Goal: Task Accomplishment & Management: Manage account settings

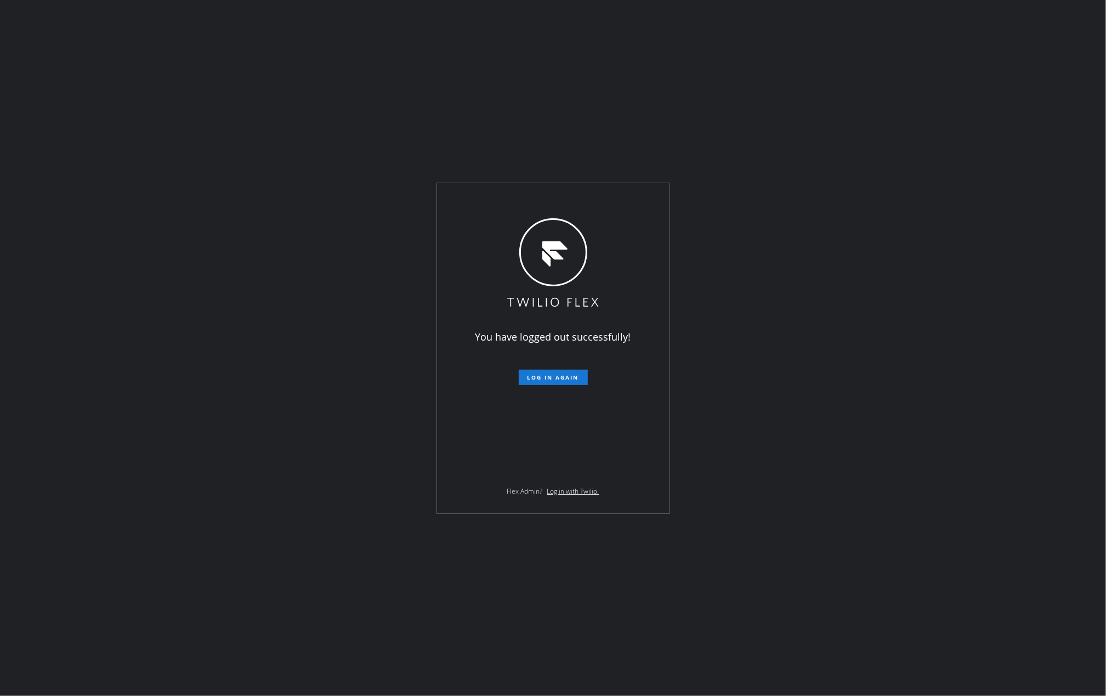
click at [275, 149] on div "You have logged out successfully! Log in again Flex Admin? Log in with Twilio." at bounding box center [553, 348] width 1106 height 696
click at [327, 181] on div "You have logged out successfully! Log in again Flex Admin? Log in with Twilio." at bounding box center [553, 348] width 1106 height 696
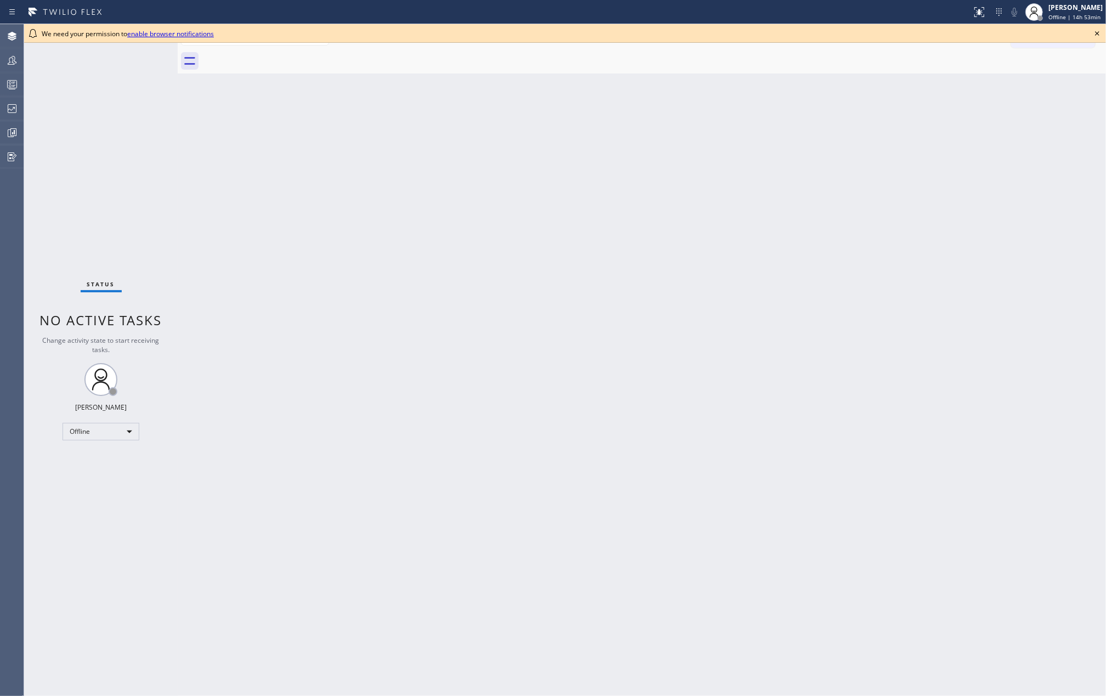
click at [1099, 34] on icon at bounding box center [1097, 33] width 13 height 13
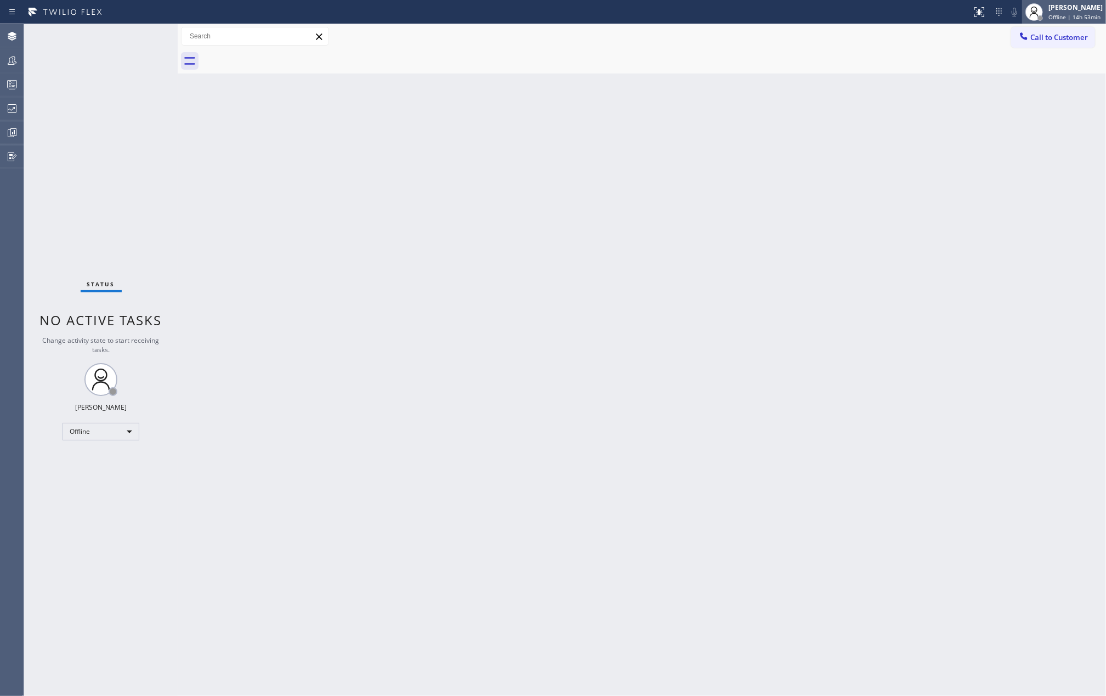
click at [1073, 1] on div "Jovelle Tadle Offline | 14h 53min" at bounding box center [1064, 12] width 84 height 24
click at [1020, 58] on button "Available" at bounding box center [1052, 58] width 110 height 14
click at [1062, 16] on span "Available | 2s" at bounding box center [1067, 17] width 37 height 8
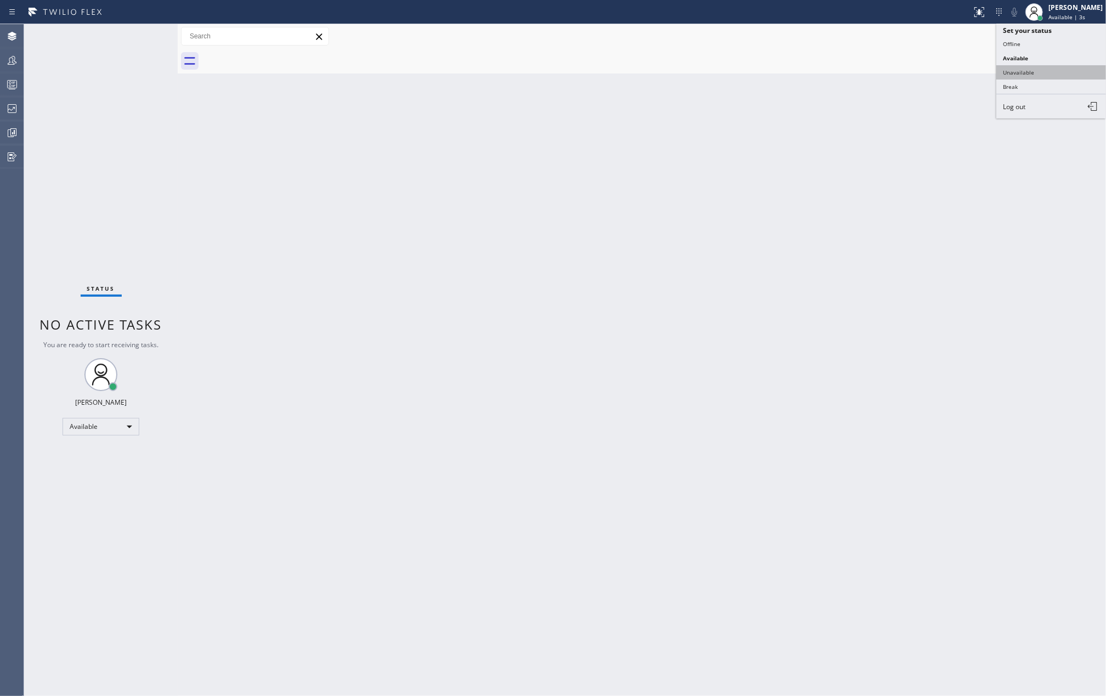
click at [1045, 66] on button "Unavailable" at bounding box center [1052, 72] width 110 height 14
click at [18, 82] on icon at bounding box center [11, 84] width 13 height 13
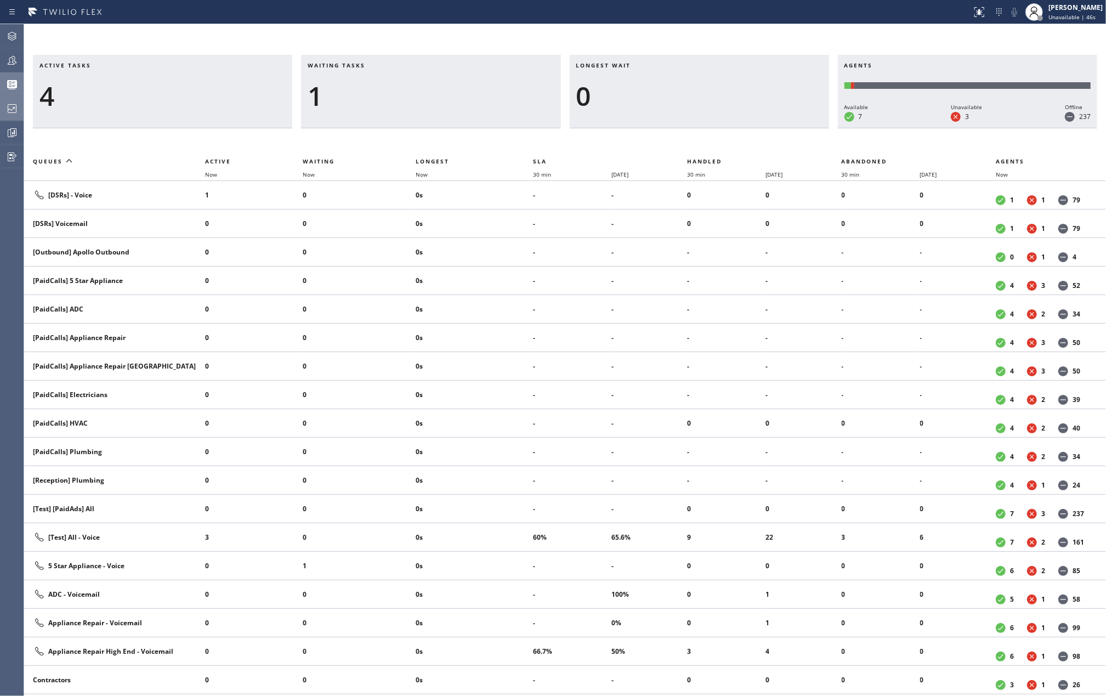
click at [13, 106] on icon at bounding box center [11, 108] width 13 height 13
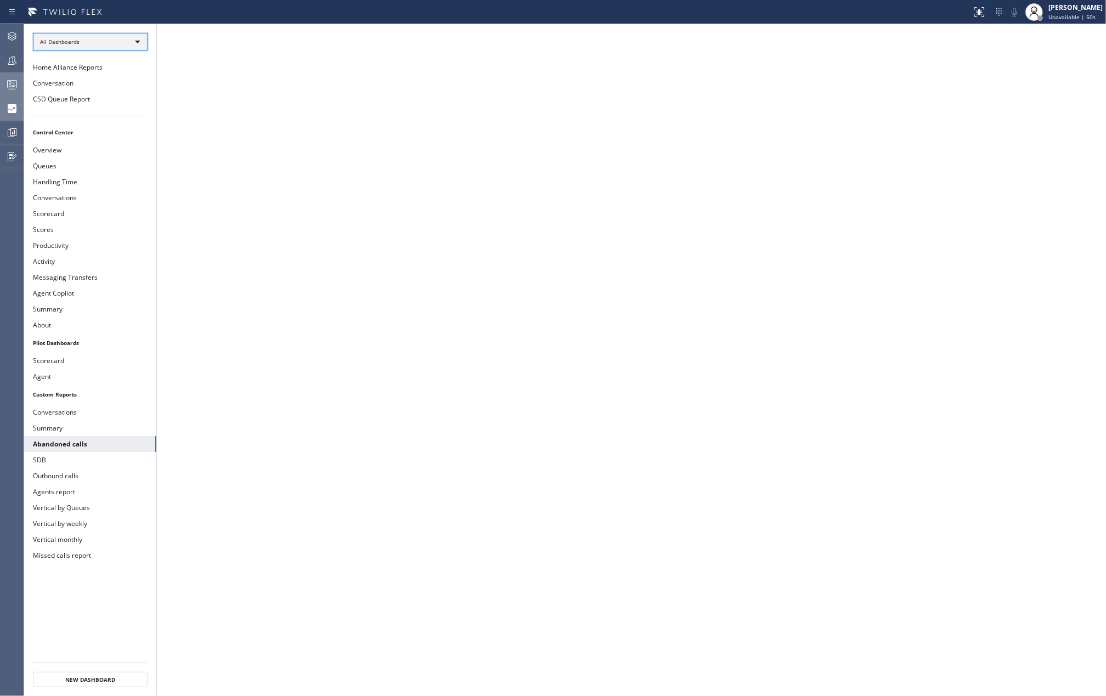
click at [69, 41] on div "All Dashboards" at bounding box center [90, 42] width 115 height 18
click at [87, 111] on li "Custom Reports" at bounding box center [89, 112] width 112 height 13
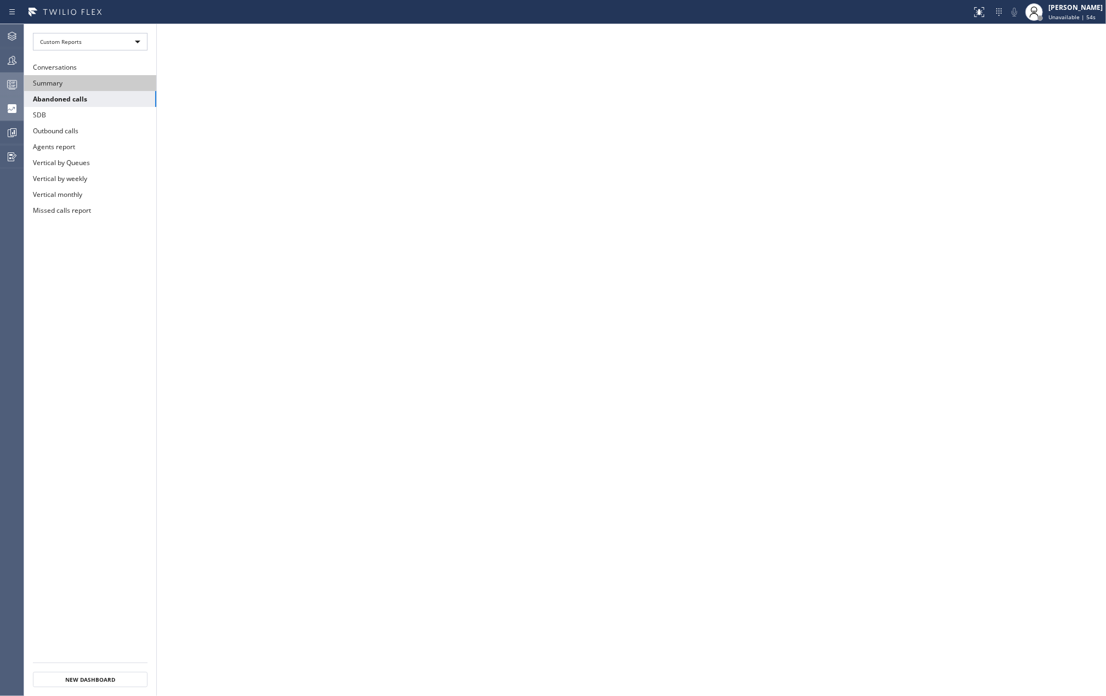
click at [104, 86] on button "Summary" at bounding box center [90, 83] width 132 height 16
click at [8, 84] on rect at bounding box center [12, 85] width 9 height 8
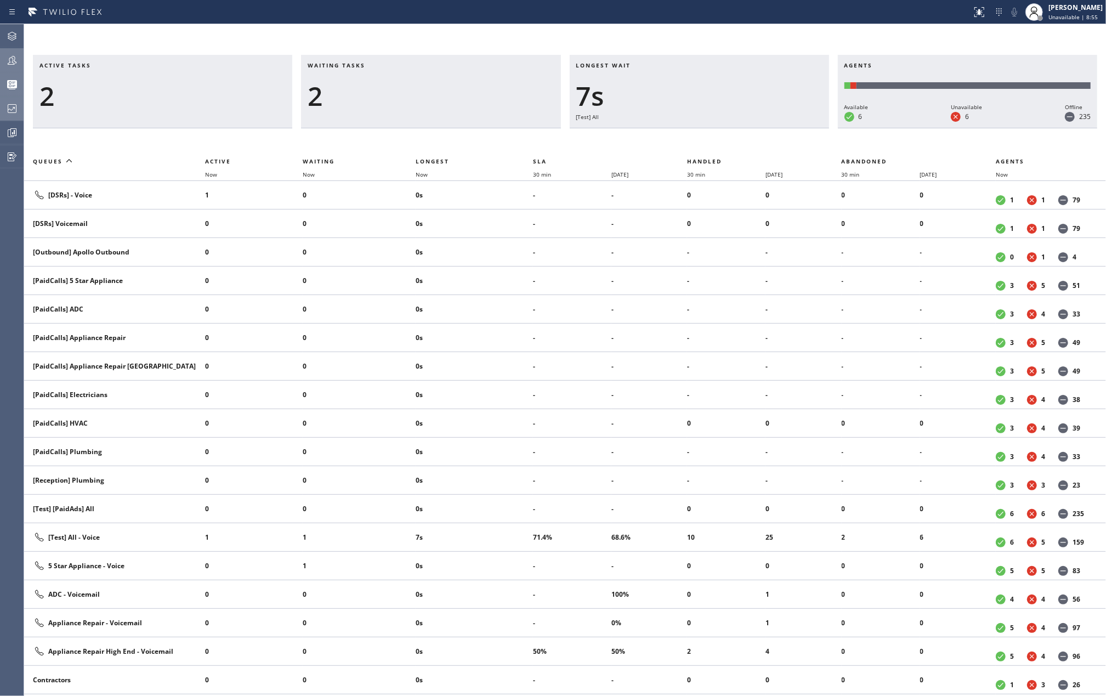
click at [14, 60] on icon at bounding box center [11, 60] width 13 height 13
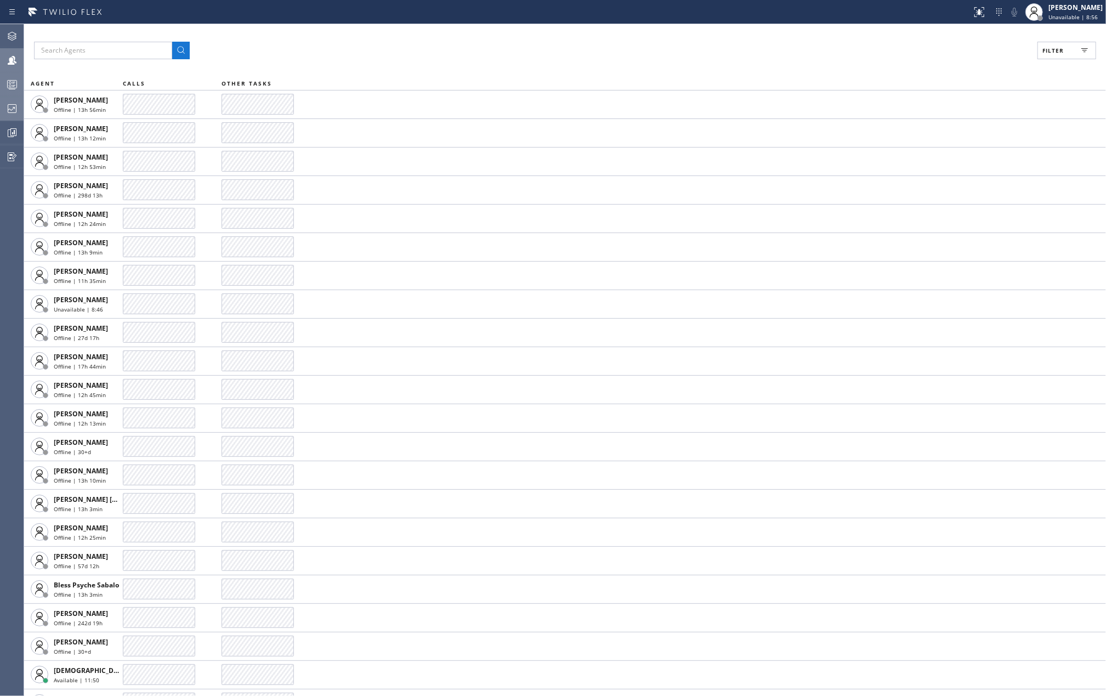
click at [1048, 44] on button "Filter" at bounding box center [1067, 51] width 59 height 18
click at [946, 127] on input "Available" at bounding box center [946, 129] width 13 height 13
checkbox input "true"
click at [948, 159] on input "Break" at bounding box center [946, 164] width 13 height 13
checkbox input "true"
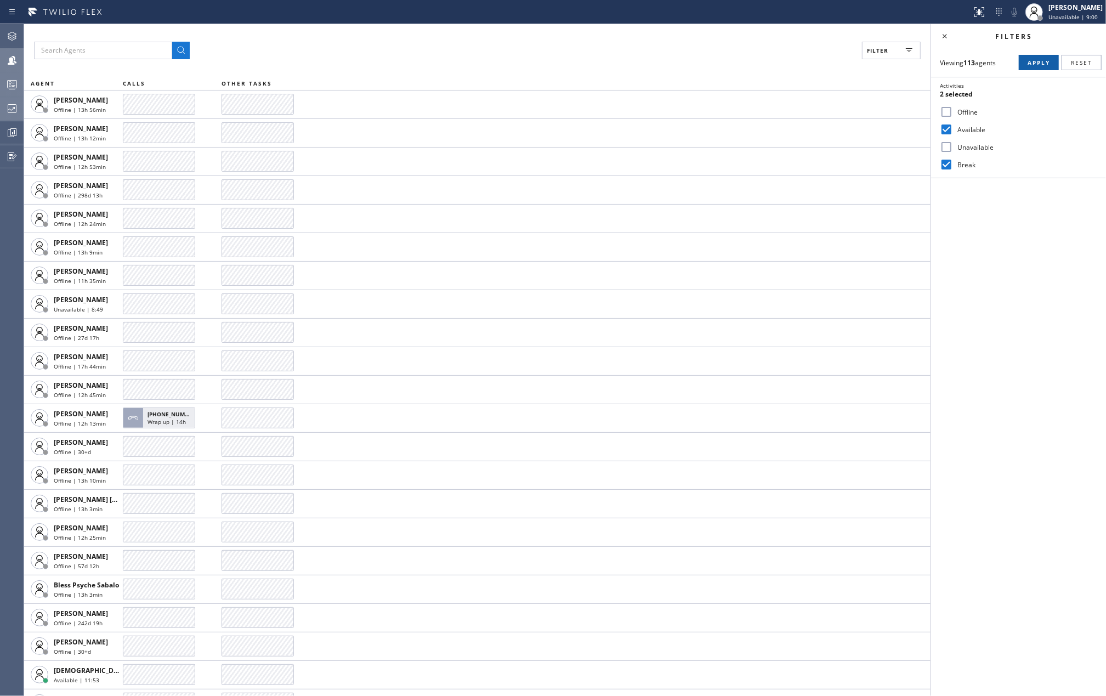
click at [1030, 62] on span "Apply" at bounding box center [1039, 63] width 22 height 8
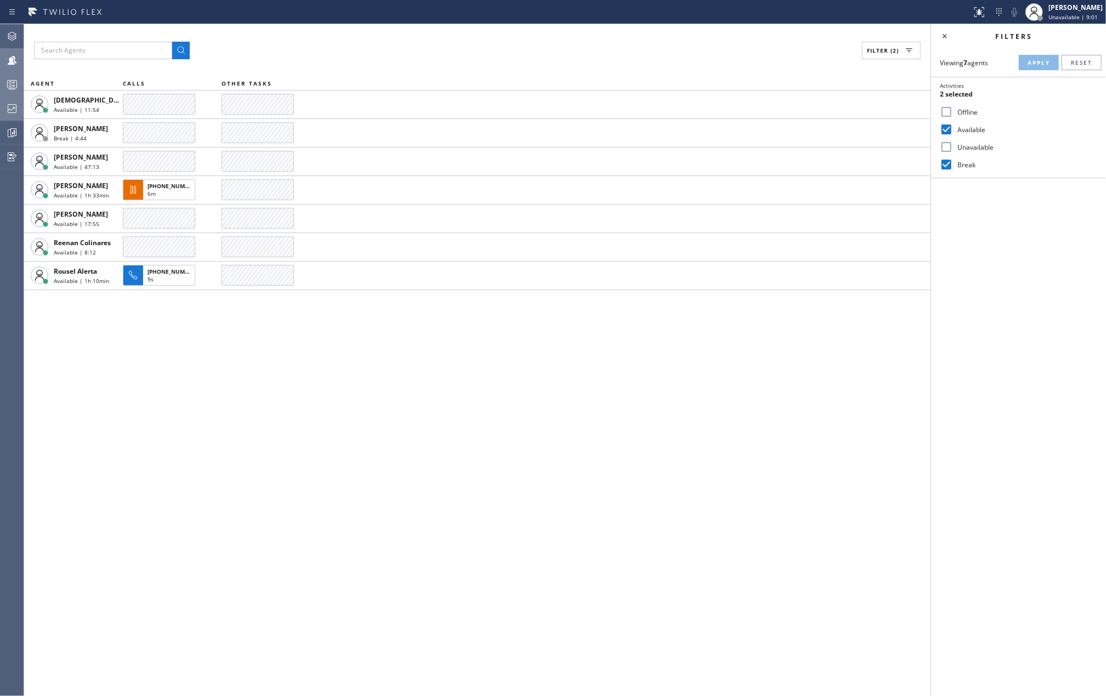
click at [678, 420] on div "Filter (2) AGENT CALLS OTHER TASKS Christian Cinco Available | 11:54 Esmael Jar…" at bounding box center [477, 360] width 907 height 672
click at [18, 83] on icon at bounding box center [11, 84] width 13 height 13
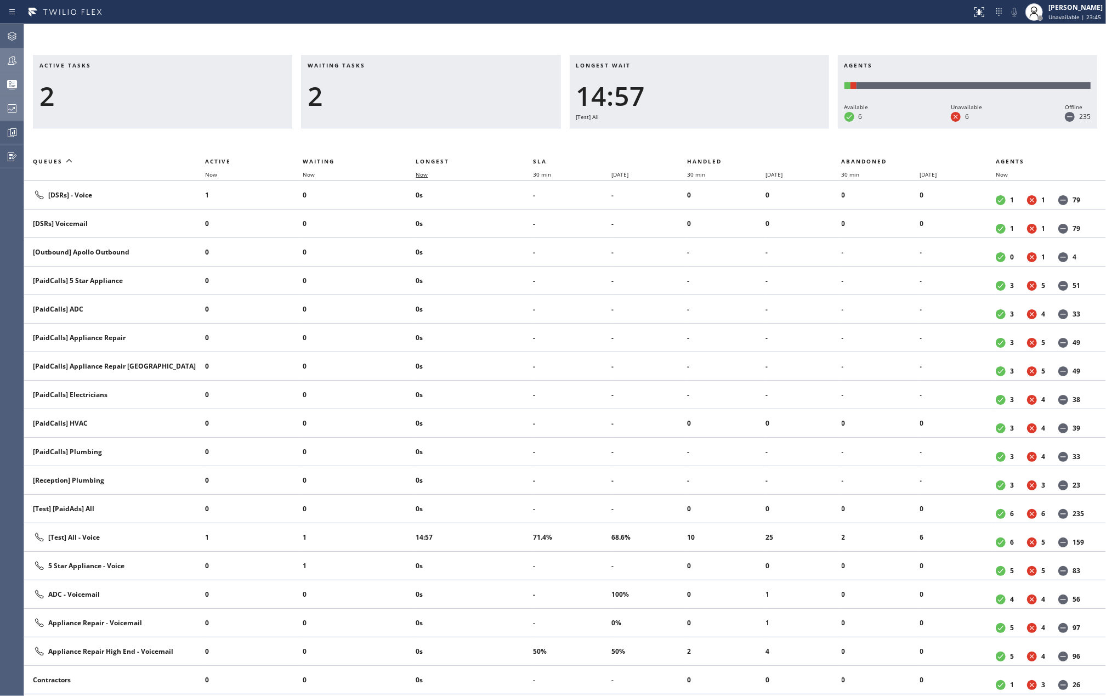
click at [426, 172] on span "Now" at bounding box center [422, 175] width 12 height 8
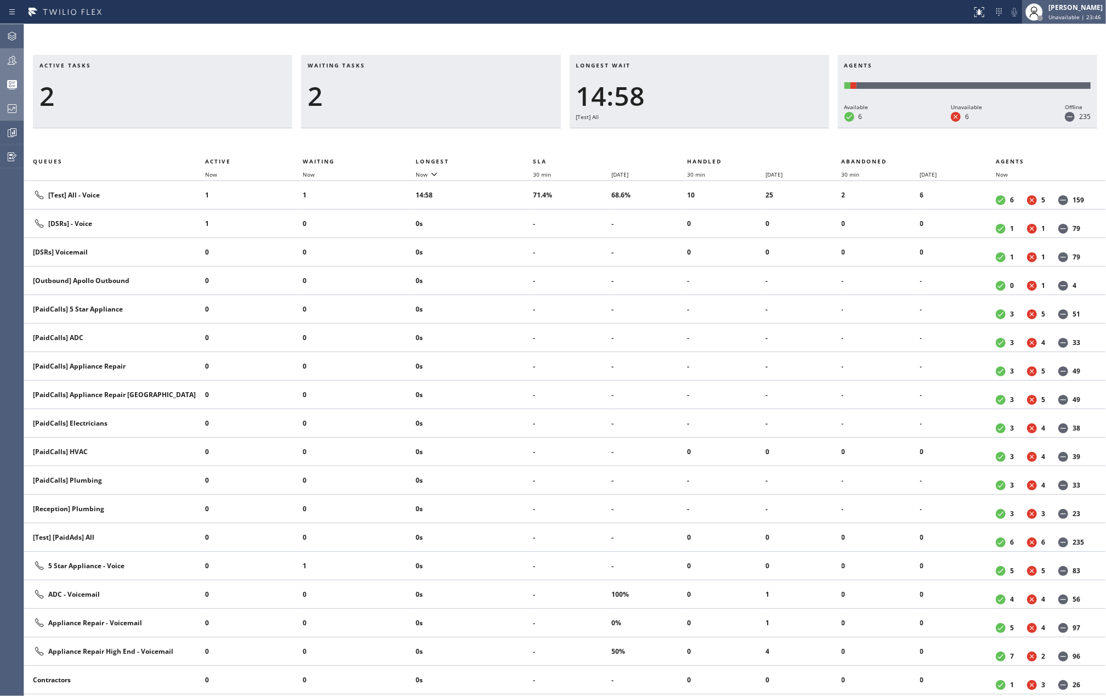
click at [1066, 5] on div "[PERSON_NAME]" at bounding box center [1076, 7] width 54 height 9
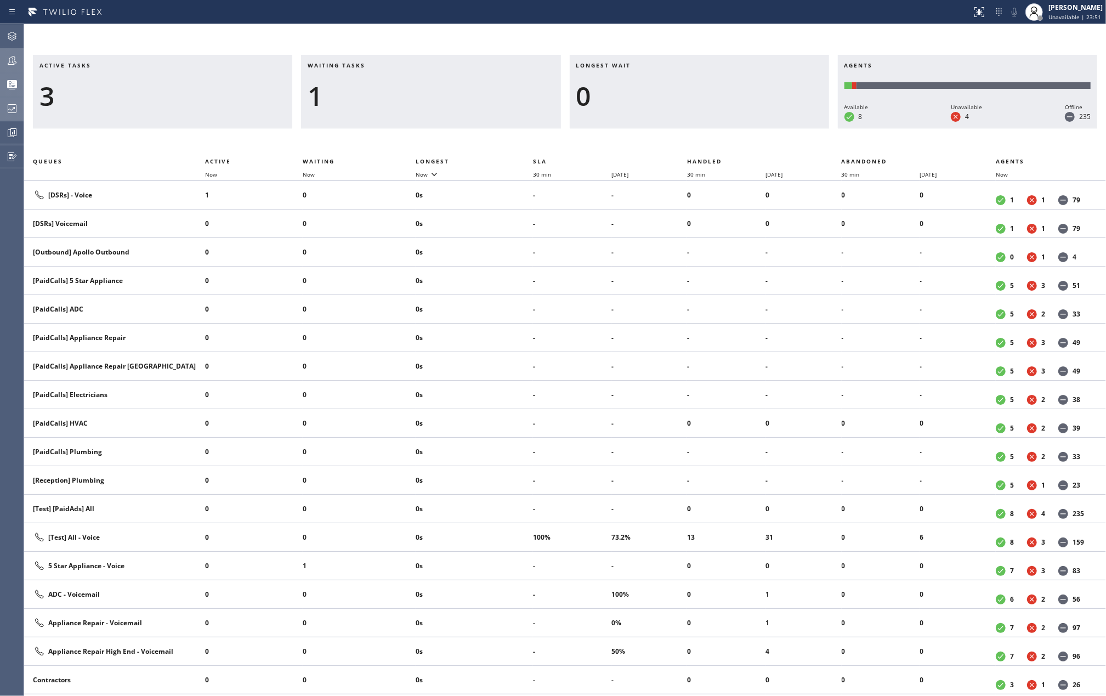
click at [14, 59] on icon at bounding box center [11, 60] width 13 height 13
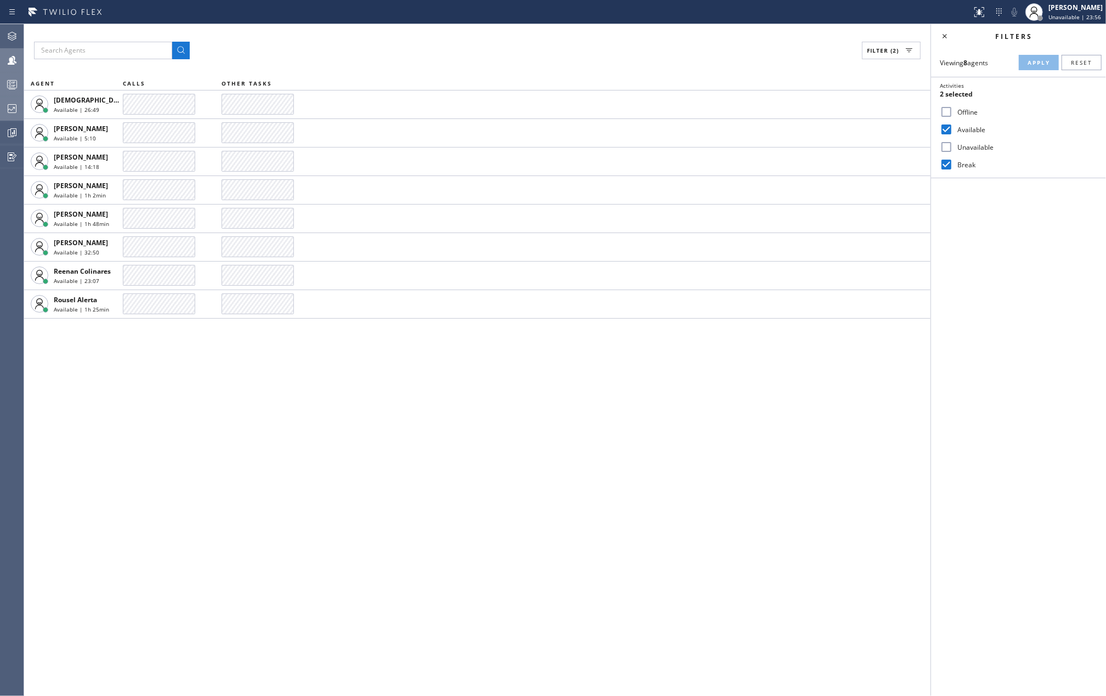
click at [942, 148] on input "Unavailable" at bounding box center [946, 146] width 13 height 13
checkbox input "true"
click at [1032, 59] on span "Apply" at bounding box center [1039, 63] width 22 height 8
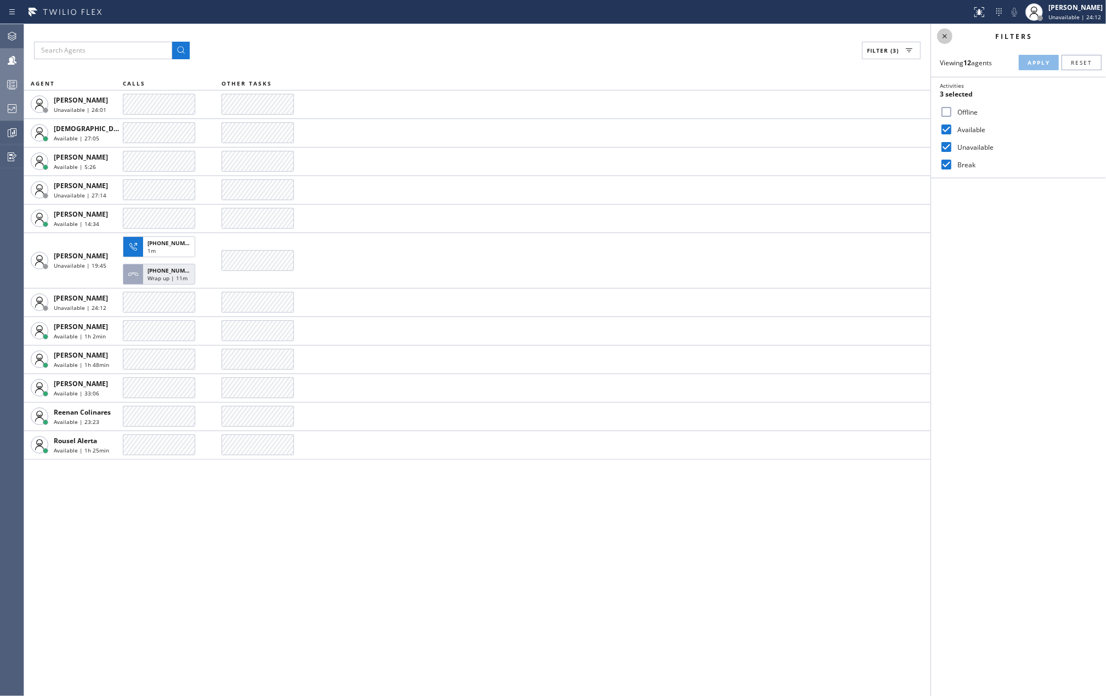
click at [948, 36] on icon at bounding box center [944, 36] width 13 height 13
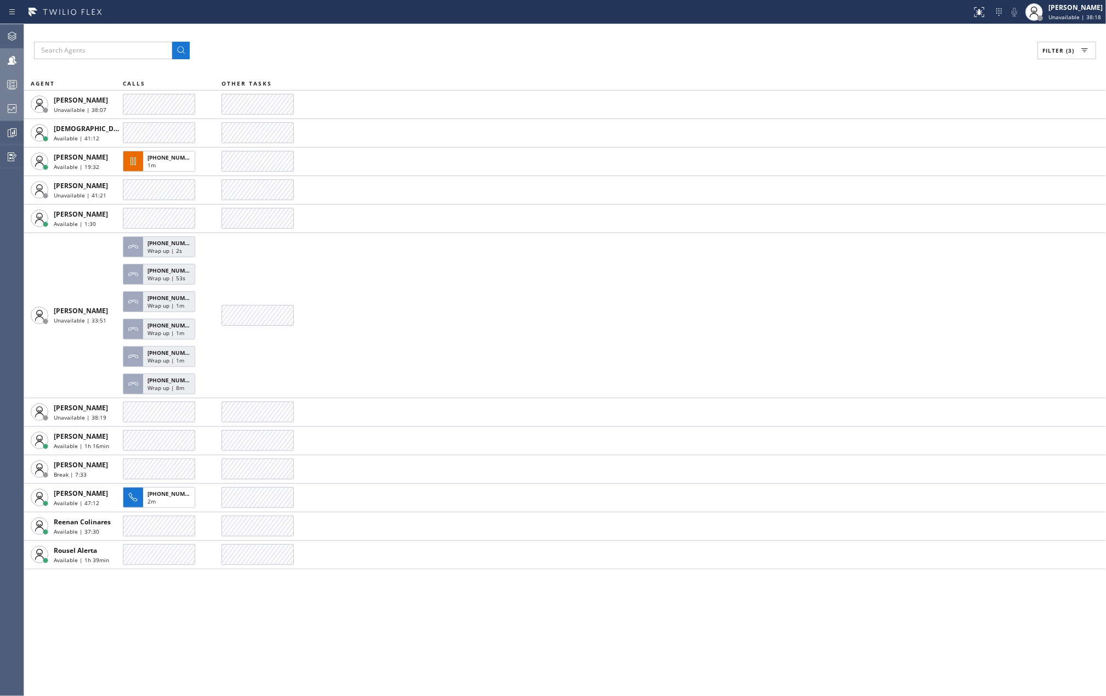
click at [10, 81] on rect at bounding box center [12, 85] width 9 height 8
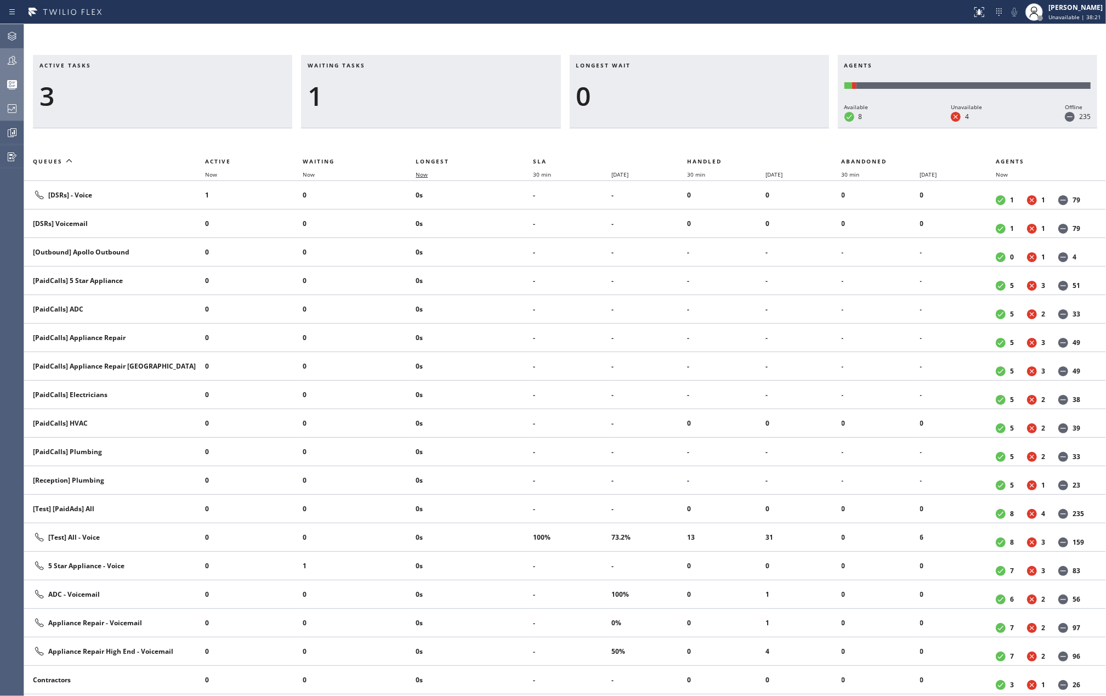
click at [430, 171] on span "Now" at bounding box center [428, 175] width 25 height 8
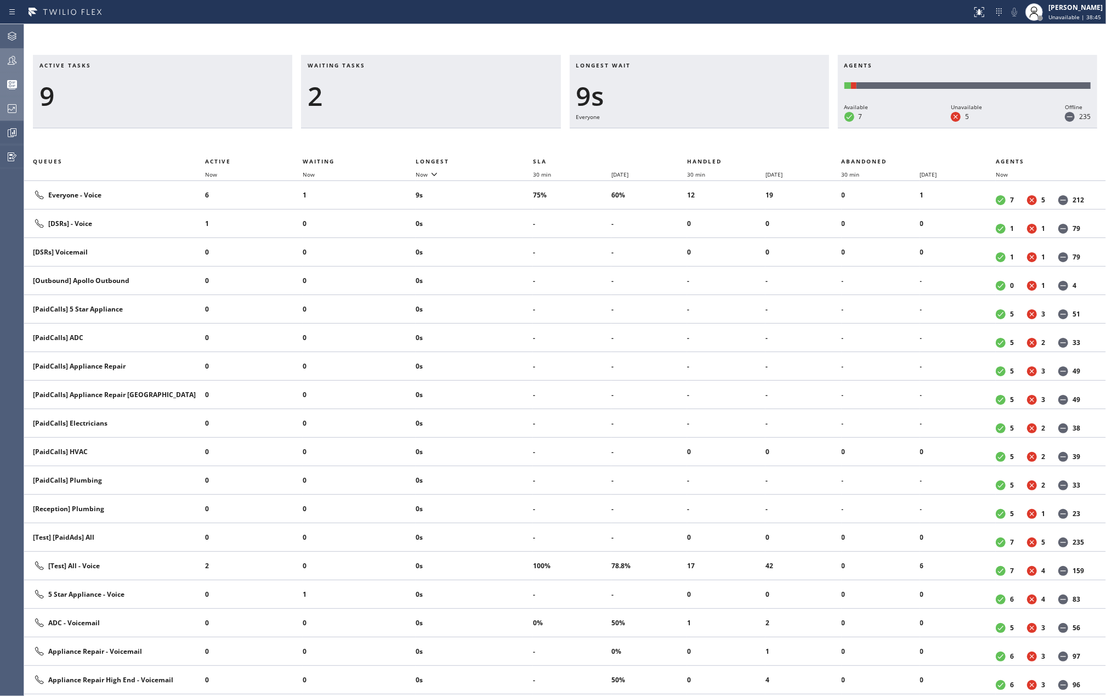
click at [3, 76] on div at bounding box center [12, 84] width 24 height 22
click at [10, 62] on icon at bounding box center [12, 60] width 9 height 9
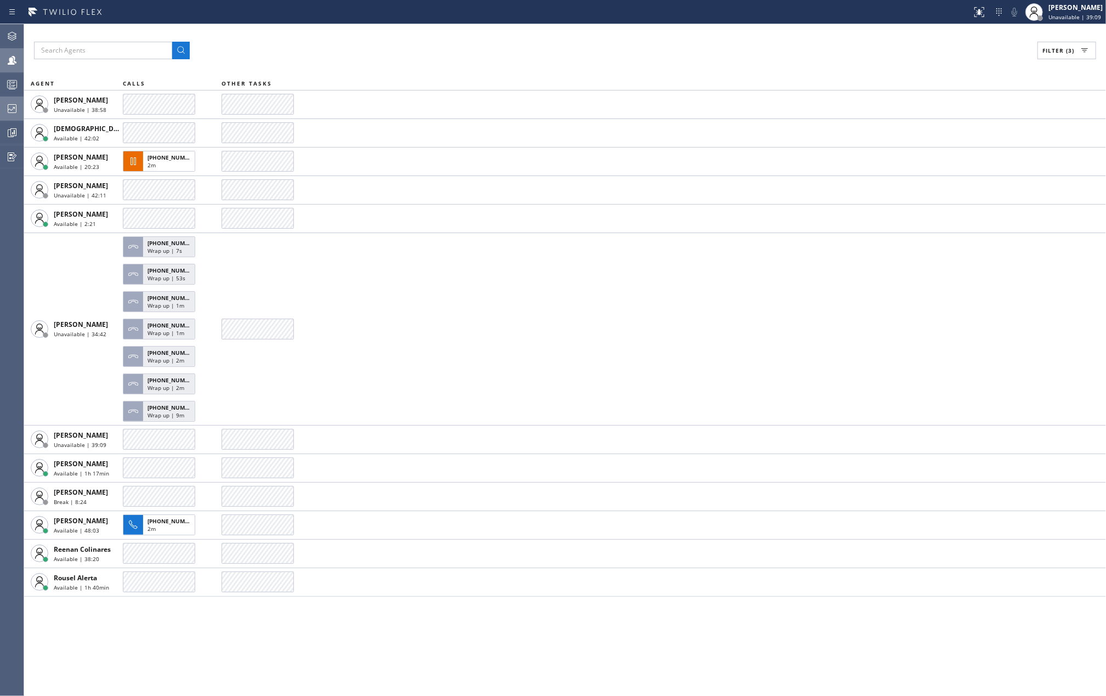
click at [337, 34] on div "Filter (3) AGENT CALLS OTHER TASKS Anastasiia Kuzova Unavailable | 38:58 Christ…" at bounding box center [565, 360] width 1082 height 672
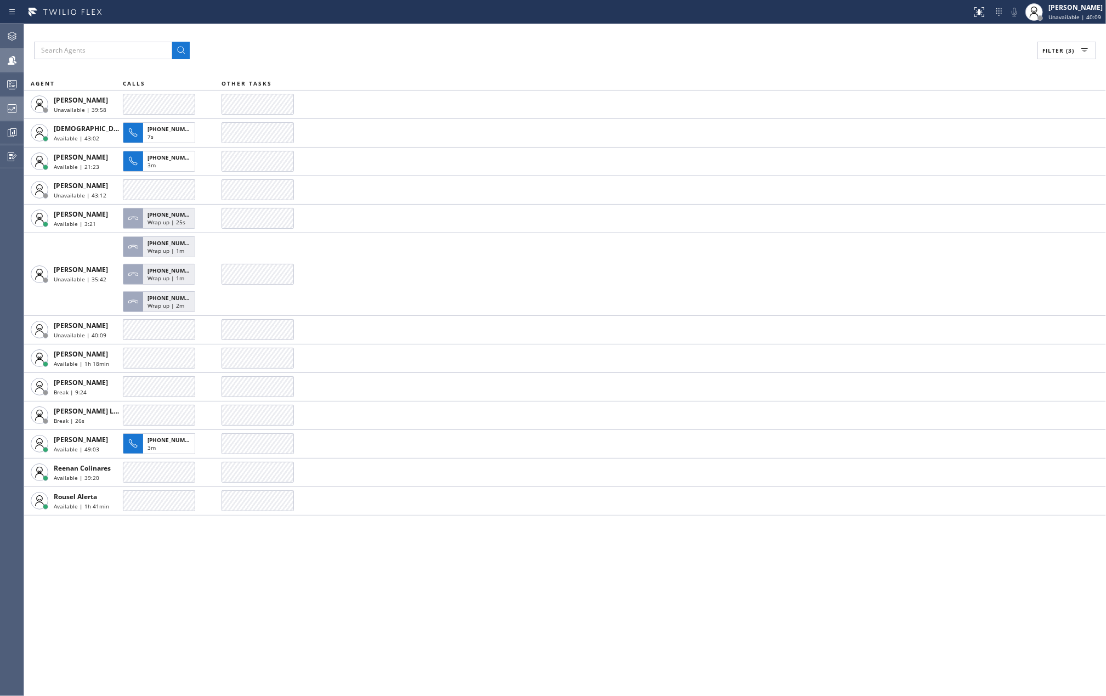
click at [5, 80] on icon at bounding box center [11, 84] width 13 height 13
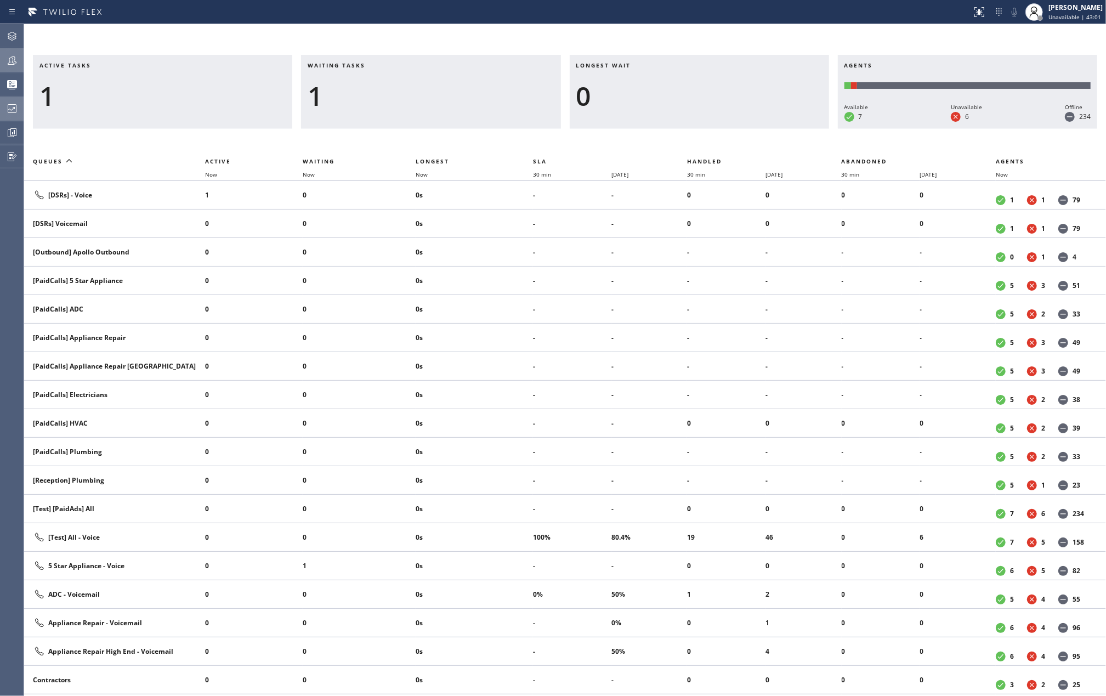
click at [15, 64] on icon at bounding box center [11, 60] width 13 height 13
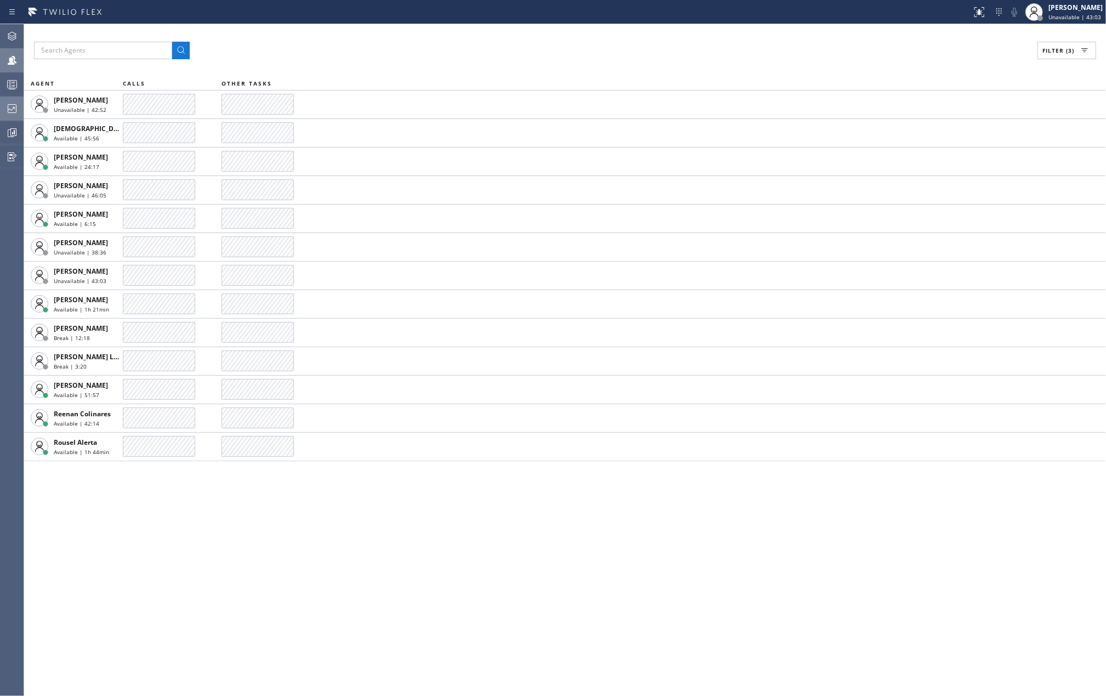
click at [12, 87] on icon at bounding box center [11, 84] width 13 height 13
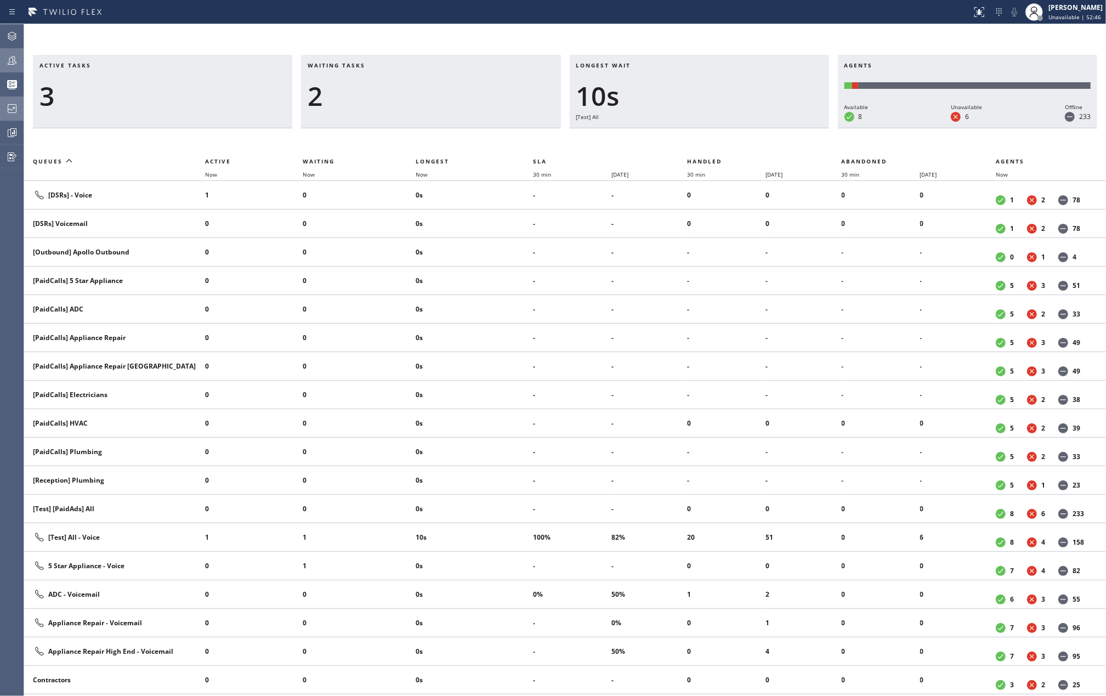
click at [12, 55] on icon at bounding box center [11, 60] width 13 height 13
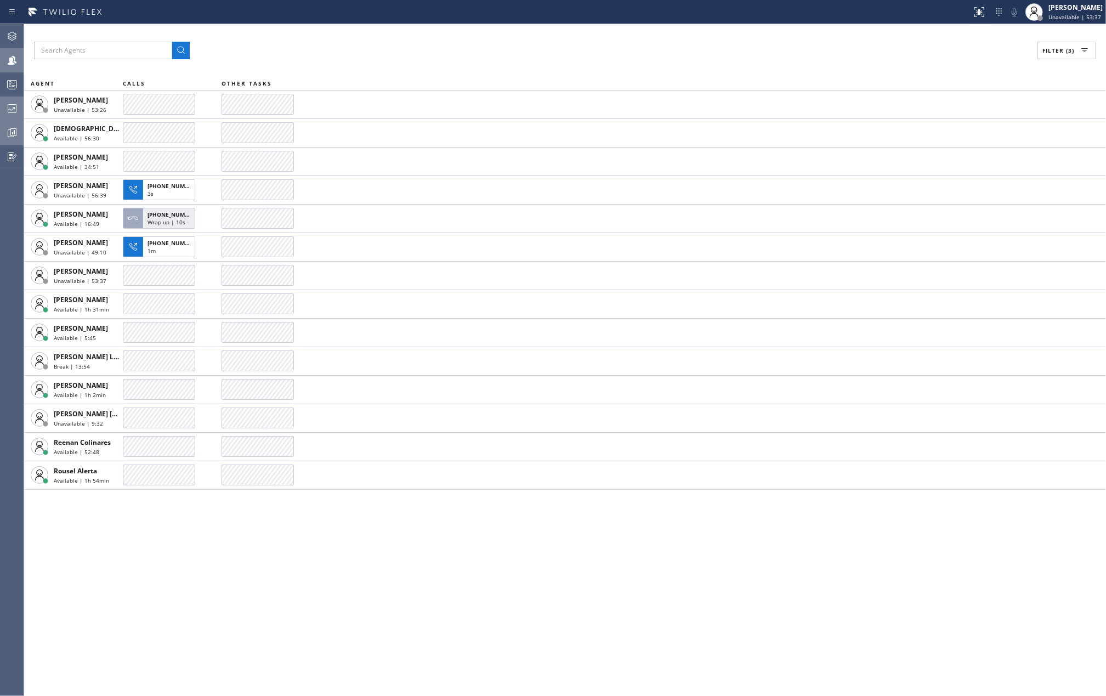
click at [12, 134] on icon at bounding box center [13, 132] width 3 height 4
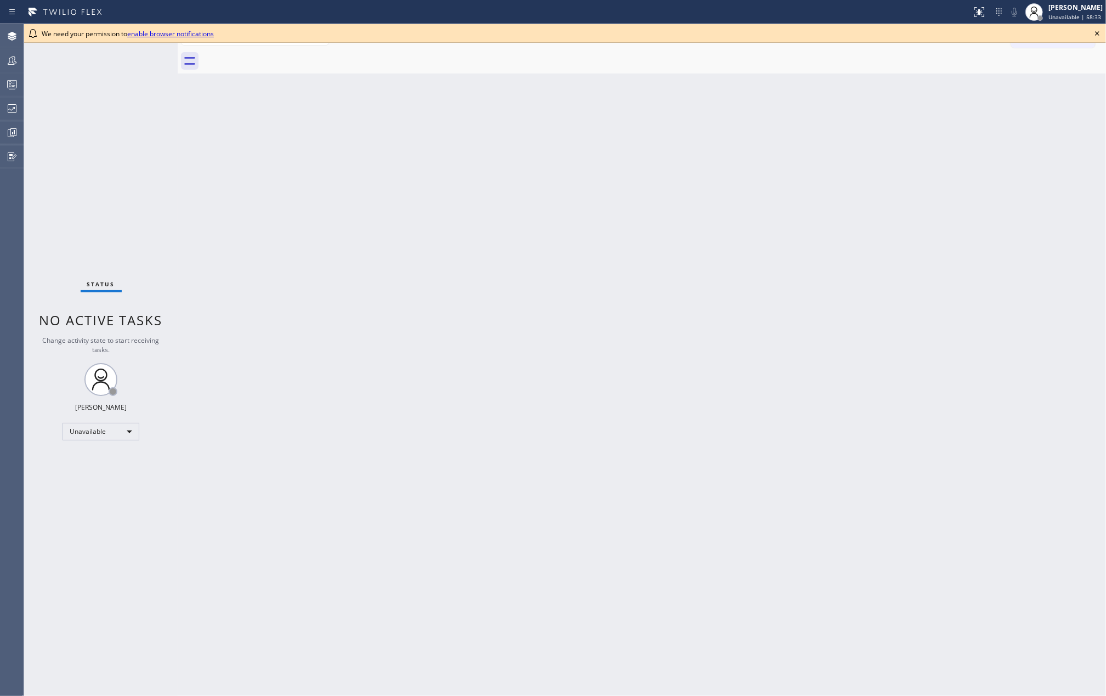
click at [213, 119] on div "Back to Dashboard Change Sender ID Customers Technicians Select a contact Outbo…" at bounding box center [642, 360] width 929 height 672
click at [1094, 31] on icon at bounding box center [1097, 33] width 13 height 13
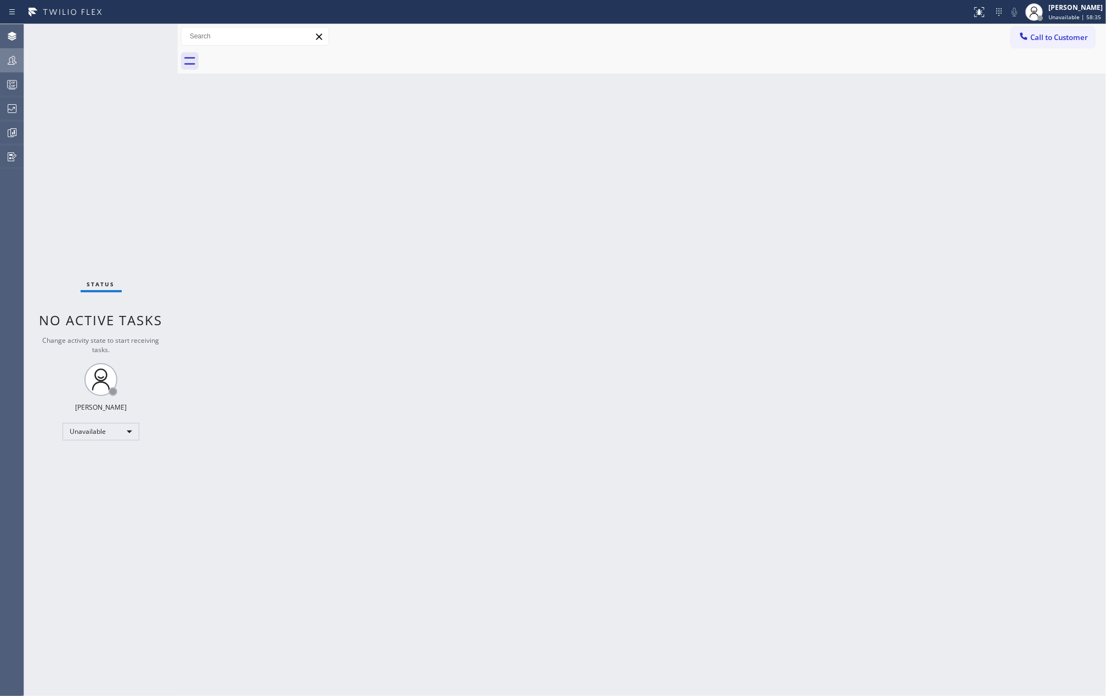
click at [5, 60] on icon at bounding box center [11, 60] width 13 height 13
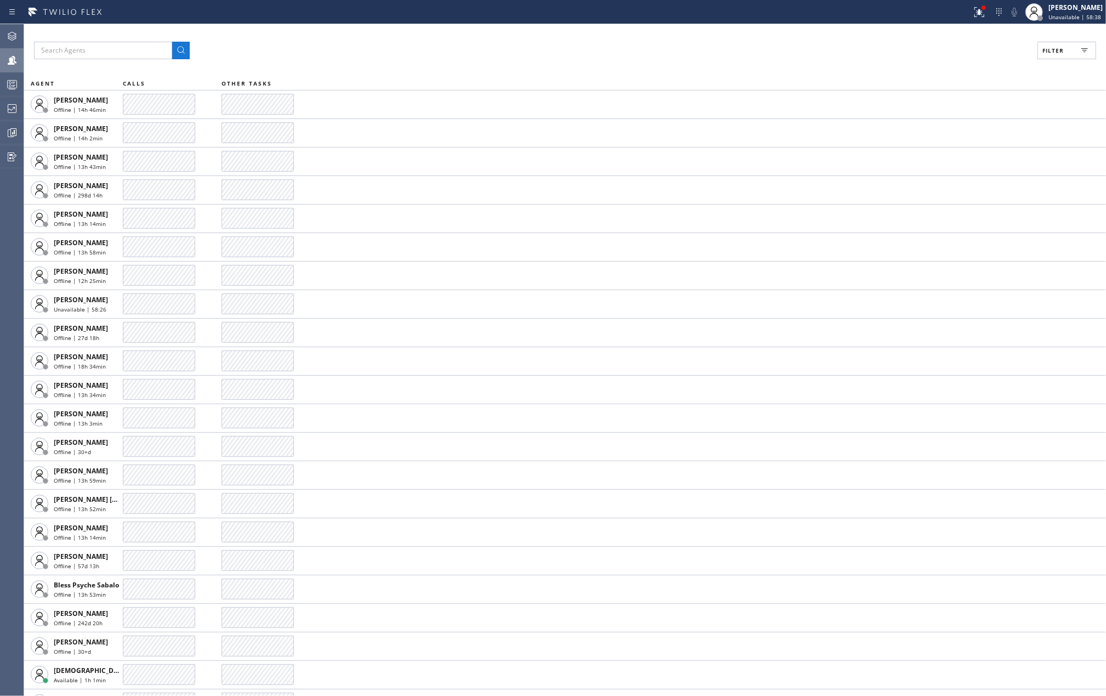
click at [1050, 47] on span "Filter" at bounding box center [1053, 51] width 21 height 8
click at [952, 130] on input "Available" at bounding box center [946, 129] width 13 height 13
checkbox input "true"
click at [946, 161] on input "Break" at bounding box center [946, 164] width 13 height 13
checkbox input "true"
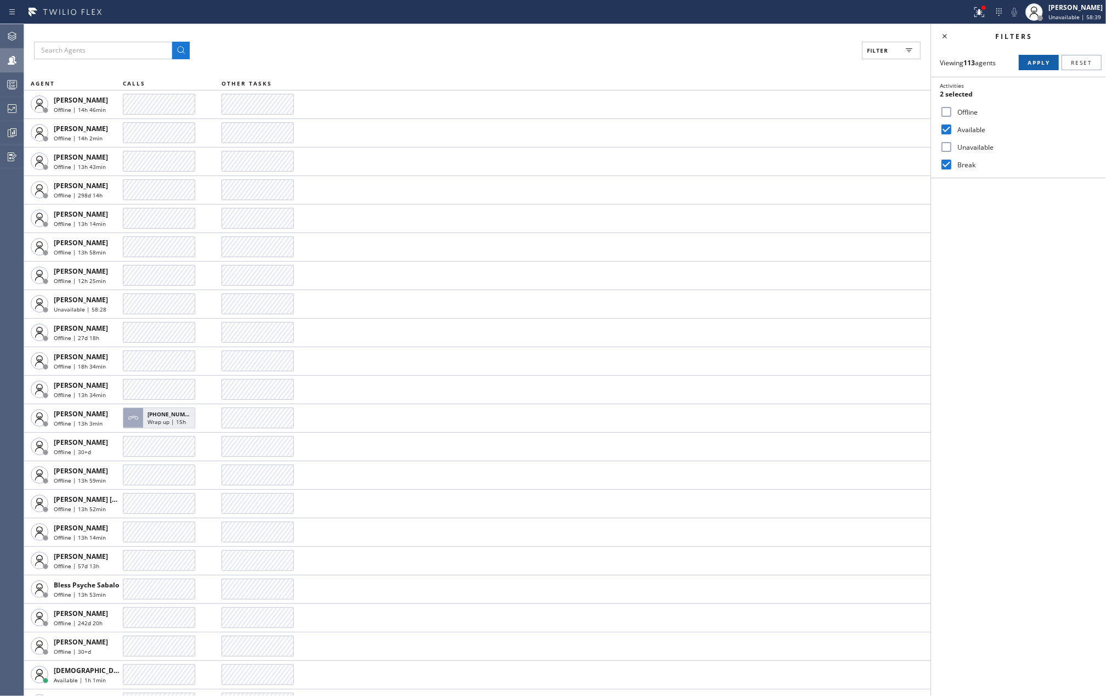
click at [1038, 60] on span "Apply" at bounding box center [1039, 63] width 22 height 8
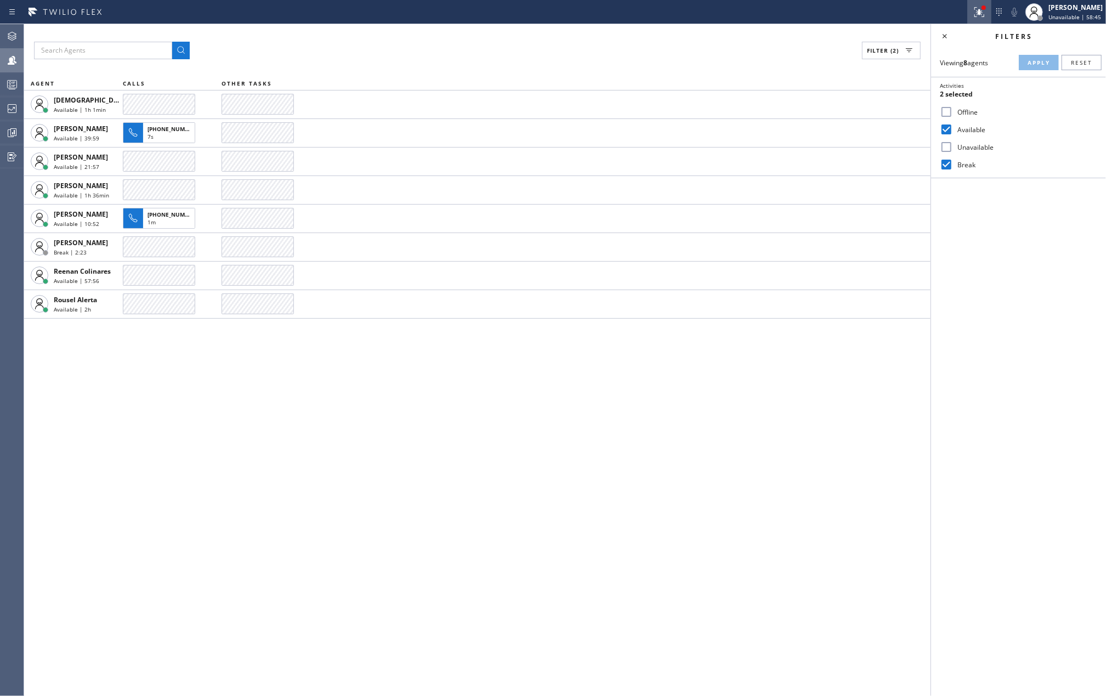
click at [982, 7] on icon at bounding box center [979, 11] width 13 height 13
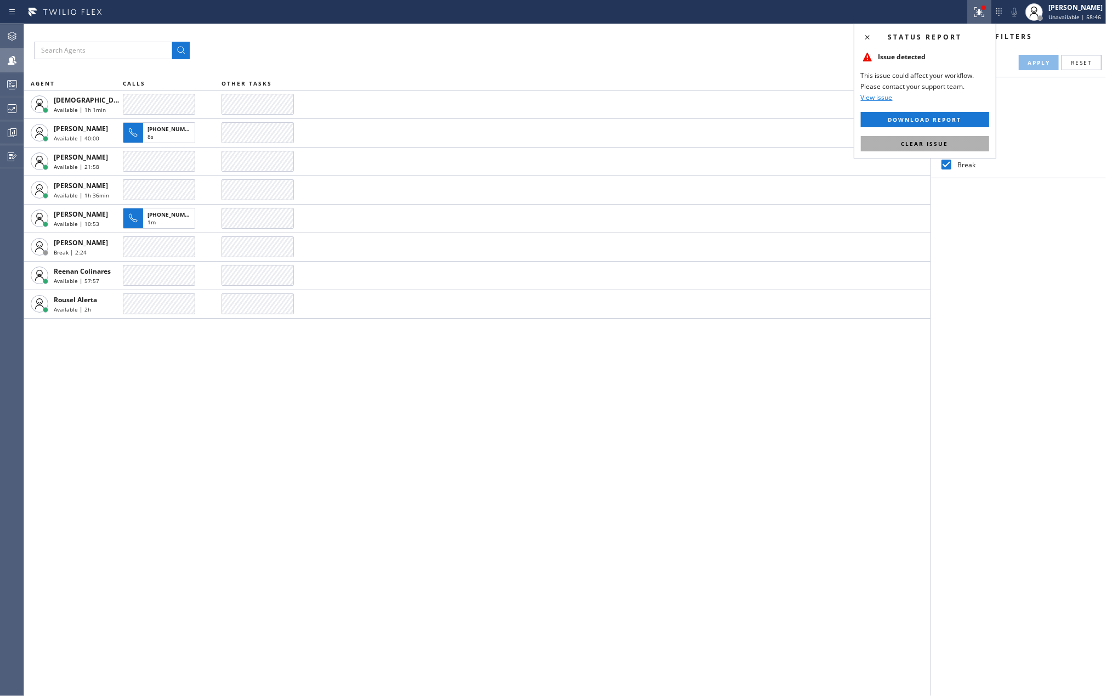
click at [928, 144] on span "Clear issue" at bounding box center [925, 144] width 47 height 8
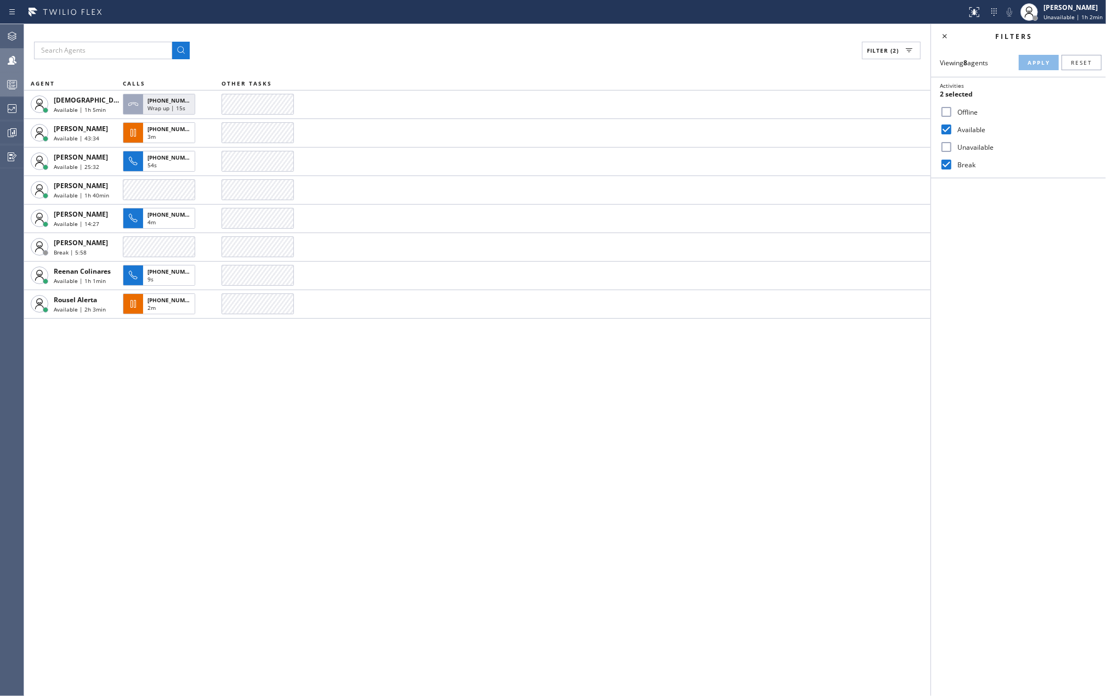
click at [16, 90] on icon at bounding box center [11, 84] width 13 height 13
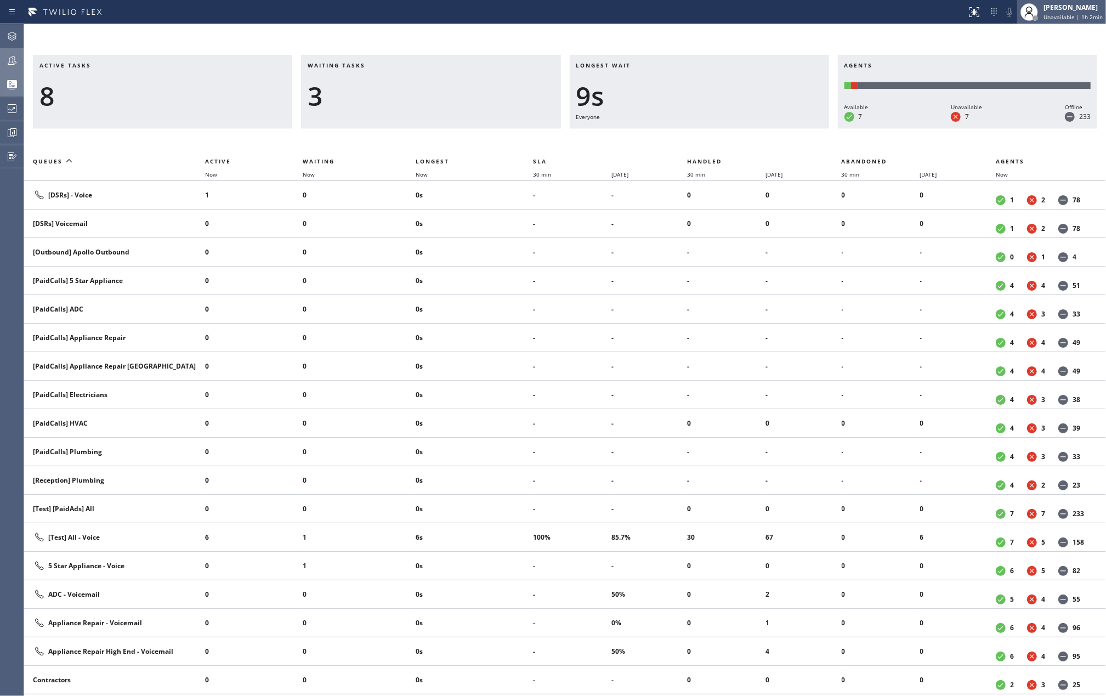
click at [1068, 16] on span "Unavailable | 1h 2min" at bounding box center [1073, 17] width 59 height 8
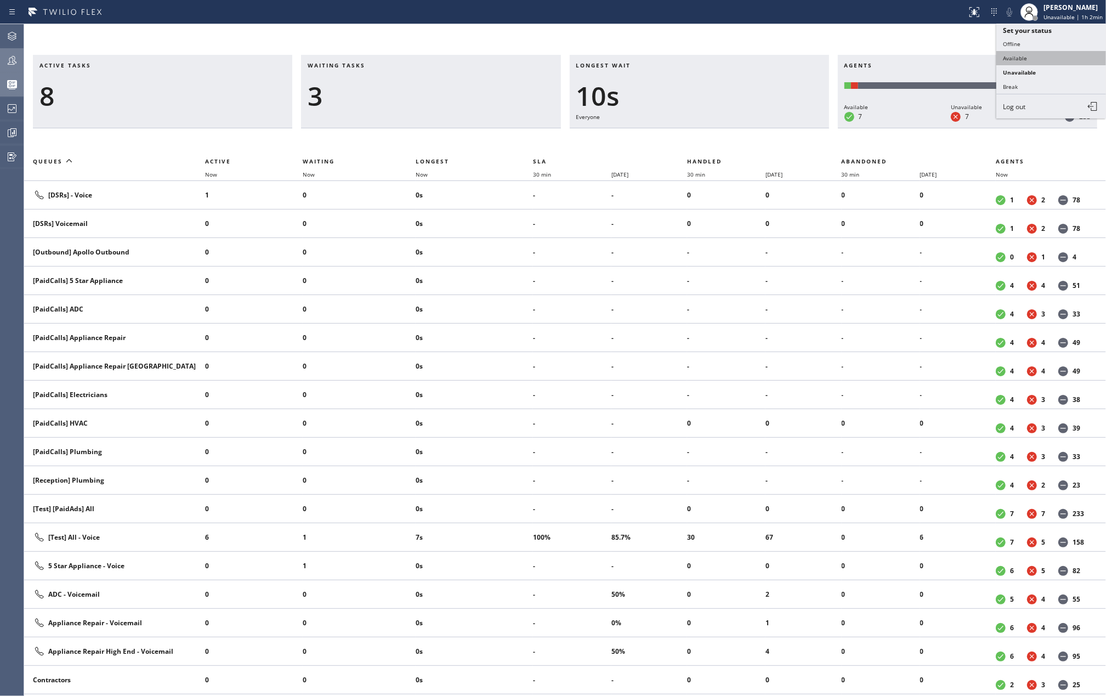
click at [1027, 51] on button "Available" at bounding box center [1052, 58] width 110 height 14
click at [428, 173] on span "Now" at bounding box center [422, 175] width 12 height 8
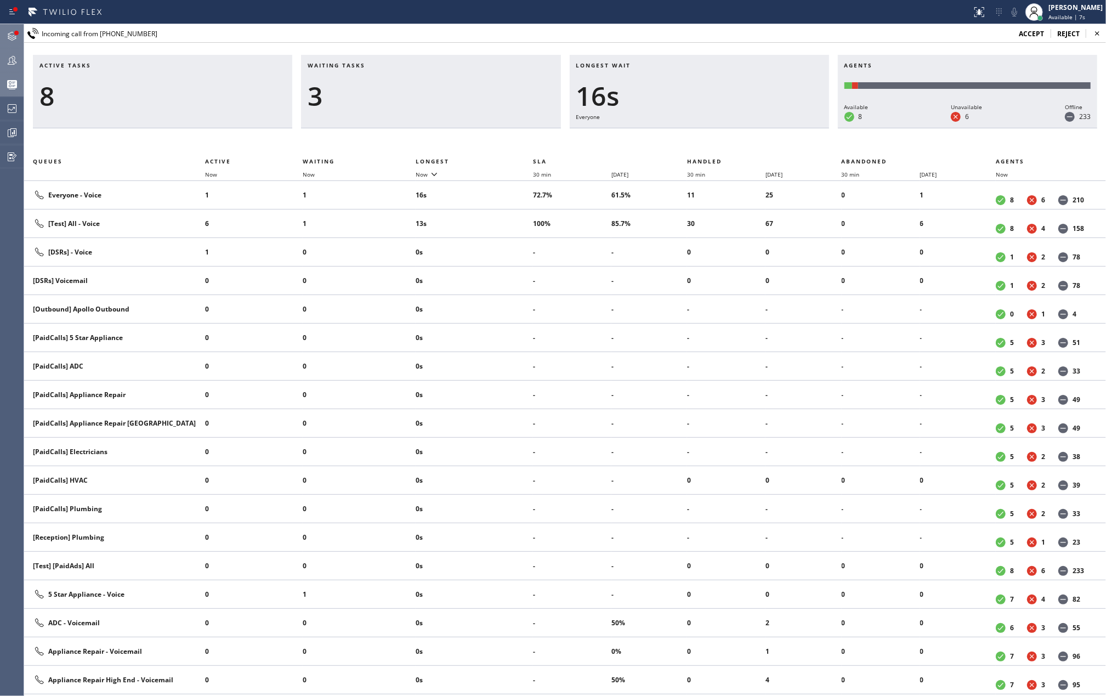
click at [10, 34] on icon at bounding box center [11, 36] width 13 height 13
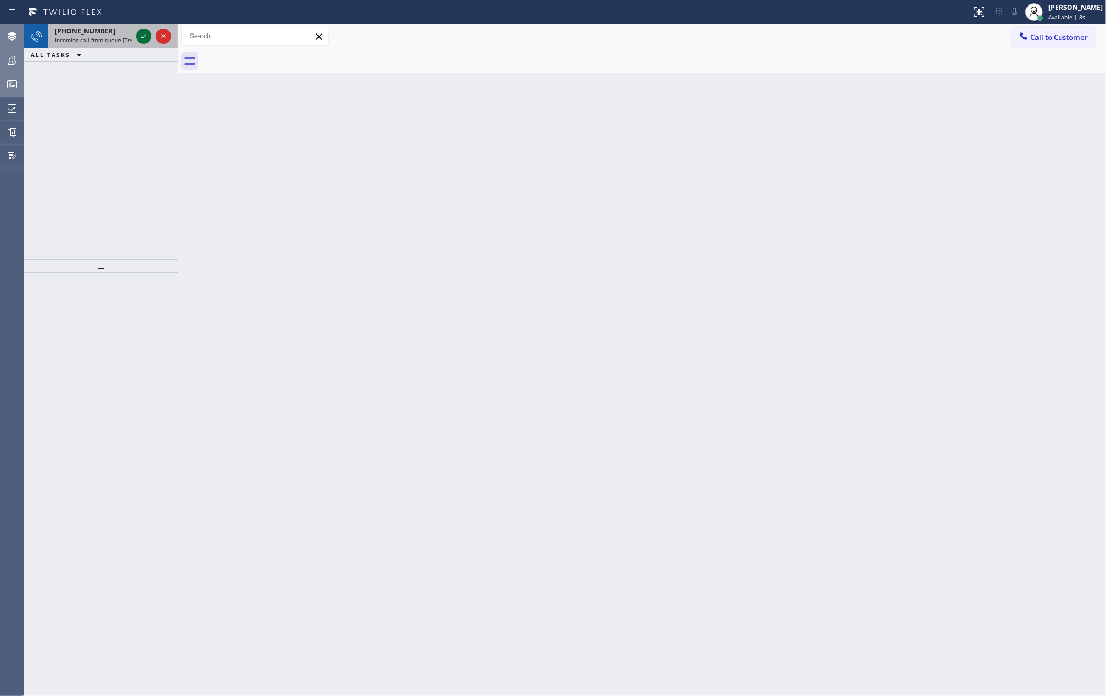
click at [139, 36] on icon at bounding box center [143, 36] width 13 height 13
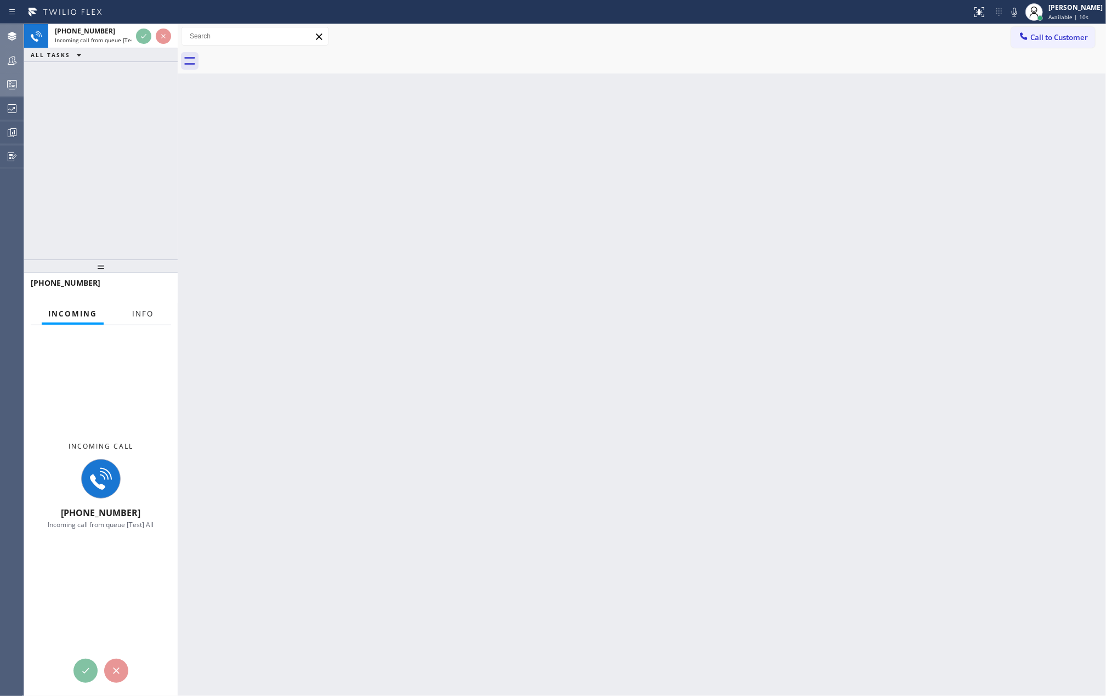
click at [137, 314] on span "Info" at bounding box center [142, 314] width 21 height 10
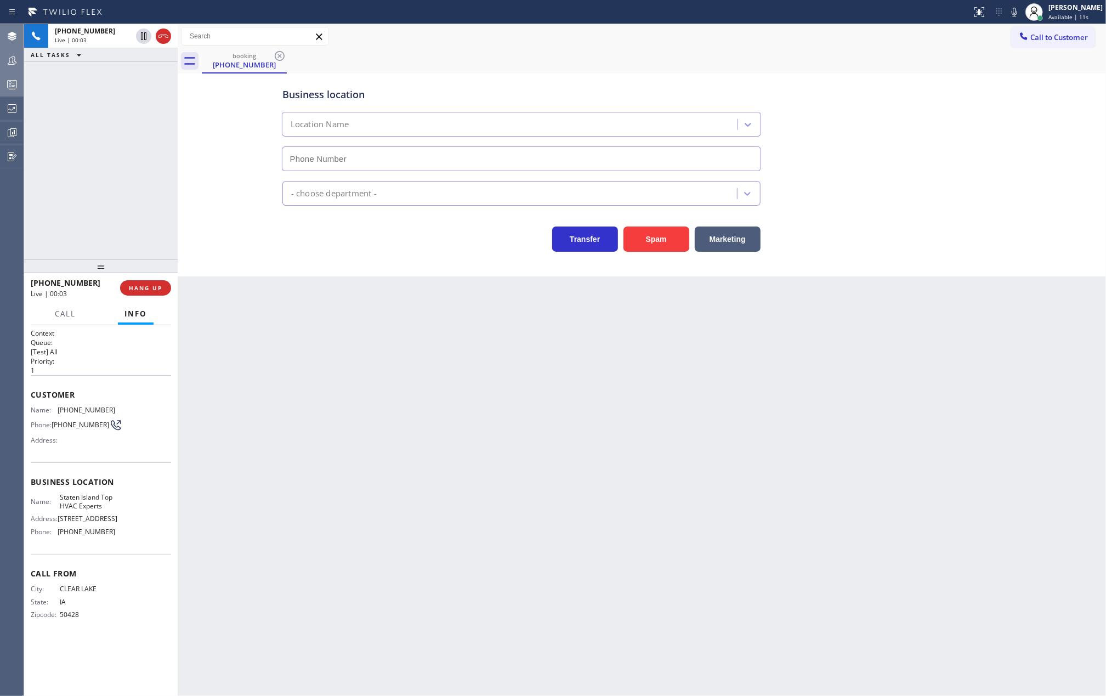
type input "(347) 744-9547"
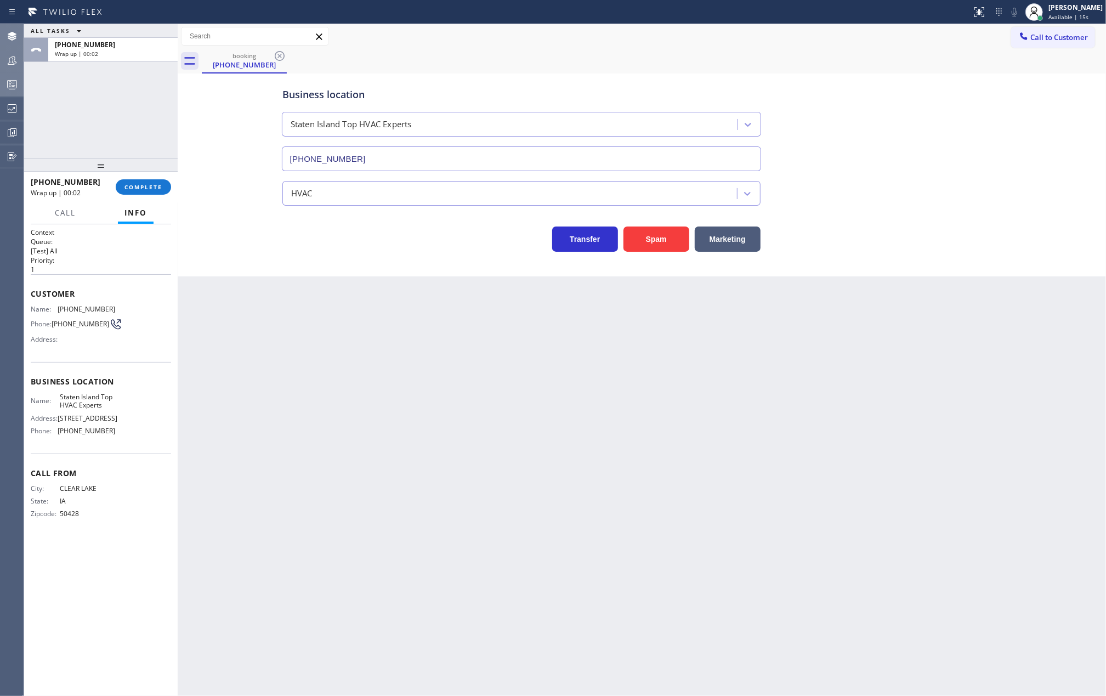
drag, startPoint x: 103, startPoint y: 262, endPoint x: 119, endPoint y: 150, distance: 113.0
click at [119, 150] on div "ALL TASKS ALL TASKS ACTIVE TASKS TASKS IN WRAP UP +15153557162 Wrap up | 00:02 …" at bounding box center [101, 360] width 154 height 672
click at [156, 183] on span "COMPLETE" at bounding box center [143, 187] width 38 height 8
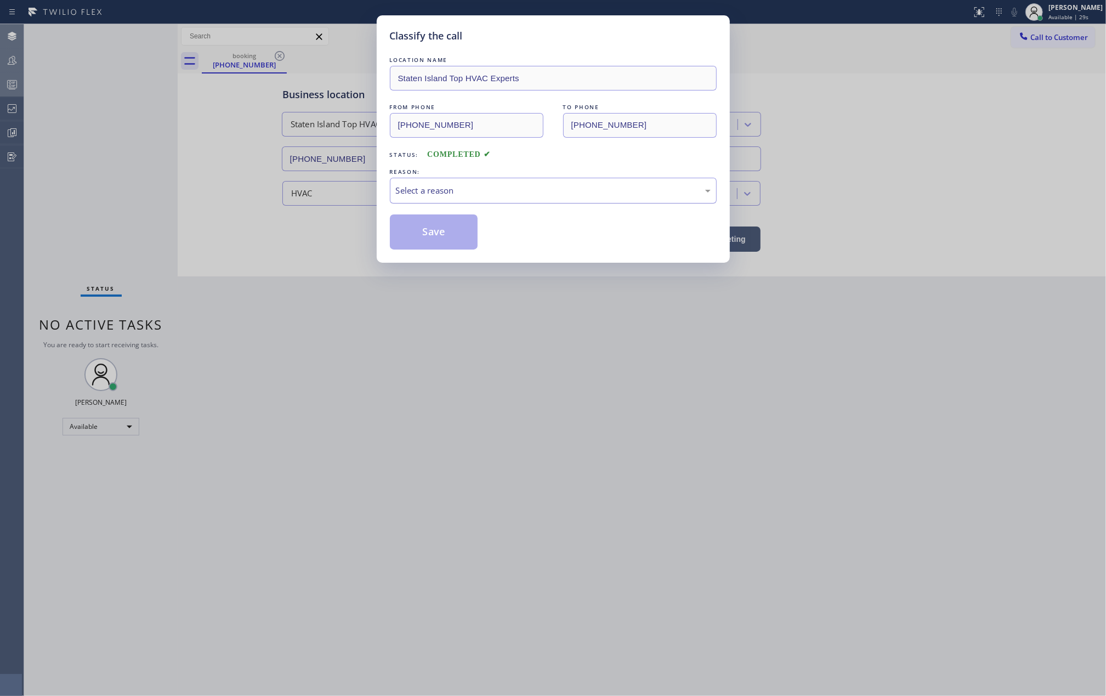
click at [529, 185] on div "Select a reason" at bounding box center [553, 190] width 315 height 13
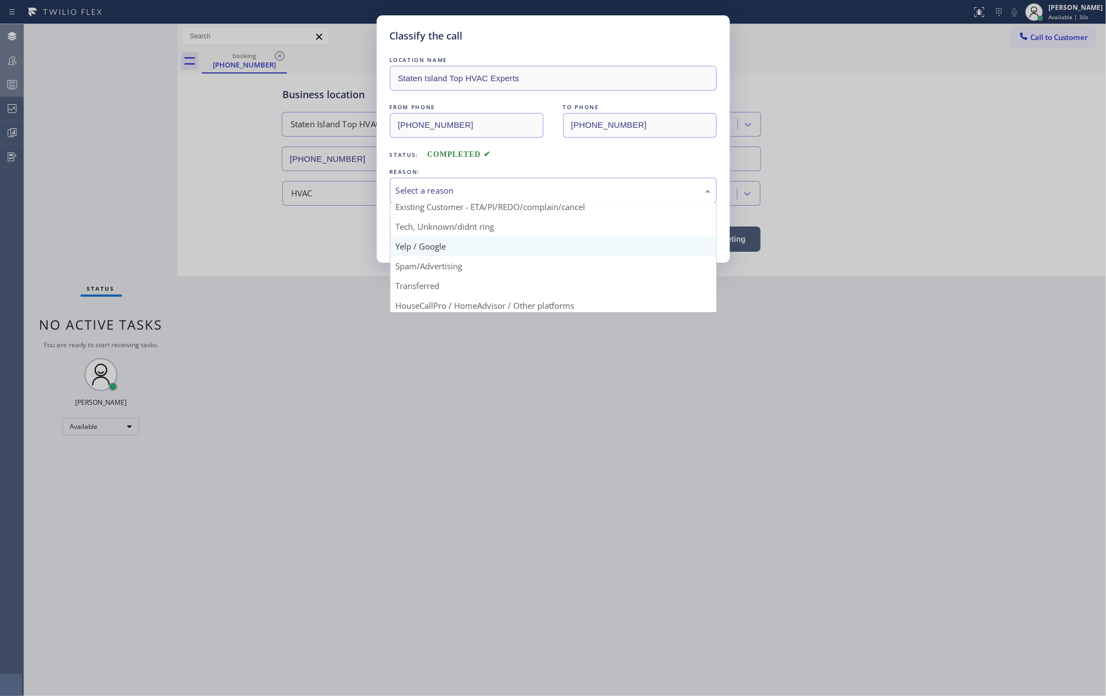
scroll to position [69, 0]
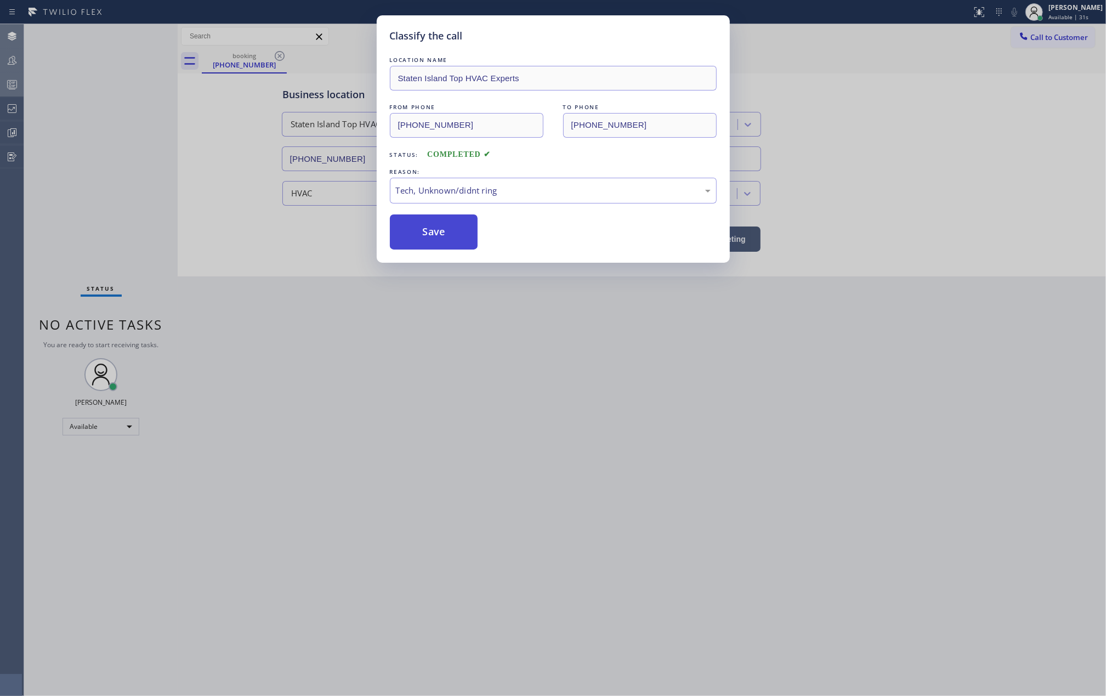
click at [435, 234] on button "Save" at bounding box center [434, 231] width 88 height 35
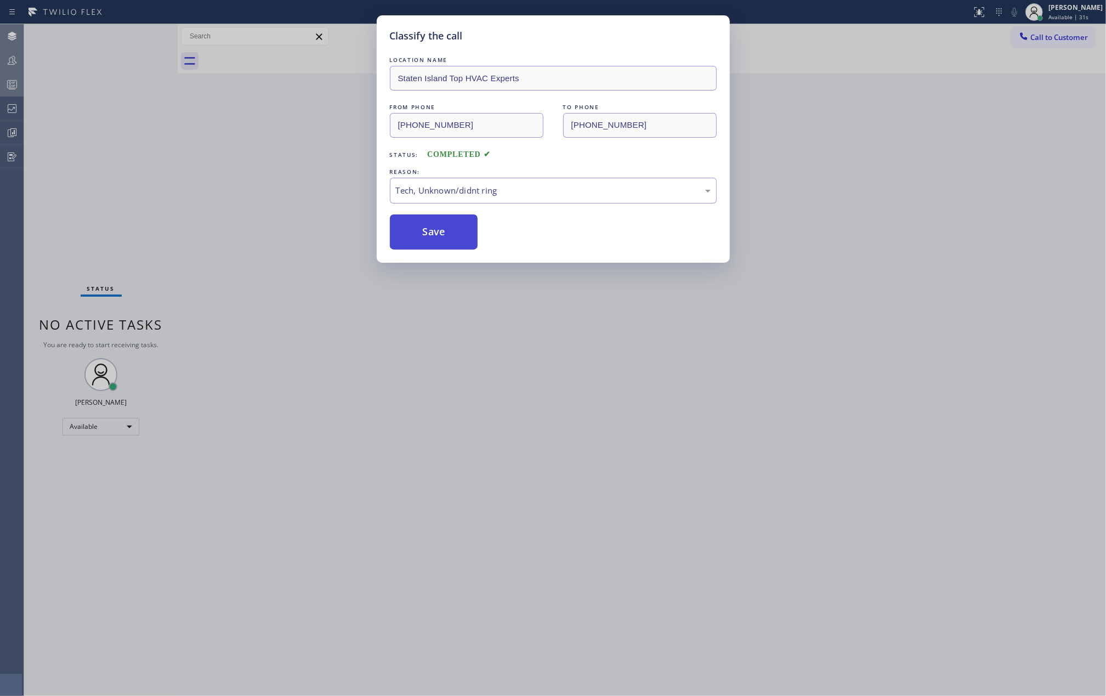
click at [435, 234] on button "Save" at bounding box center [434, 231] width 88 height 35
click at [268, 204] on div "Classify the call LOCATION NAME Staten Island Top HVAC Experts FROM PHONE (515)…" at bounding box center [553, 348] width 1106 height 696
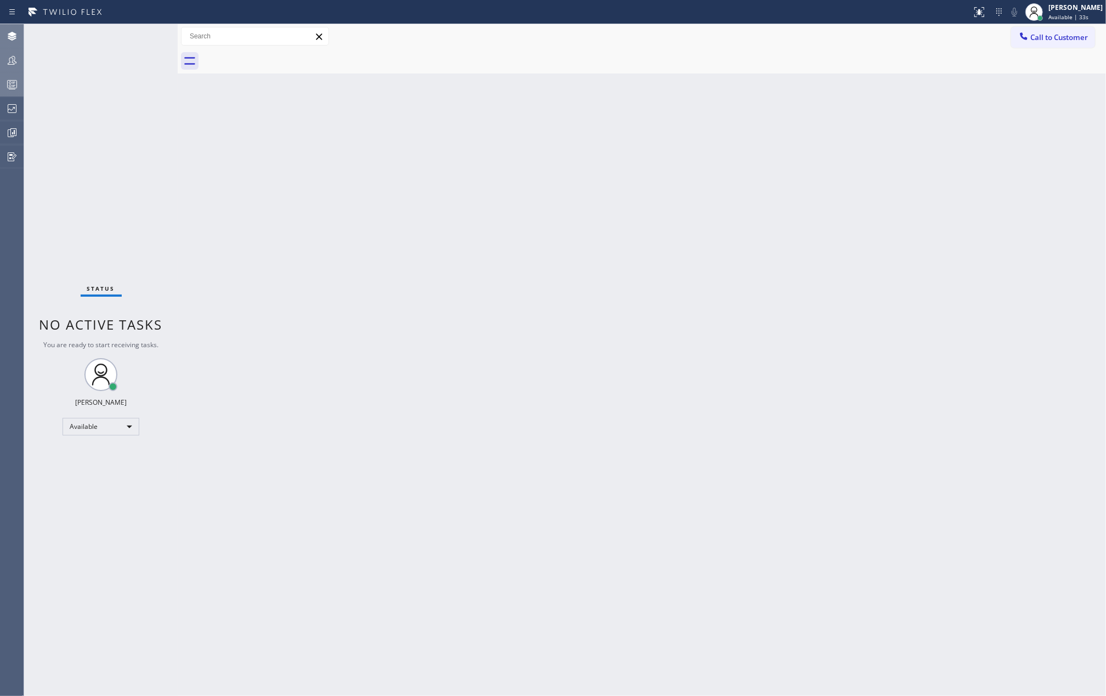
click at [7, 84] on icon at bounding box center [11, 84] width 13 height 13
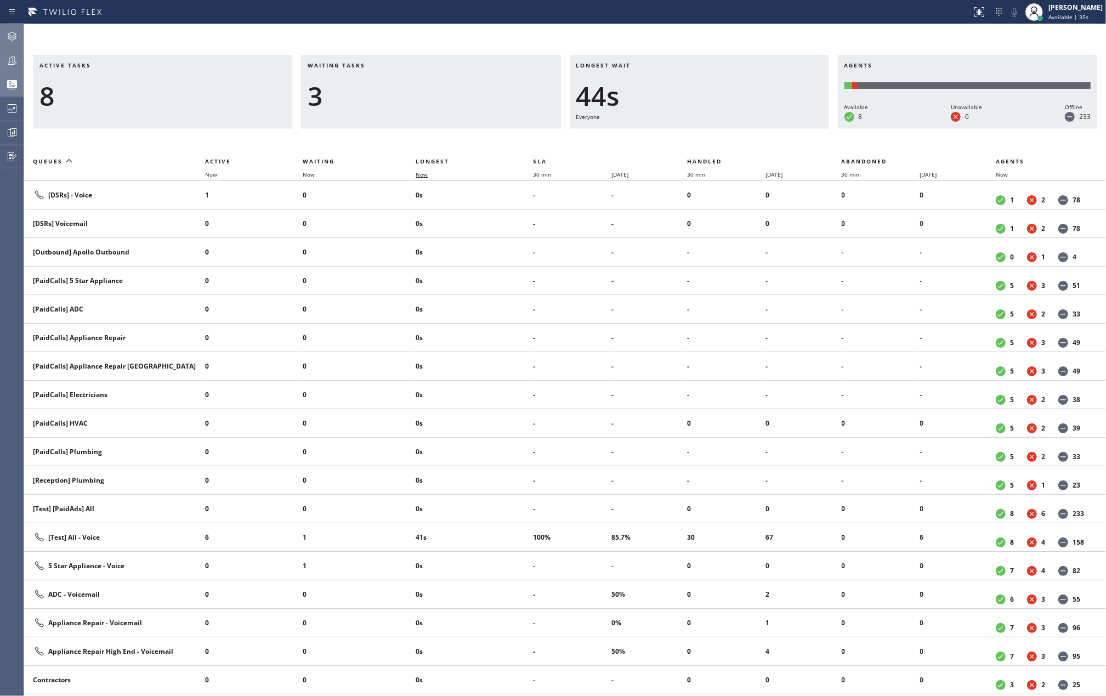
click at [428, 173] on span "Now" at bounding box center [422, 175] width 12 height 8
click at [15, 60] on icon at bounding box center [11, 60] width 13 height 13
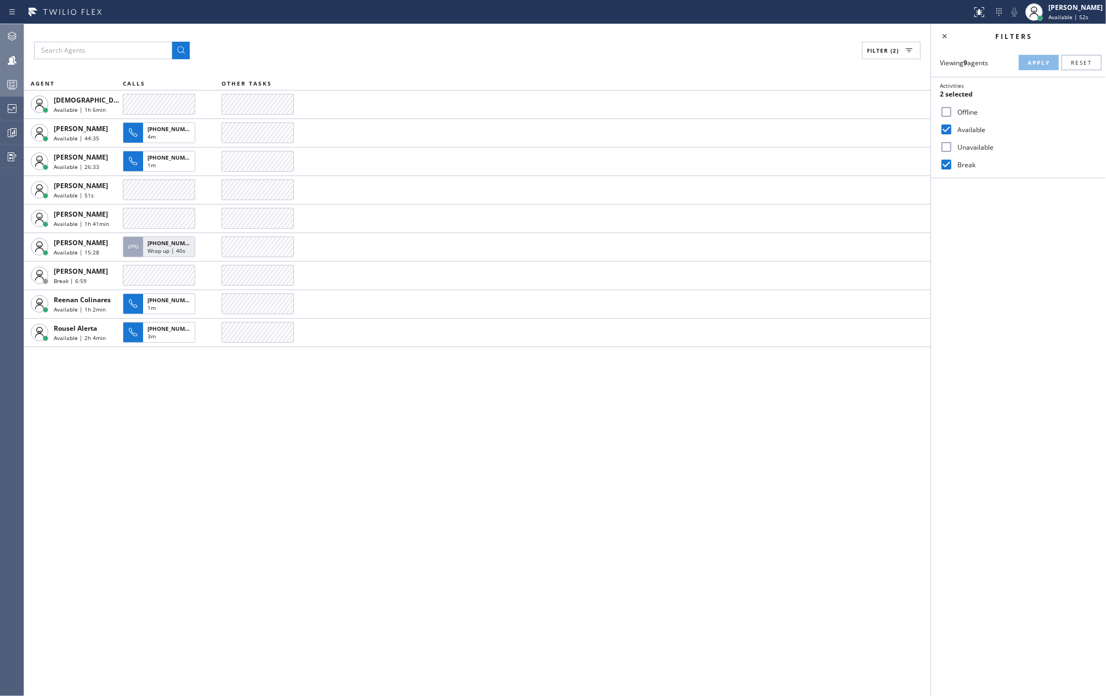
click at [16, 82] on rect at bounding box center [12, 85] width 9 height 8
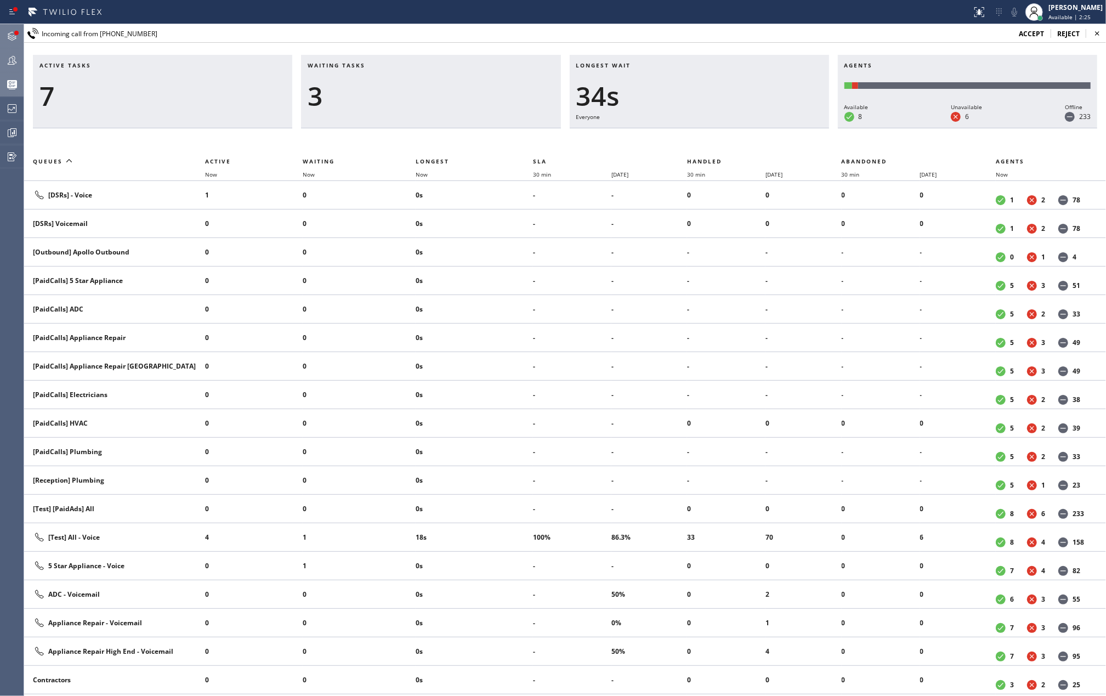
click at [12, 36] on icon at bounding box center [11, 36] width 13 height 13
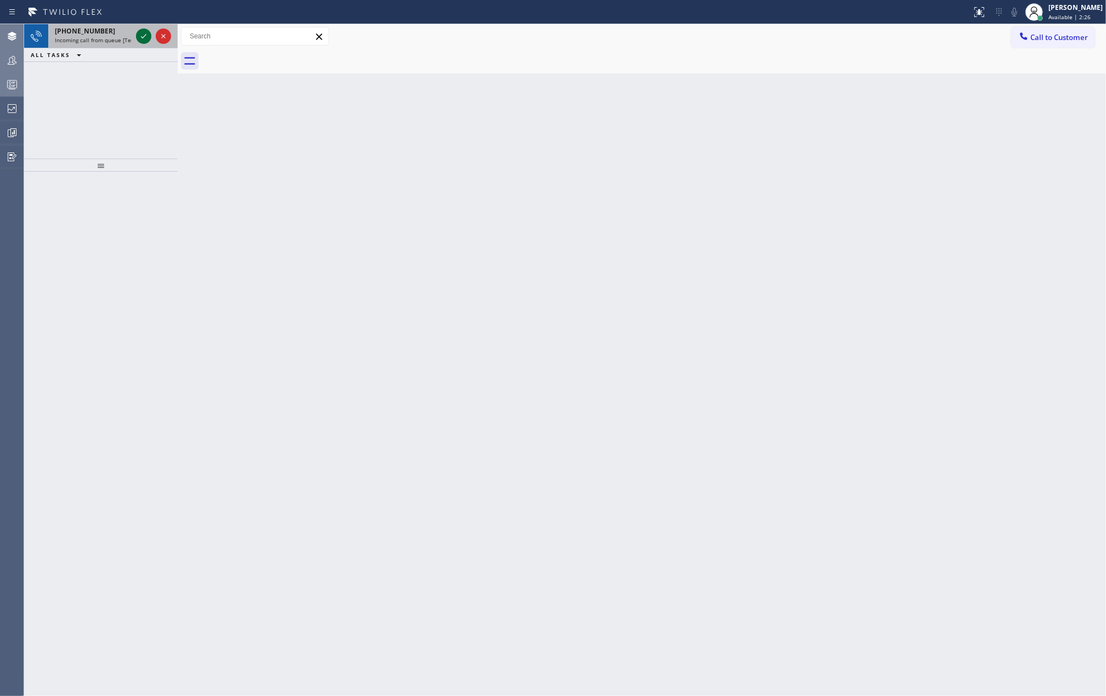
click at [141, 36] on icon at bounding box center [143, 36] width 13 height 13
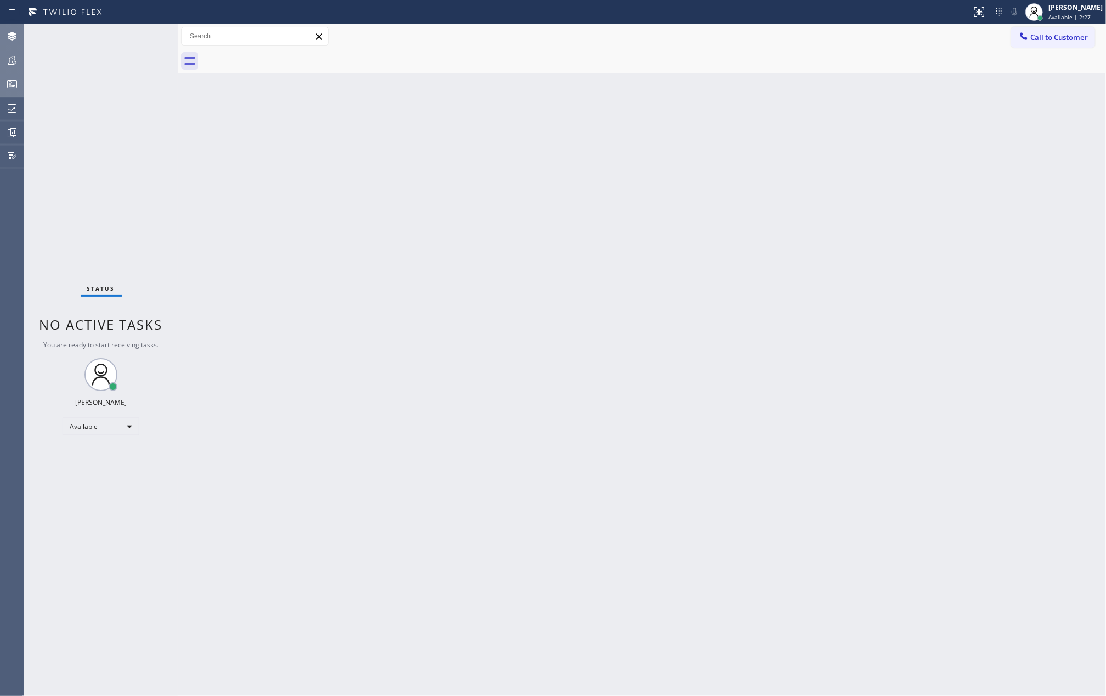
click at [141, 36] on div "Status No active tasks You are ready to start receiving tasks. Jovelle Tadle Av…" at bounding box center [101, 360] width 154 height 672
click at [981, 14] on icon at bounding box center [978, 11] width 7 height 8
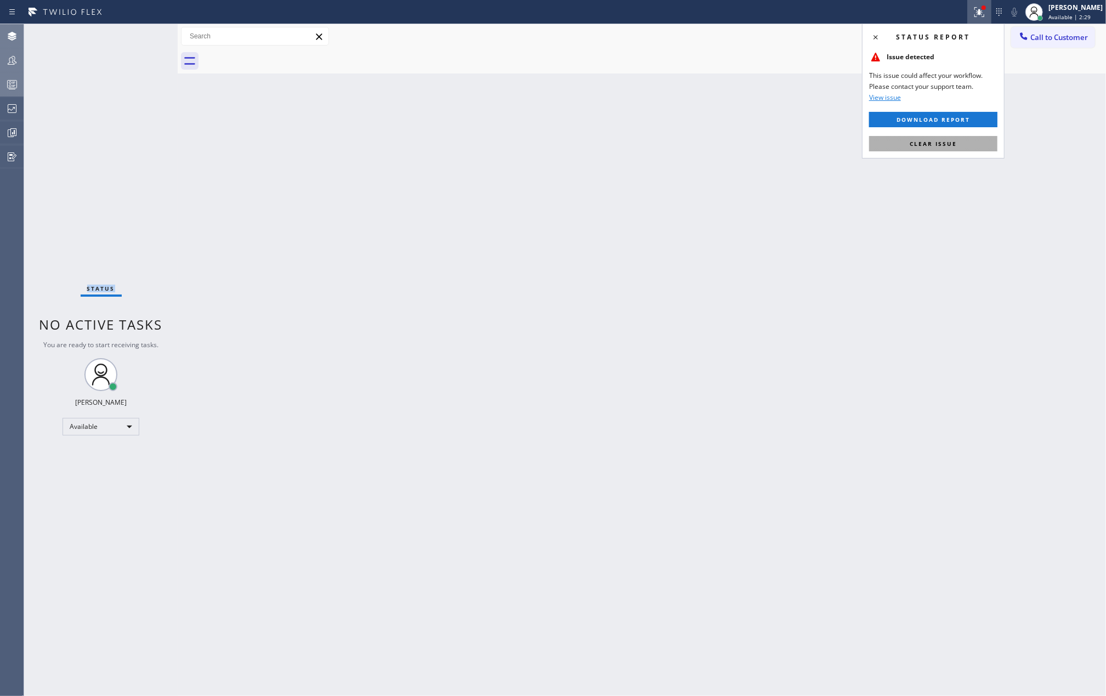
click at [935, 145] on span "Clear issue" at bounding box center [933, 144] width 47 height 8
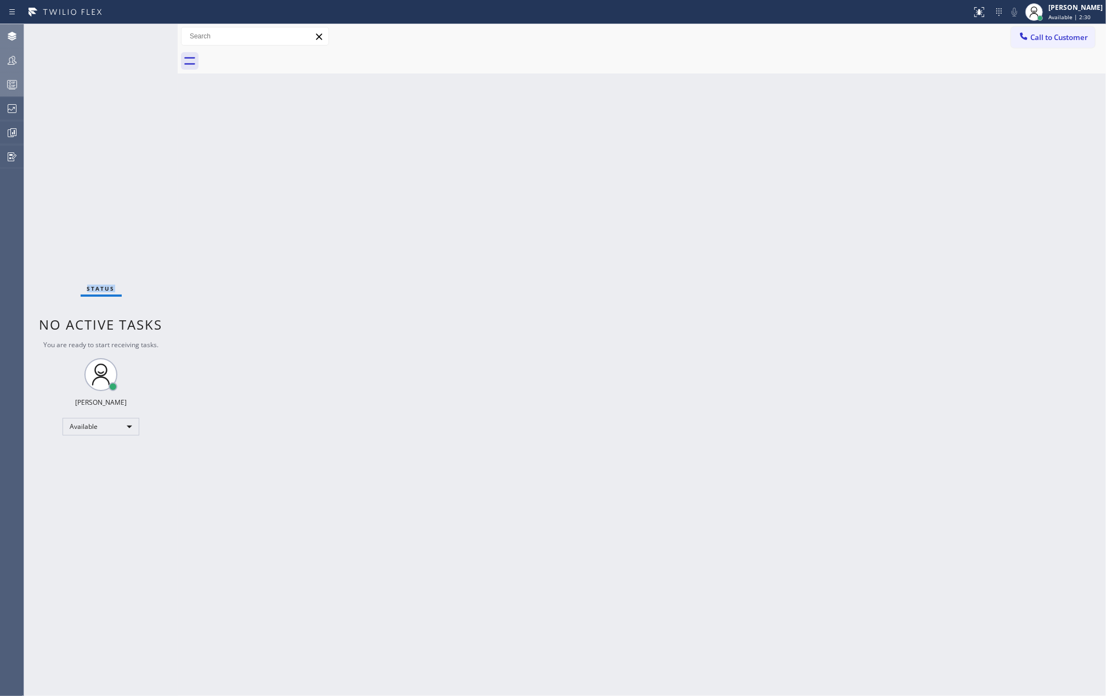
click at [12, 59] on icon at bounding box center [11, 60] width 13 height 13
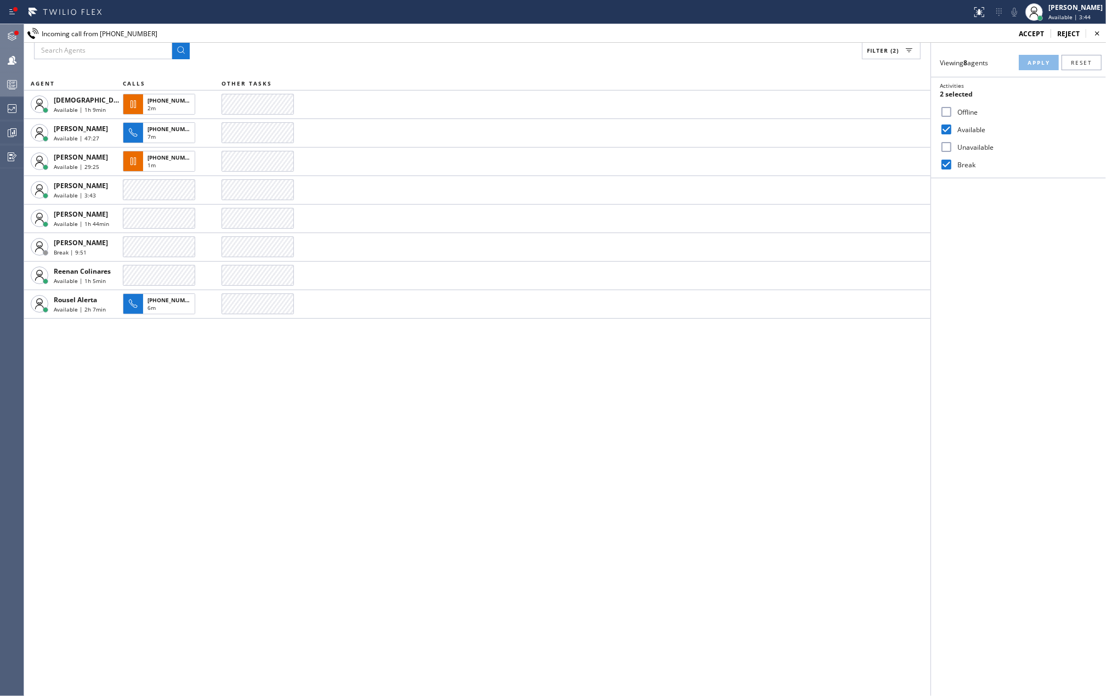
click at [8, 35] on icon at bounding box center [11, 36] width 13 height 13
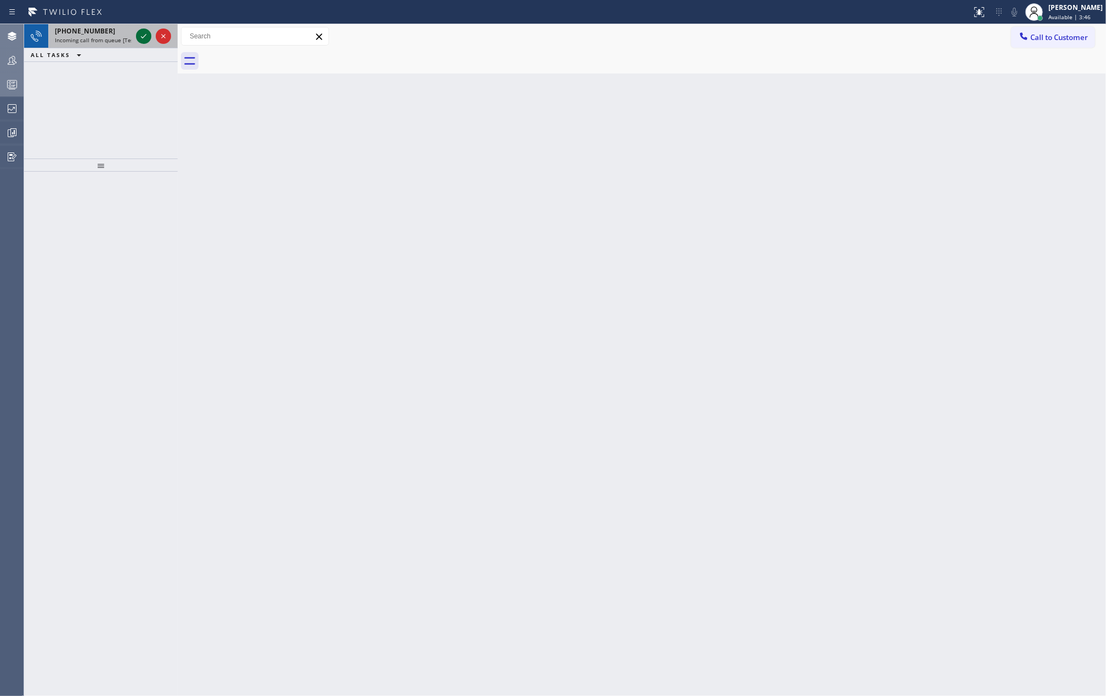
click at [145, 43] on button at bounding box center [143, 36] width 15 height 15
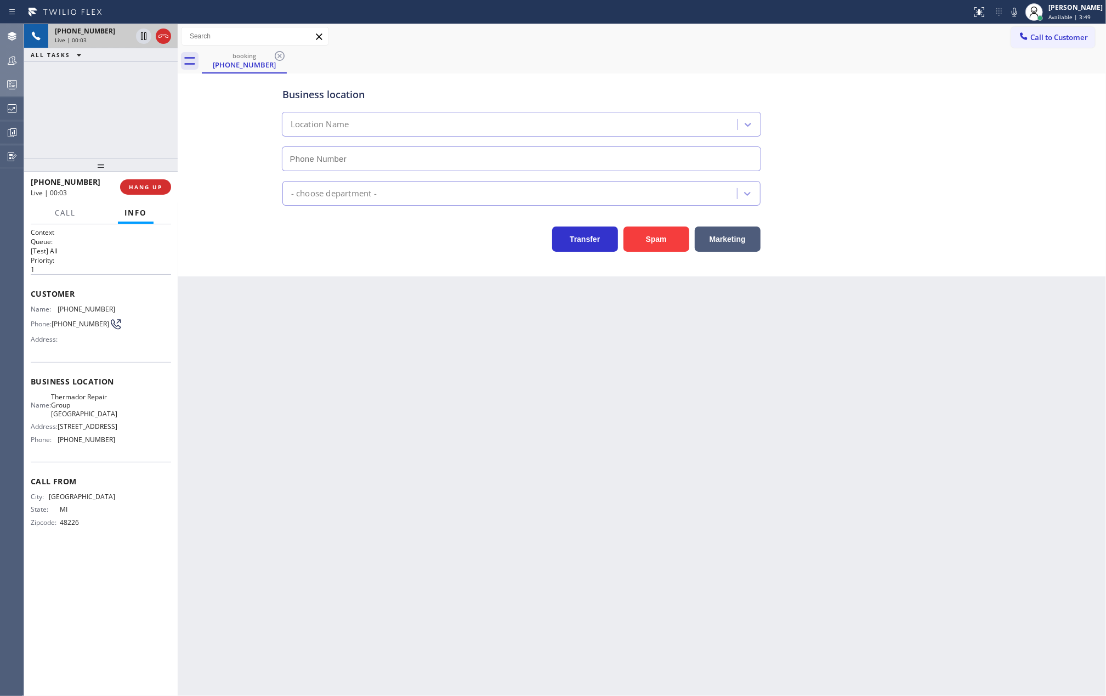
type input "(708) 998-5526"
drag, startPoint x: 111, startPoint y: 161, endPoint x: 111, endPoint y: 115, distance: 46.6
click at [111, 115] on div "+13137376692 Live | 00:06 ALL TASKS ALL TASKS ACTIVE TASKS TASKS IN WRAP UP +13…" at bounding box center [101, 360] width 154 height 672
drag, startPoint x: 95, startPoint y: 163, endPoint x: 101, endPoint y: 114, distance: 49.8
click at [101, 114] on div "+13137376692 Live | 00:08 ALL TASKS ALL TASKS ACTIVE TASKS TASKS IN WRAP UP +13…" at bounding box center [101, 360] width 154 height 672
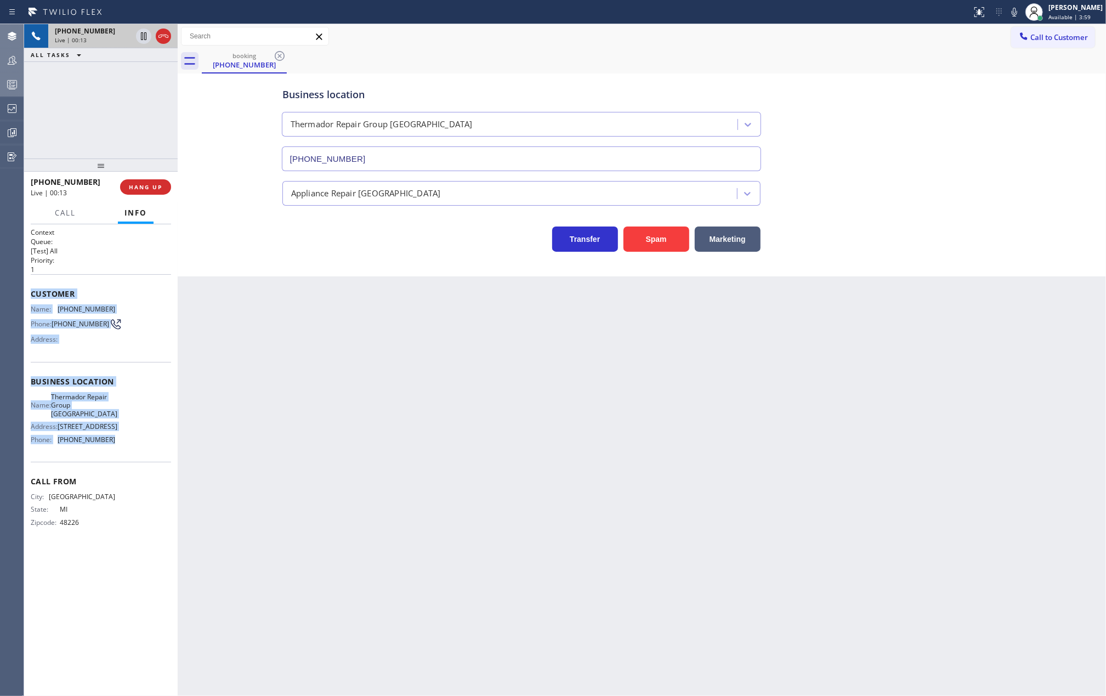
drag, startPoint x: 27, startPoint y: 292, endPoint x: 162, endPoint y: 464, distance: 218.7
click at [162, 464] on div "Context Queue: [Test] All Priority: 1 Customer Name: (313) 737-6692 Phone: (313…" at bounding box center [101, 460] width 154 height 472
copy div "Customer Name: (313) 737-6692 Phone: (313) 737-6692 Address: Business location …"
drag, startPoint x: 141, startPoint y: 38, endPoint x: 273, endPoint y: 84, distance: 140.2
click at [141, 38] on icon at bounding box center [143, 36] width 5 height 8
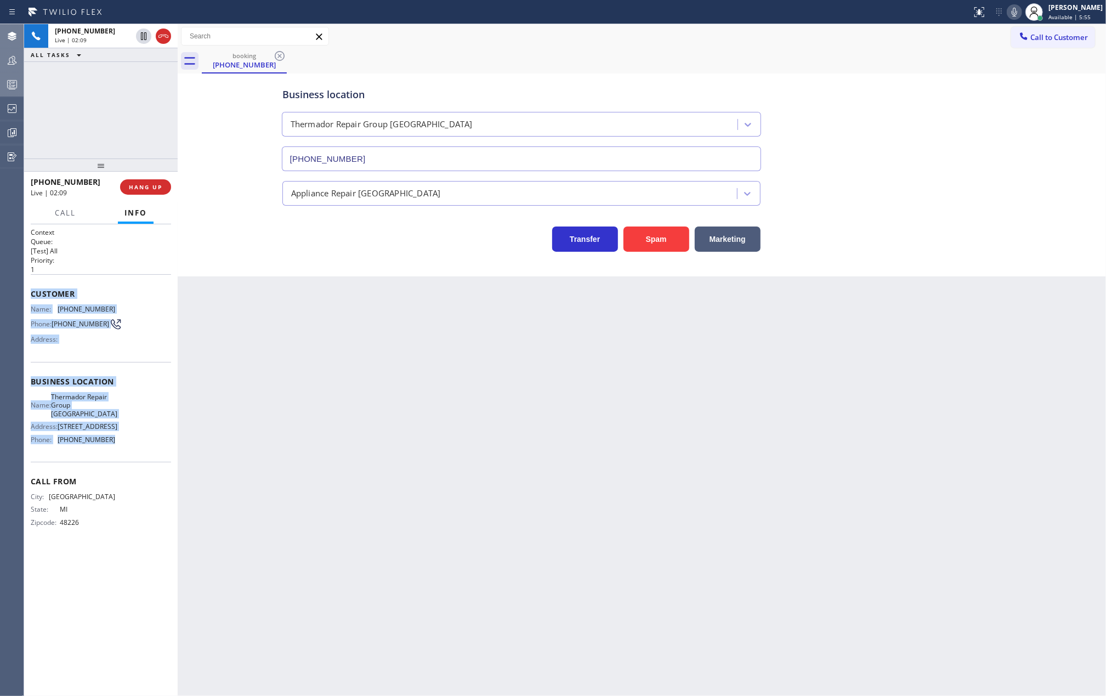
click at [1017, 9] on icon at bounding box center [1014, 12] width 5 height 9
click at [140, 36] on icon at bounding box center [143, 36] width 13 height 13
click at [1017, 9] on icon at bounding box center [1014, 12] width 5 height 9
click at [141, 71] on icon at bounding box center [143, 73] width 13 height 13
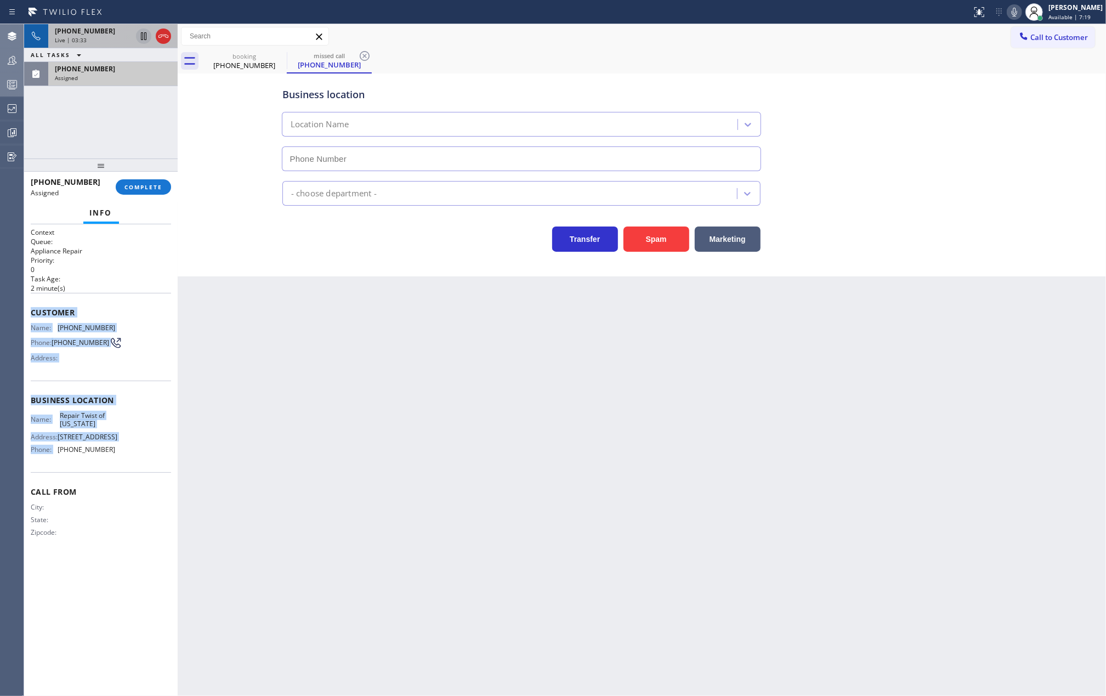
type input "(347) 284-6179"
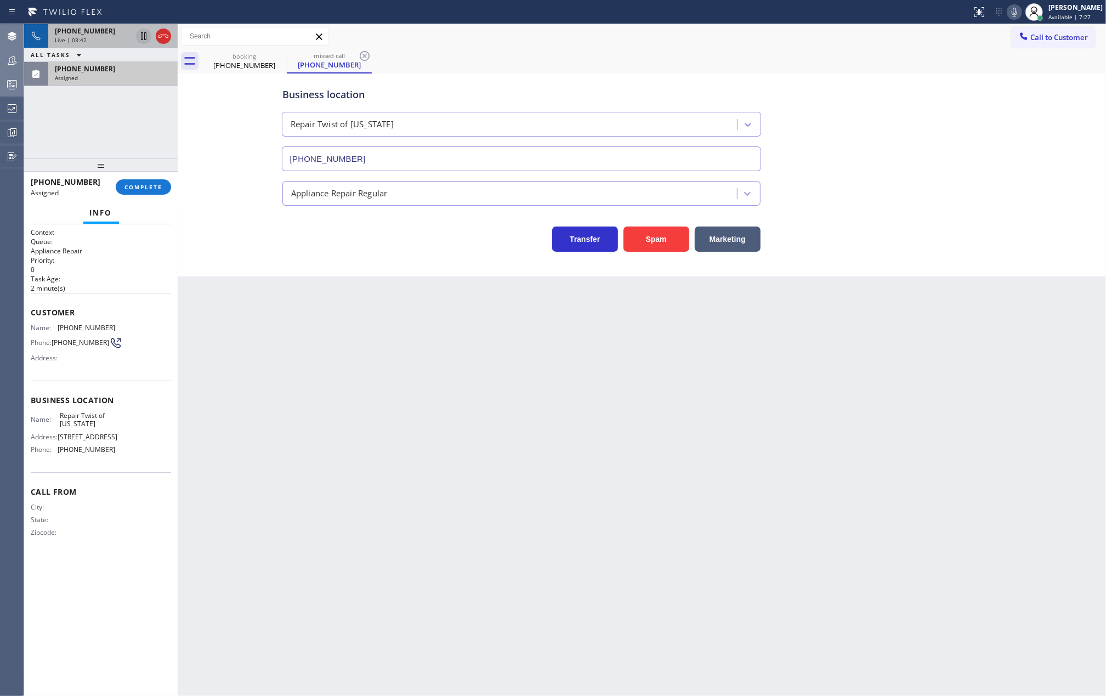
click at [131, 275] on h2 "Task Age:" at bounding box center [101, 278] width 140 height 9
drag, startPoint x: 27, startPoint y: 316, endPoint x: 134, endPoint y: 477, distance: 192.7
click at [134, 477] on div "Context Queue: Appliance Repair Priority: 0 Task Age: 2 minute(s) Customer Name…" at bounding box center [101, 460] width 154 height 472
copy div "Customer Name: (516) 366-8921 Phone: (516) 366-8921 Address: Business location …"
click at [524, 80] on div "Business location Repair Twist of New York (347) 284-6179" at bounding box center [521, 123] width 483 height 95
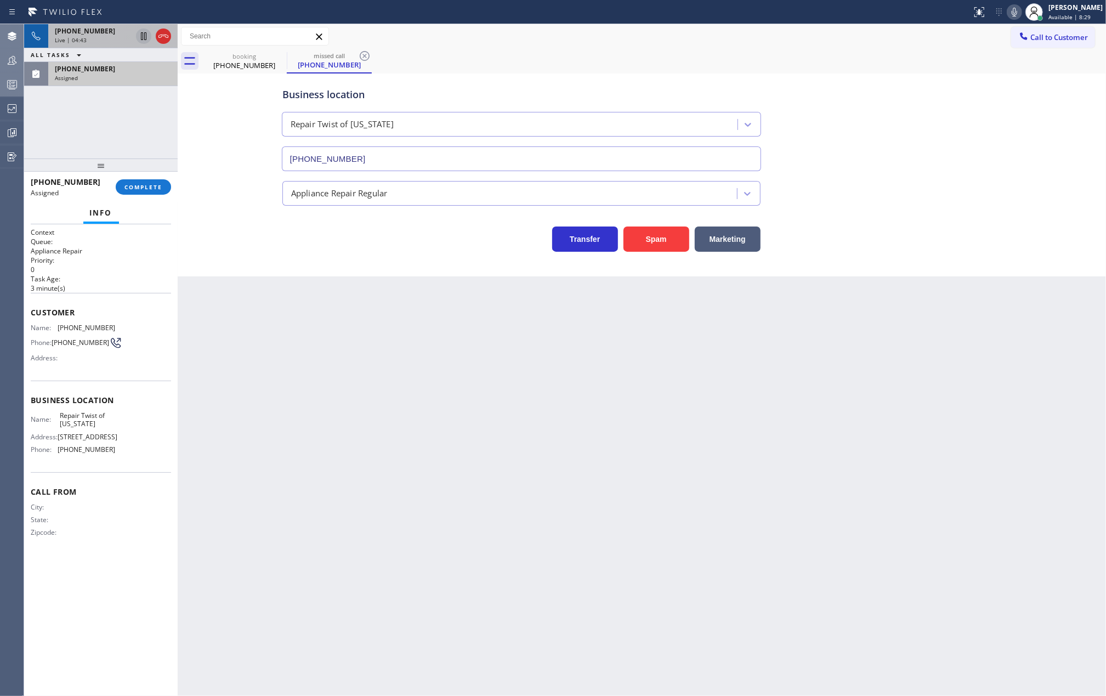
click at [107, 78] on div "Assigned" at bounding box center [113, 78] width 116 height 8
click at [141, 186] on span "COMPLETE" at bounding box center [143, 187] width 38 height 8
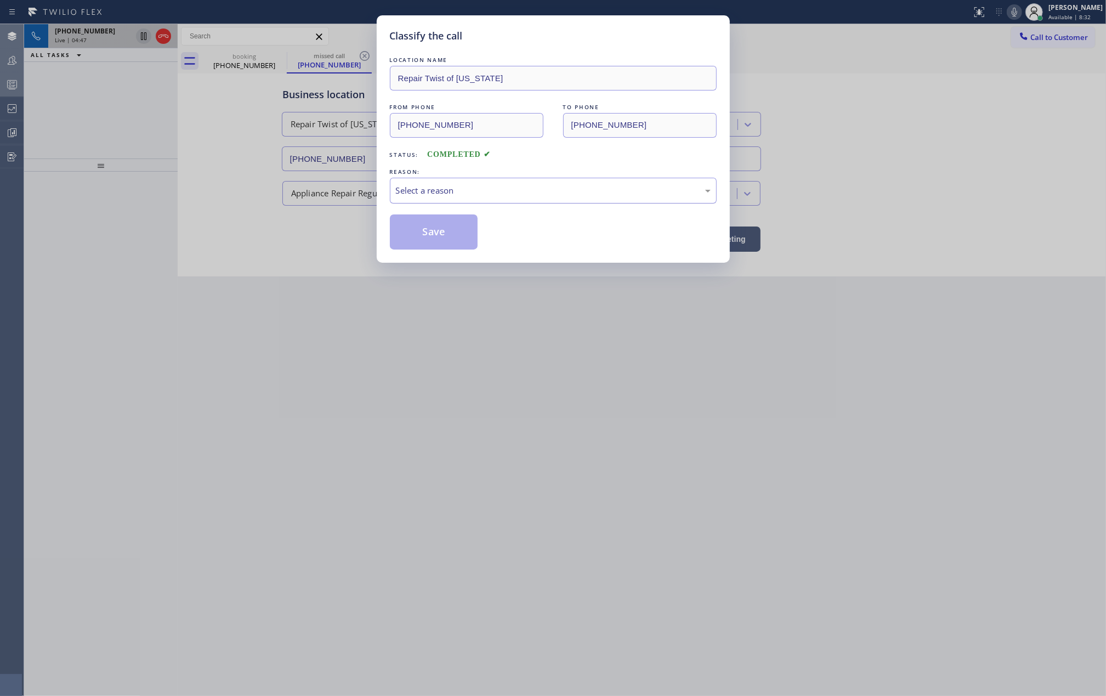
click at [439, 190] on div "Select a reason" at bounding box center [553, 190] width 315 height 13
click at [441, 235] on button "Save" at bounding box center [434, 231] width 88 height 35
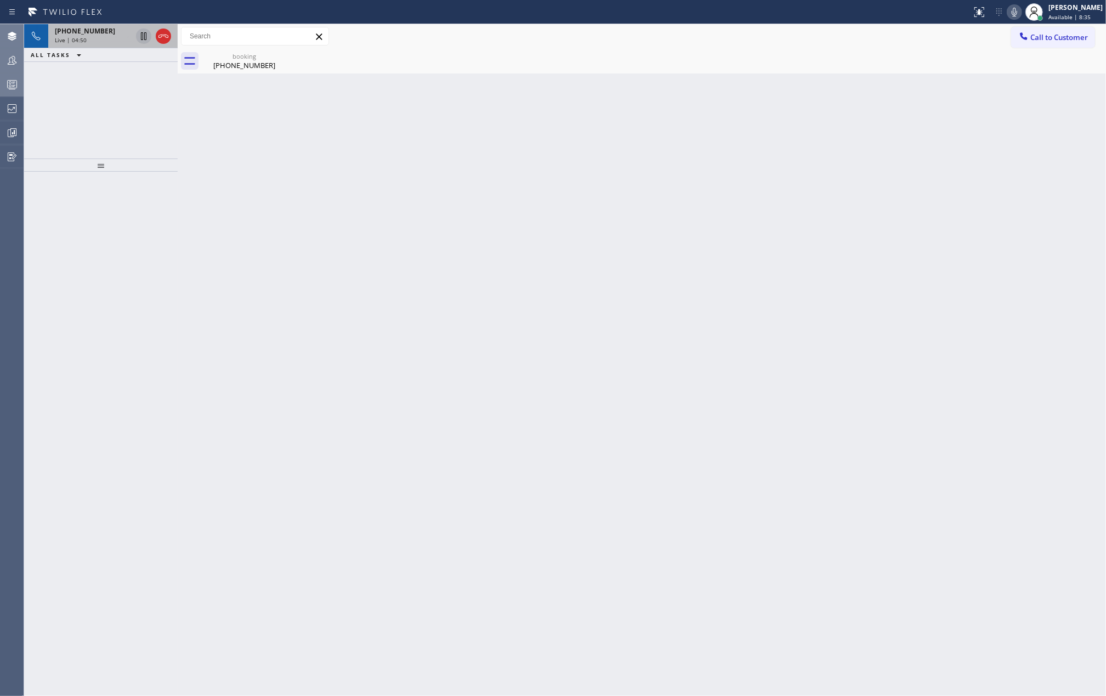
click at [563, 259] on div "Back to Dashboard Change Sender ID Customers Technicians Select a contact Outbo…" at bounding box center [642, 360] width 929 height 672
drag, startPoint x: 112, startPoint y: 160, endPoint x: 113, endPoint y: 121, distance: 39.5
click at [113, 121] on div "+13137376692 Live | 04:51 ALL TASKS ALL TASKS ACTIVE TASKS TASKS IN WRAP UP" at bounding box center [101, 360] width 154 height 672
drag, startPoint x: 104, startPoint y: 170, endPoint x: 106, endPoint y: 133, distance: 37.3
click at [106, 133] on div "+13137376692 Live | 05:45 ALL TASKS ALL TASKS ACTIVE TASKS TASKS IN WRAP UP" at bounding box center [101, 360] width 154 height 672
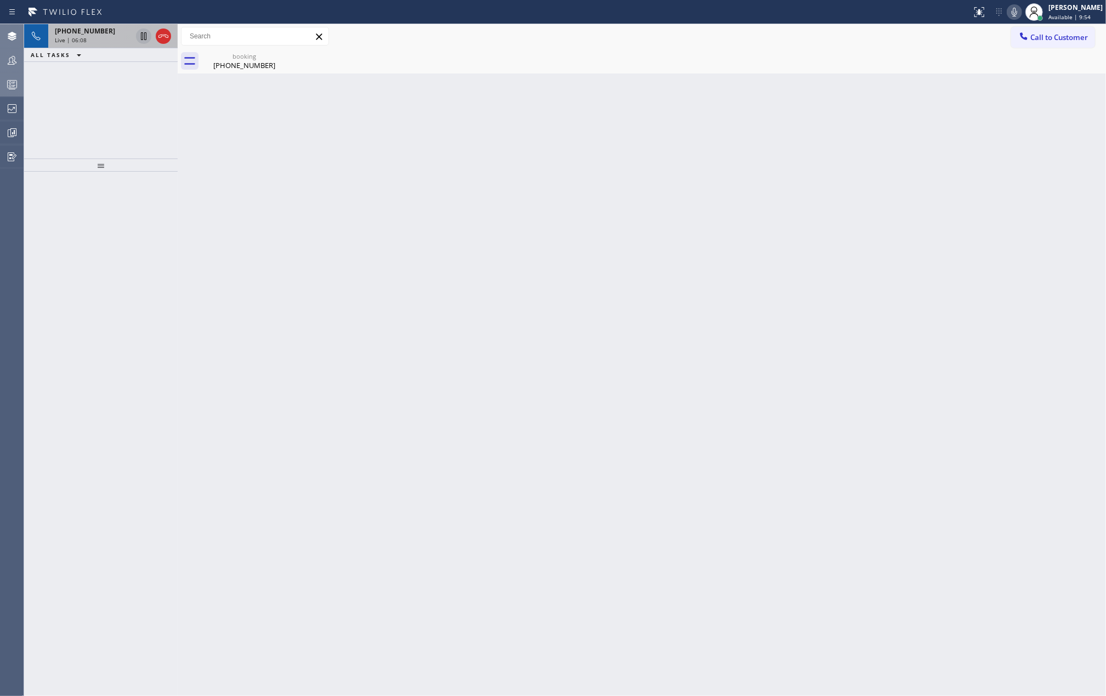
drag, startPoint x: 101, startPoint y: 165, endPoint x: 93, endPoint y: 122, distance: 43.5
click at [93, 122] on div "+13137376692 Live | 06:08 ALL TASKS ALL TASKS ACTIVE TASKS TASKS IN WRAP UP" at bounding box center [101, 360] width 154 height 672
drag, startPoint x: 121, startPoint y: 152, endPoint x: 121, endPoint y: 130, distance: 22.5
click at [121, 134] on div "+13137376692 Live | 06:22 ALL TASKS ALL TASKS ACTIVE TASKS TASKS IN WRAP UP" at bounding box center [101, 360] width 154 height 672
click at [84, 45] on span "+13137376692" at bounding box center [85, 44] width 60 height 9
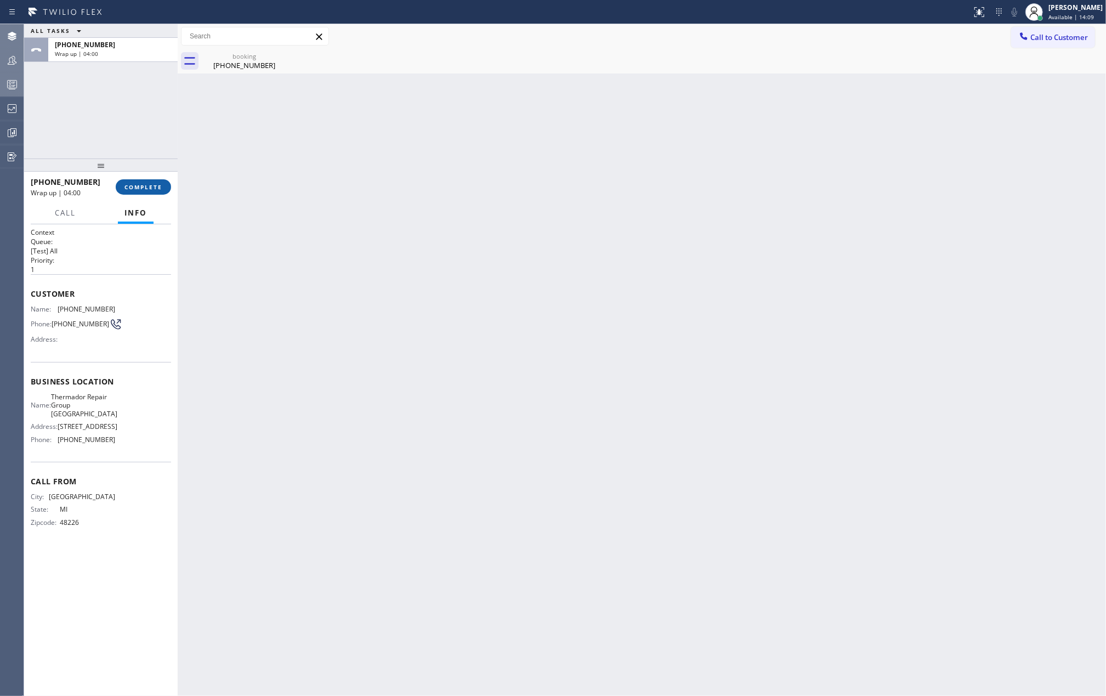
click at [132, 190] on span "COMPLETE" at bounding box center [143, 187] width 38 height 8
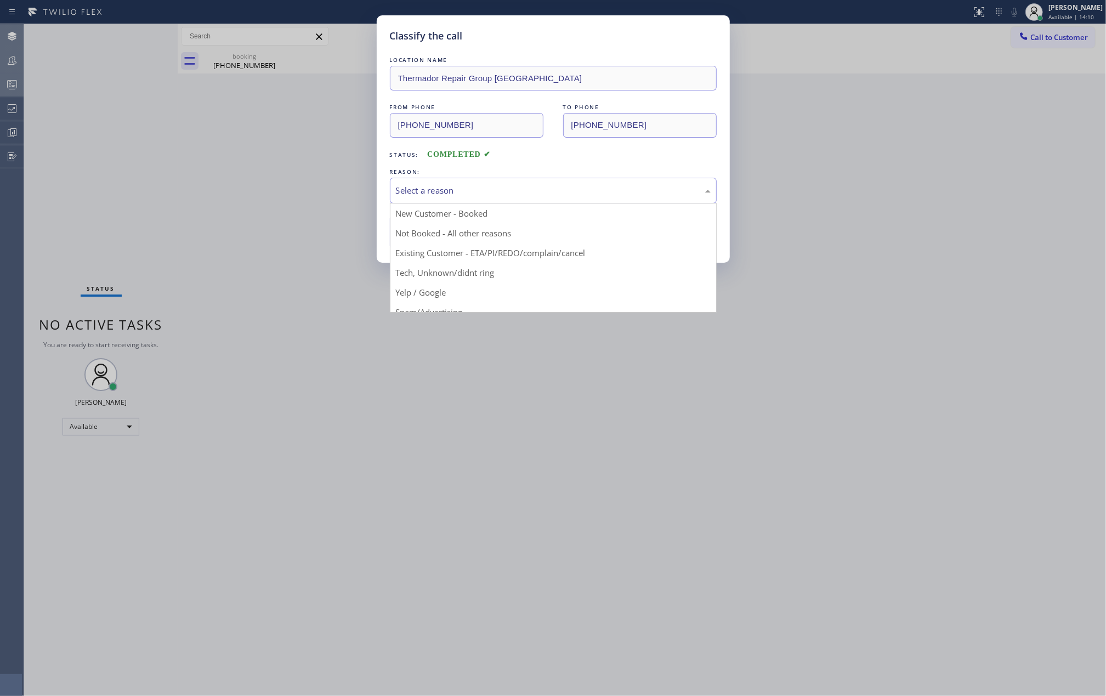
click at [406, 190] on div "Select a reason" at bounding box center [553, 190] width 315 height 13
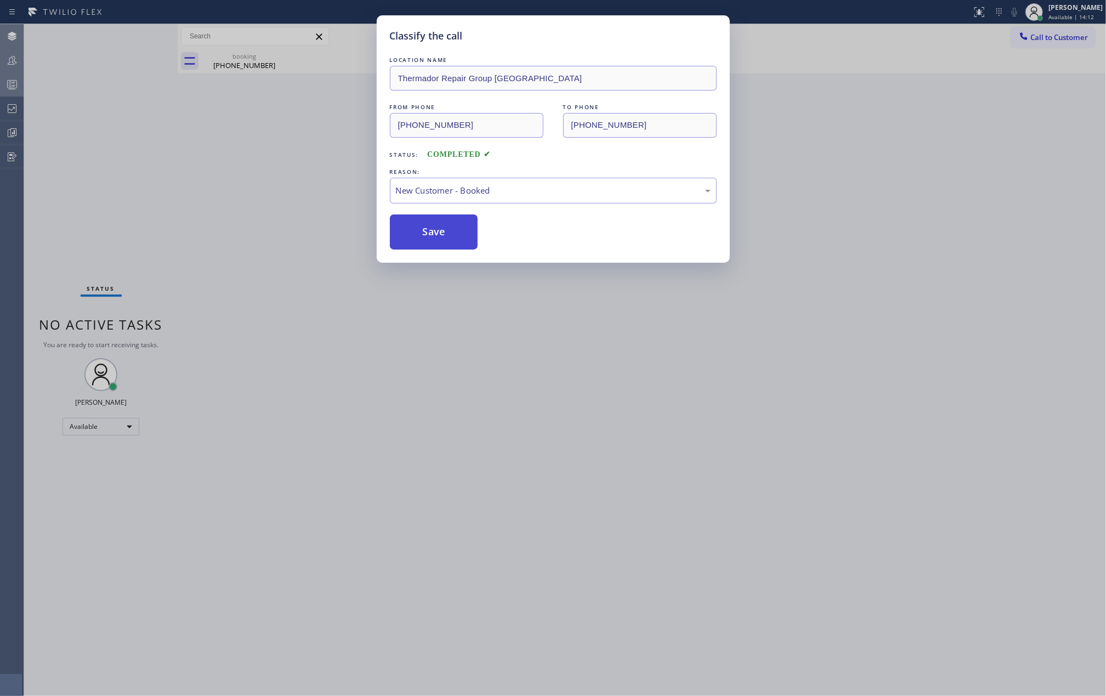
click at [423, 238] on button "Save" at bounding box center [434, 231] width 88 height 35
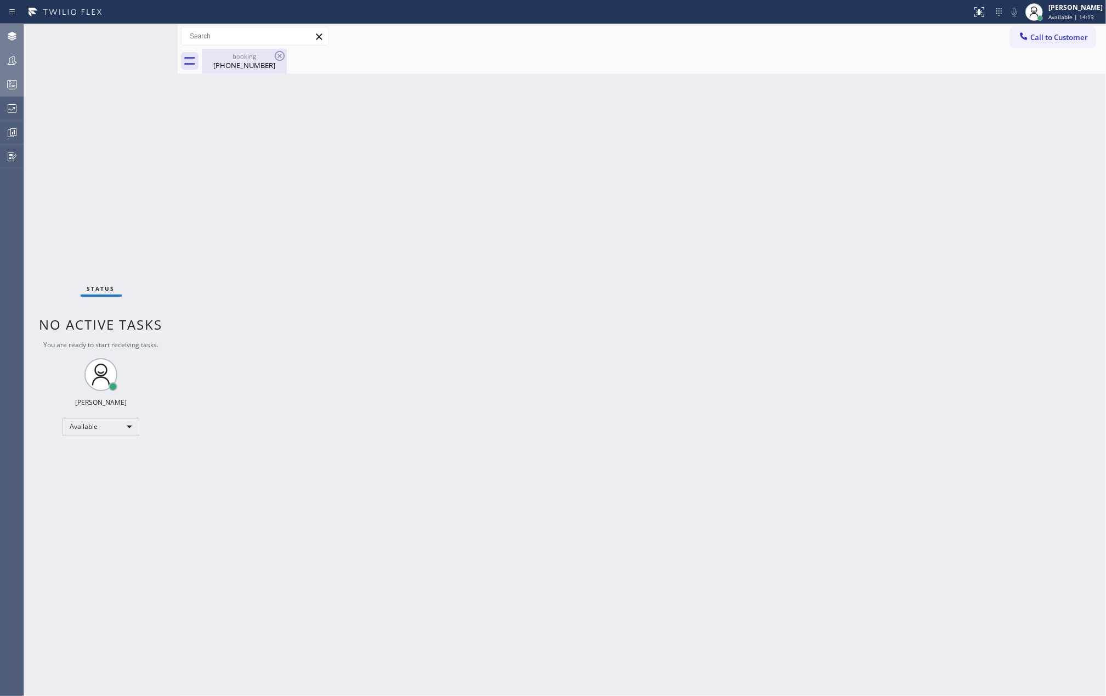
click at [242, 61] on div "(313) 737-6692" at bounding box center [244, 65] width 83 height 10
click at [1040, 36] on span "Call to Customer" at bounding box center [1060, 37] width 58 height 10
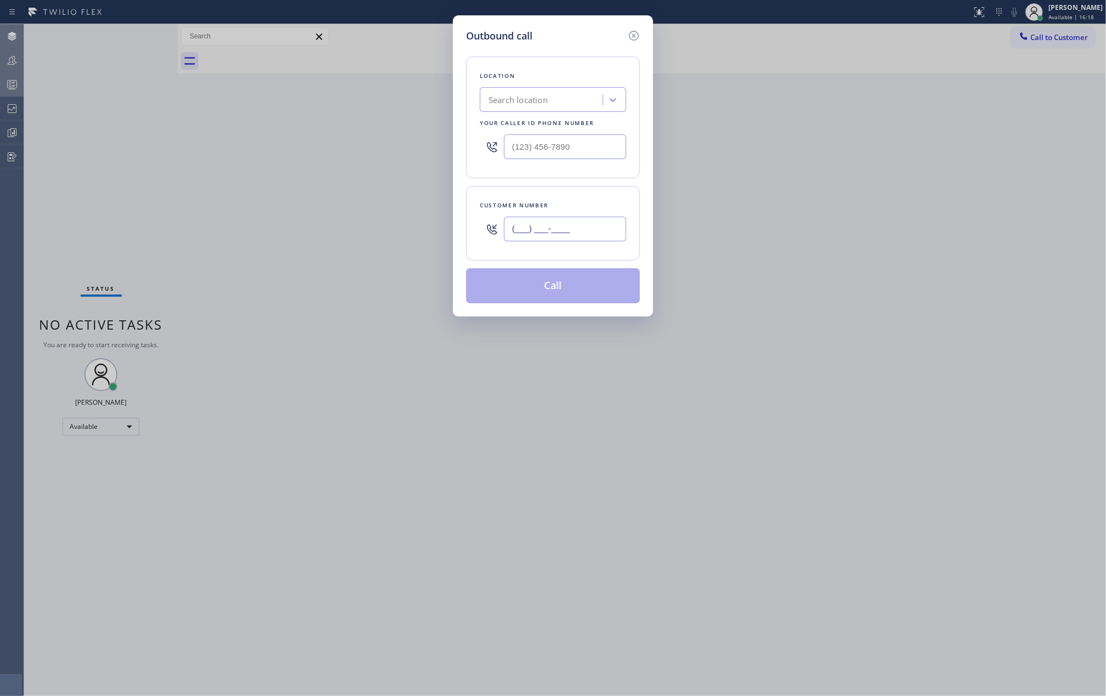
click at [567, 231] on input "(___) ___-____" at bounding box center [565, 229] width 122 height 25
paste input "516) 366-8921"
type input "(516) 366-8921"
click at [573, 144] on input "(___) ___-____" at bounding box center [565, 146] width 122 height 25
paste input "347) 284-6179"
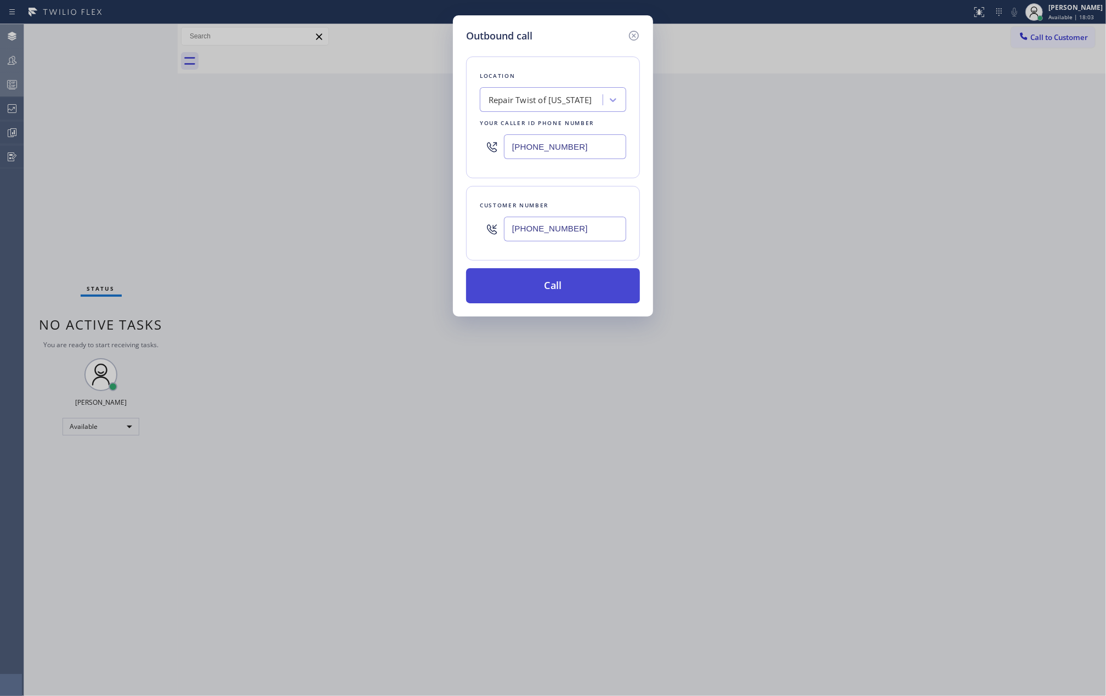
type input "(347) 284-6179"
click at [557, 282] on button "Call" at bounding box center [553, 285] width 174 height 35
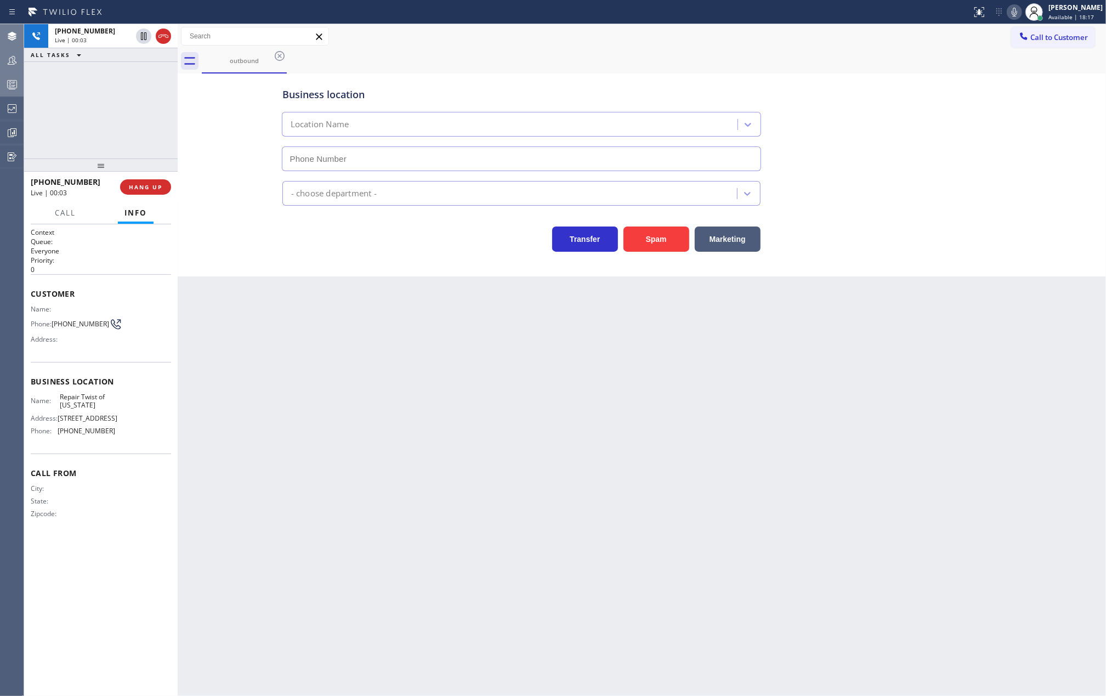
type input "(347) 284-6179"
drag, startPoint x: 100, startPoint y: 167, endPoint x: 106, endPoint y: 93, distance: 73.7
click at [106, 93] on div "+15163668921 Live | 00:12 ALL TASKS ALL TASKS ACTIVE TASKS TASKS IN WRAP UP +15…" at bounding box center [101, 360] width 154 height 672
drag, startPoint x: 101, startPoint y: 167, endPoint x: 106, endPoint y: 126, distance: 42.0
click at [106, 126] on div "+15163668921 Live | 00:13 ALL TASKS ALL TASKS ACTIVE TASKS TASKS IN WRAP UP +15…" at bounding box center [101, 360] width 154 height 672
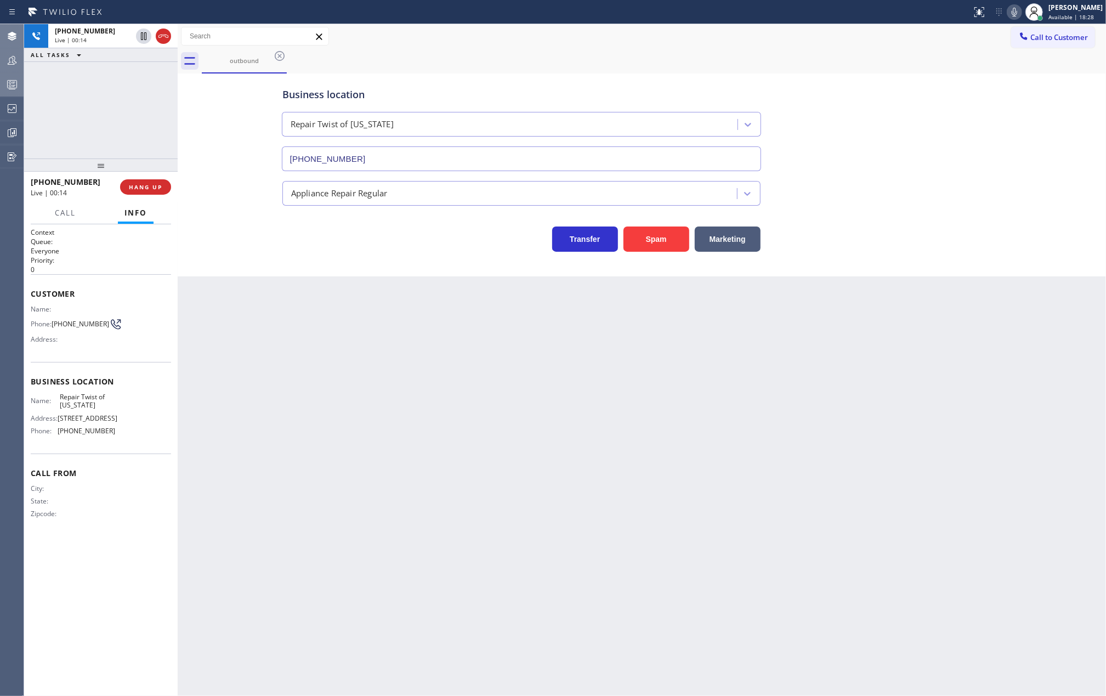
click at [207, 228] on div "Business location Repair Twist of New York (347) 284-6179 Appliance Repair Regu…" at bounding box center [641, 163] width 923 height 175
click at [140, 37] on icon at bounding box center [143, 36] width 13 height 13
click at [144, 34] on icon at bounding box center [143, 36] width 13 height 13
drag, startPoint x: 100, startPoint y: 168, endPoint x: 104, endPoint y: 128, distance: 39.7
click at [104, 128] on div "+15163668921 Live | 05:33 ALL TASKS ALL TASKS ACTIVE TASKS TASKS IN WRAP UP +15…" at bounding box center [101, 360] width 154 height 672
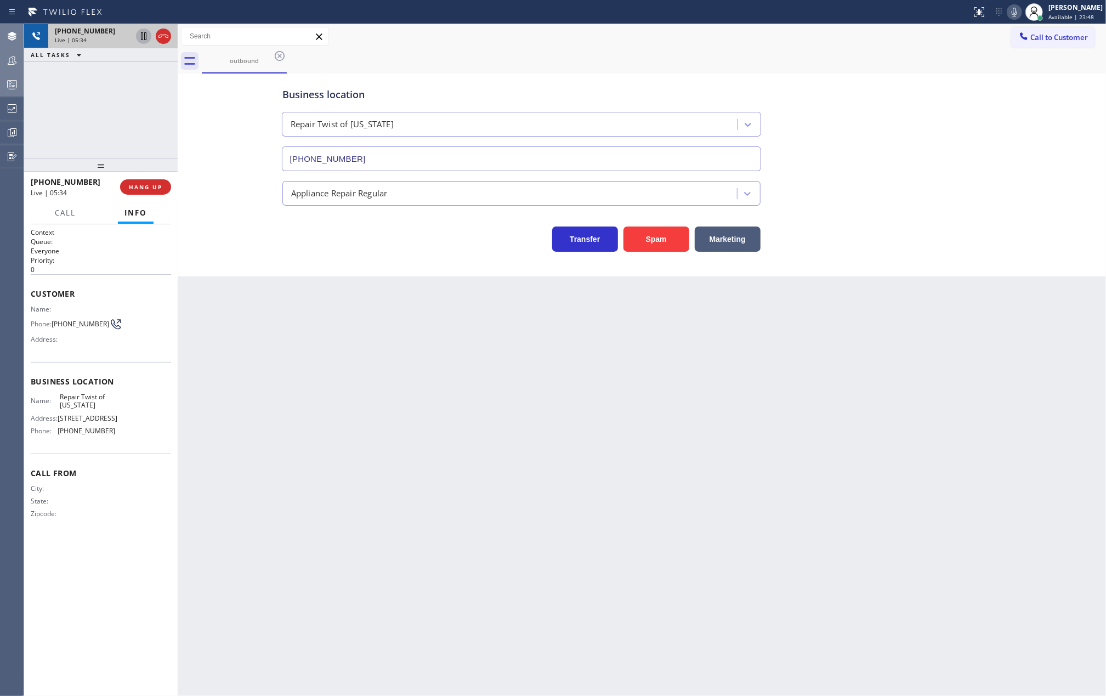
drag, startPoint x: 101, startPoint y: 163, endPoint x: 103, endPoint y: 132, distance: 30.8
click at [102, 133] on div "+15163668921 Live | 05:34 ALL TASKS ALL TASKS ACTIVE TASKS TASKS IN WRAP UP +15…" at bounding box center [101, 360] width 154 height 672
drag, startPoint x: 105, startPoint y: 162, endPoint x: 106, endPoint y: 106, distance: 55.9
click at [106, 106] on div "+15163668921 Live | 08:19 ALL TASKS ALL TASKS ACTIVE TASKS TASKS IN WRAP UP +15…" at bounding box center [101, 360] width 154 height 672
drag, startPoint x: 99, startPoint y: 159, endPoint x: 106, endPoint y: 130, distance: 29.9
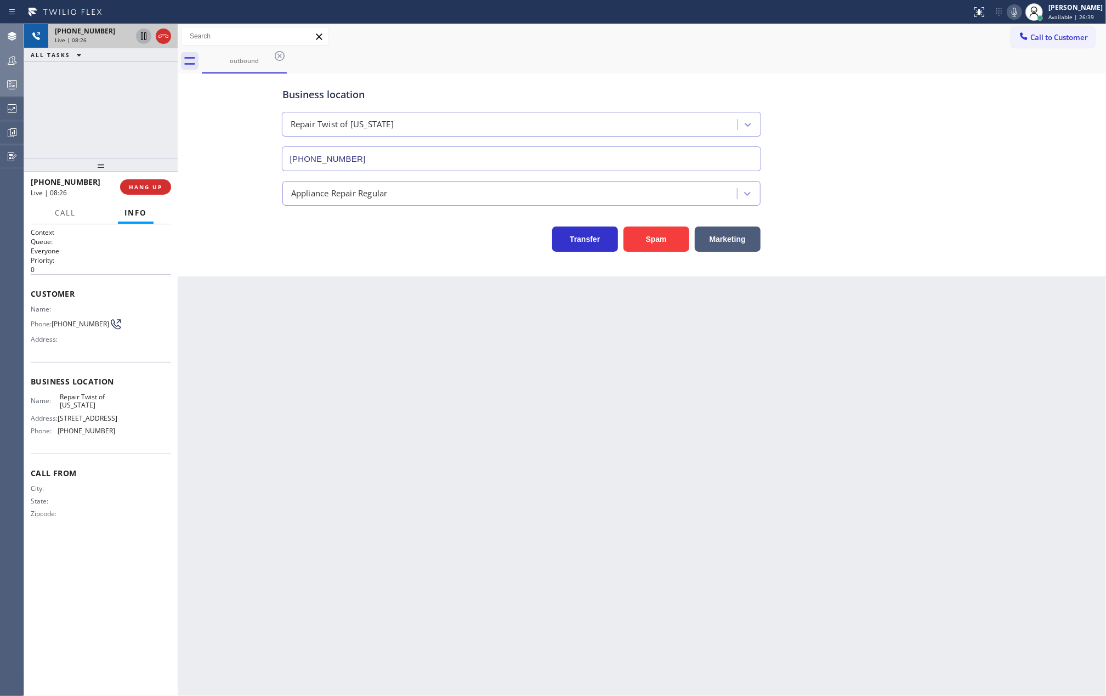
click at [106, 132] on div "+15163668921 Live | 08:26 ALL TASKS ALL TASKS ACTIVE TASKS TASKS IN WRAP UP +15…" at bounding box center [101, 360] width 154 height 672
click at [9, 61] on icon at bounding box center [12, 60] width 9 height 9
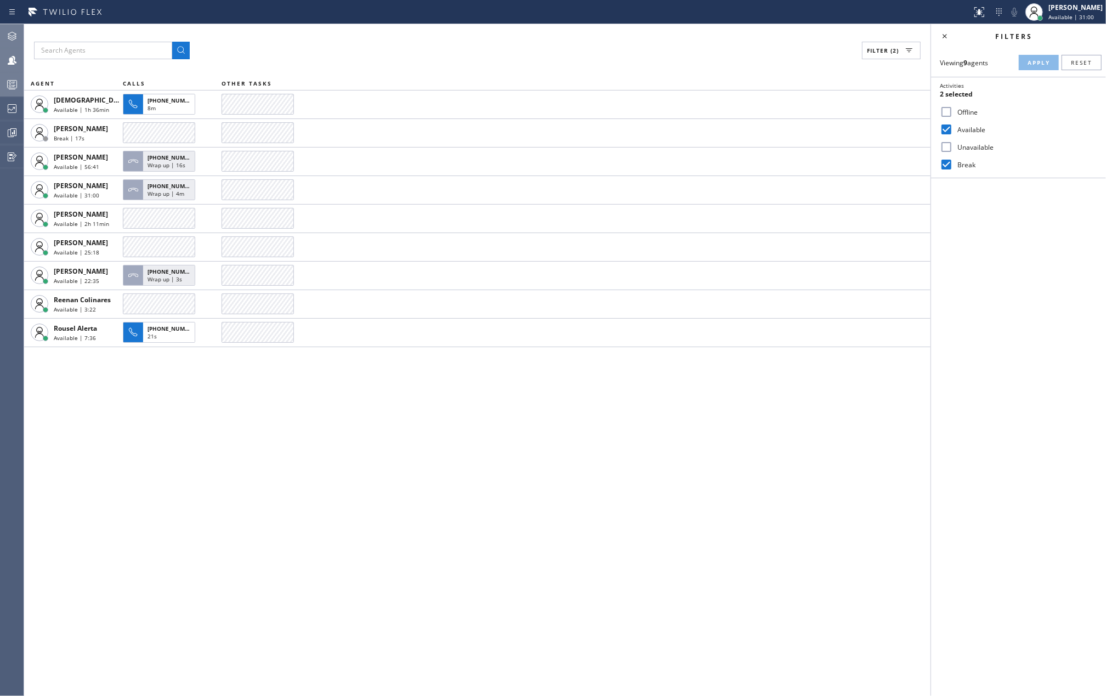
click at [11, 33] on icon at bounding box center [12, 36] width 9 height 9
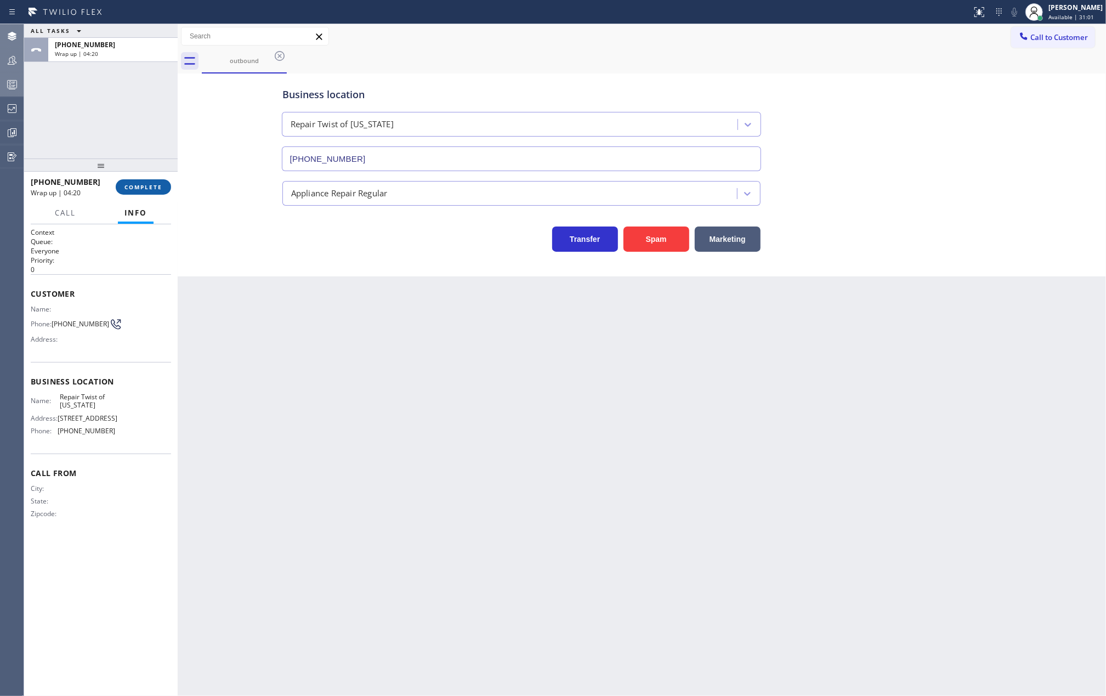
click at [155, 183] on span "COMPLETE" at bounding box center [143, 187] width 38 height 8
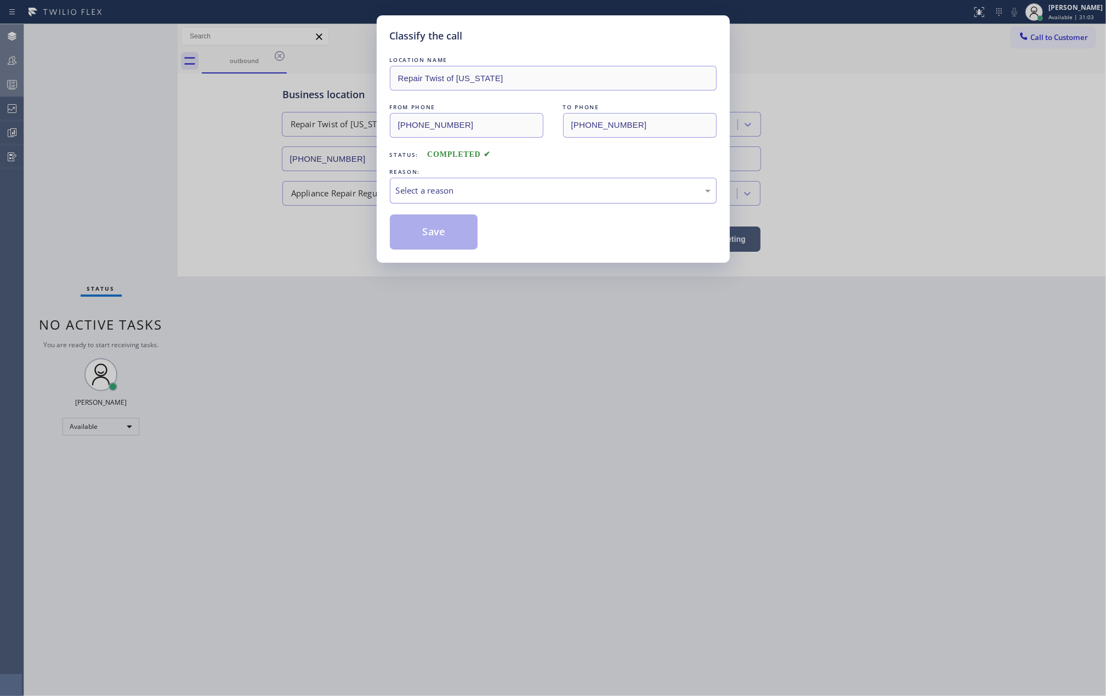
click at [432, 193] on div "Select a reason" at bounding box center [553, 190] width 315 height 13
click at [435, 228] on button "Save" at bounding box center [434, 231] width 88 height 35
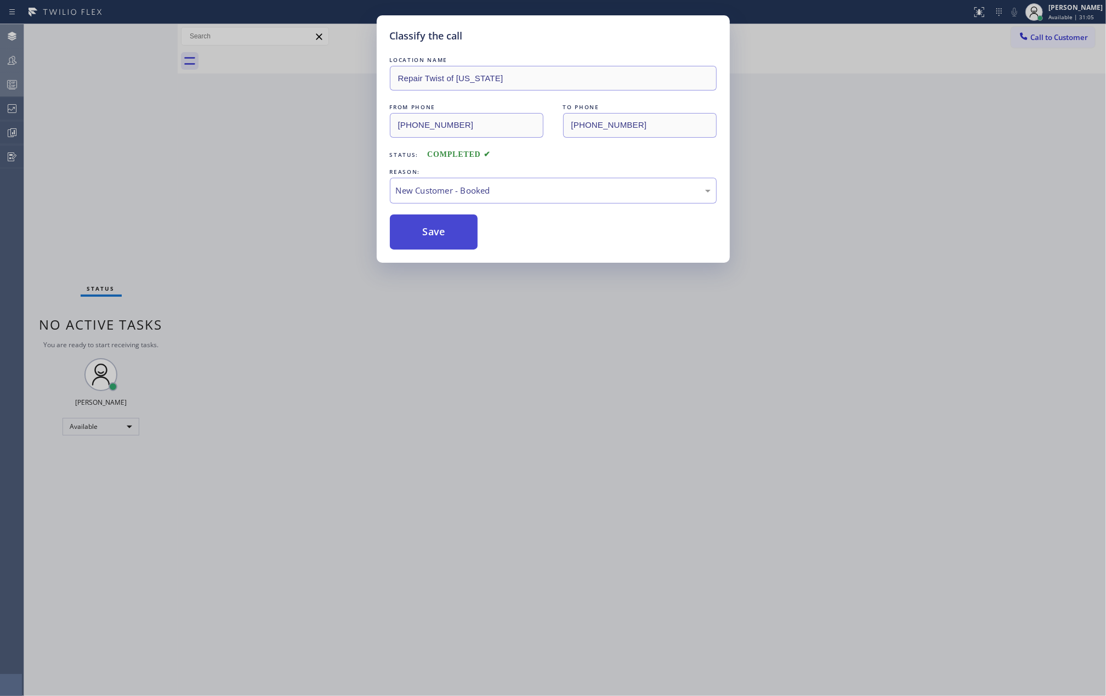
click at [435, 228] on button "Save" at bounding box center [434, 231] width 88 height 35
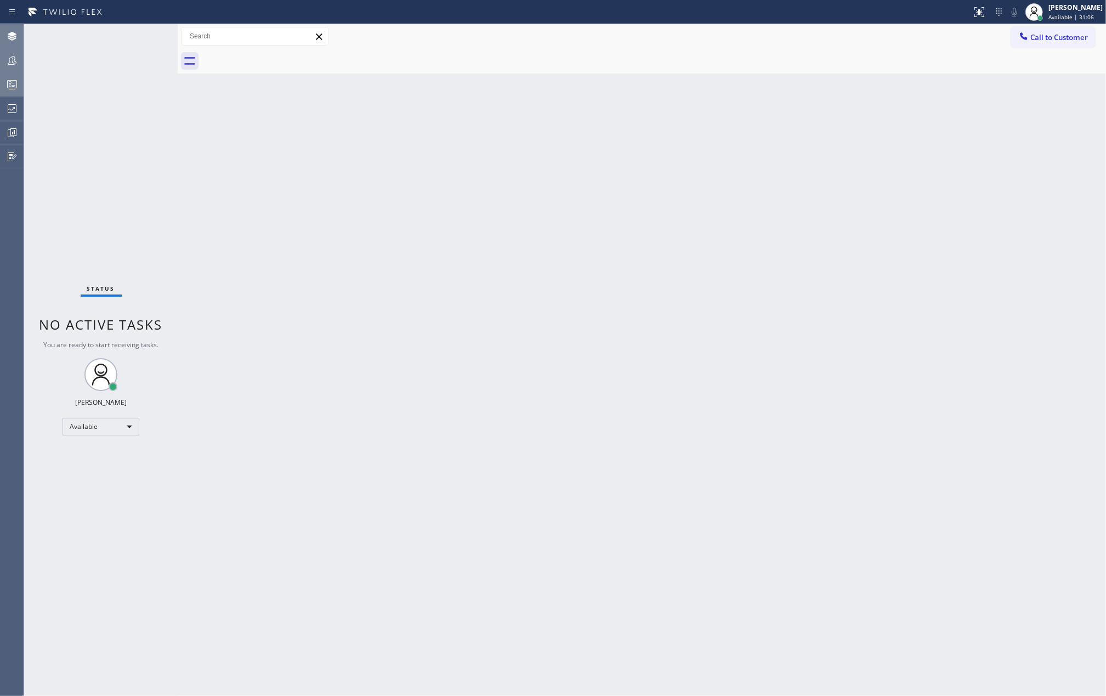
click at [207, 166] on div "Back to Dashboard Change Sender ID Customers Technicians Select a contact Outbo…" at bounding box center [642, 360] width 929 height 672
click at [9, 55] on icon at bounding box center [11, 60] width 13 height 13
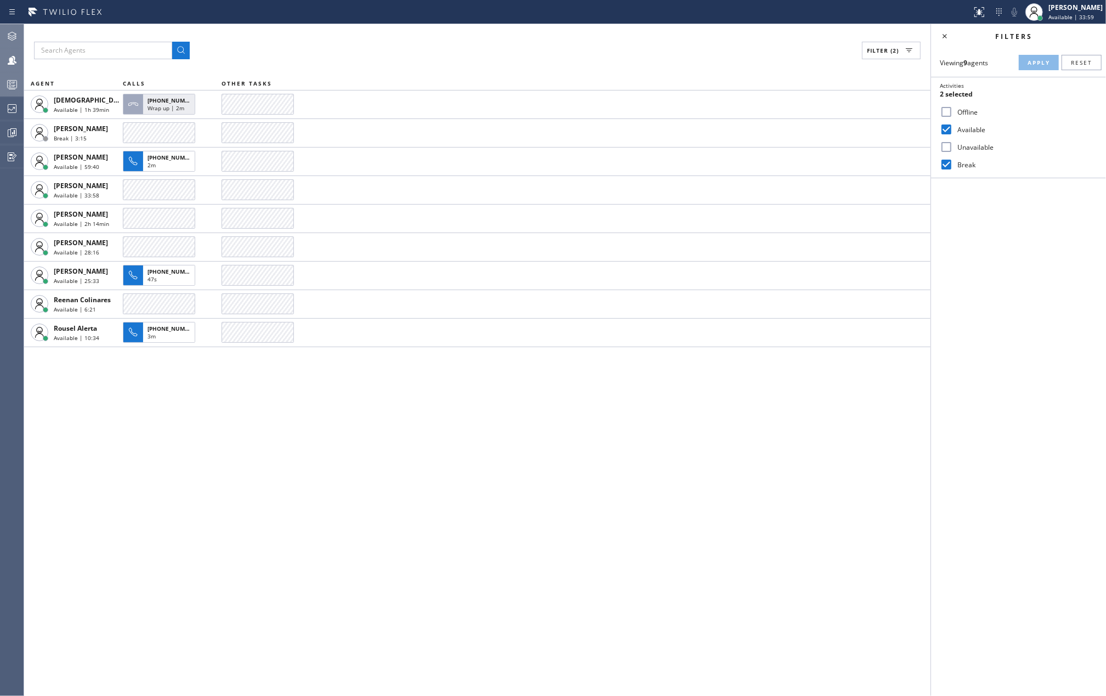
click at [148, 449] on div "Filter (2) AGENT CALLS OTHER TASKS Christian Cinco Available | 1h 39min +156266…" at bounding box center [477, 360] width 907 height 672
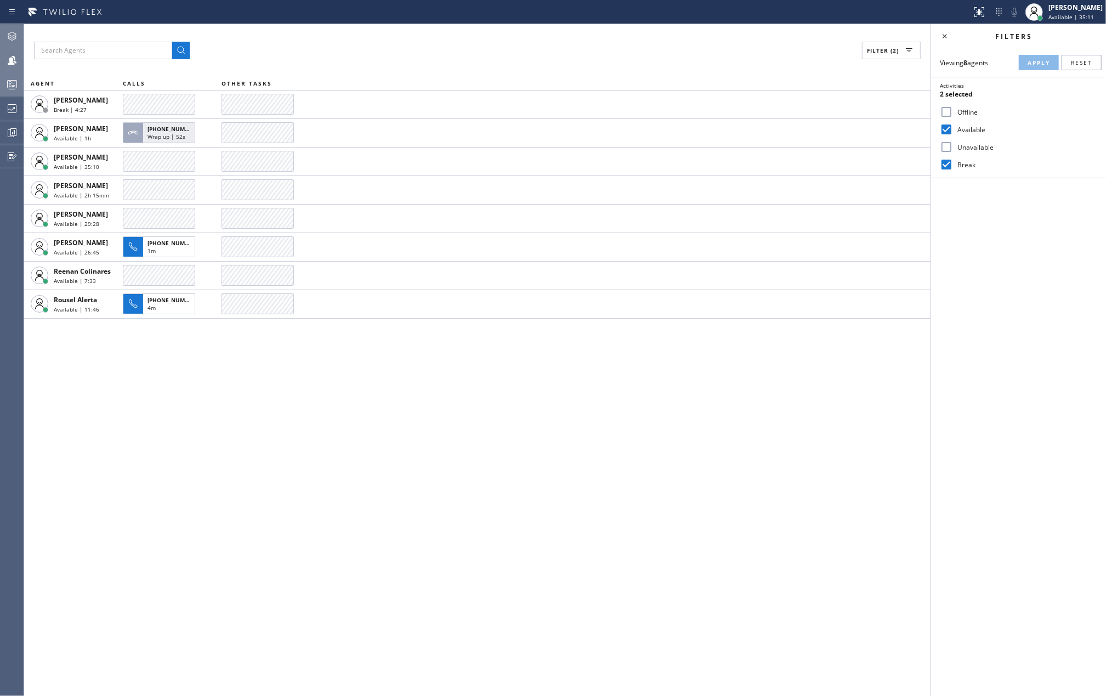
click at [946, 148] on input "Unavailable" at bounding box center [946, 146] width 13 height 13
click at [1026, 62] on button "Apply" at bounding box center [1039, 62] width 40 height 15
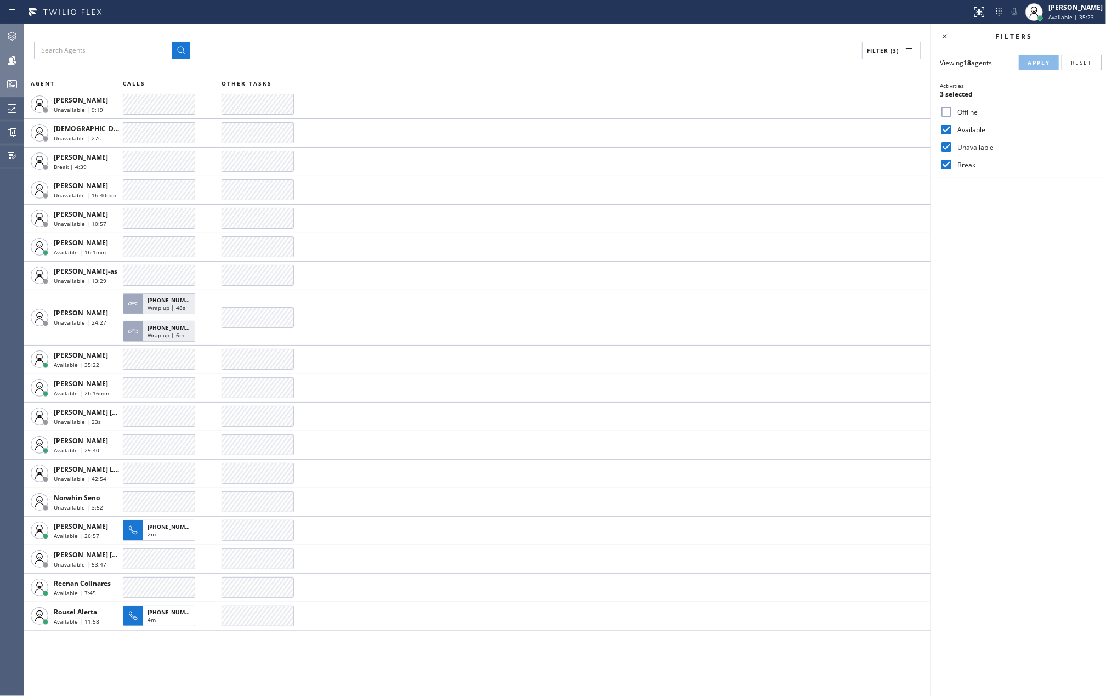
click at [944, 145] on input "Unavailable" at bounding box center [946, 146] width 13 height 13
checkbox input "false"
click at [1024, 63] on button "Apply" at bounding box center [1039, 62] width 40 height 15
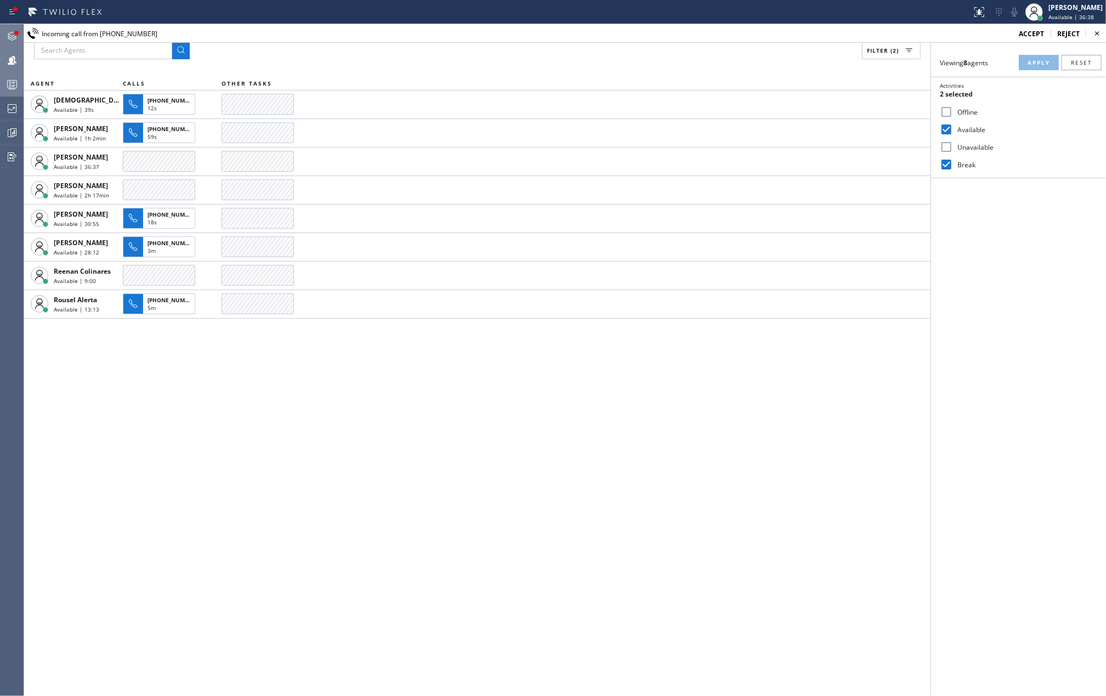
click at [14, 31] on div at bounding box center [16, 33] width 7 height 7
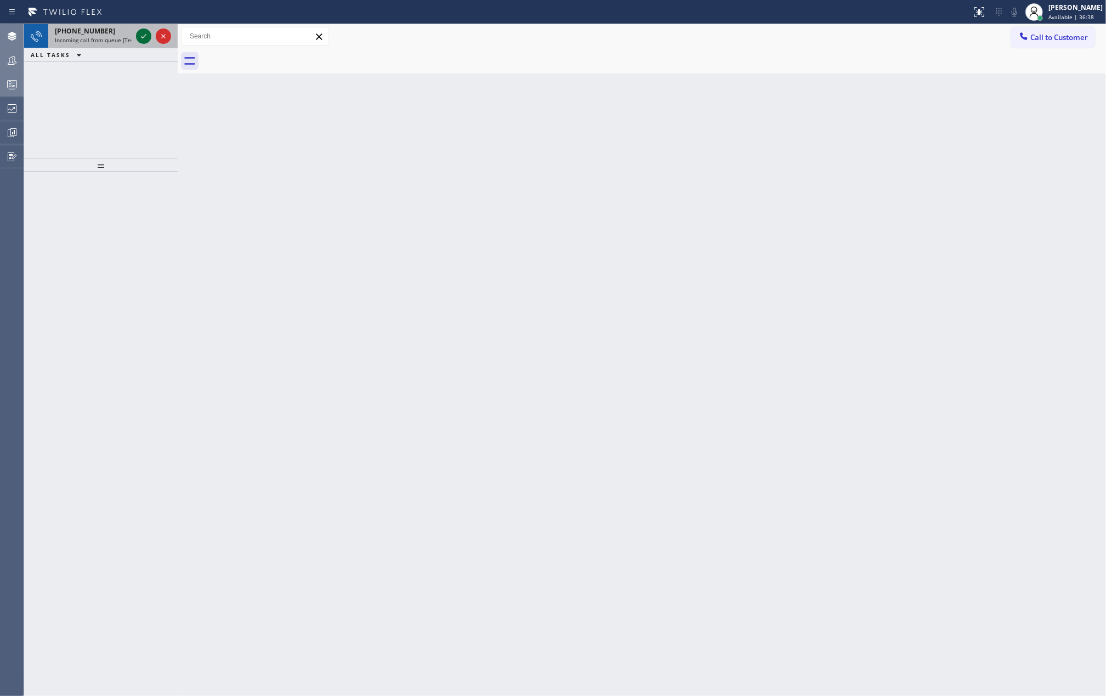
click at [137, 36] on icon at bounding box center [143, 36] width 13 height 13
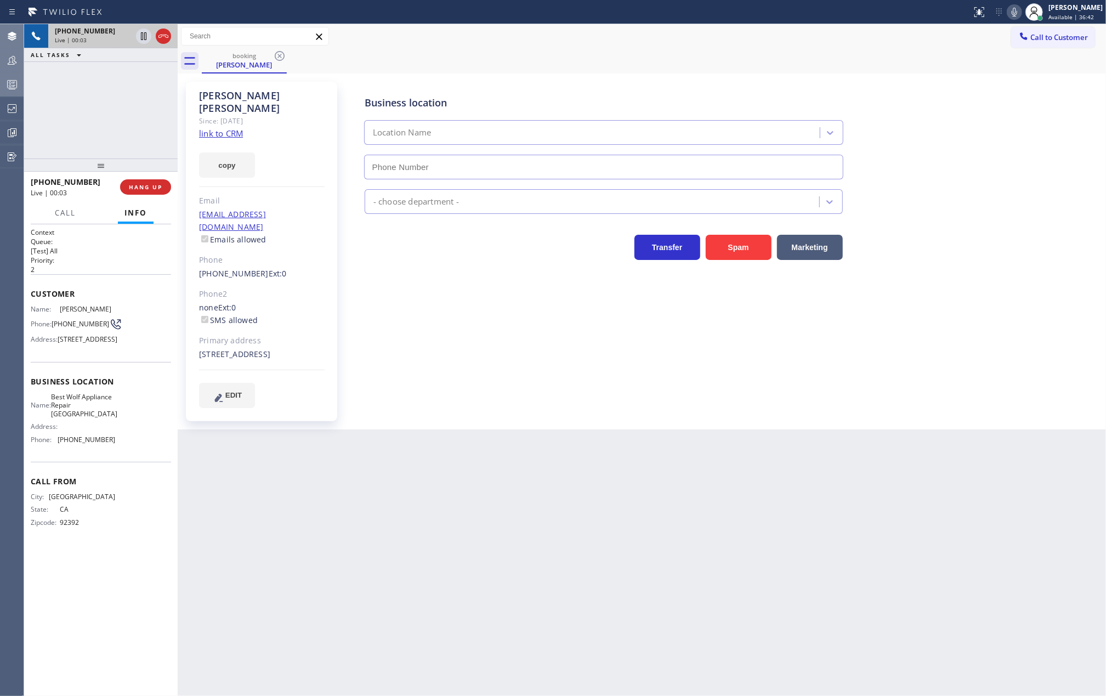
type input "(213) 460-0809"
click at [220, 128] on link "link to CRM" at bounding box center [221, 133] width 44 height 11
click at [140, 36] on icon at bounding box center [143, 36] width 13 height 13
click at [140, 33] on icon at bounding box center [143, 36] width 13 height 13
drag, startPoint x: 102, startPoint y: 165, endPoint x: 105, endPoint y: 129, distance: 35.8
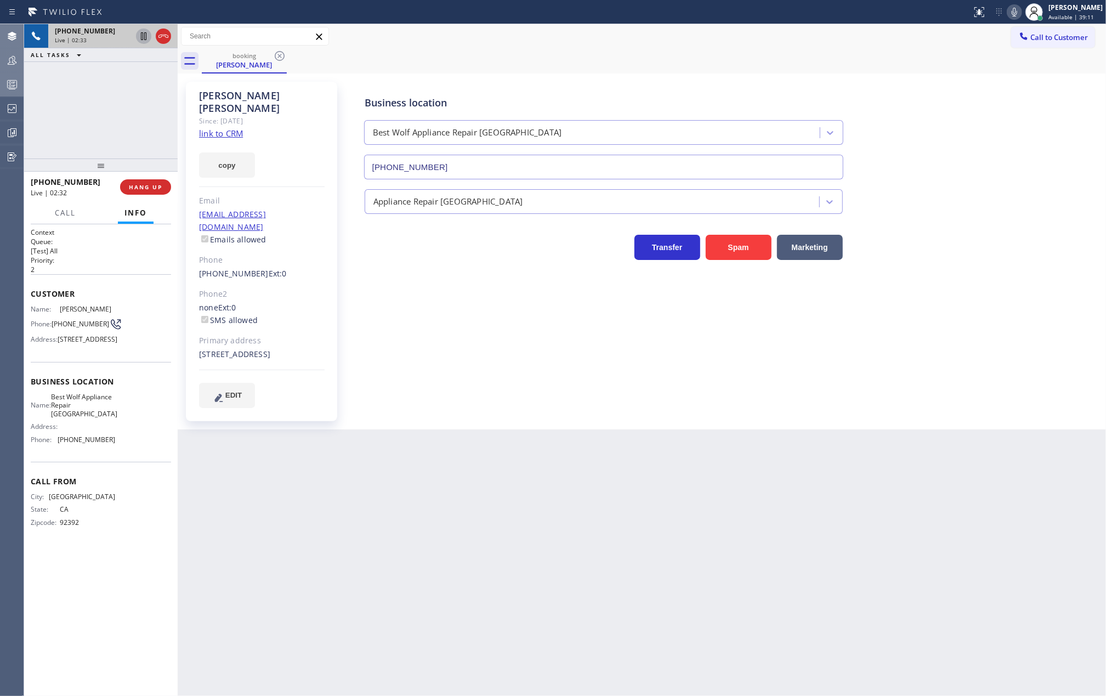
click at [105, 129] on div "+17604092505 Live | 02:33 ALL TASKS ALL TASKS ACTIVE TASKS TASKS IN WRAP UP +17…" at bounding box center [101, 360] width 154 height 672
drag, startPoint x: 98, startPoint y: 167, endPoint x: 132, endPoint y: 132, distance: 48.9
click at [104, 122] on div "+17604092505 Live | 02:37 ALL TASKS ALL TASKS ACTIVE TASKS TASKS IN WRAP UP +17…" at bounding box center [101, 360] width 154 height 672
click at [156, 181] on button "HANG UP" at bounding box center [145, 186] width 51 height 15
click at [156, 181] on button "COMPLETE" at bounding box center [143, 186] width 55 height 15
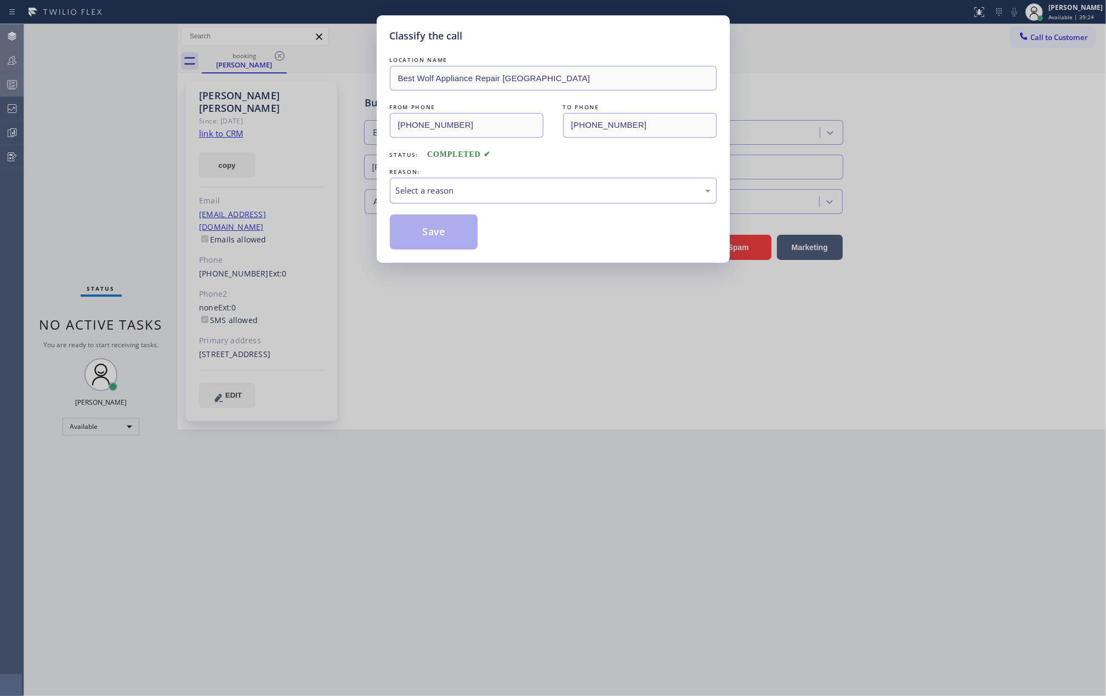
click at [462, 196] on div "Select a reason" at bounding box center [553, 190] width 315 height 13
click at [452, 237] on button "Save" at bounding box center [434, 231] width 88 height 35
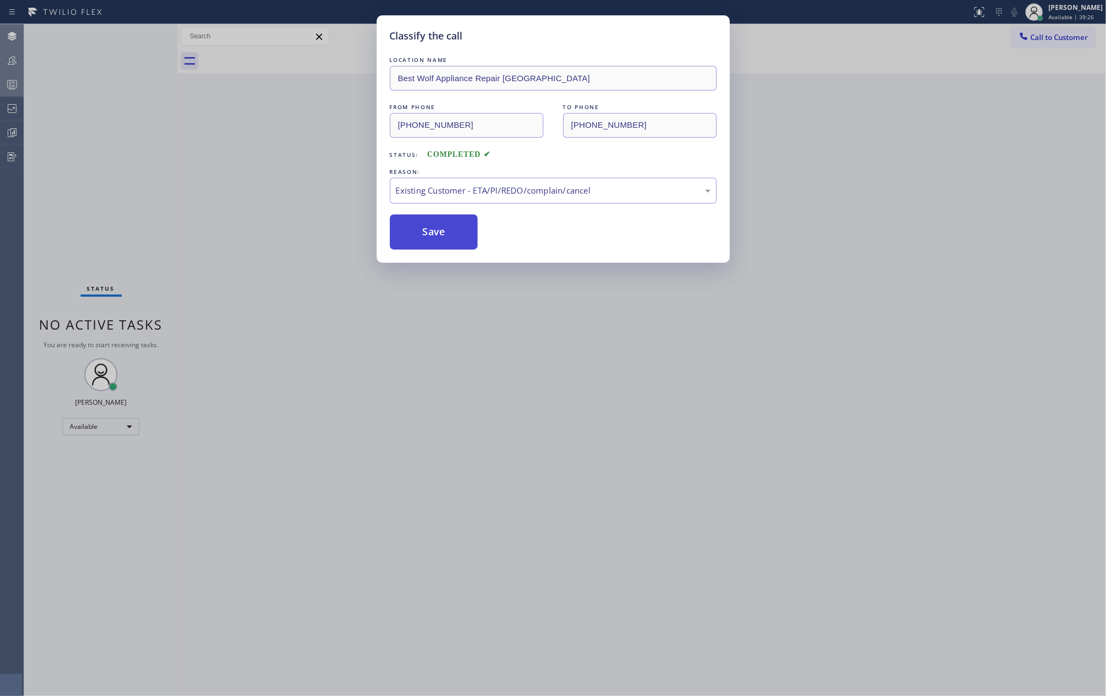
click at [452, 237] on button "Save" at bounding box center [434, 231] width 88 height 35
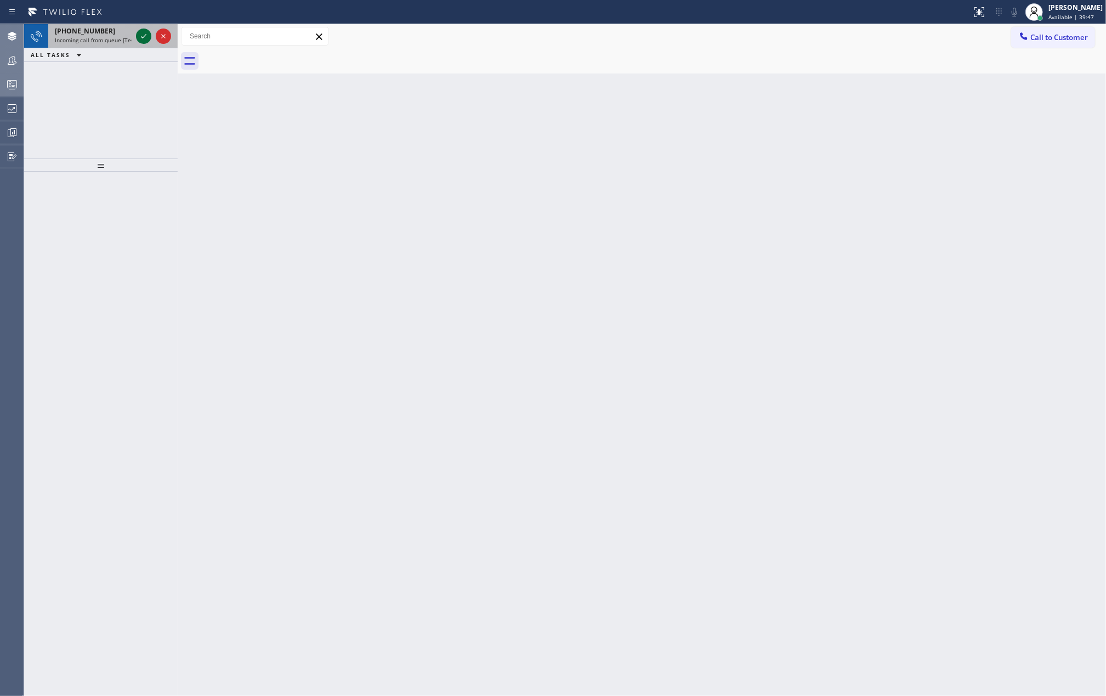
click at [143, 36] on icon at bounding box center [143, 36] width 13 height 13
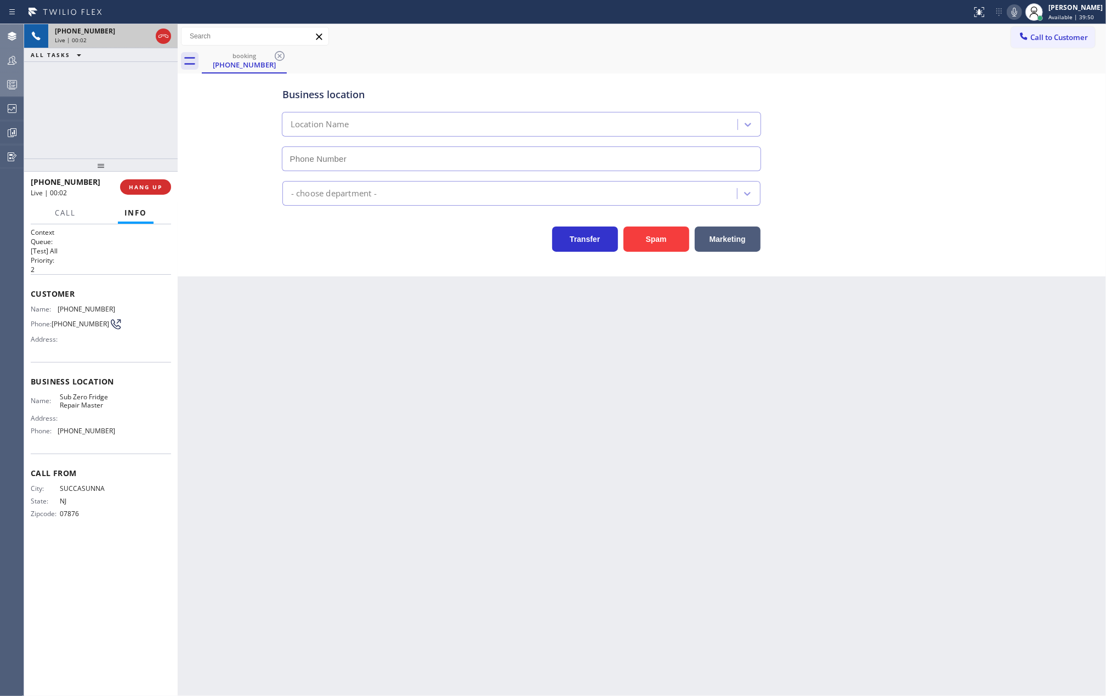
type input "(973) 791-5211"
drag, startPoint x: 101, startPoint y: 161, endPoint x: 104, endPoint y: 117, distance: 43.9
click at [104, 117] on div "+19734794482 Live | 00:03 ALL TASKS ALL TASKS ACTIVE TASKS TASKS IN WRAP UP +19…" at bounding box center [101, 360] width 154 height 672
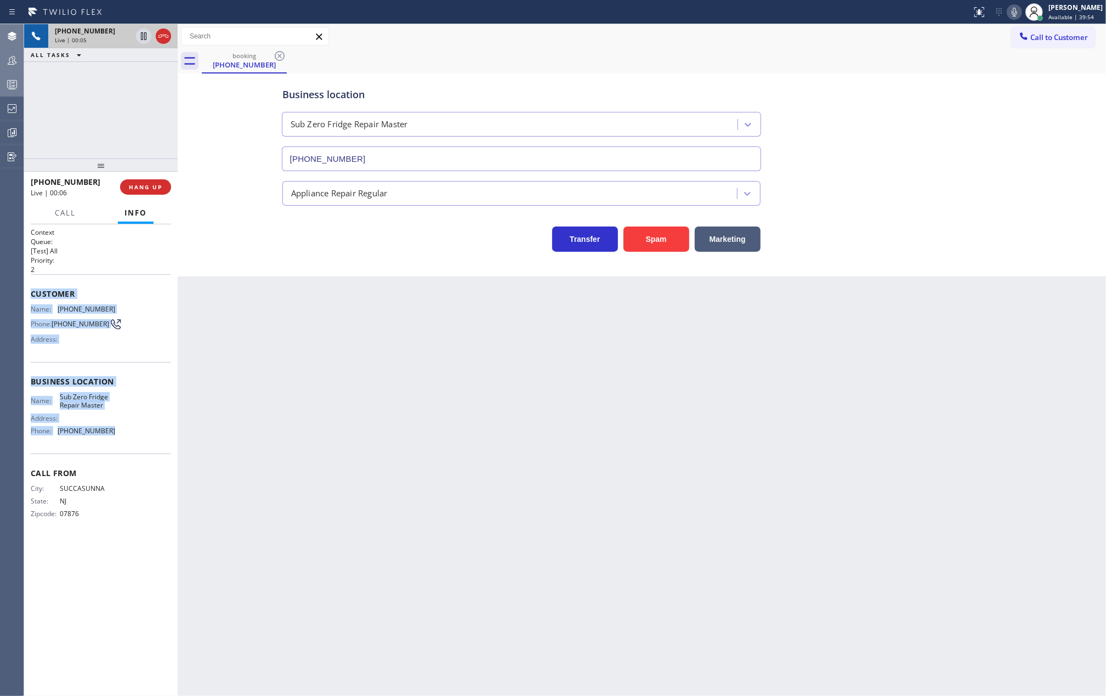
drag, startPoint x: 29, startPoint y: 296, endPoint x: 161, endPoint y: 452, distance: 204.7
click at [161, 452] on div "Context Queue: [Test] All Priority: 2 Customer Name: (973) 479-4482 Phone: (973…" at bounding box center [101, 460] width 154 height 472
copy div "Customer Name: (973) 479-4482 Phone: (973) 479-4482 Address: Business location …"
drag, startPoint x: 98, startPoint y: 163, endPoint x: 126, endPoint y: 68, distance: 99.6
click at [97, 94] on div "+19734794482 Live | 02:52 ALL TASKS ALL TASKS ACTIVE TASKS TASKS IN WRAP UP +19…" at bounding box center [101, 360] width 154 height 672
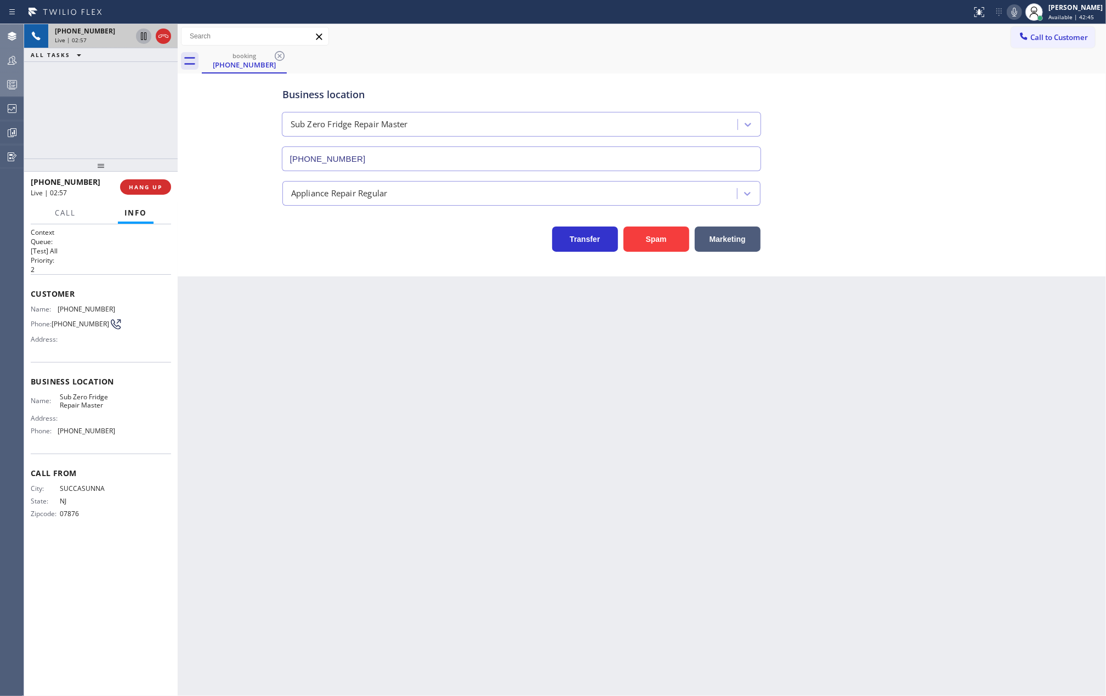
click at [143, 36] on icon at bounding box center [143, 36] width 5 height 8
click at [143, 71] on icon at bounding box center [143, 73] width 13 height 13
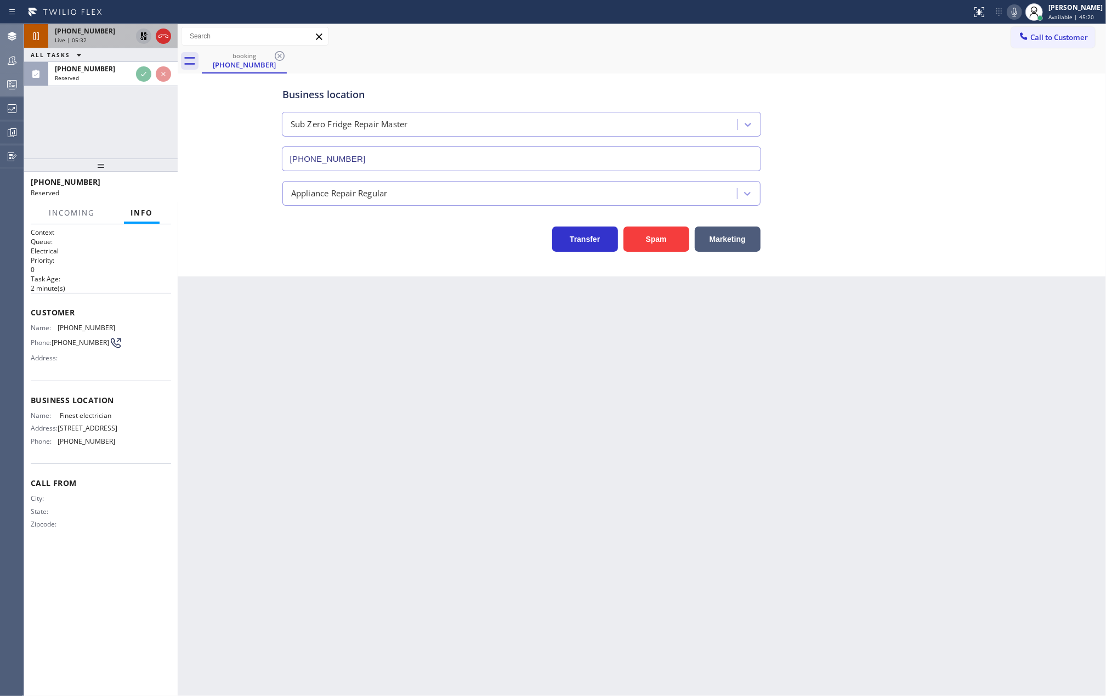
click at [143, 36] on icon at bounding box center [144, 36] width 8 height 8
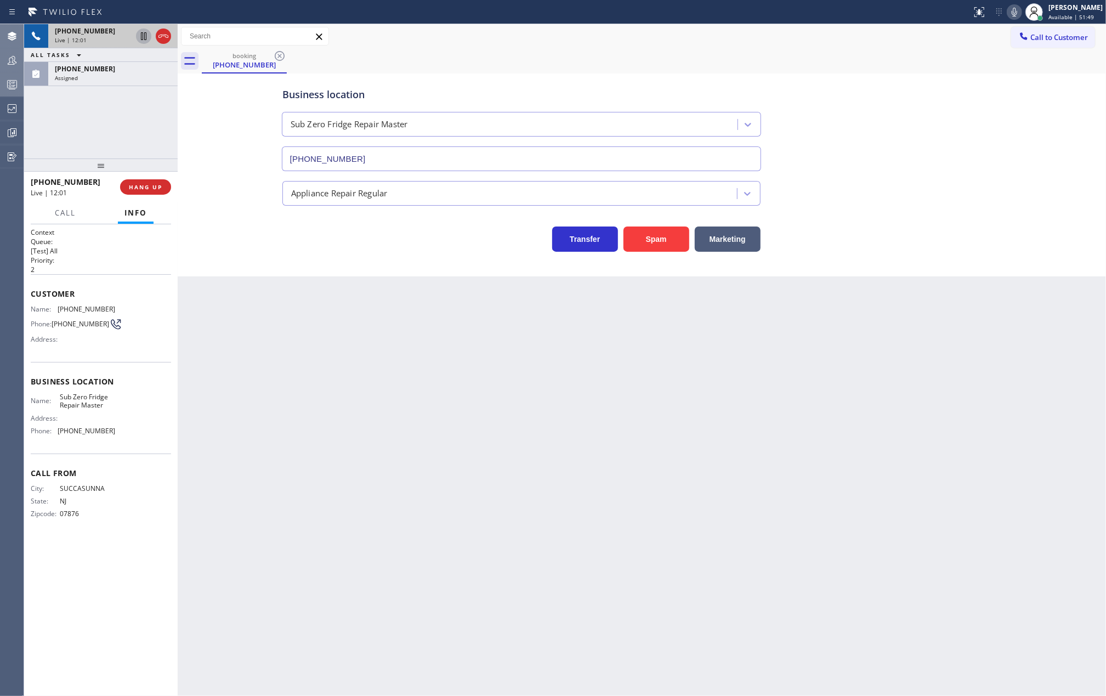
drag, startPoint x: 97, startPoint y: 160, endPoint x: 98, endPoint y: 135, distance: 25.3
click at [98, 135] on div "+19734794482 Live | 12:01 ALL TASKS ALL TASKS ACTIVE TASKS TASKS IN WRAP UP (91…" at bounding box center [101, 360] width 154 height 672
click at [207, 217] on div "Business location Sub Zero Fridge Repair Master (973) 791-5211 Appliance Repair…" at bounding box center [641, 163] width 923 height 175
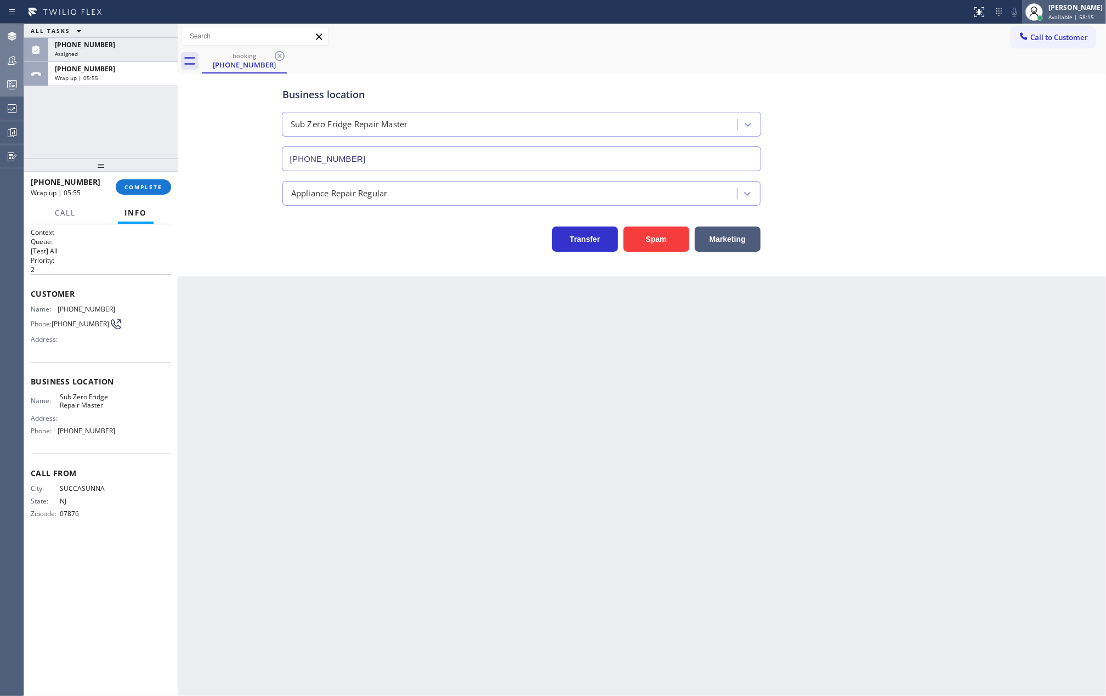
click at [1084, 11] on div "[PERSON_NAME]" at bounding box center [1076, 7] width 54 height 9
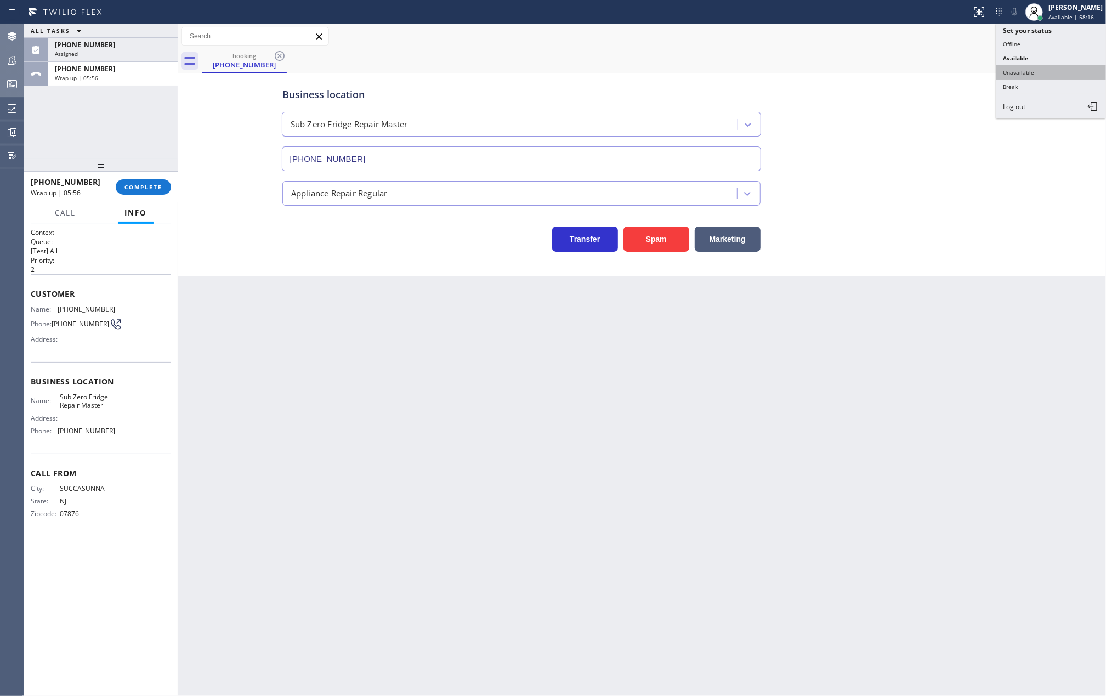
click at [1053, 65] on button "Unavailable" at bounding box center [1052, 72] width 110 height 14
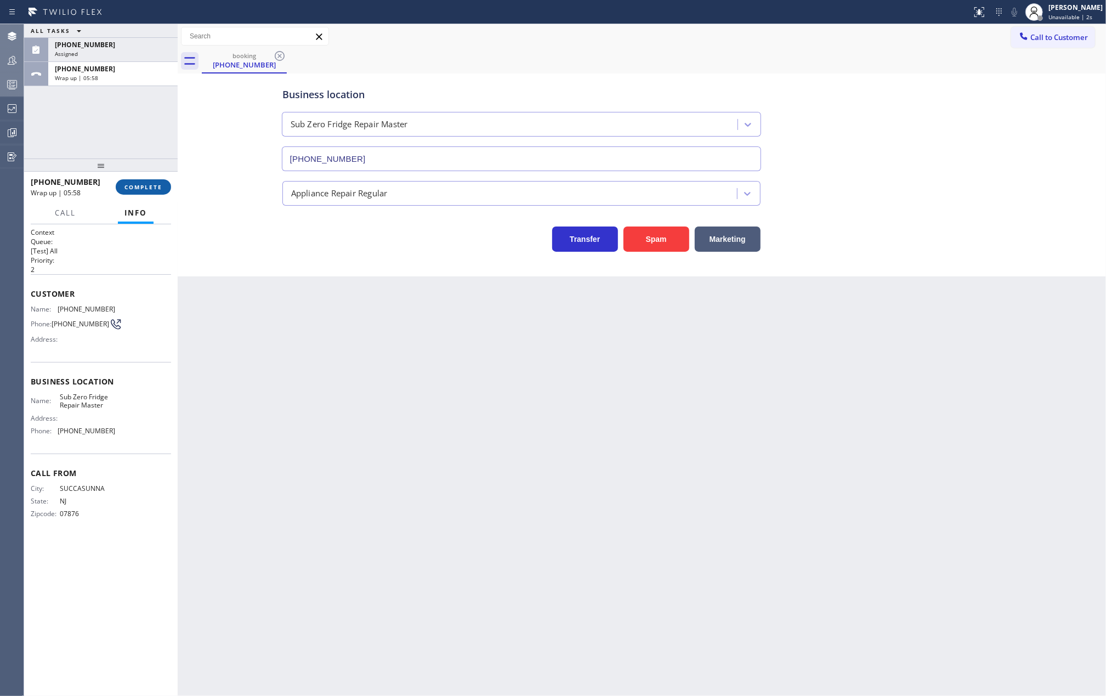
click at [141, 184] on span "COMPLETE" at bounding box center [143, 187] width 38 height 8
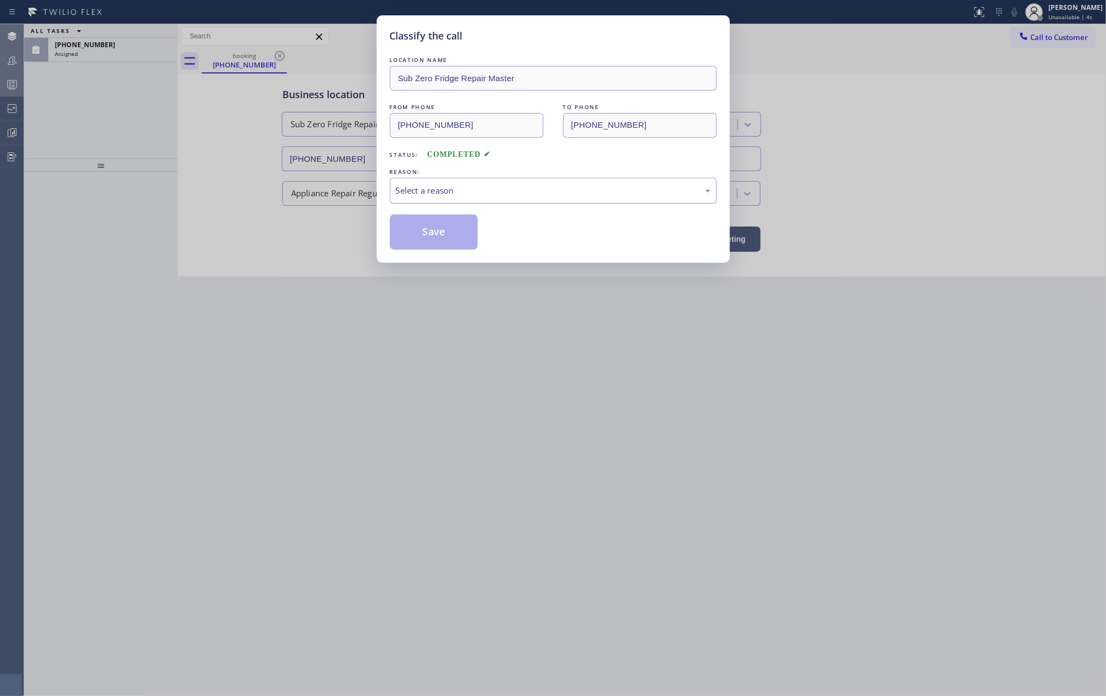
click at [429, 188] on div "Select a reason" at bounding box center [553, 190] width 315 height 13
click at [430, 229] on button "Save" at bounding box center [434, 231] width 88 height 35
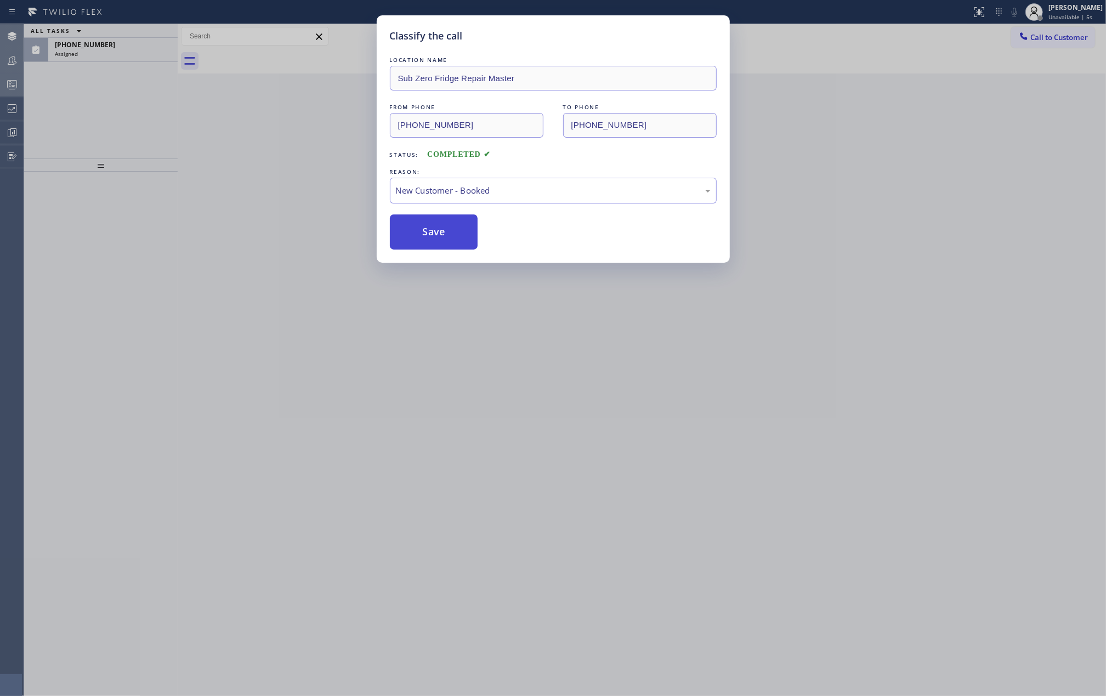
click at [430, 229] on button "Save" at bounding box center [434, 231] width 88 height 35
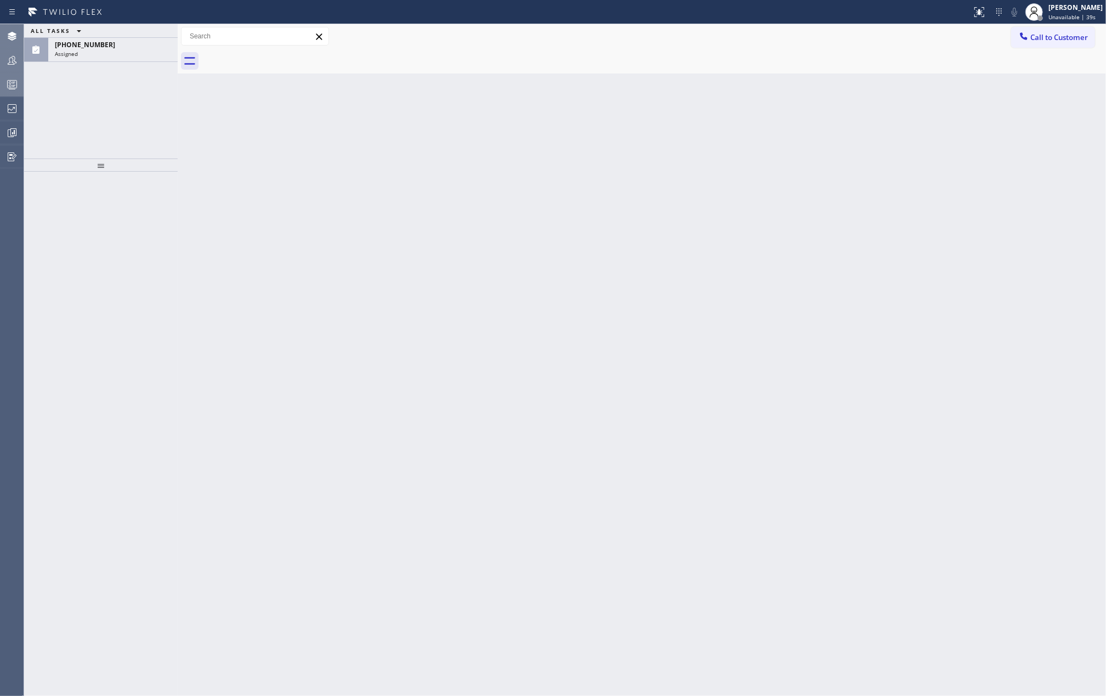
click at [129, 299] on div at bounding box center [101, 434] width 154 height 524
click at [80, 47] on span "(919) 818-2325" at bounding box center [85, 44] width 60 height 9
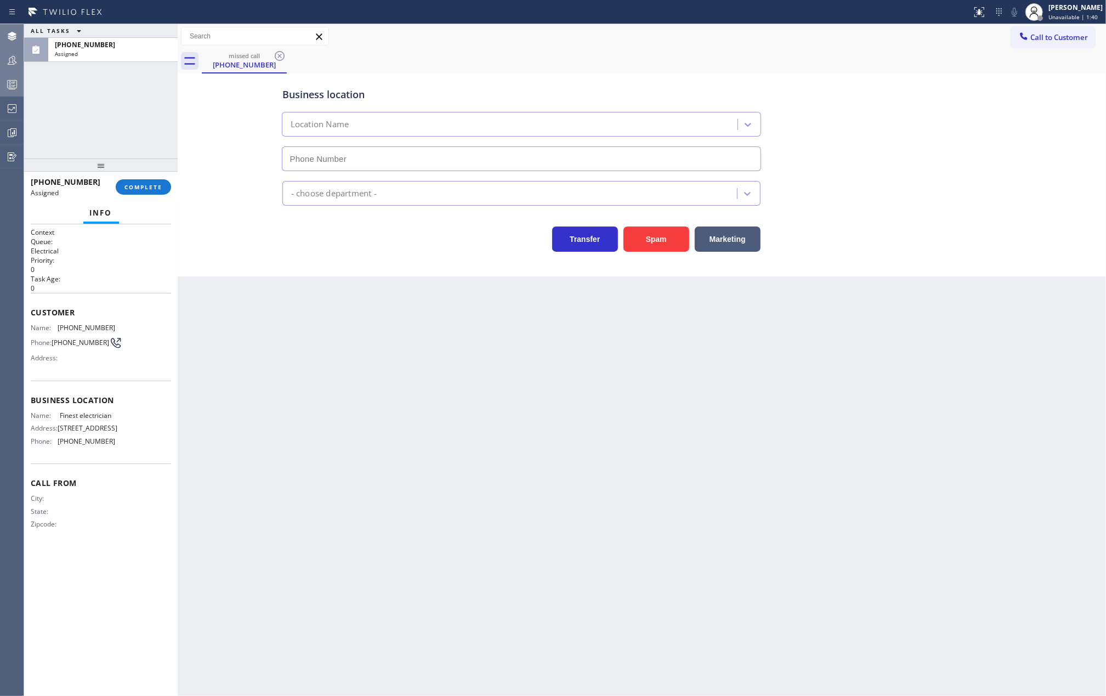
type input "(202) 875-6662"
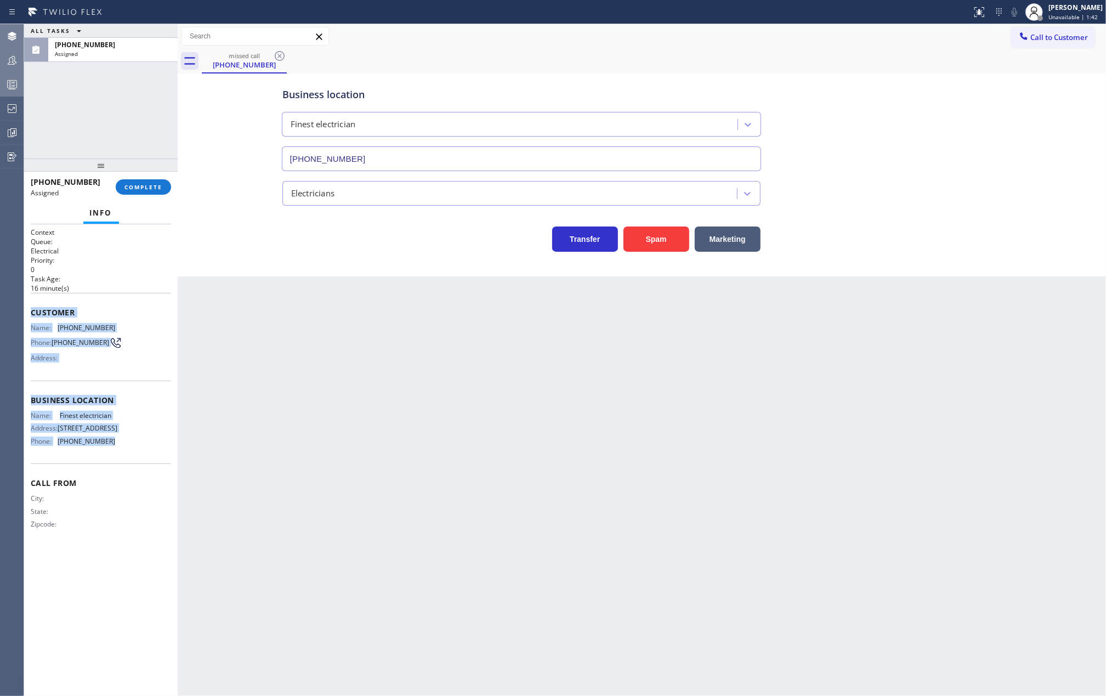
drag, startPoint x: 29, startPoint y: 312, endPoint x: 114, endPoint y: 444, distance: 156.7
click at [114, 444] on div "Context Queue: Electrical Priority: 0 Task Age: 16 minute(s) Customer Name: (91…" at bounding box center [101, 460] width 154 height 472
copy div "Customer Name: (919) 818-2325 Phone: (919) 818-2325 Address: Business location …"
click at [150, 185] on span "COMPLETE" at bounding box center [143, 187] width 38 height 8
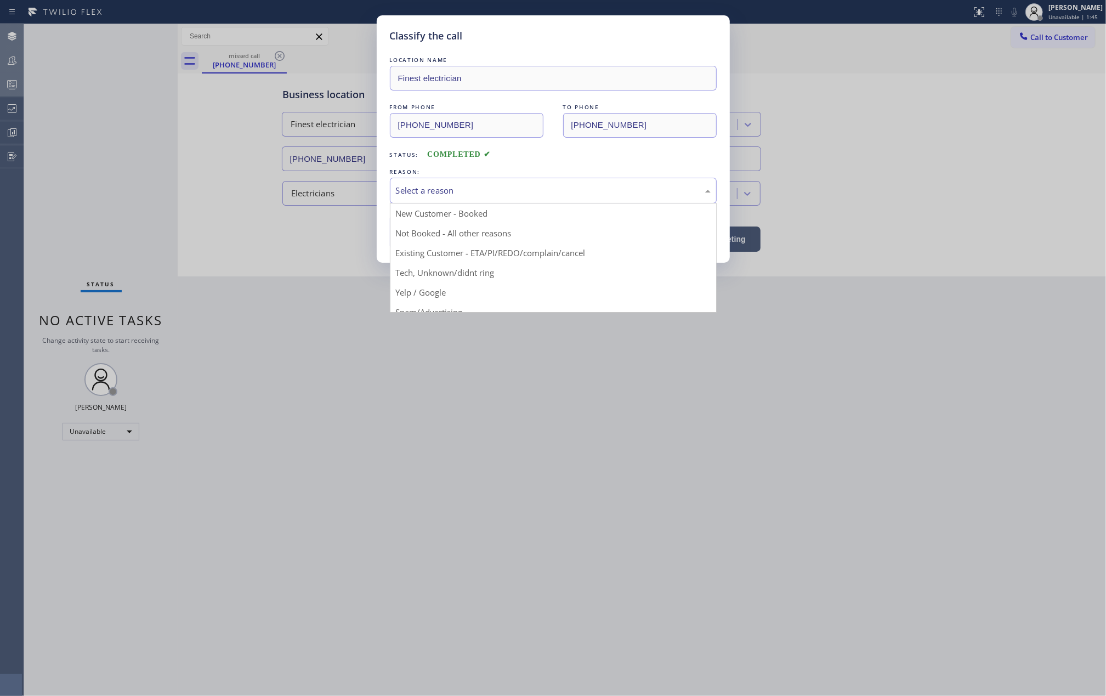
click at [443, 182] on div "Select a reason" at bounding box center [553, 191] width 327 height 26
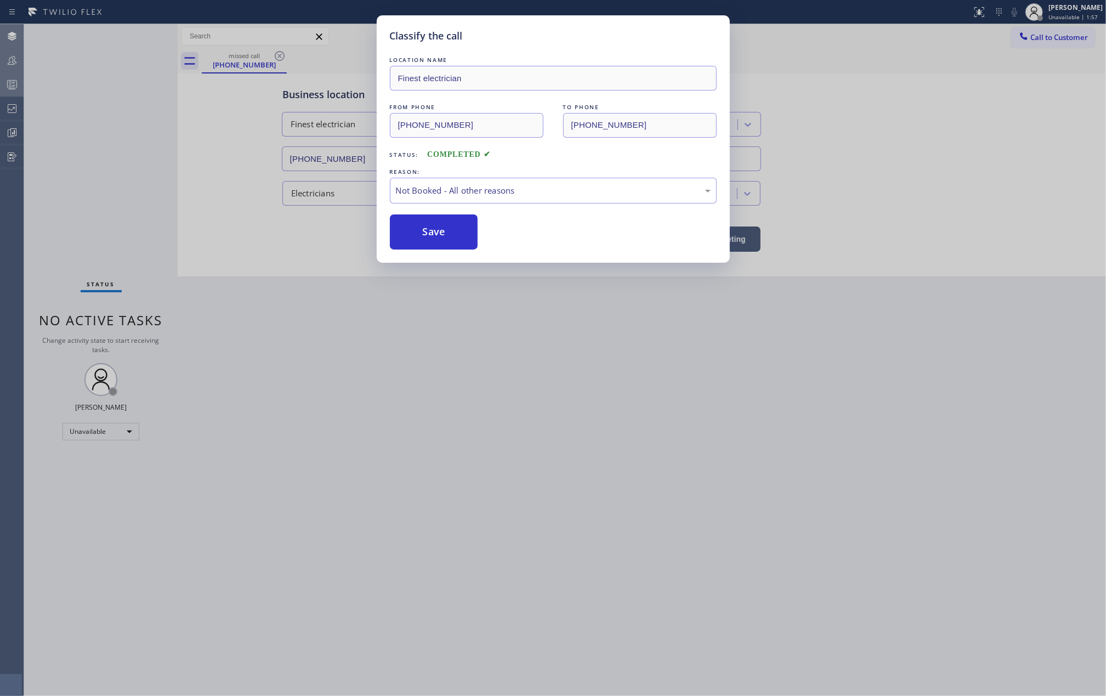
click at [439, 230] on button "Save" at bounding box center [434, 231] width 88 height 35
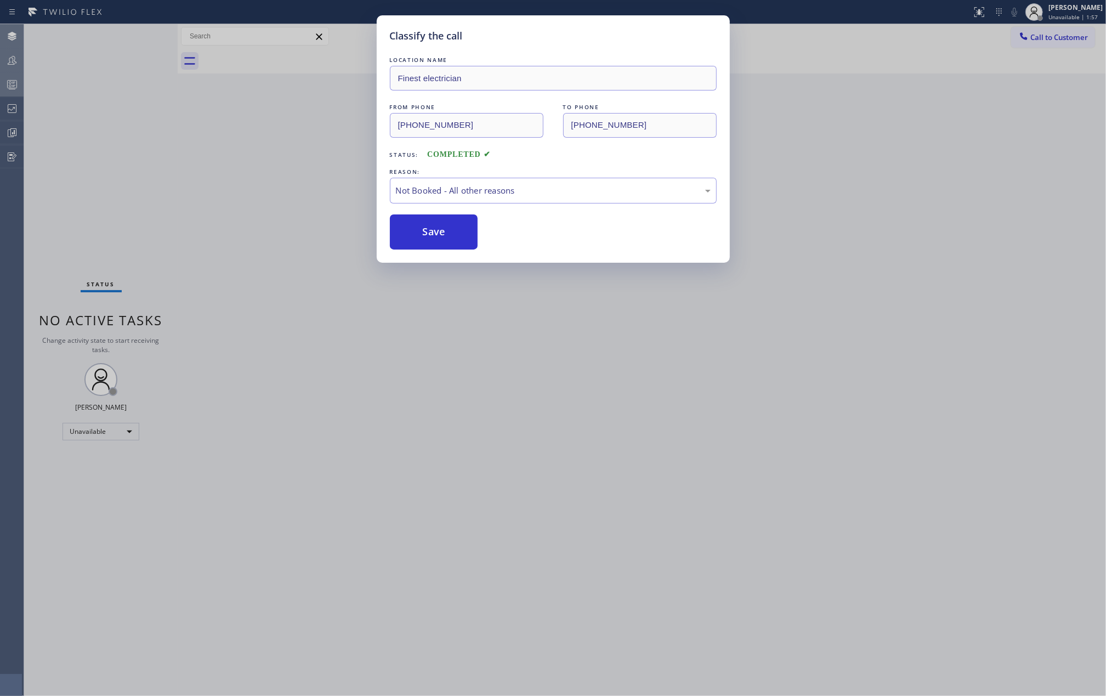
click at [439, 230] on button "Save" at bounding box center [434, 231] width 88 height 35
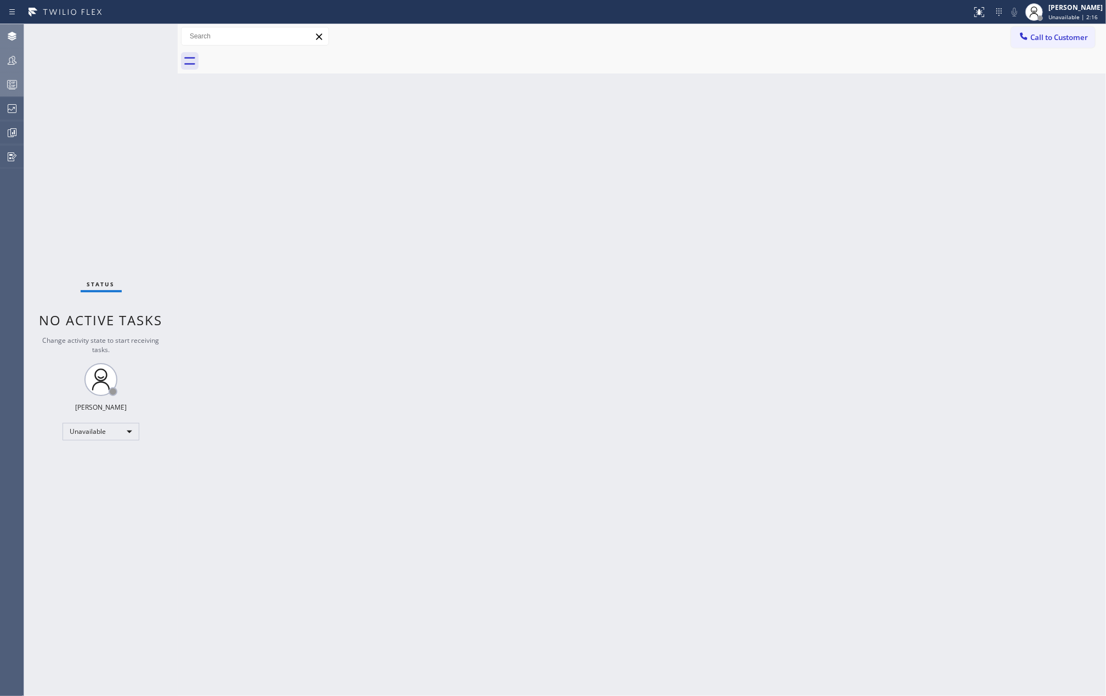
click at [95, 157] on div "Status No active tasks Change activity state to start receiving tasks. Jovelle …" at bounding box center [101, 360] width 154 height 672
click at [16, 133] on icon at bounding box center [13, 132] width 6 height 8
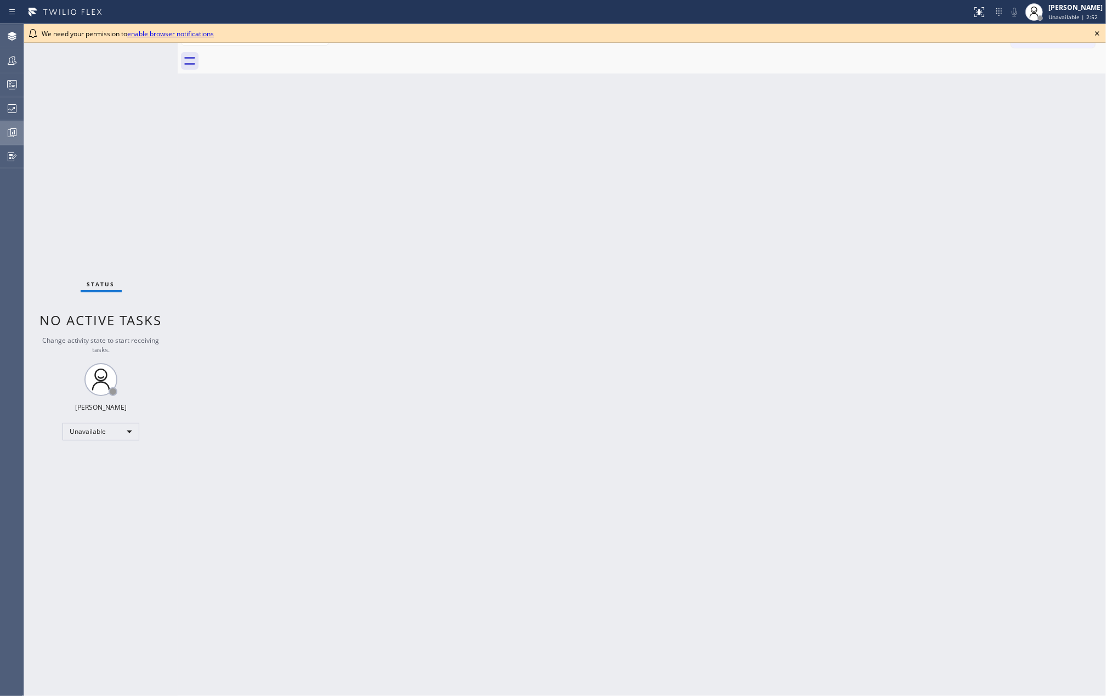
click at [11, 134] on icon at bounding box center [13, 132] width 6 height 8
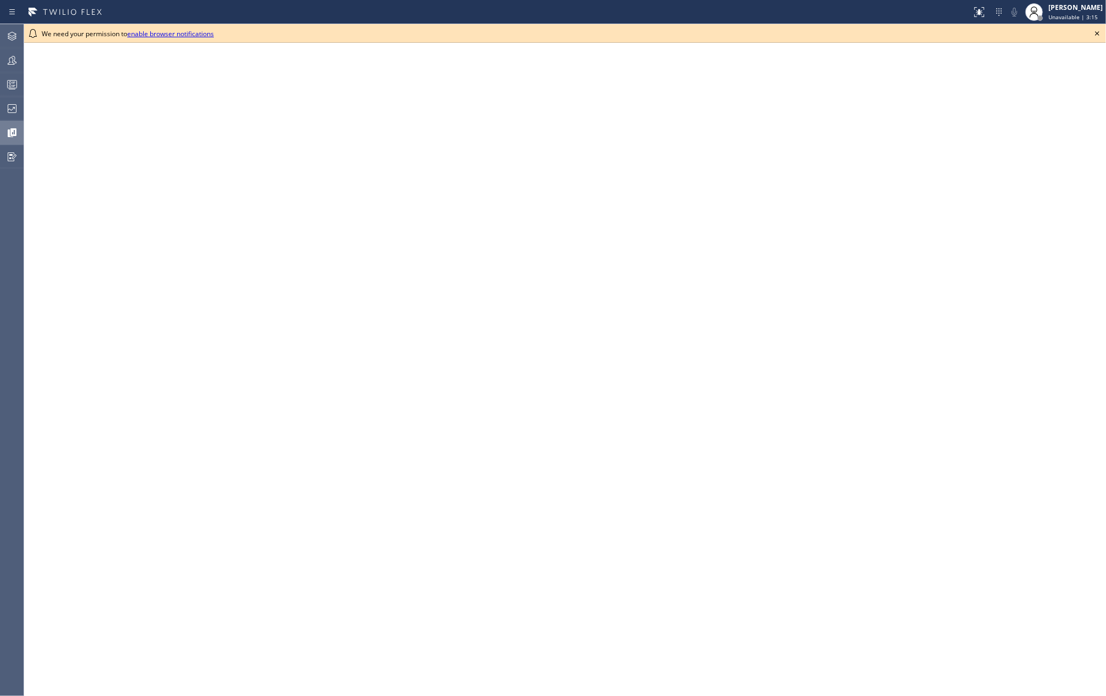
click at [1098, 32] on icon at bounding box center [1097, 33] width 13 height 13
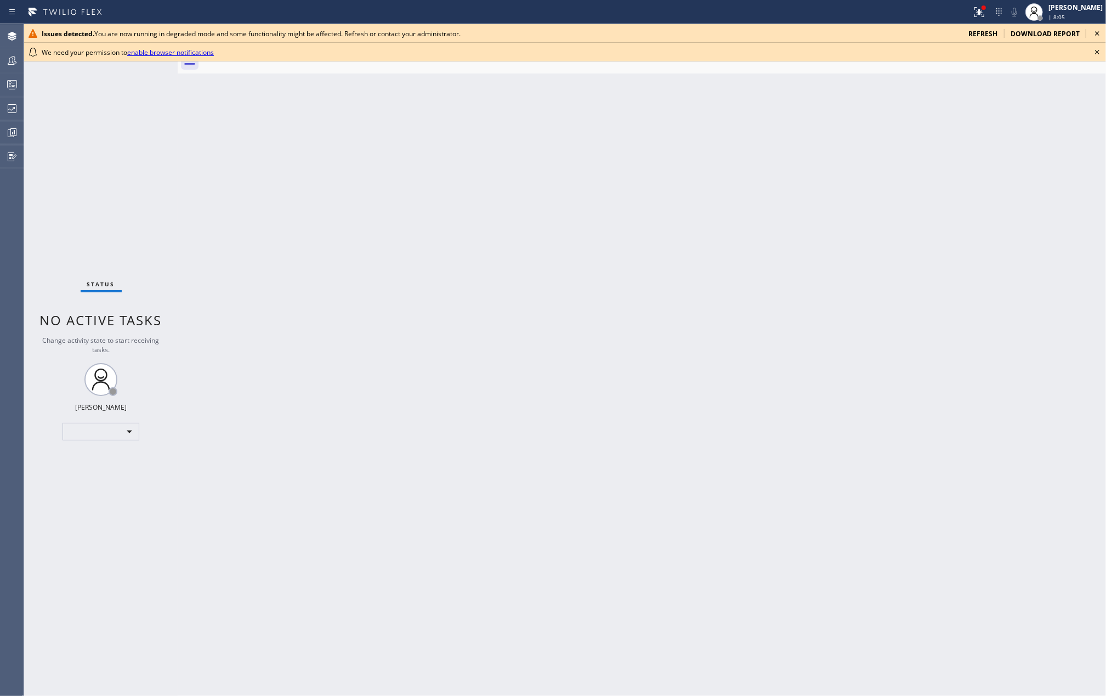
click at [1098, 53] on icon at bounding box center [1097, 52] width 4 height 4
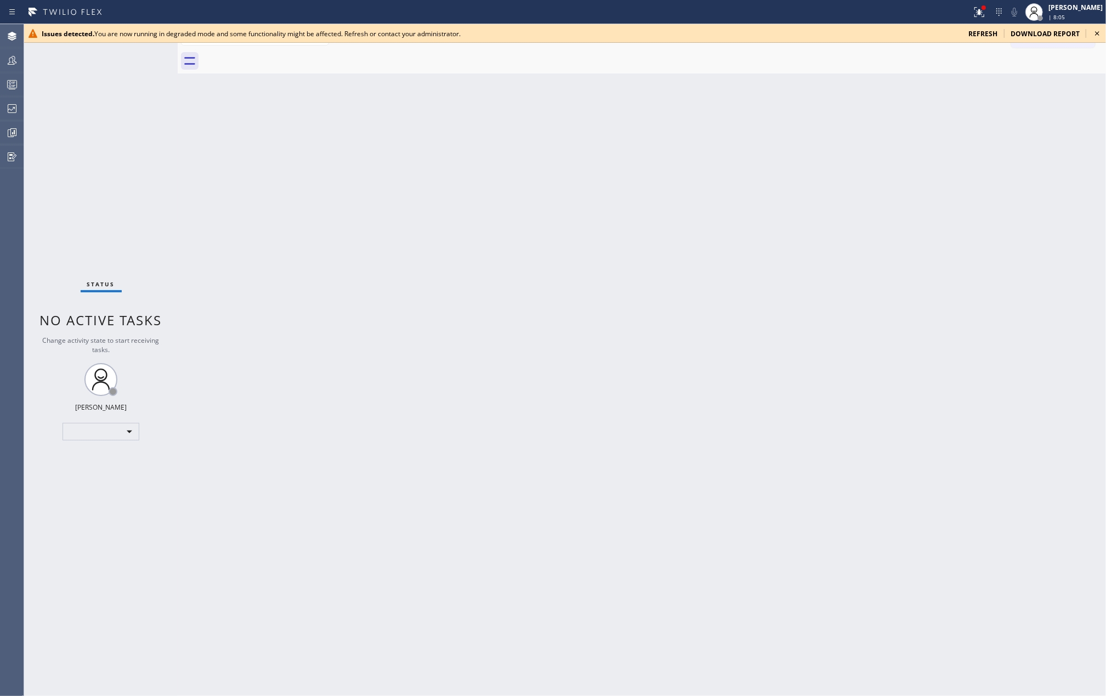
click at [1098, 33] on icon at bounding box center [1097, 33] width 4 height 4
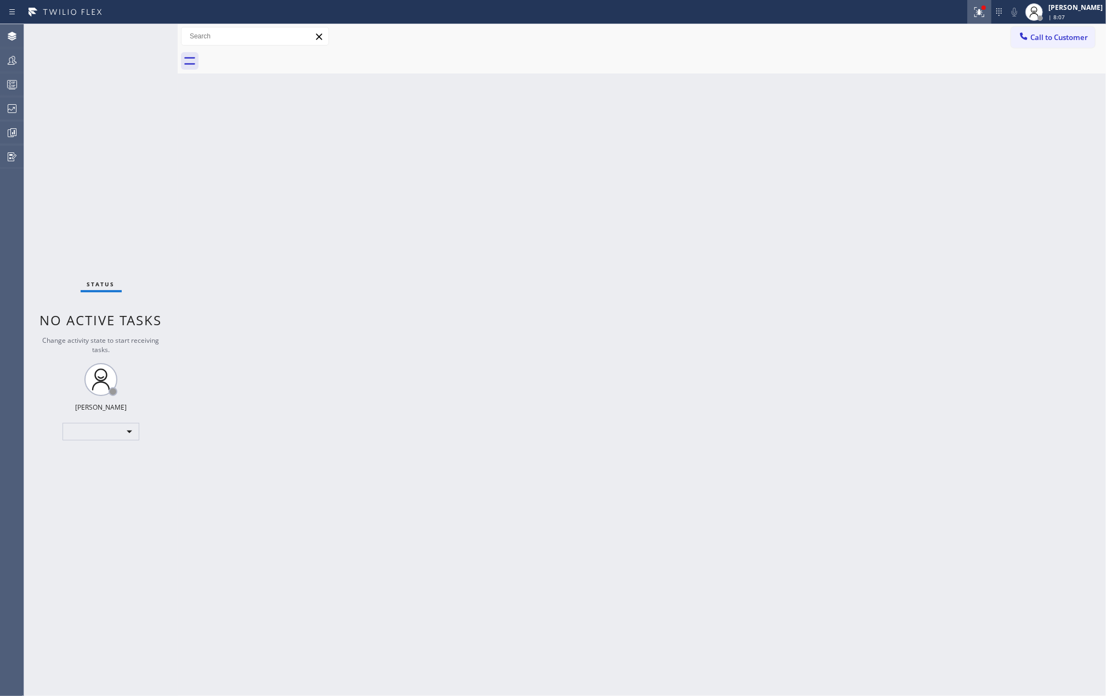
click at [986, 9] on icon at bounding box center [979, 11] width 13 height 13
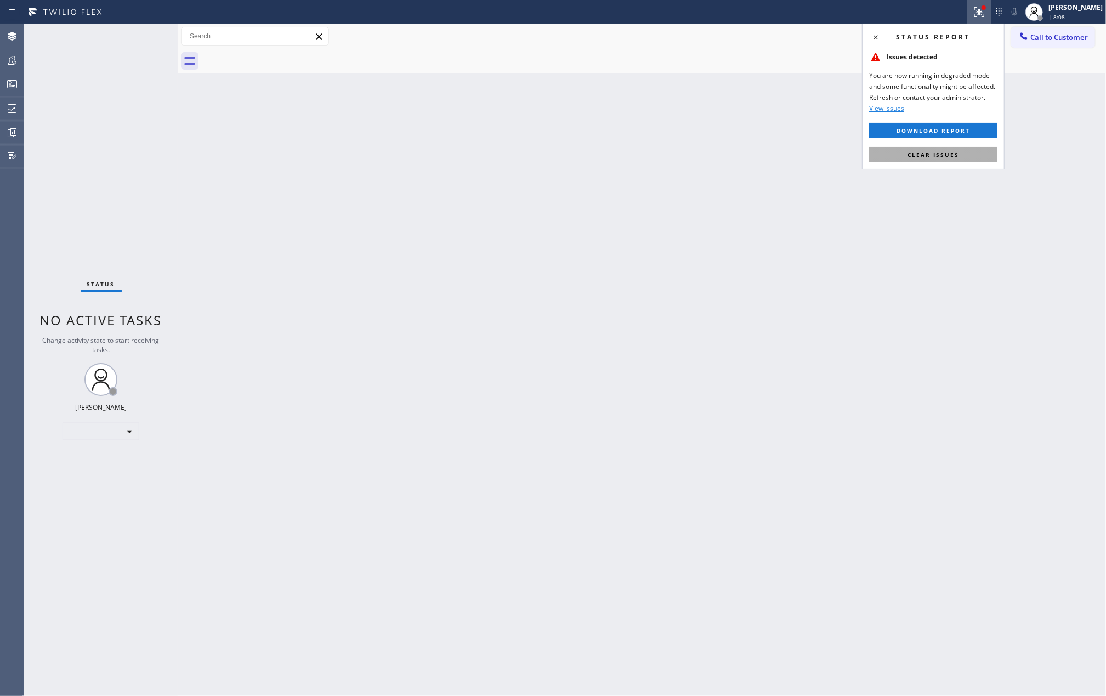
click at [938, 148] on button "Clear issues" at bounding box center [933, 154] width 128 height 15
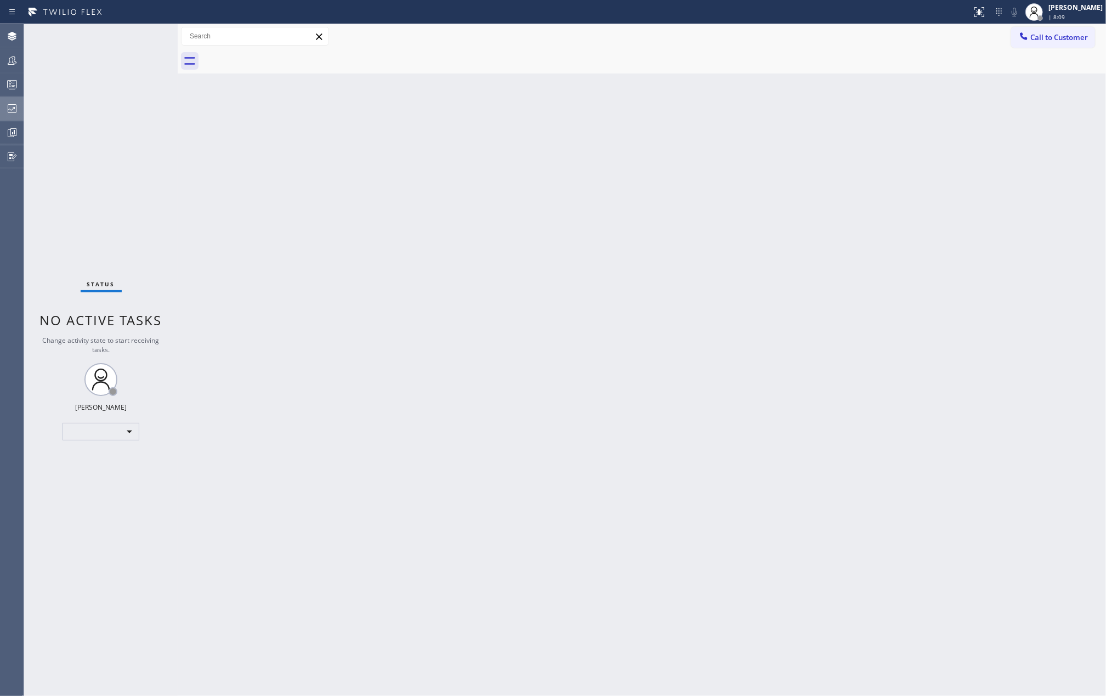
click at [16, 106] on icon at bounding box center [11, 108] width 13 height 13
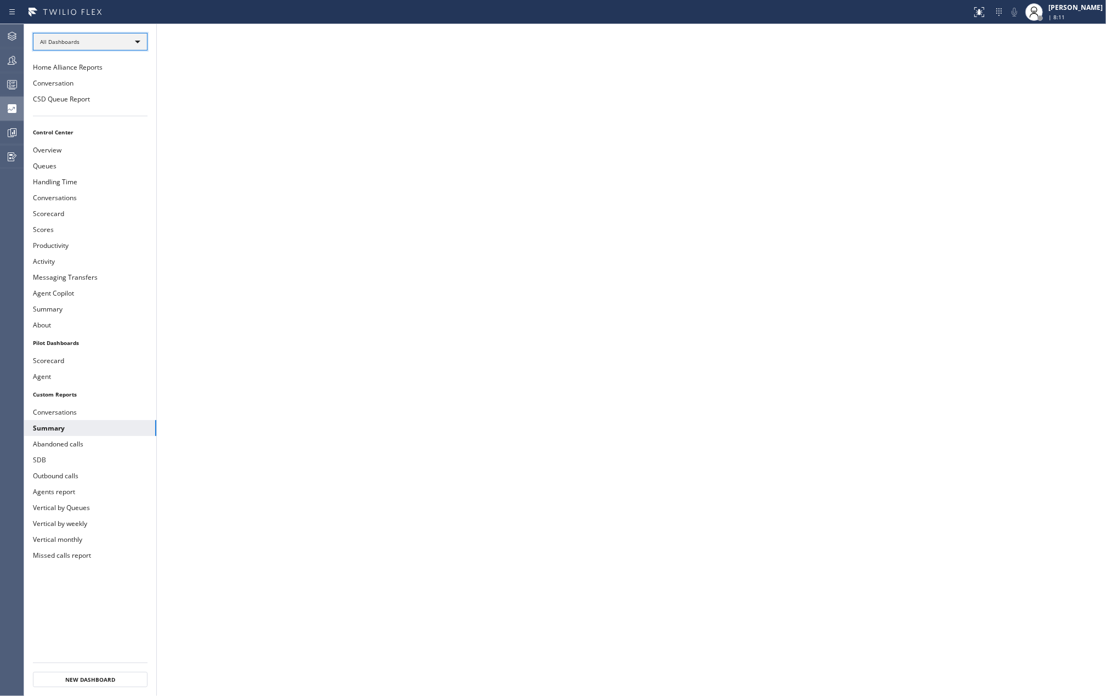
click at [121, 41] on div "All Dashboards" at bounding box center [90, 42] width 115 height 18
click at [84, 110] on li "Custom Reports" at bounding box center [89, 112] width 112 height 13
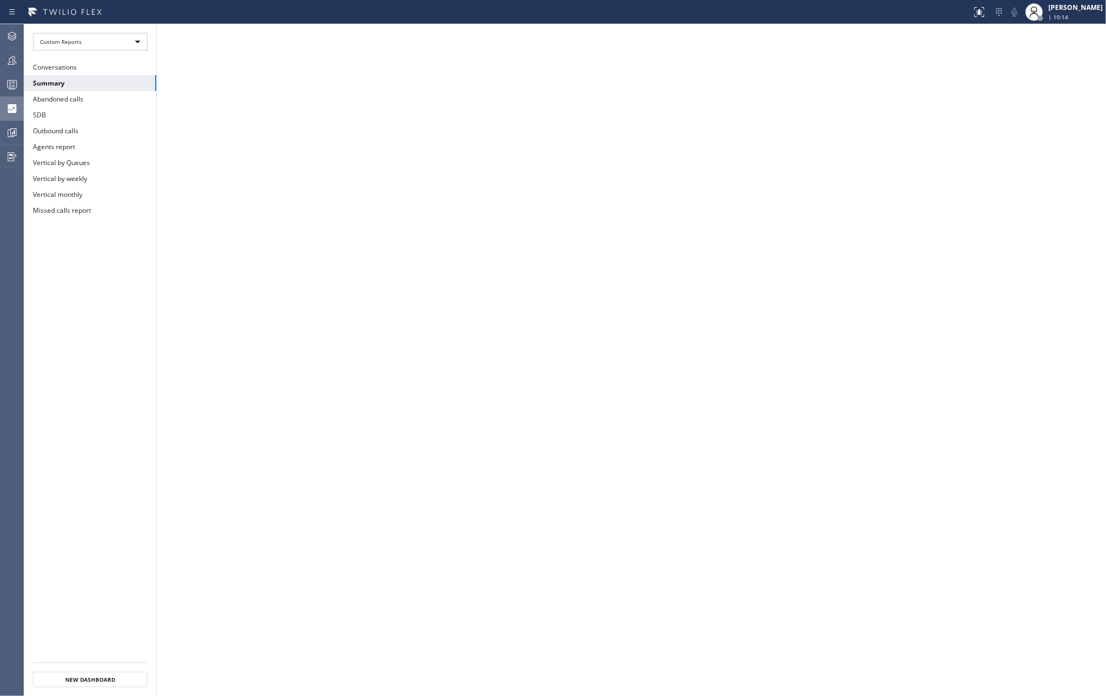
click at [154, 369] on ul "Conversations Summary Abandoned calls SDB Outbound calls Agents report Vertical…" at bounding box center [90, 360] width 132 height 603
click at [5, 131] on icon at bounding box center [11, 132] width 13 height 13
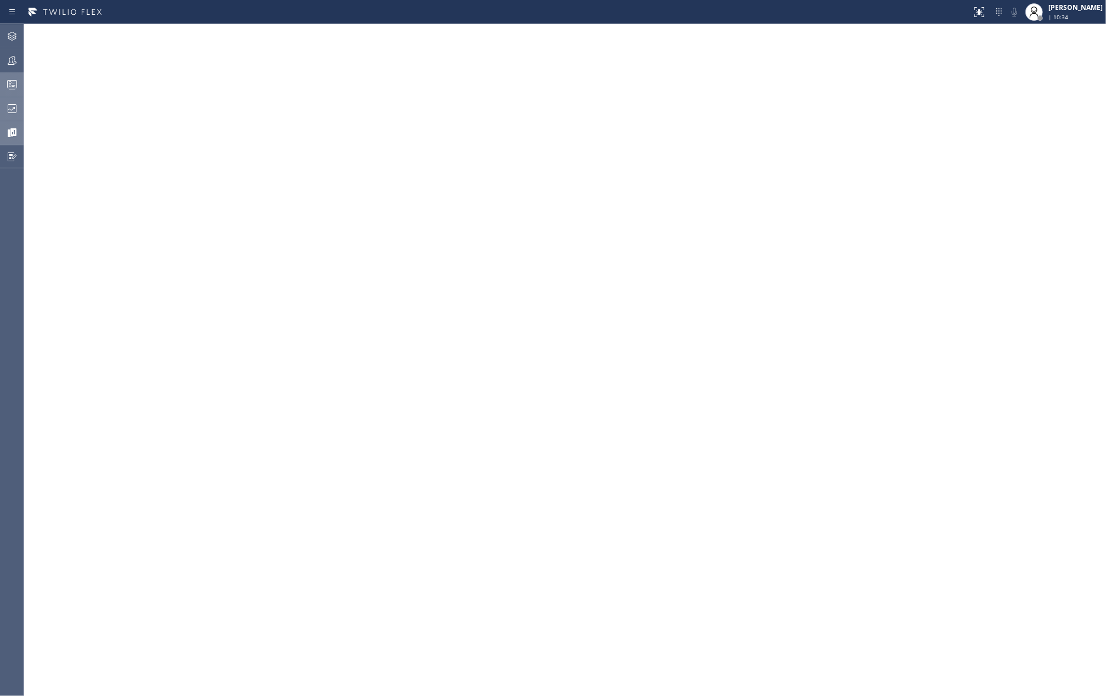
click at [12, 84] on icon at bounding box center [11, 84] width 13 height 13
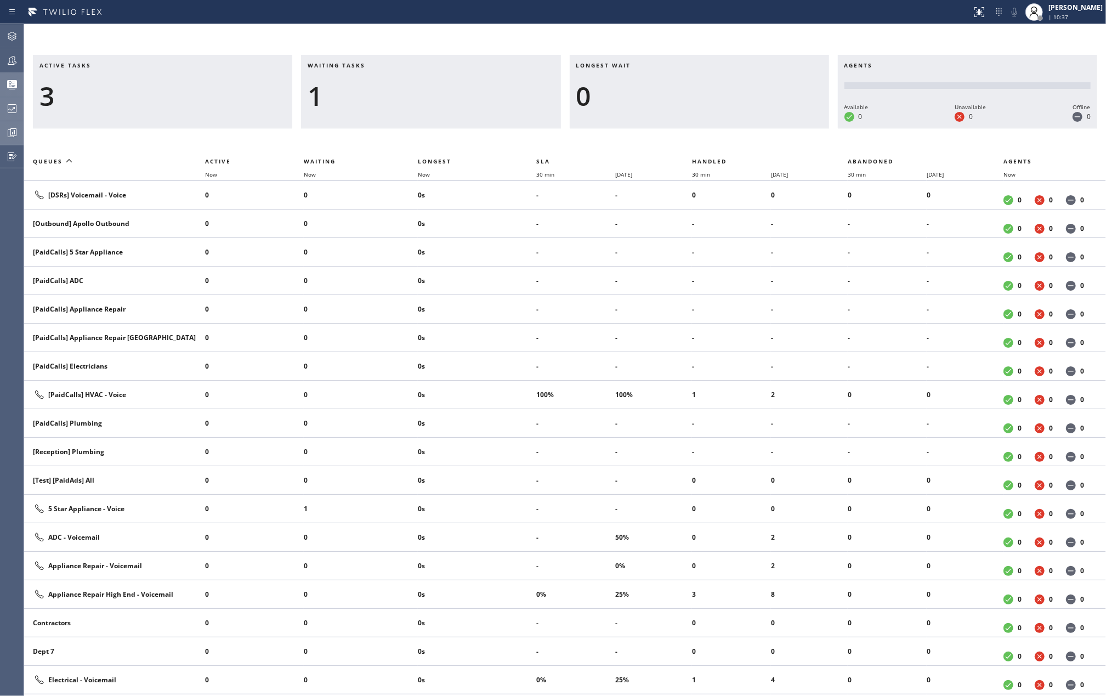
click at [8, 135] on icon at bounding box center [12, 133] width 8 height 8
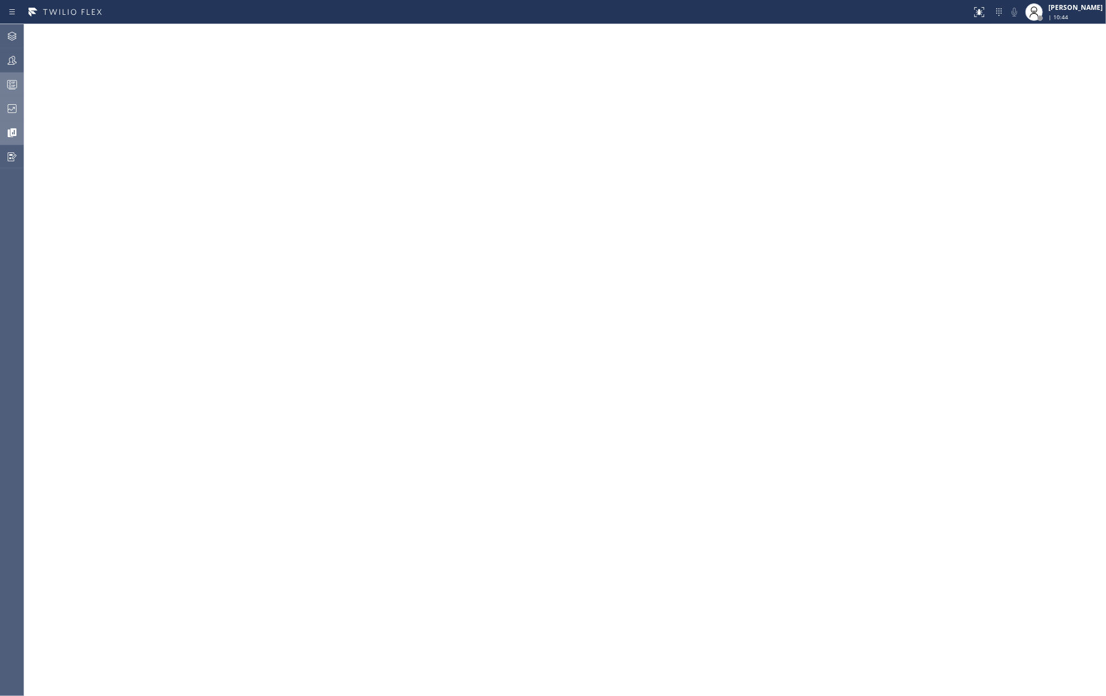
click at [10, 82] on icon at bounding box center [11, 84] width 13 height 13
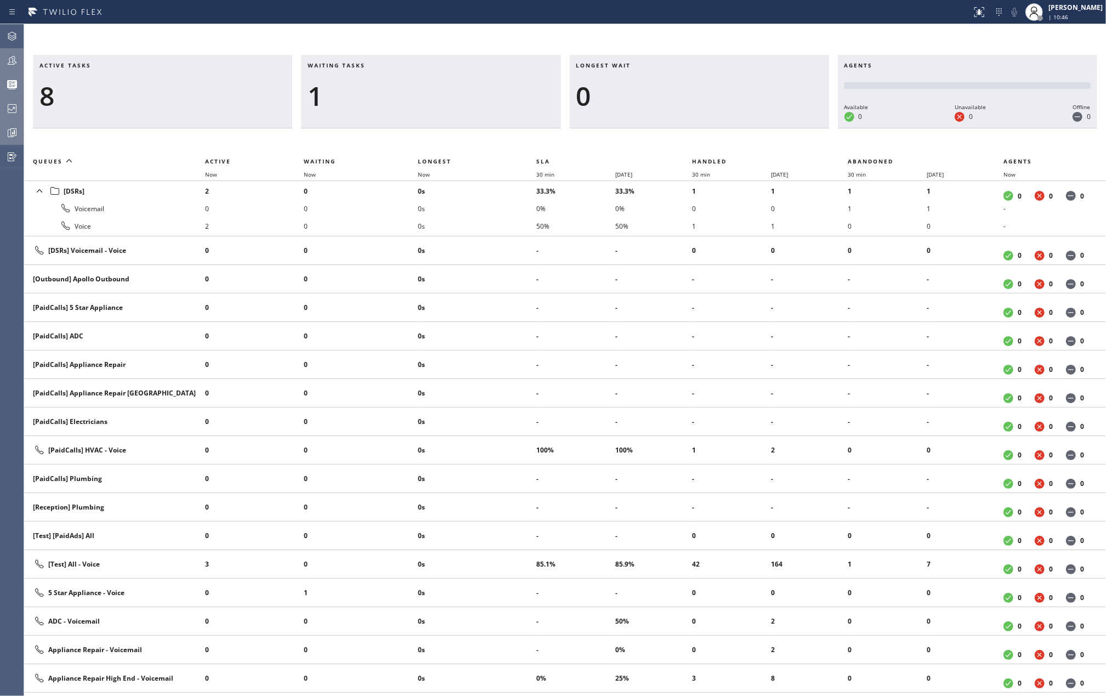
click at [8, 55] on icon at bounding box center [11, 60] width 13 height 13
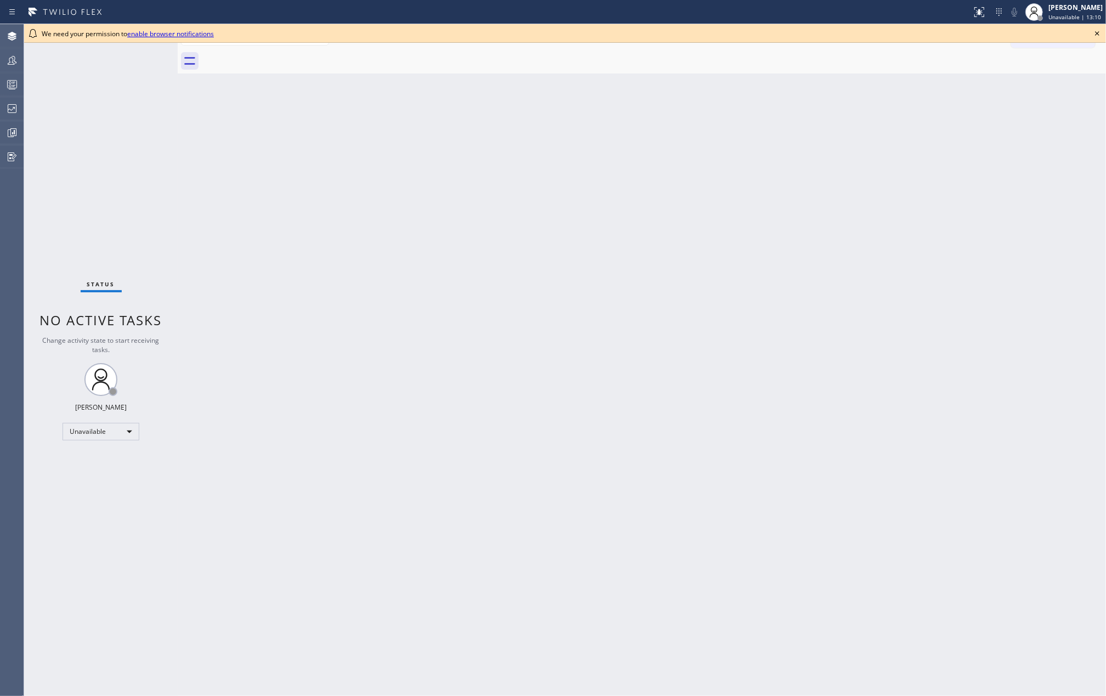
click at [1096, 31] on icon at bounding box center [1097, 33] width 13 height 13
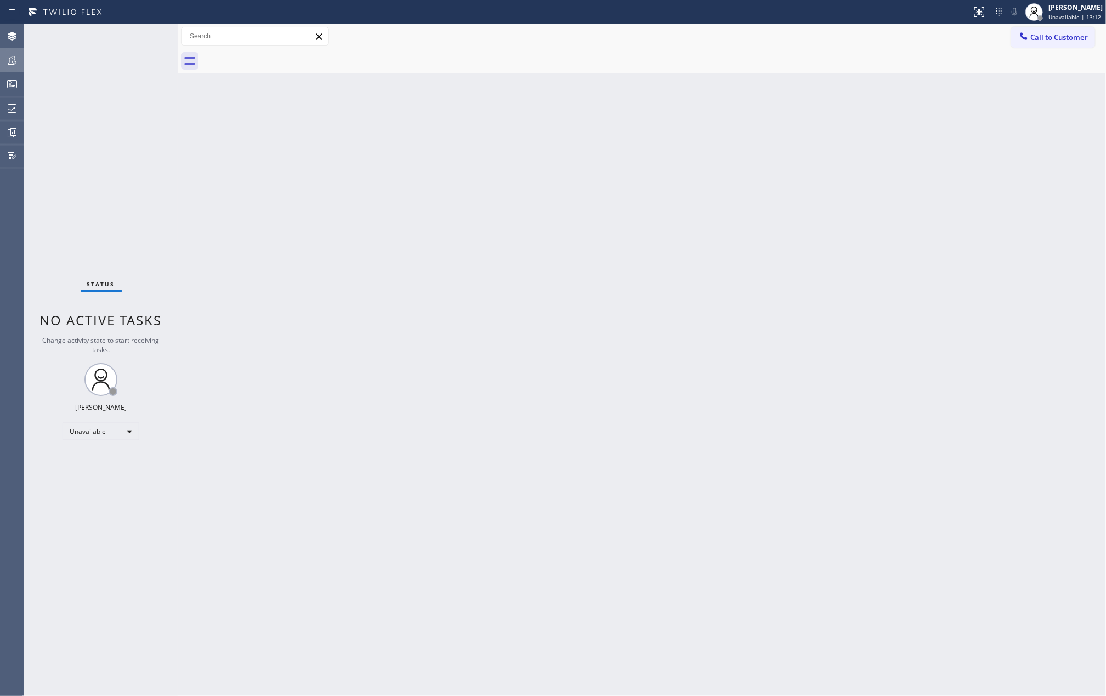
click at [11, 66] on icon at bounding box center [11, 60] width 13 height 13
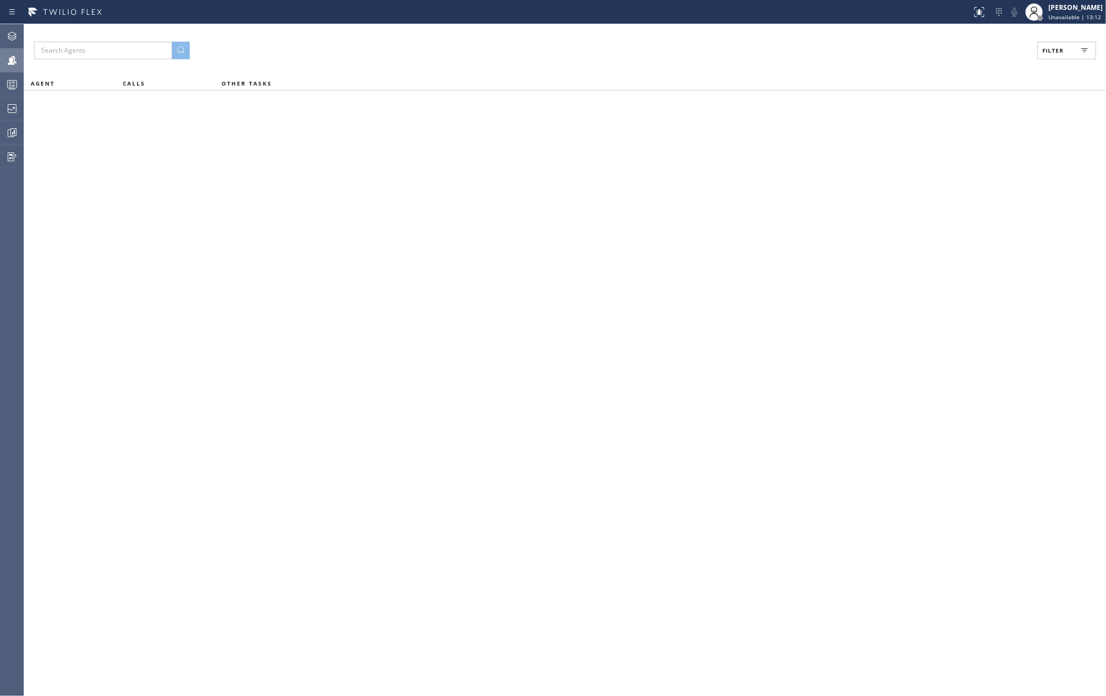
click at [1057, 47] on span "Filter" at bounding box center [1053, 51] width 21 height 8
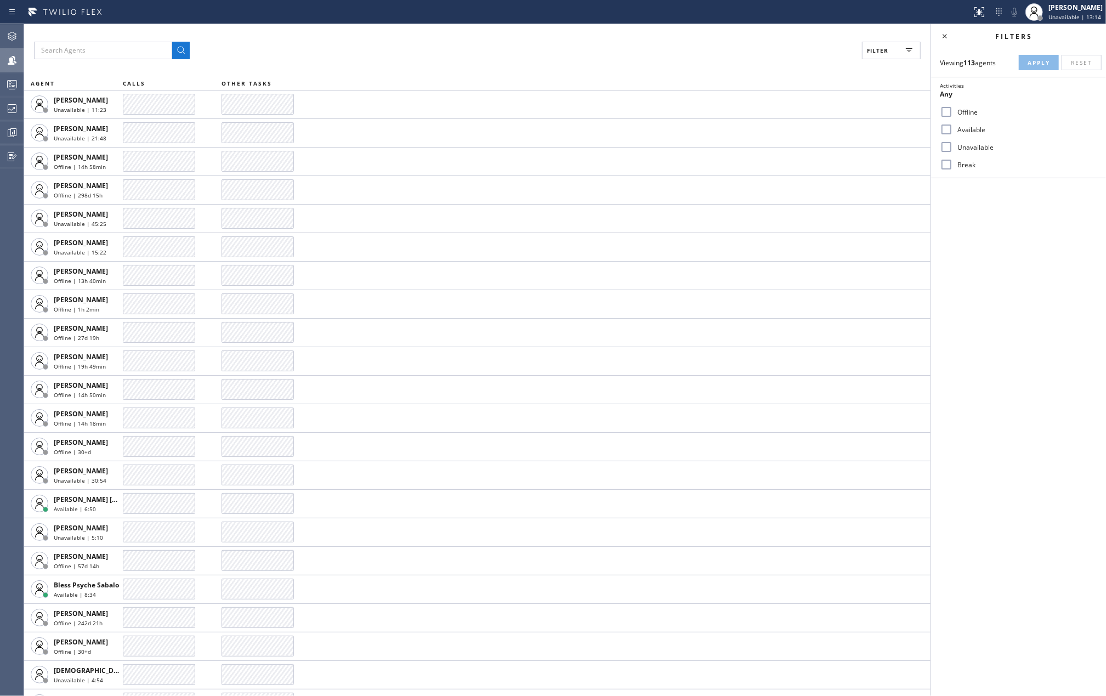
click at [946, 133] on input "Available" at bounding box center [946, 129] width 13 height 13
checkbox input "true"
click at [948, 166] on input "Break" at bounding box center [946, 164] width 13 height 13
checkbox input "true"
click at [1036, 64] on span "Apply" at bounding box center [1039, 63] width 22 height 8
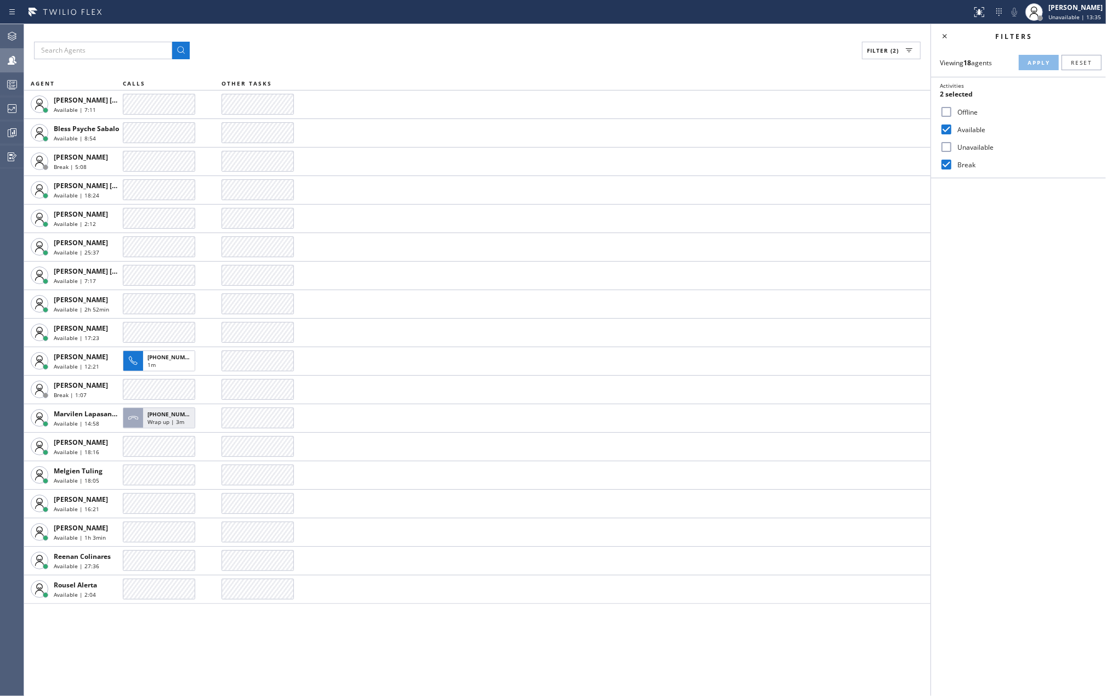
click at [943, 143] on input "Unavailable" at bounding box center [946, 146] width 13 height 13
click at [1040, 60] on span "Apply" at bounding box center [1039, 63] width 22 height 8
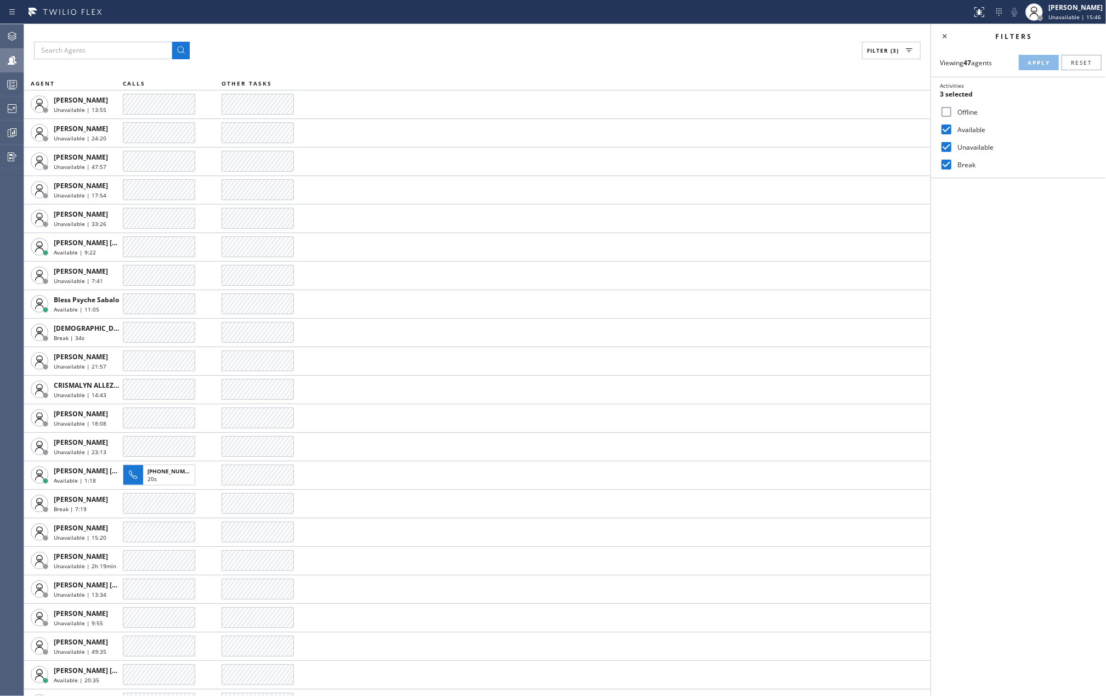
click at [209, 52] on div "Filter (3)" at bounding box center [477, 51] width 887 height 18
click at [944, 148] on input "Unavailable" at bounding box center [946, 146] width 13 height 13
checkbox input "false"
click at [1029, 64] on span "Apply" at bounding box center [1039, 63] width 22 height 8
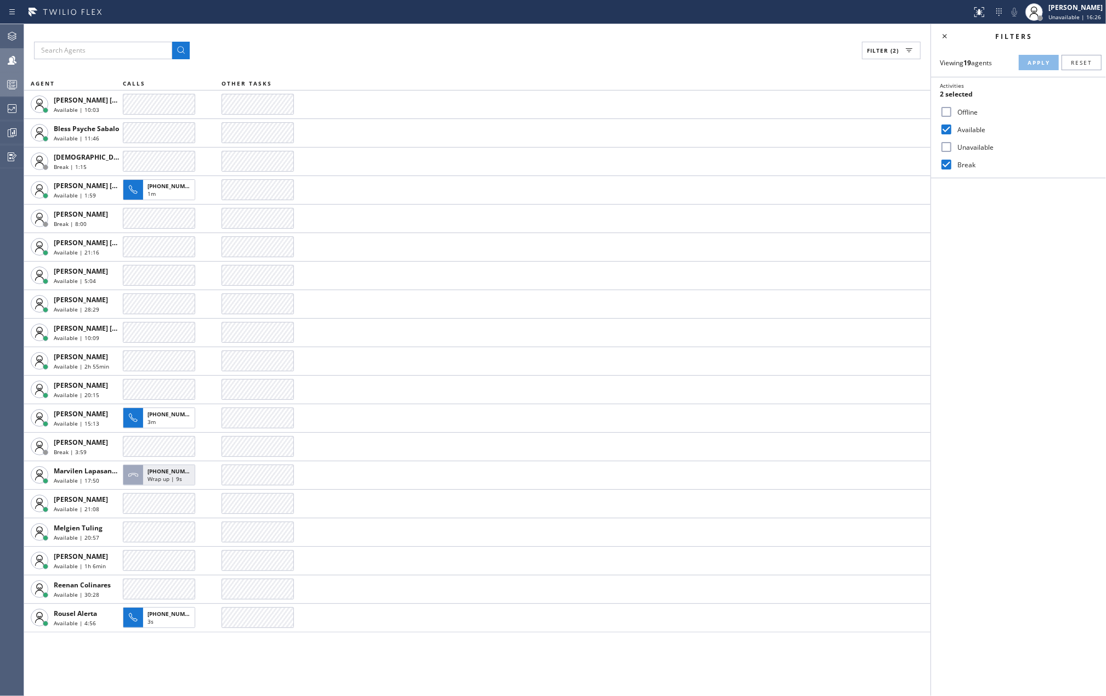
click at [12, 86] on icon at bounding box center [11, 84] width 13 height 13
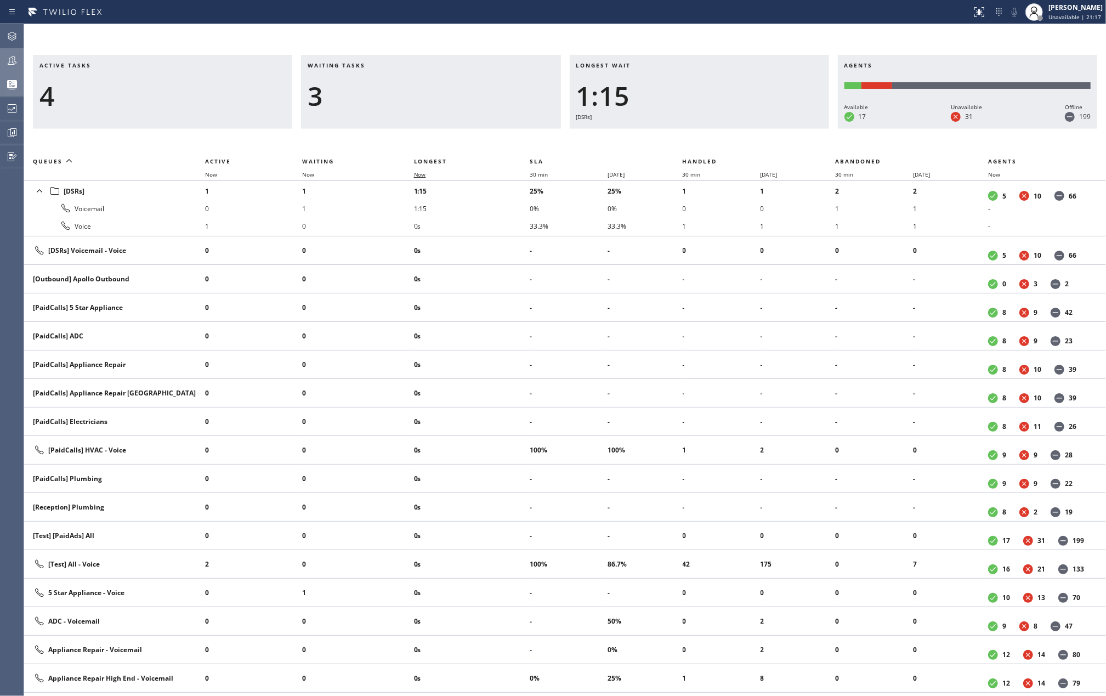
click at [424, 173] on span "Now" at bounding box center [420, 175] width 12 height 8
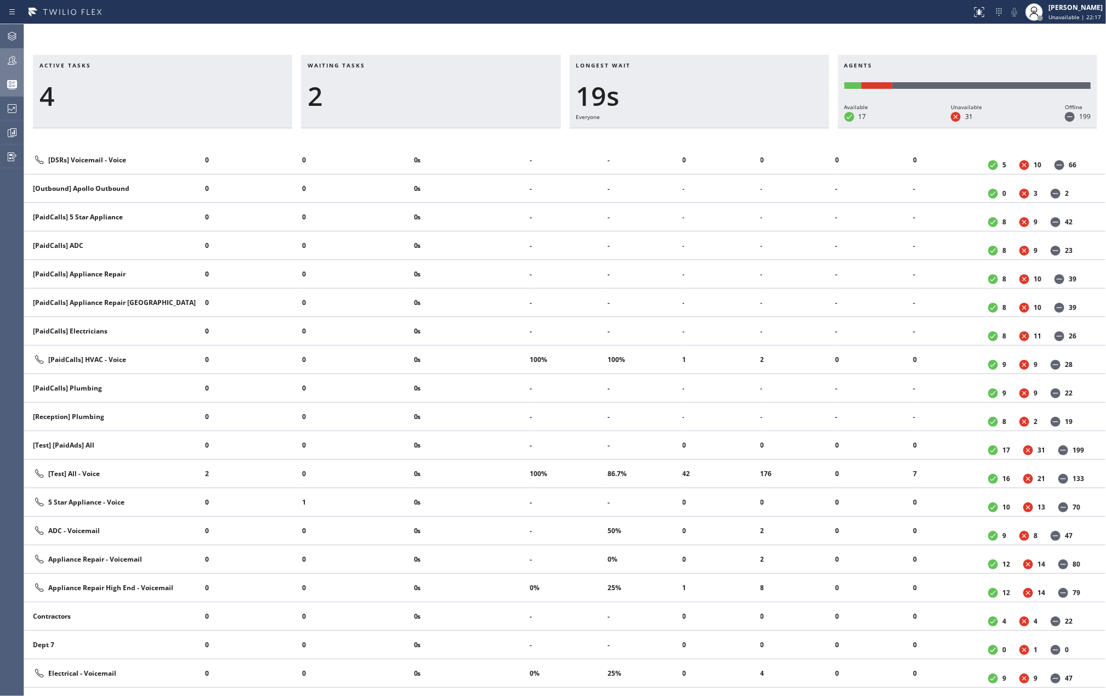
scroll to position [146, 0]
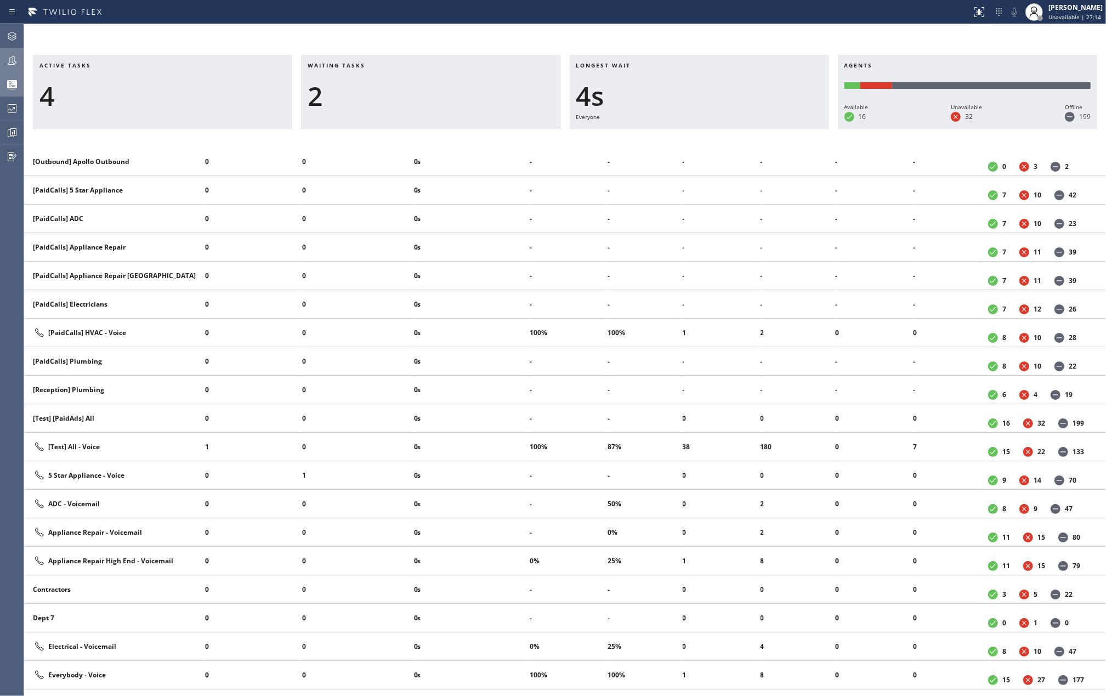
click at [10, 54] on icon at bounding box center [11, 60] width 13 height 13
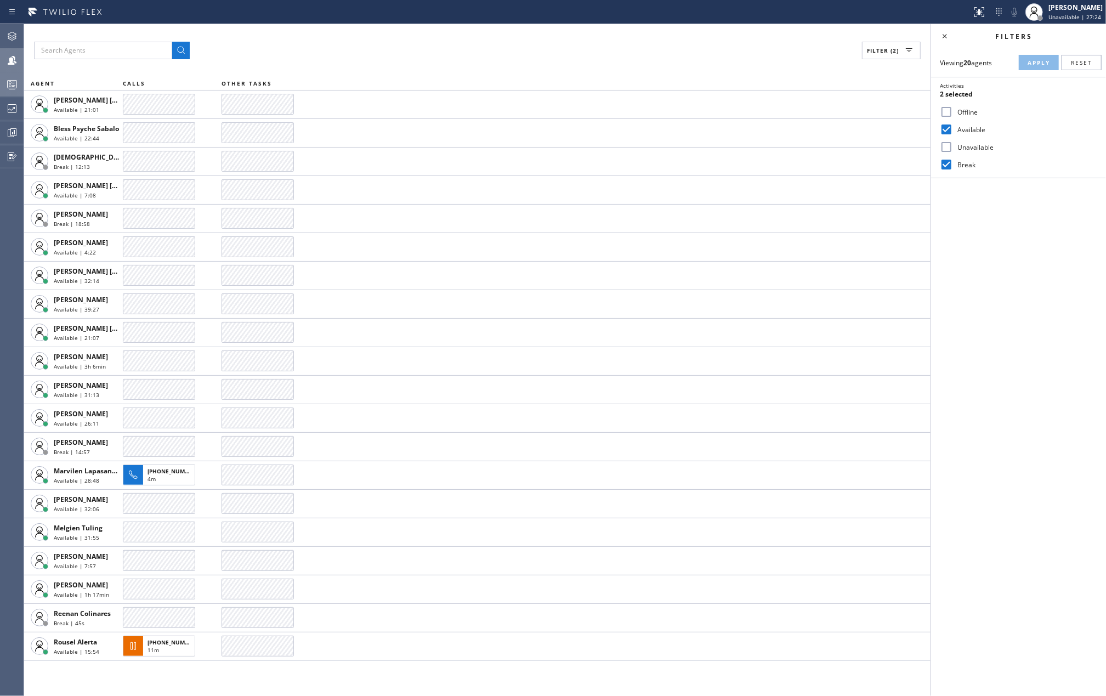
click at [14, 76] on div at bounding box center [12, 84] width 24 height 22
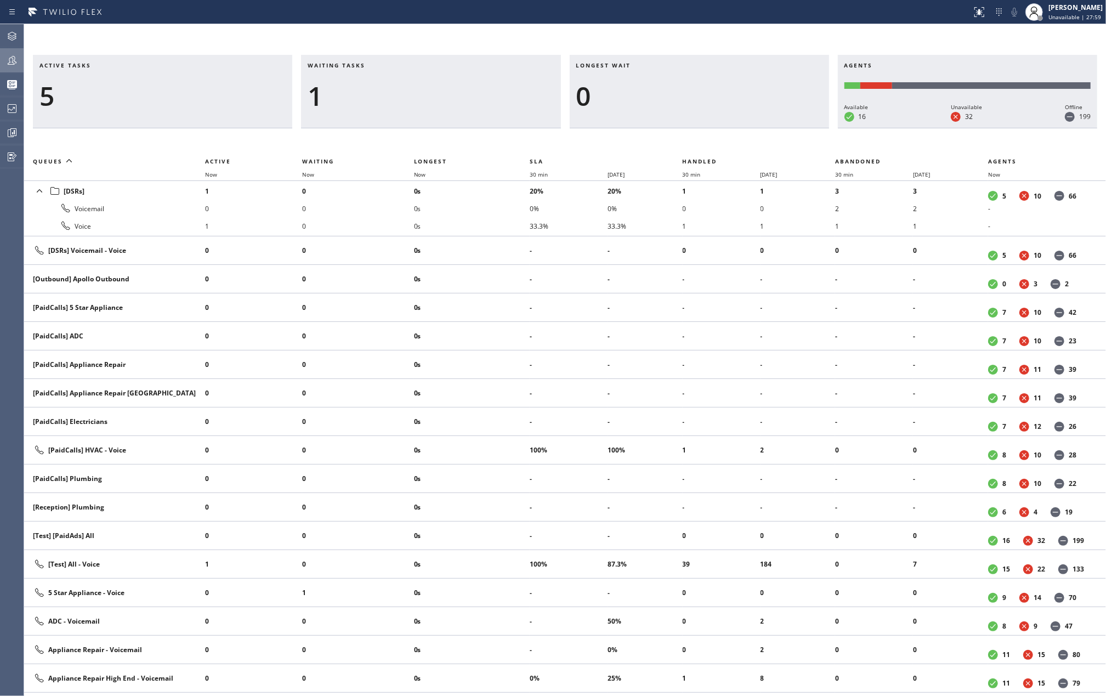
click at [19, 59] on div at bounding box center [12, 60] width 24 height 13
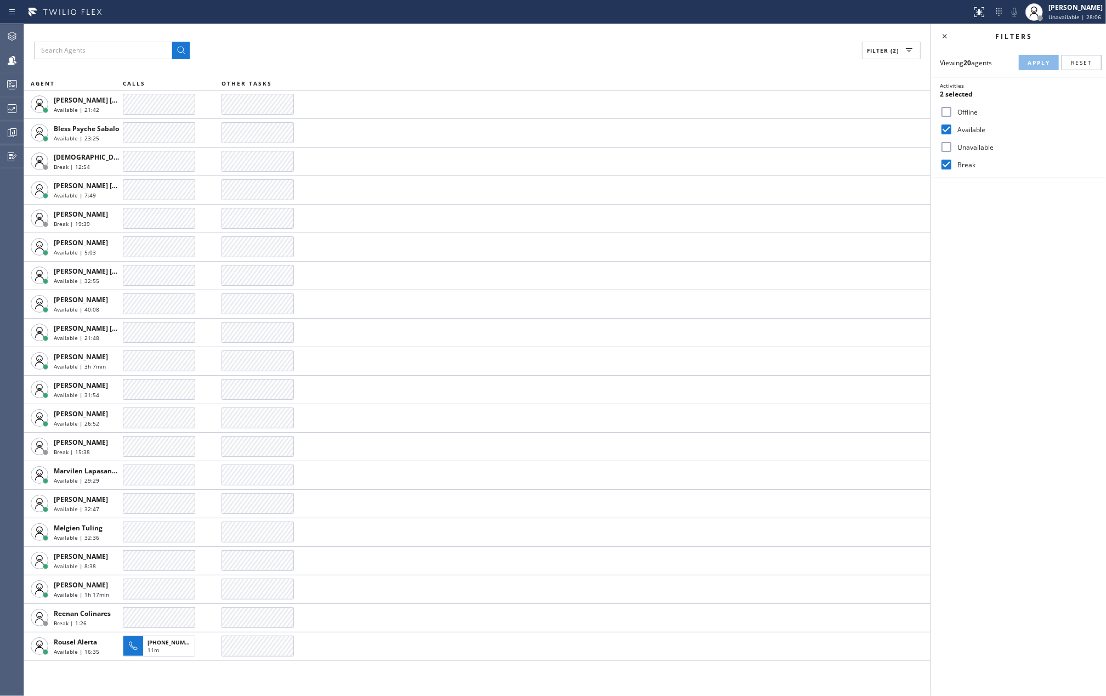
click at [12, 80] on icon at bounding box center [11, 84] width 13 height 13
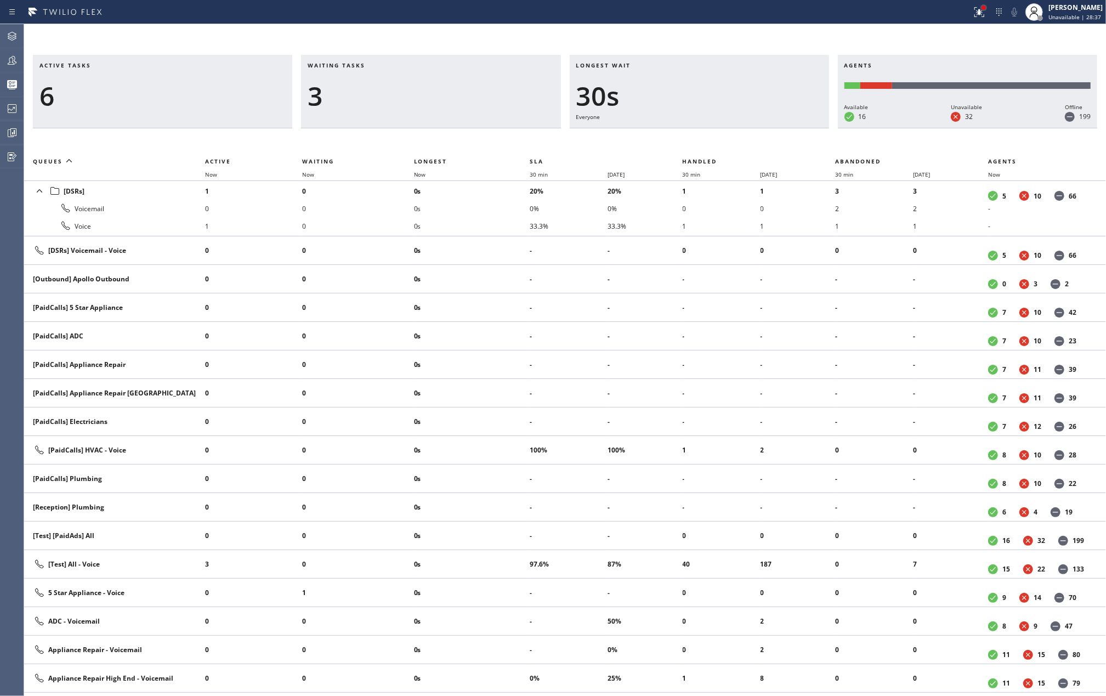
click at [986, 10] on div at bounding box center [984, 7] width 7 height 7
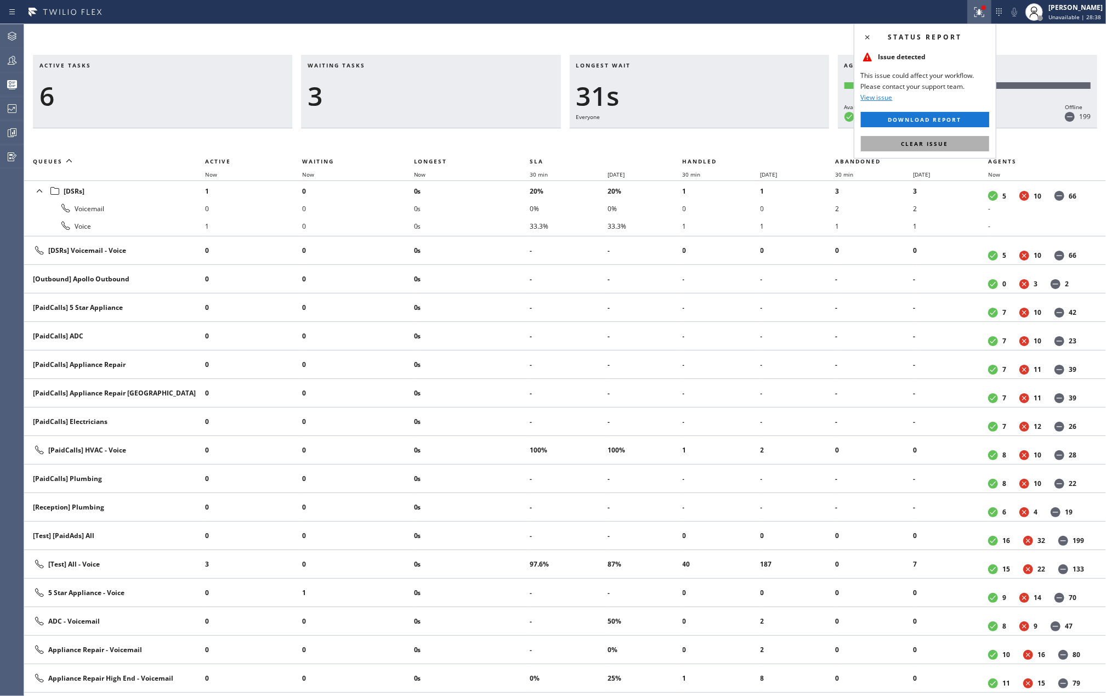
click at [915, 141] on span "Clear issue" at bounding box center [925, 144] width 47 height 8
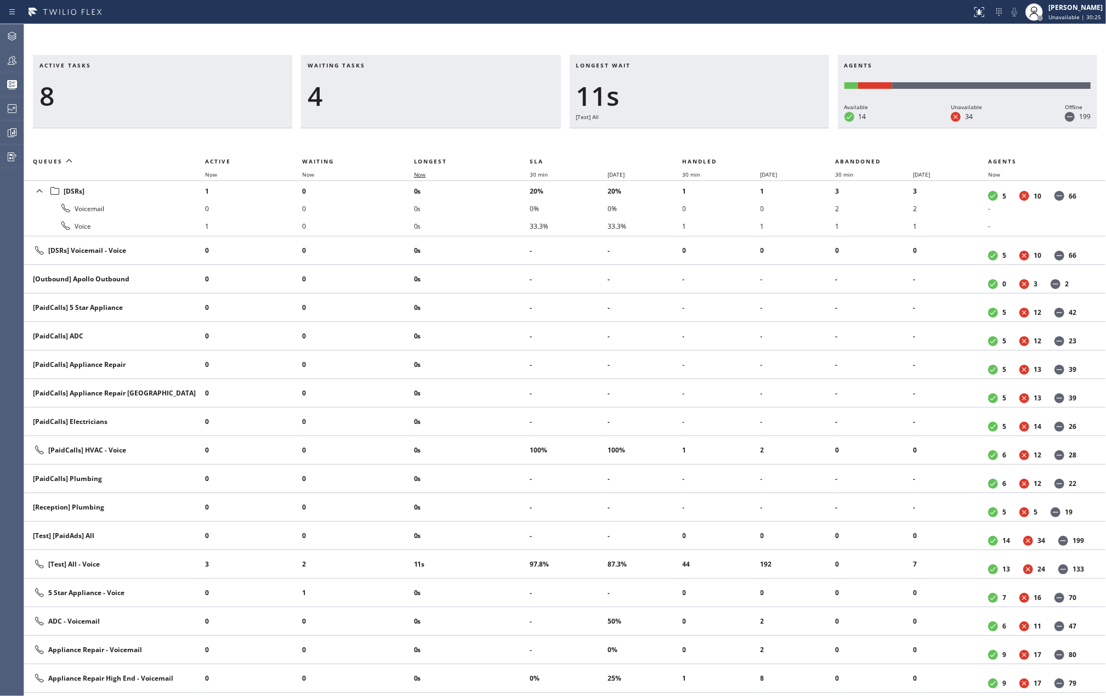
click at [424, 172] on span "Now" at bounding box center [420, 175] width 12 height 8
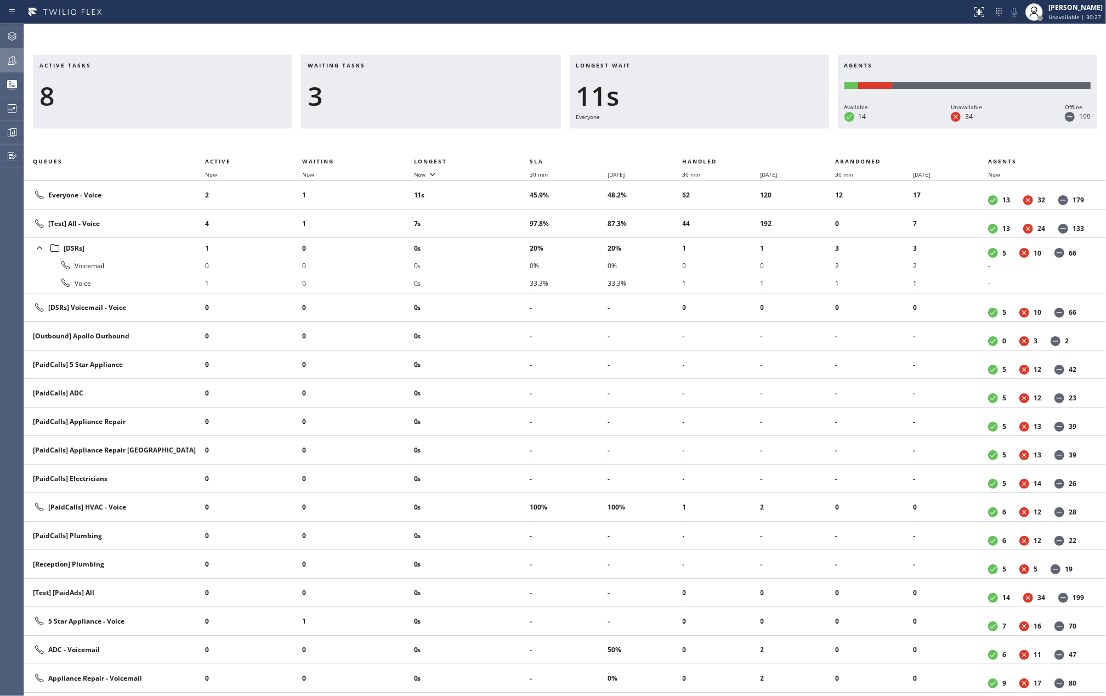
click at [16, 56] on icon at bounding box center [11, 60] width 13 height 13
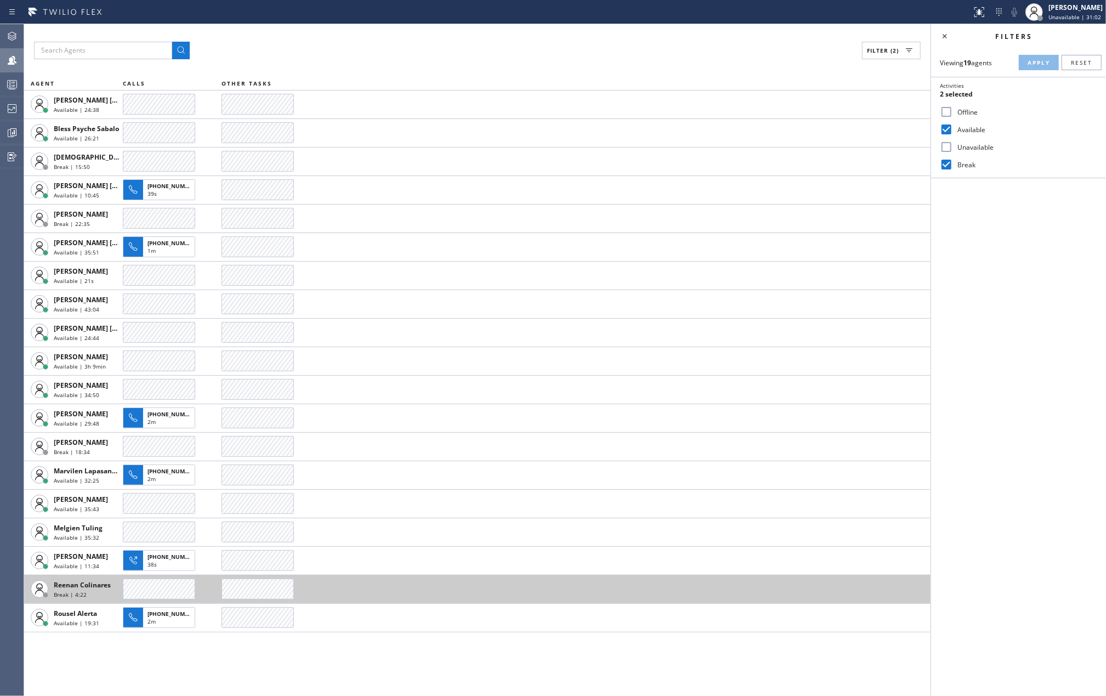
drag, startPoint x: 148, startPoint y: 653, endPoint x: 139, endPoint y: 593, distance: 59.8
click at [148, 653] on div "Filter (2) AGENT CALLS OTHER TASKS Ashley Barbie Laurente Available | 24:38 Ble…" at bounding box center [477, 360] width 907 height 672
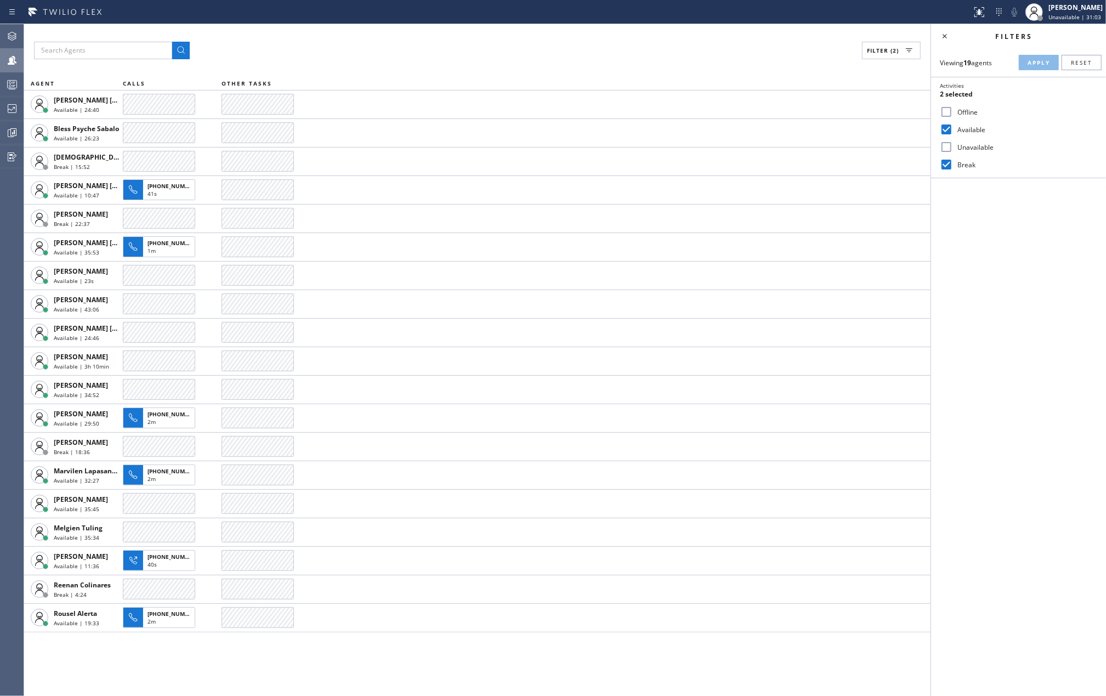
click at [12, 78] on icon at bounding box center [11, 84] width 13 height 13
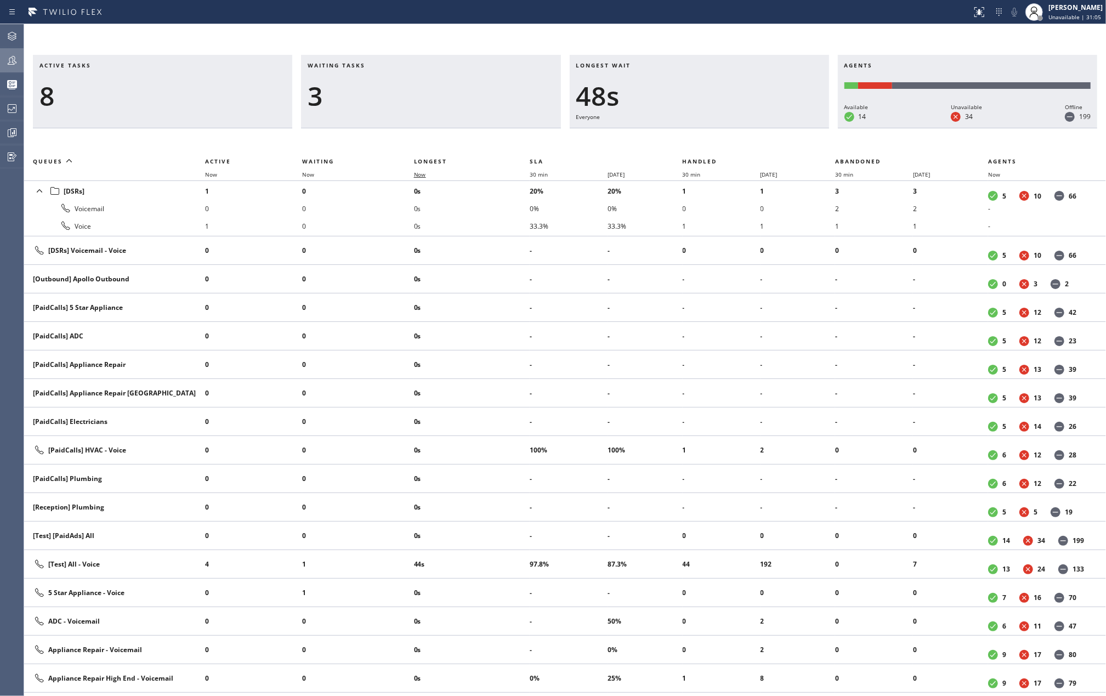
click at [420, 171] on span "Now" at bounding box center [420, 175] width 12 height 8
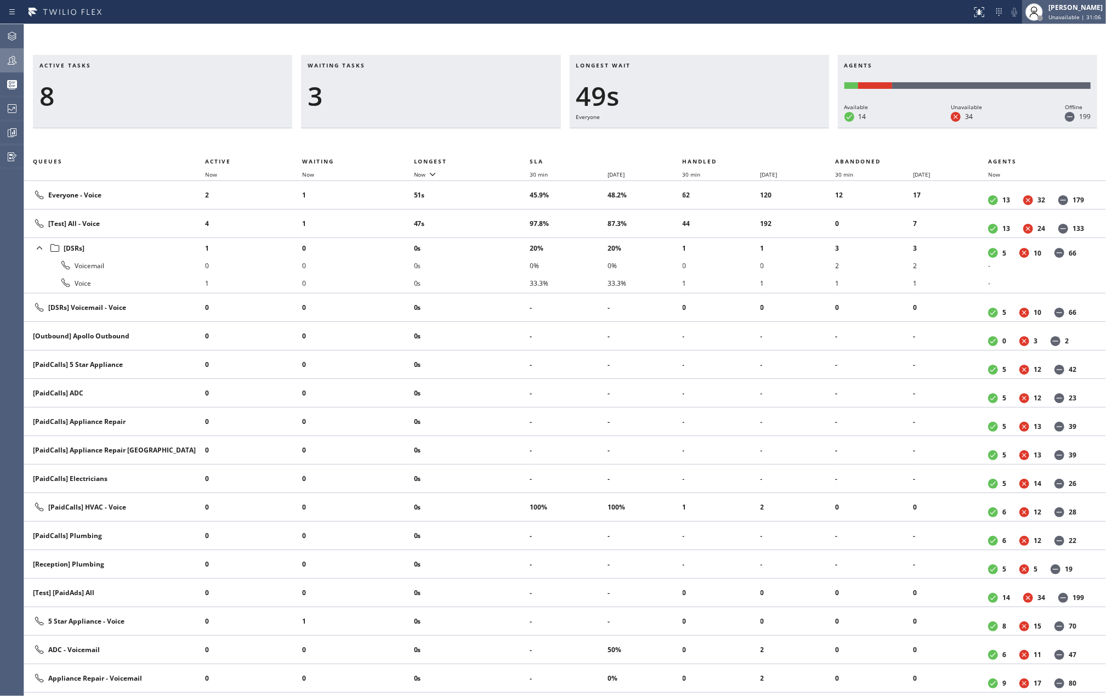
click at [1057, 3] on div "[PERSON_NAME]" at bounding box center [1076, 7] width 54 height 9
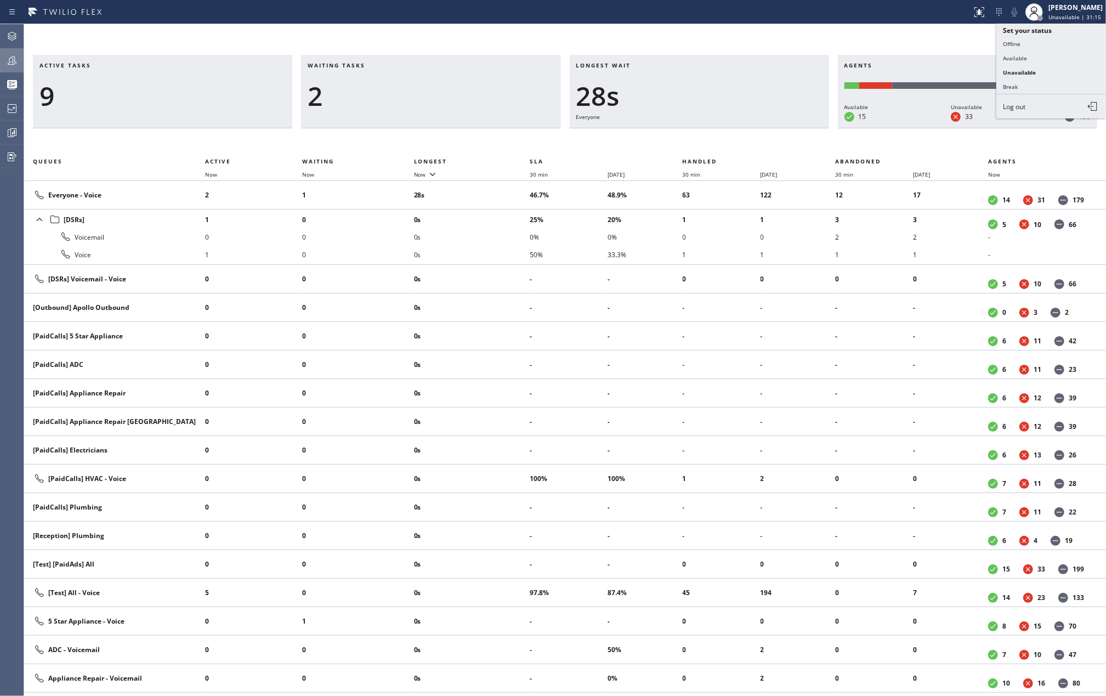
click at [14, 82] on icon at bounding box center [12, 84] width 10 height 8
click at [12, 60] on icon at bounding box center [11, 60] width 13 height 13
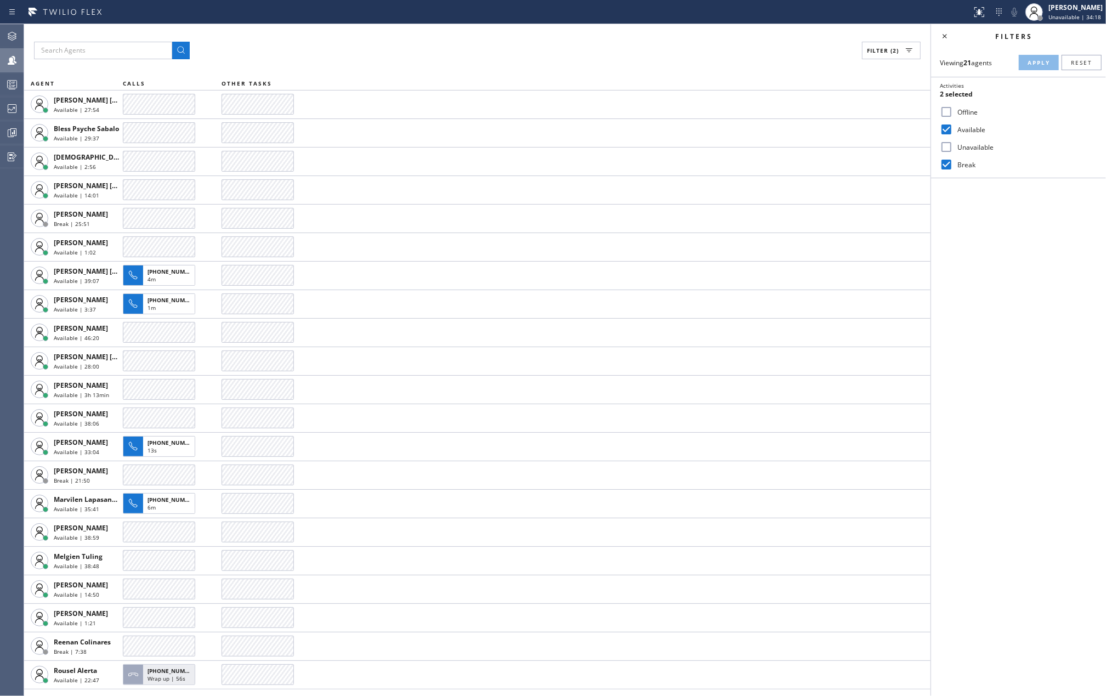
click at [5, 62] on icon at bounding box center [11, 60] width 13 height 13
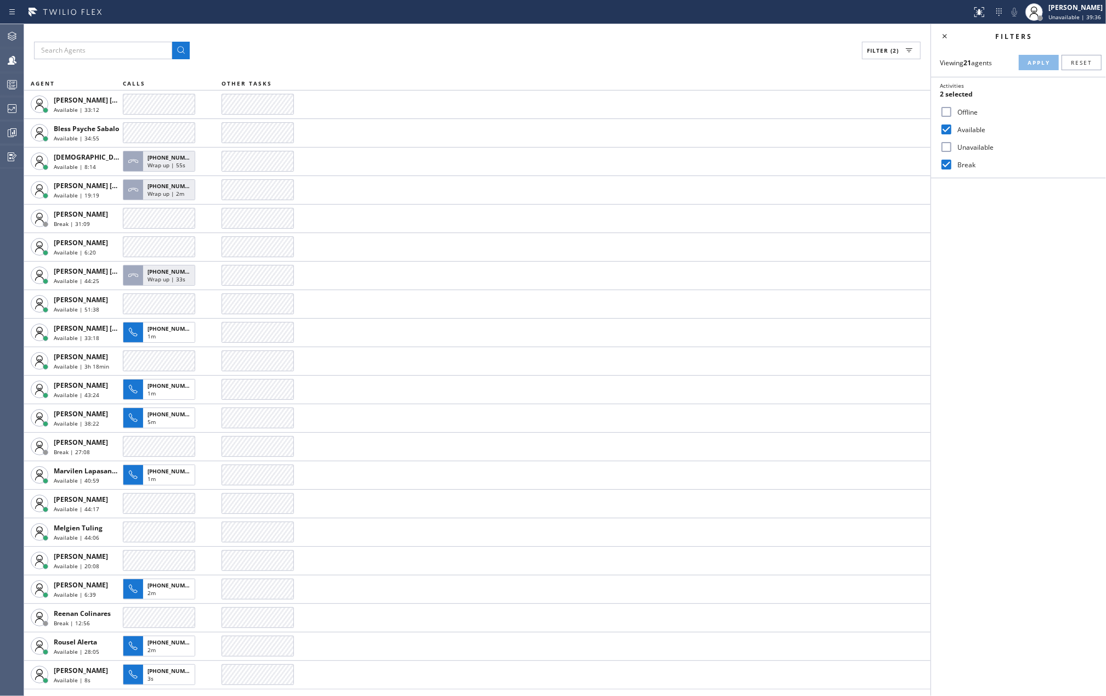
click at [211, 32] on div "Filter (2) AGENT CALLS OTHER TASKS Ashley Barbie Laurente Available | 33:12 Ble…" at bounding box center [477, 360] width 907 height 672
click at [3, 75] on div at bounding box center [12, 84] width 24 height 22
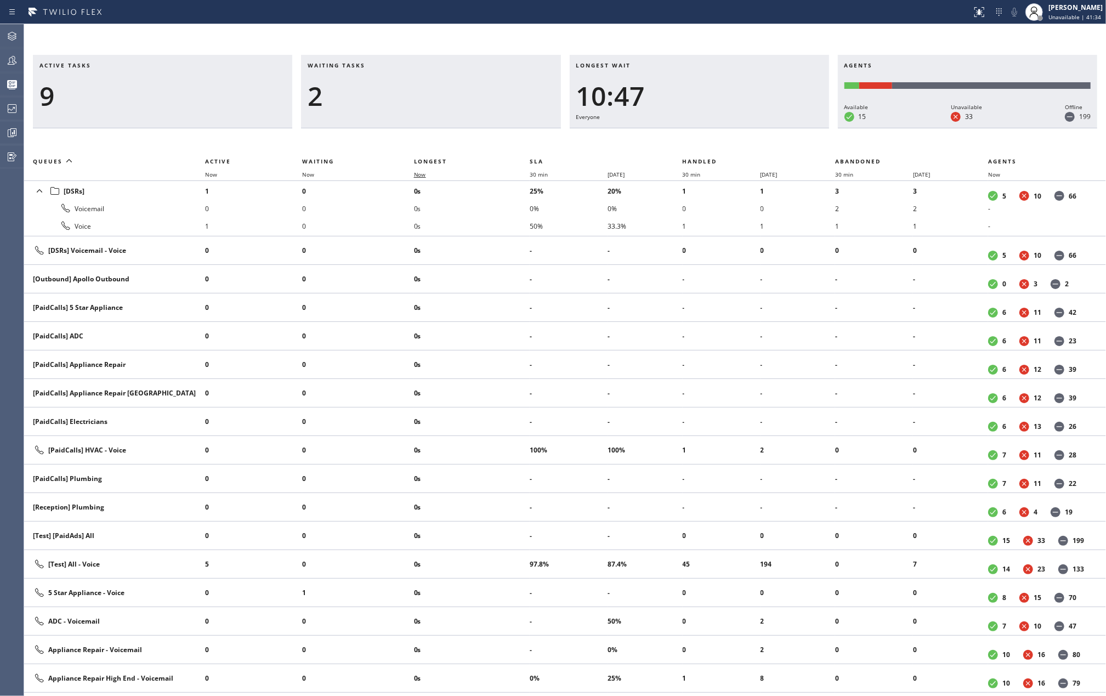
click at [420, 173] on span "Now" at bounding box center [420, 175] width 12 height 8
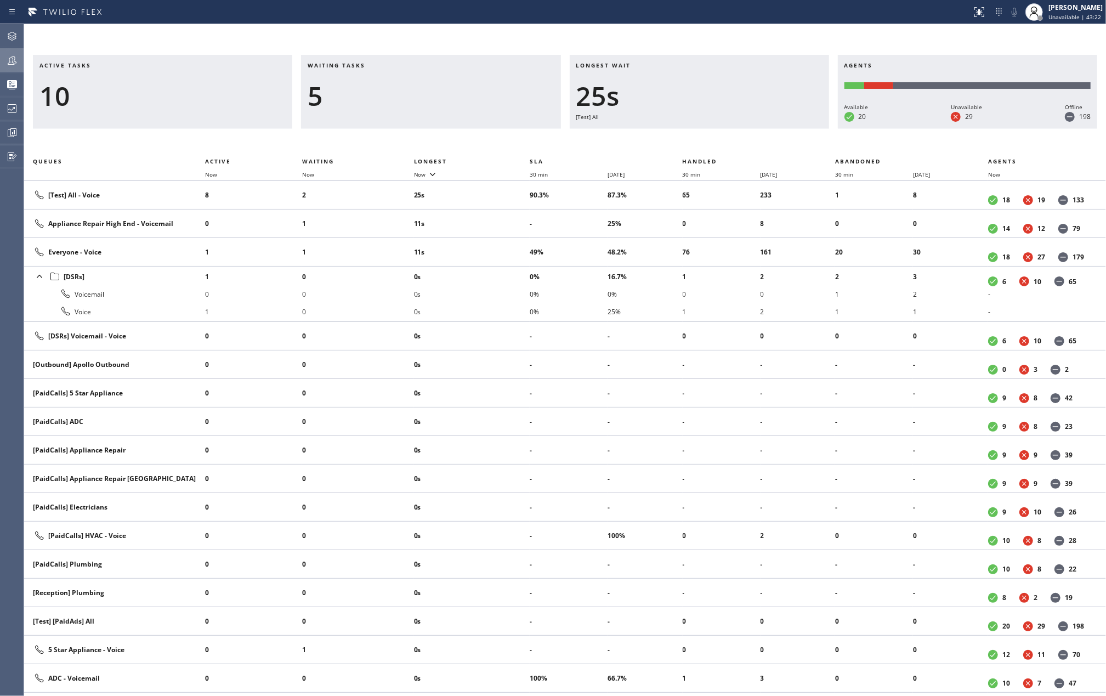
click at [9, 59] on icon at bounding box center [11, 60] width 13 height 13
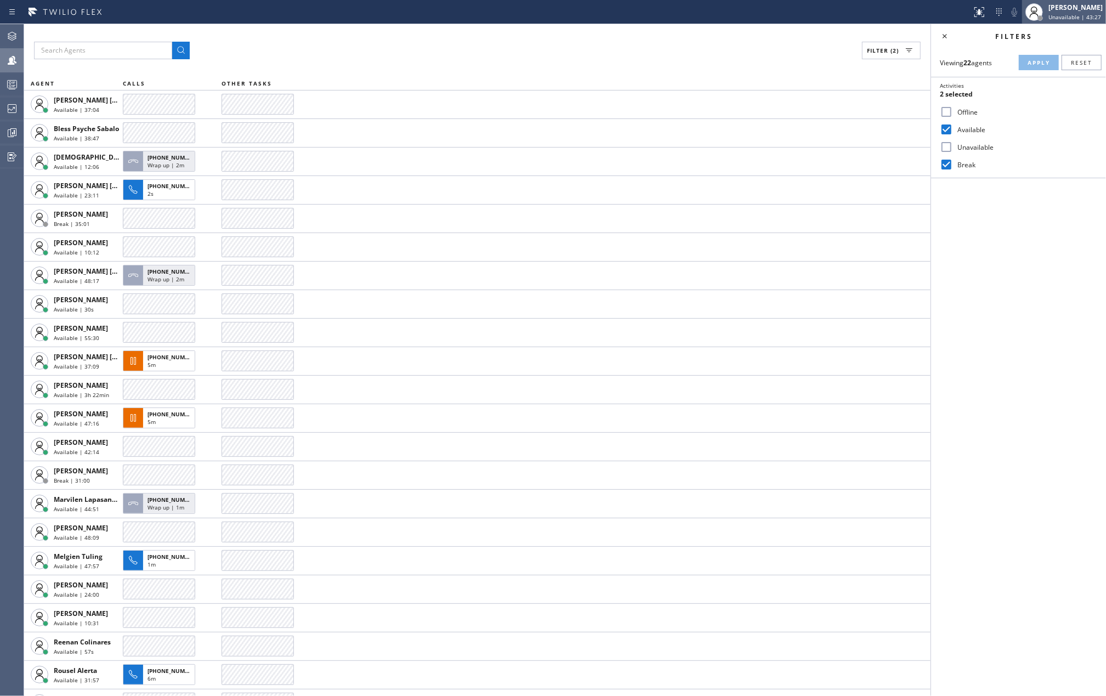
click at [1078, 14] on span "Unavailable | 43:27" at bounding box center [1075, 17] width 53 height 8
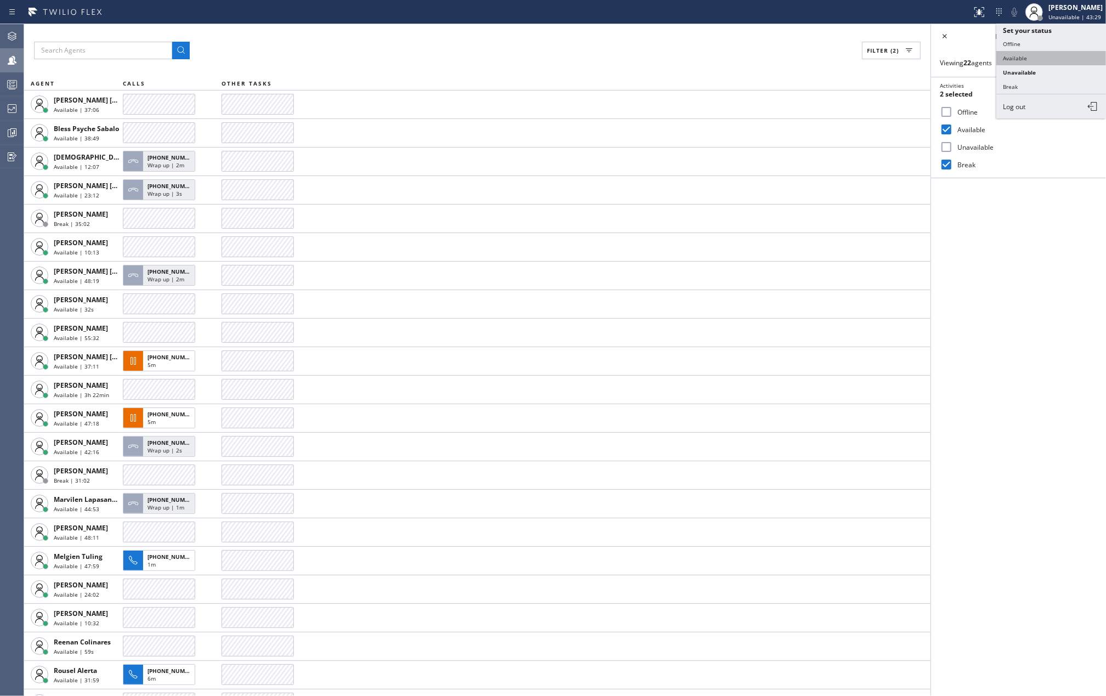
click at [1022, 56] on button "Available" at bounding box center [1052, 58] width 110 height 14
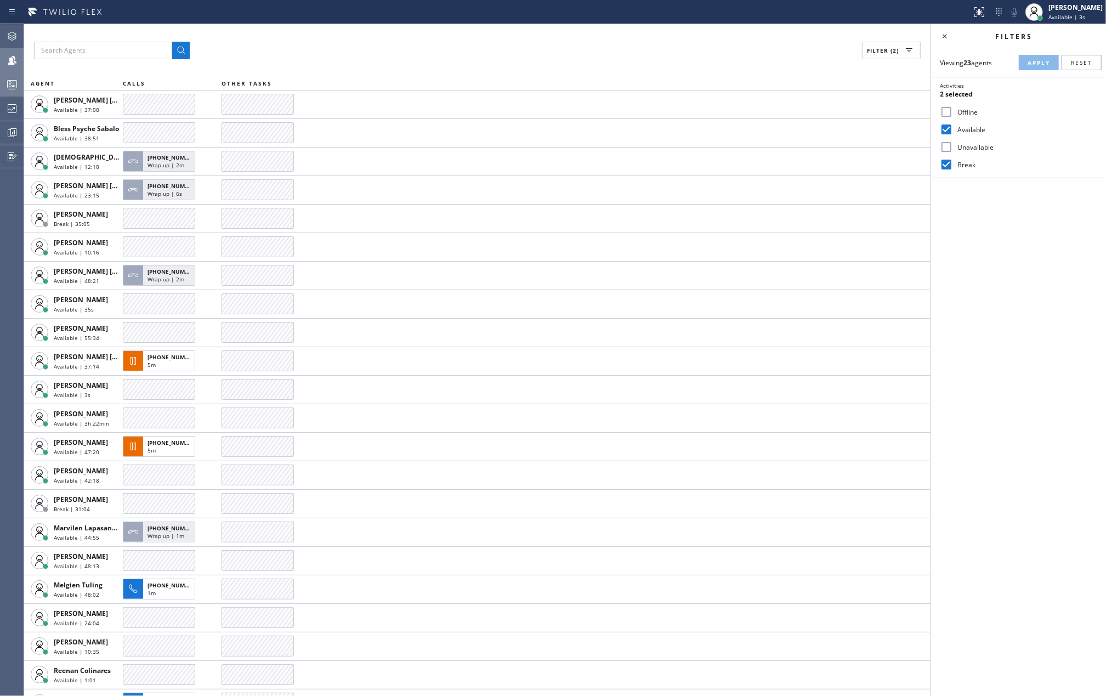
click at [10, 79] on icon at bounding box center [11, 84] width 13 height 13
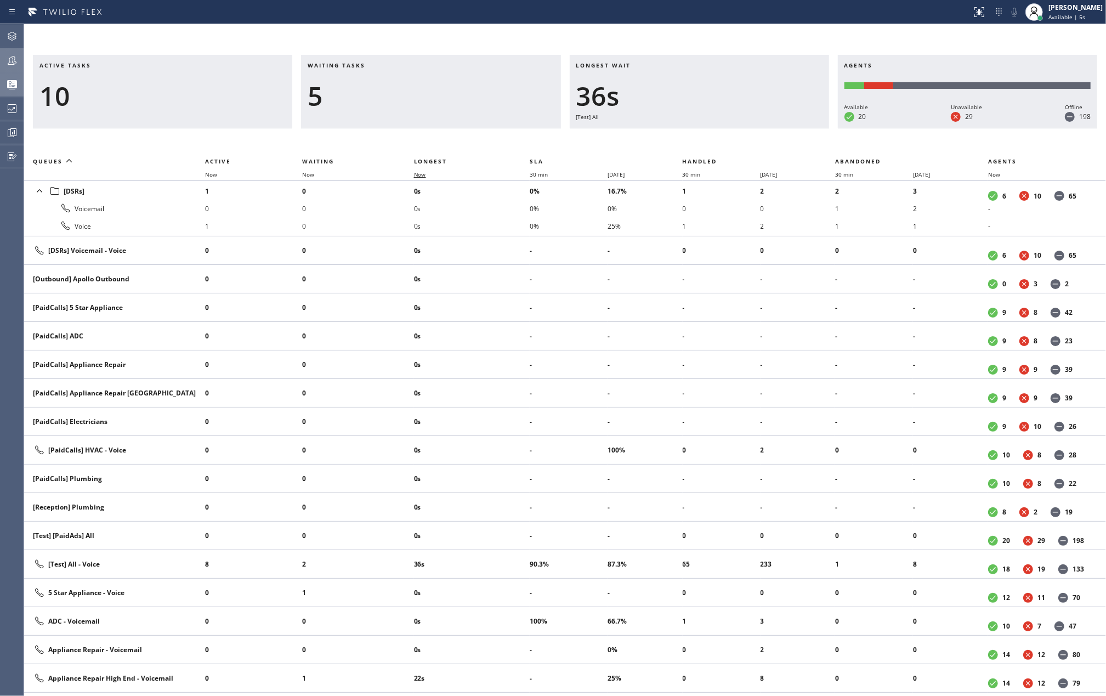
click at [424, 172] on span "Now" at bounding box center [420, 175] width 12 height 8
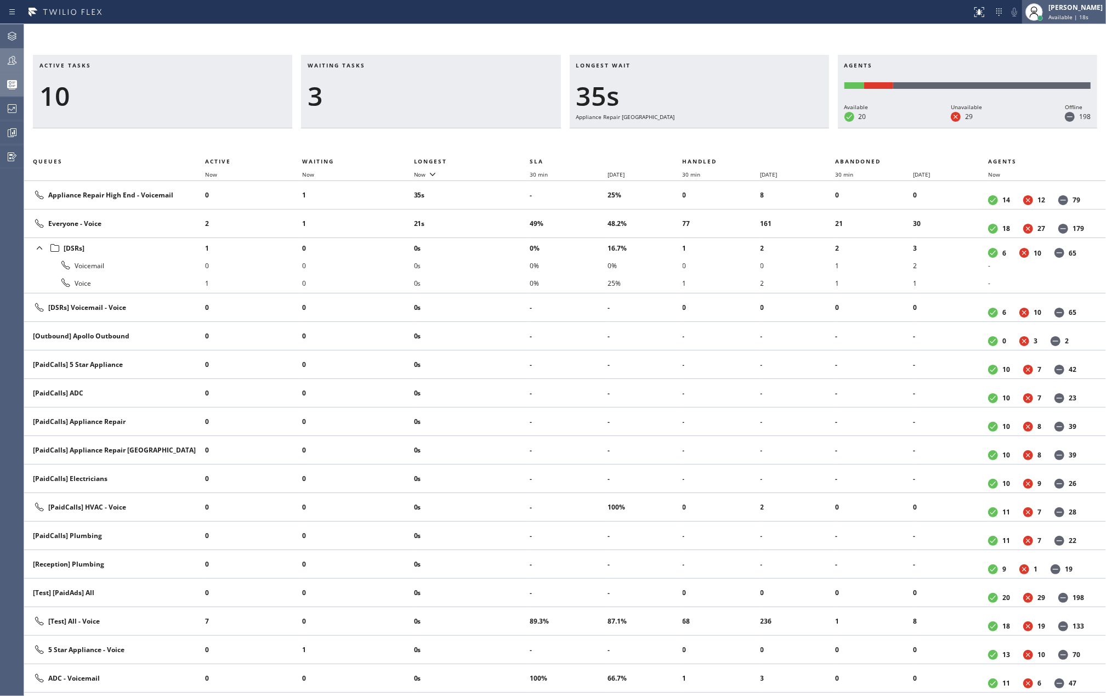
click at [1072, 14] on span "Available | 18s" at bounding box center [1069, 17] width 40 height 8
click at [1037, 73] on button "Unavailable" at bounding box center [1052, 72] width 110 height 14
click at [12, 59] on icon at bounding box center [11, 60] width 13 height 13
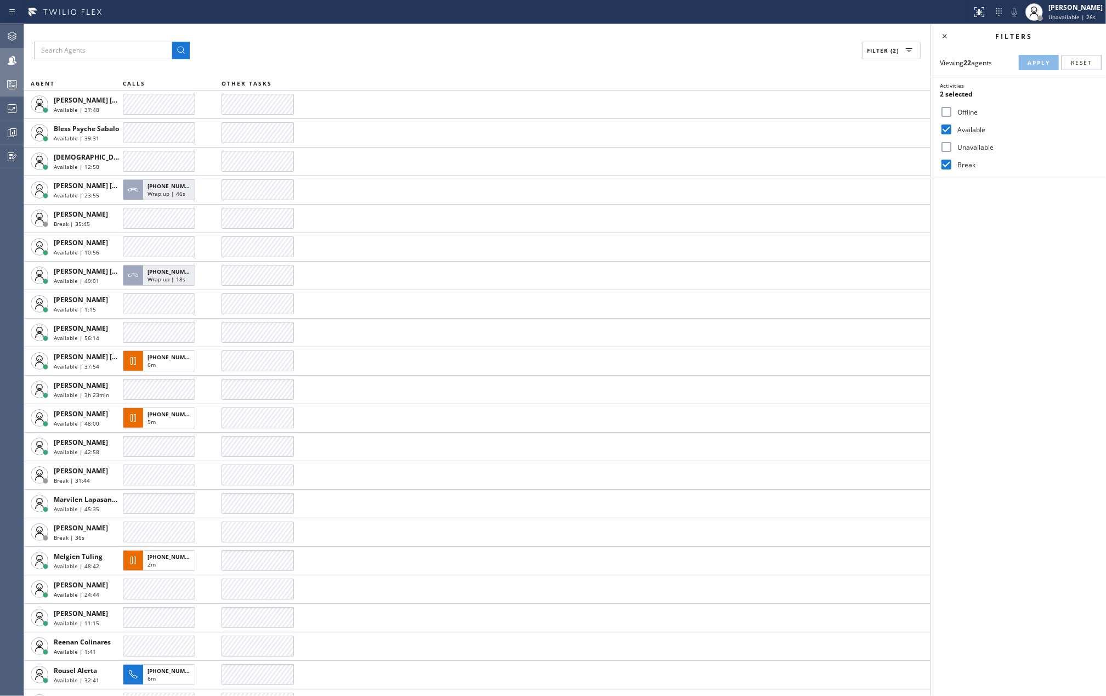
click at [942, 162] on input "Break" at bounding box center [946, 164] width 13 height 13
checkbox input "false"
click at [1031, 56] on button "Apply" at bounding box center [1039, 62] width 40 height 15
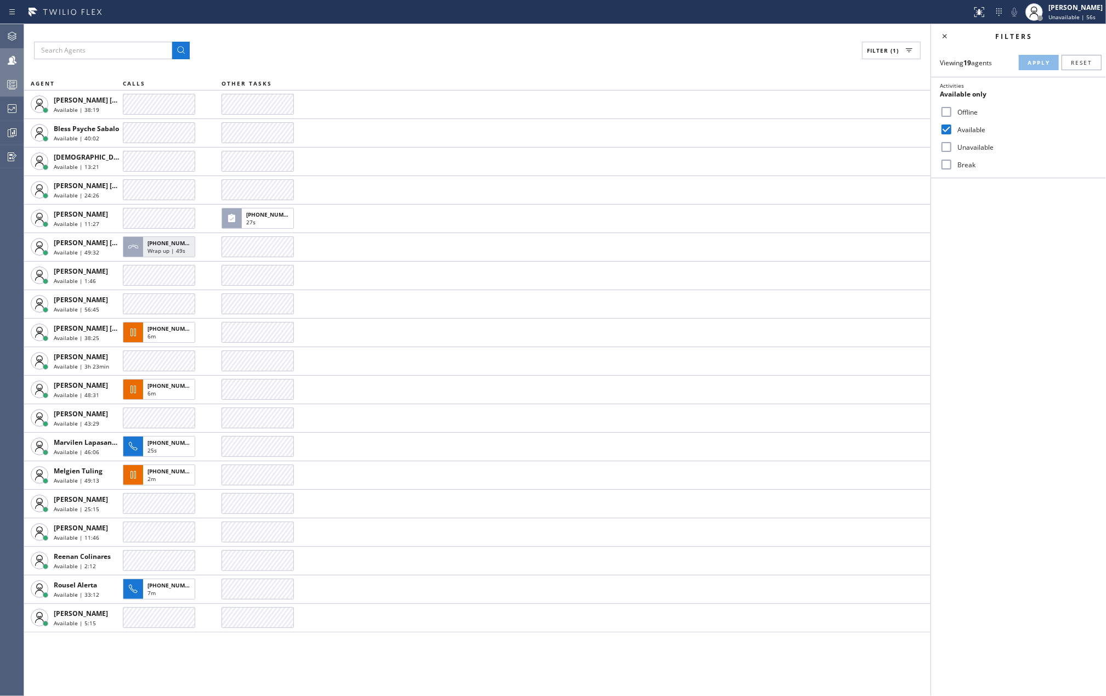
click at [7, 80] on icon at bounding box center [11, 84] width 13 height 13
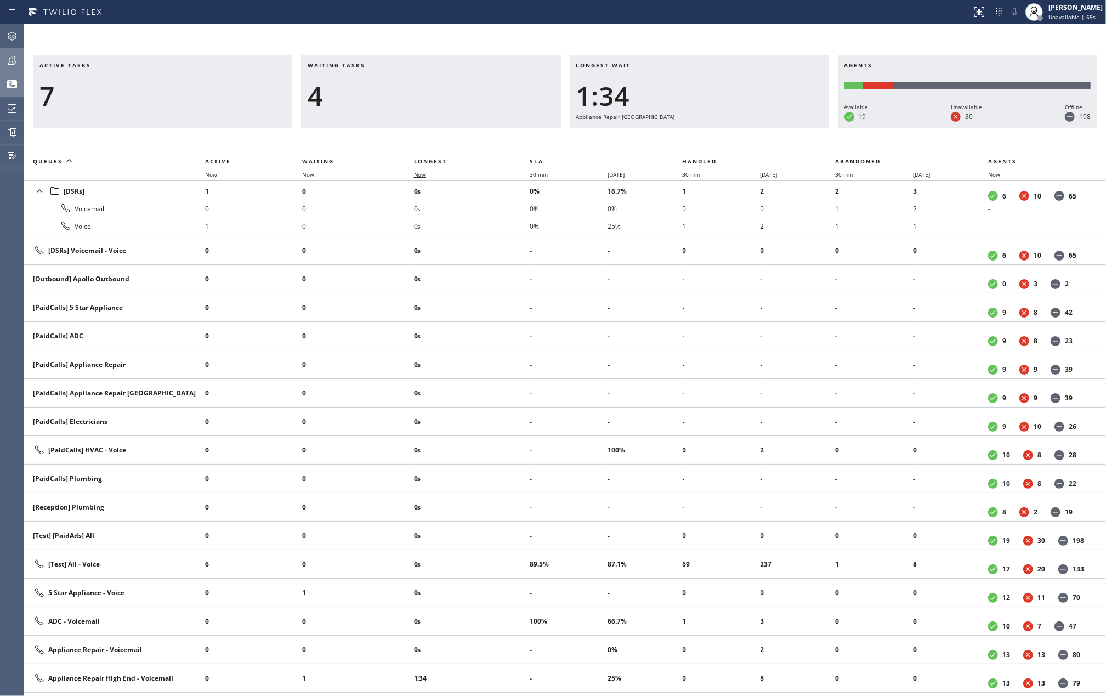
click at [422, 174] on span "Now" at bounding box center [420, 175] width 12 height 8
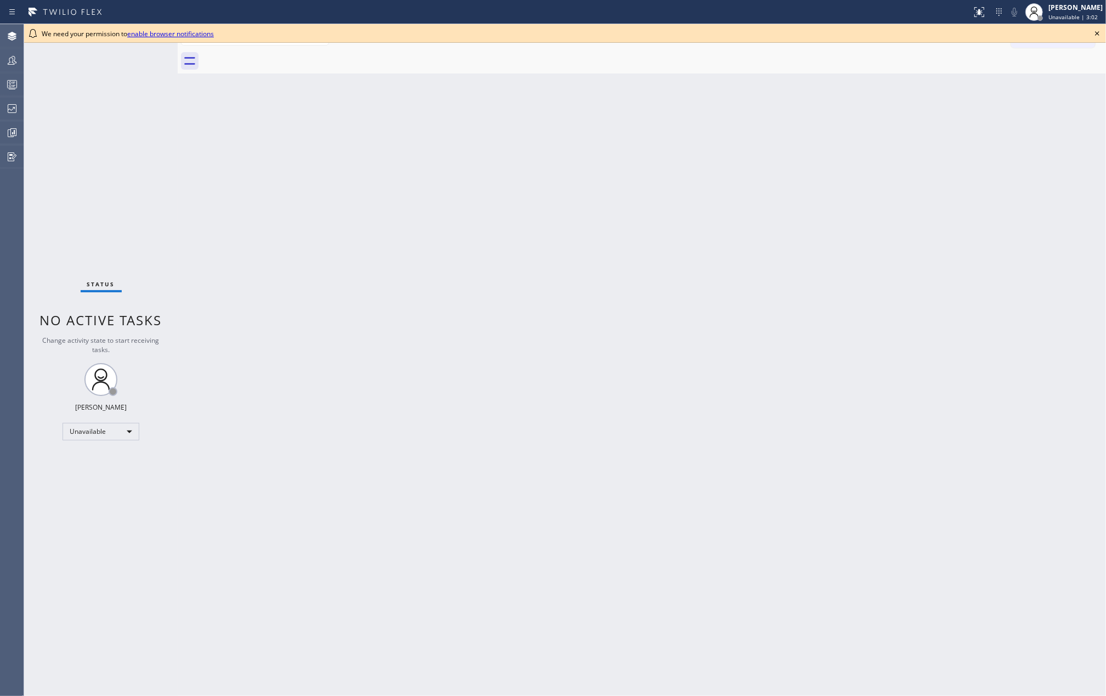
click at [1097, 29] on icon at bounding box center [1097, 33] width 13 height 13
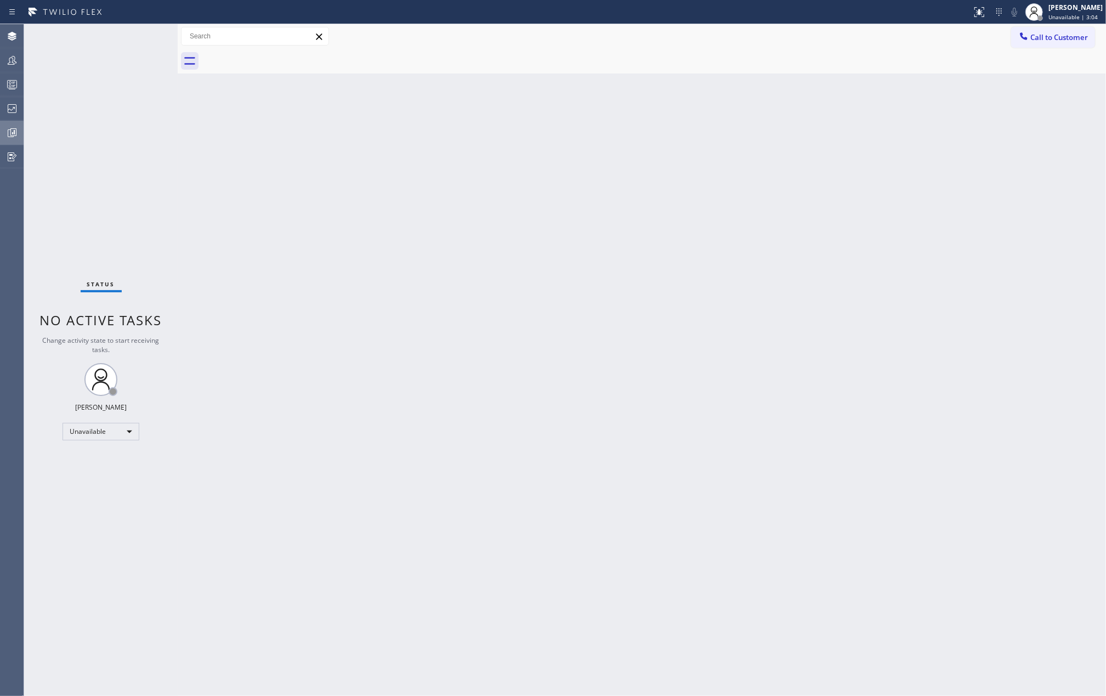
click at [15, 131] on icon at bounding box center [11, 132] width 13 height 13
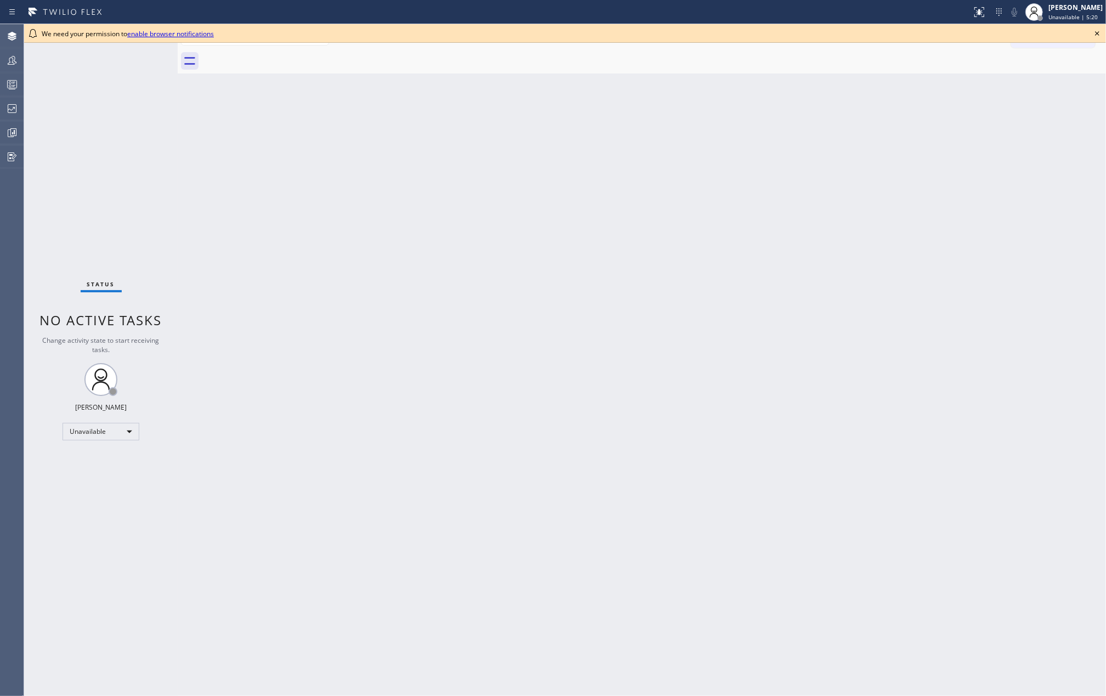
click at [1097, 33] on icon at bounding box center [1097, 33] width 4 height 4
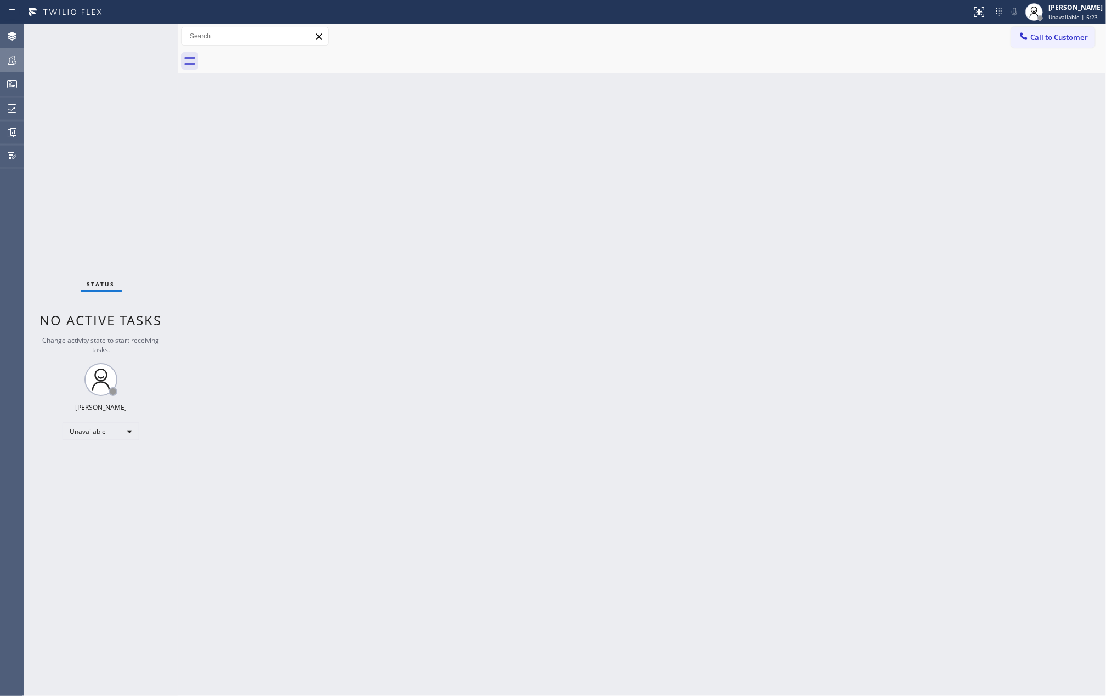
click at [14, 66] on icon at bounding box center [11, 60] width 13 height 13
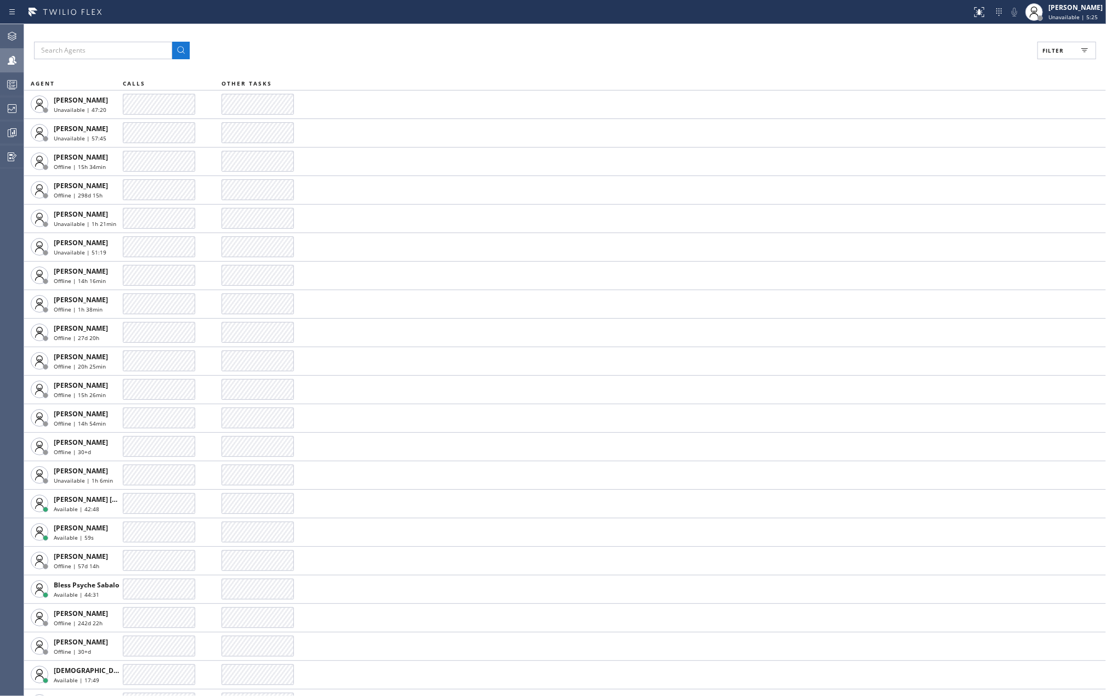
click at [1074, 51] on button "Filter" at bounding box center [1067, 51] width 59 height 18
click at [947, 130] on input "Available" at bounding box center [946, 129] width 13 height 13
checkbox input "true"
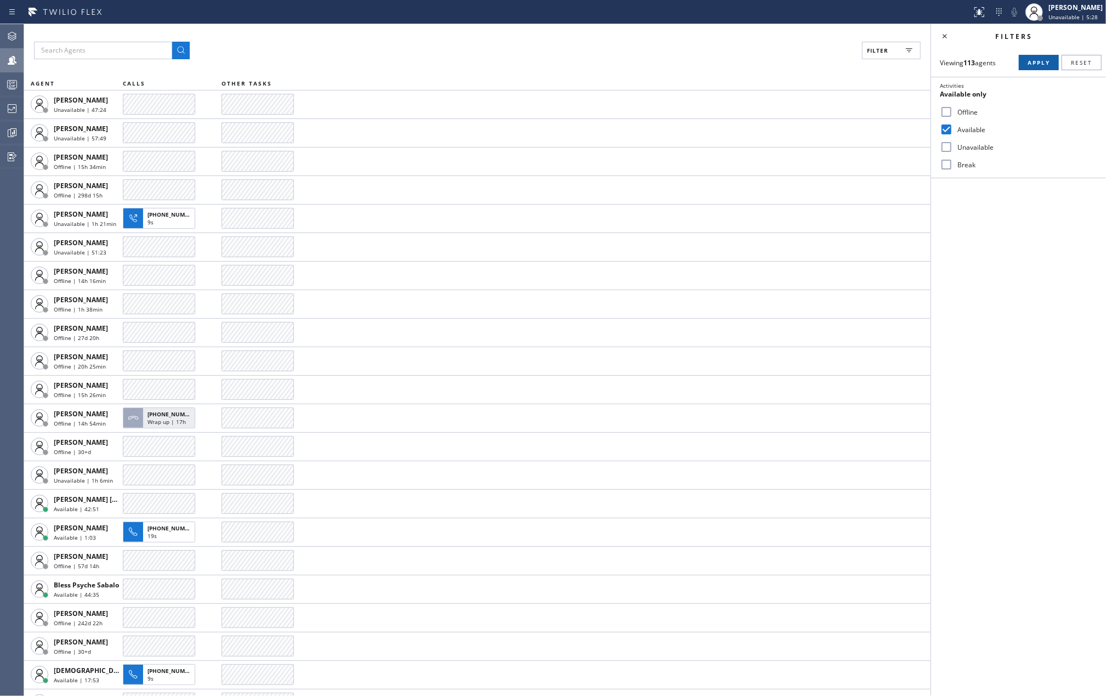
click at [1030, 63] on span "Apply" at bounding box center [1039, 63] width 22 height 8
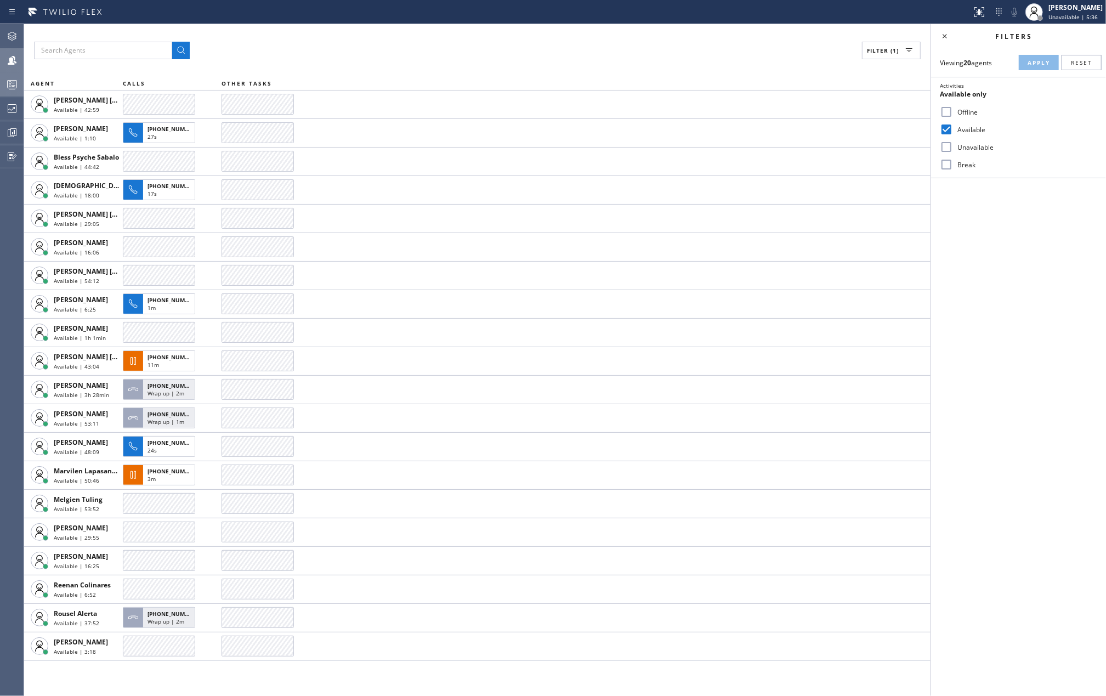
click at [16, 83] on rect at bounding box center [12, 85] width 9 height 8
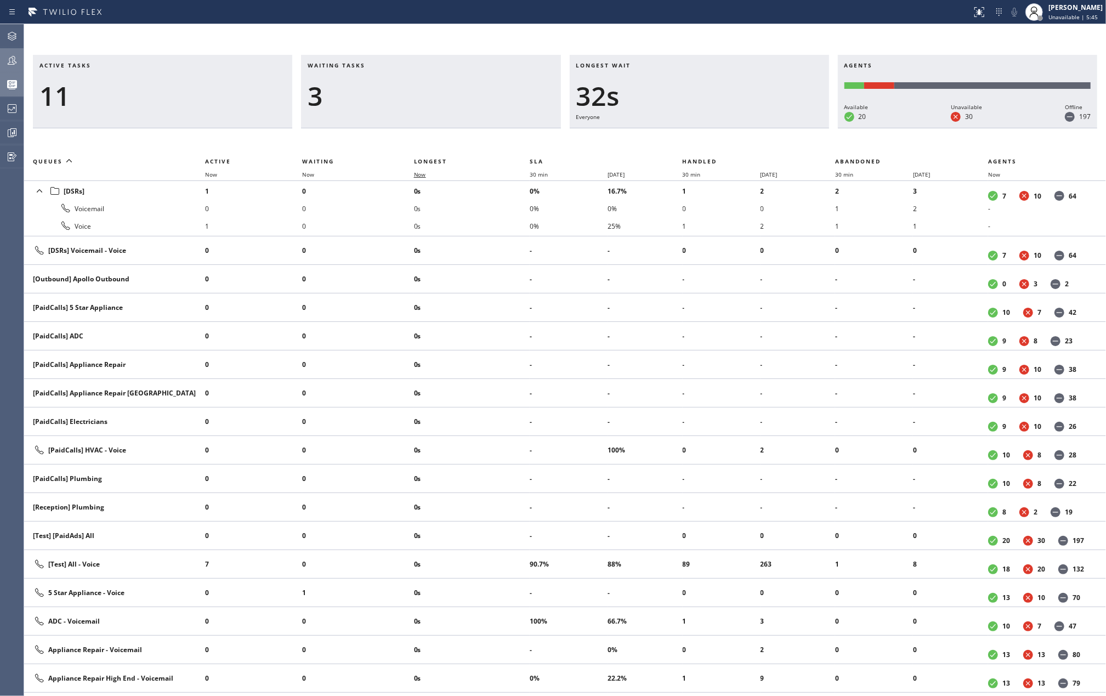
click at [418, 174] on span "Now" at bounding box center [420, 175] width 12 height 8
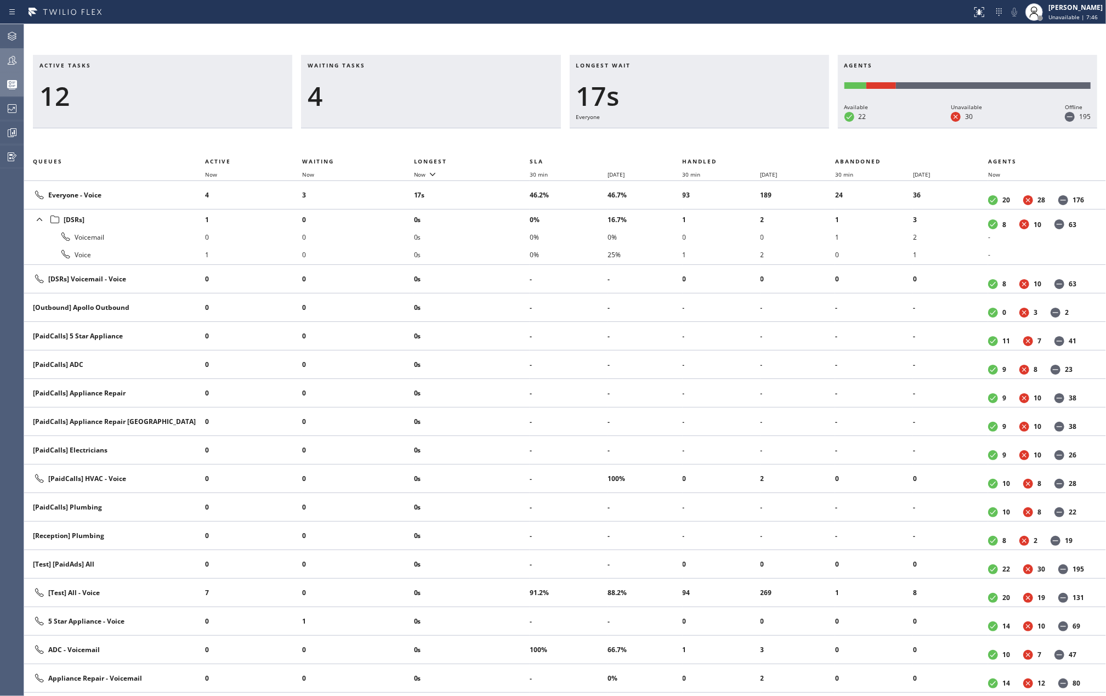
click at [3, 57] on div at bounding box center [12, 60] width 24 height 13
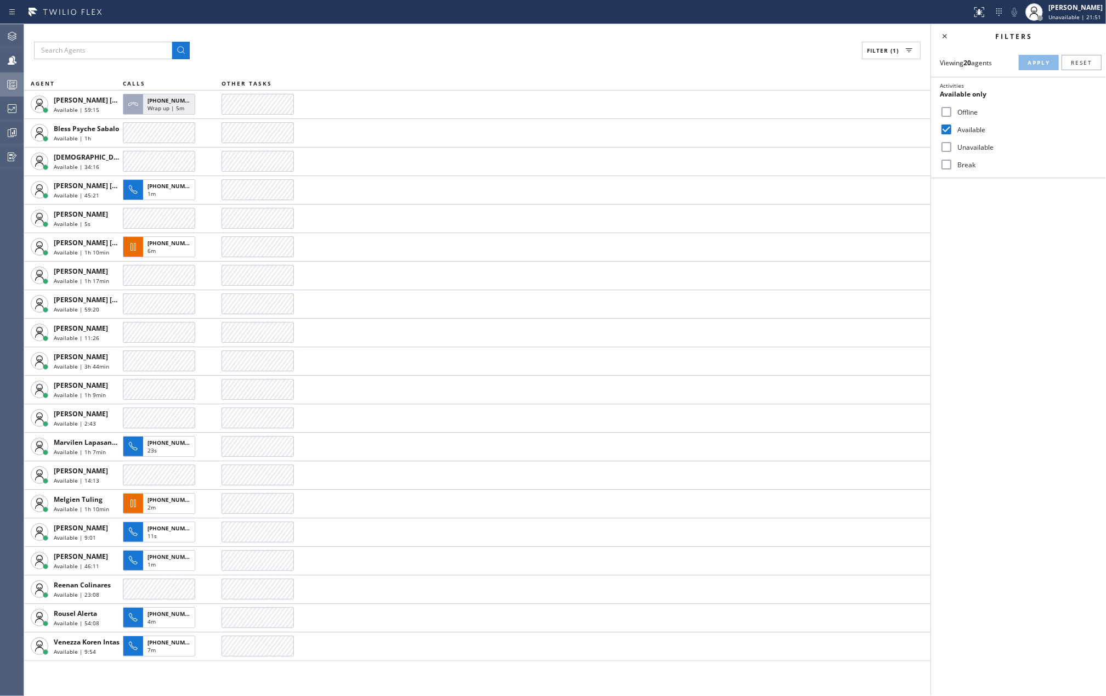
click at [16, 87] on icon at bounding box center [11, 84] width 13 height 13
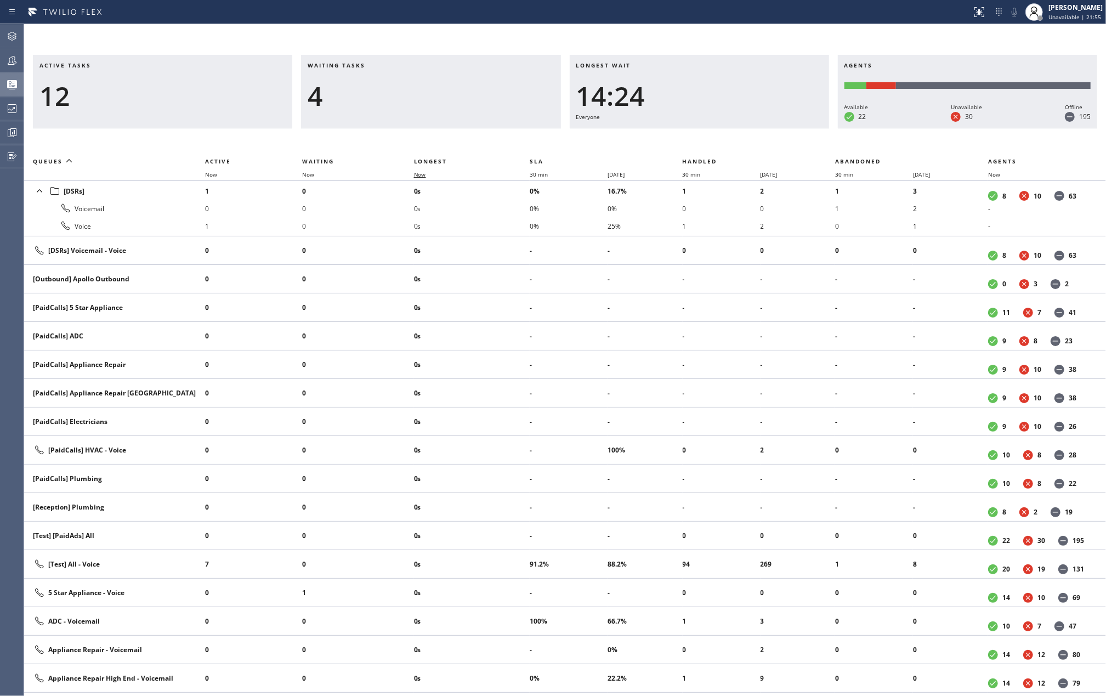
click at [420, 172] on span "Now" at bounding box center [420, 175] width 12 height 8
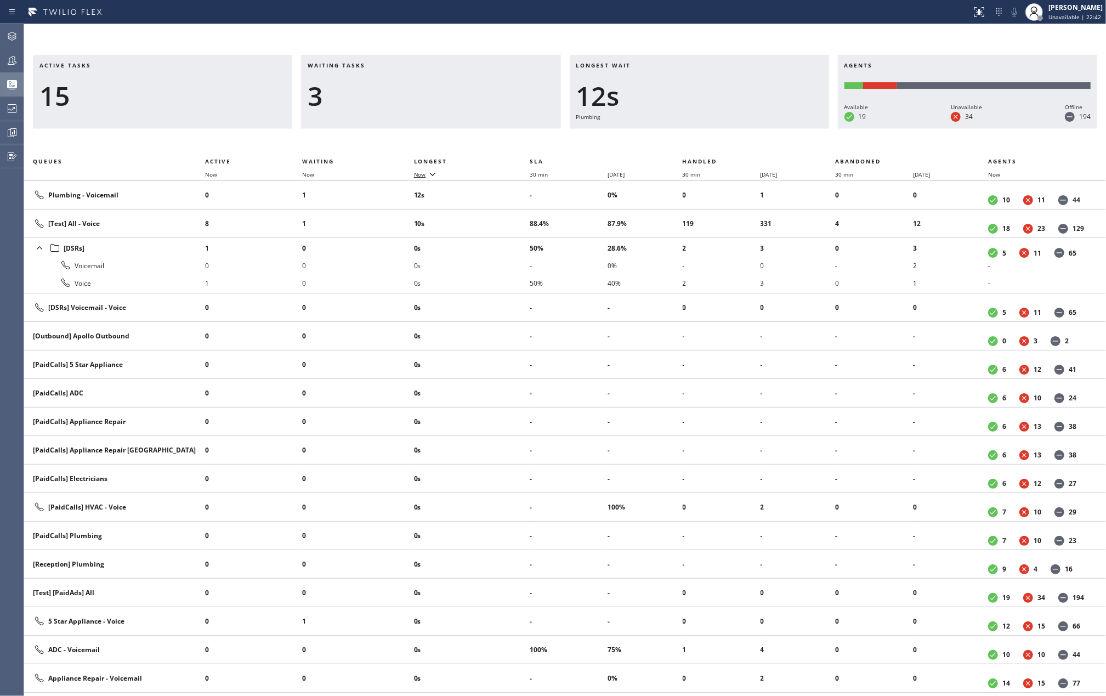
click at [424, 173] on span "Now" at bounding box center [420, 175] width 12 height 8
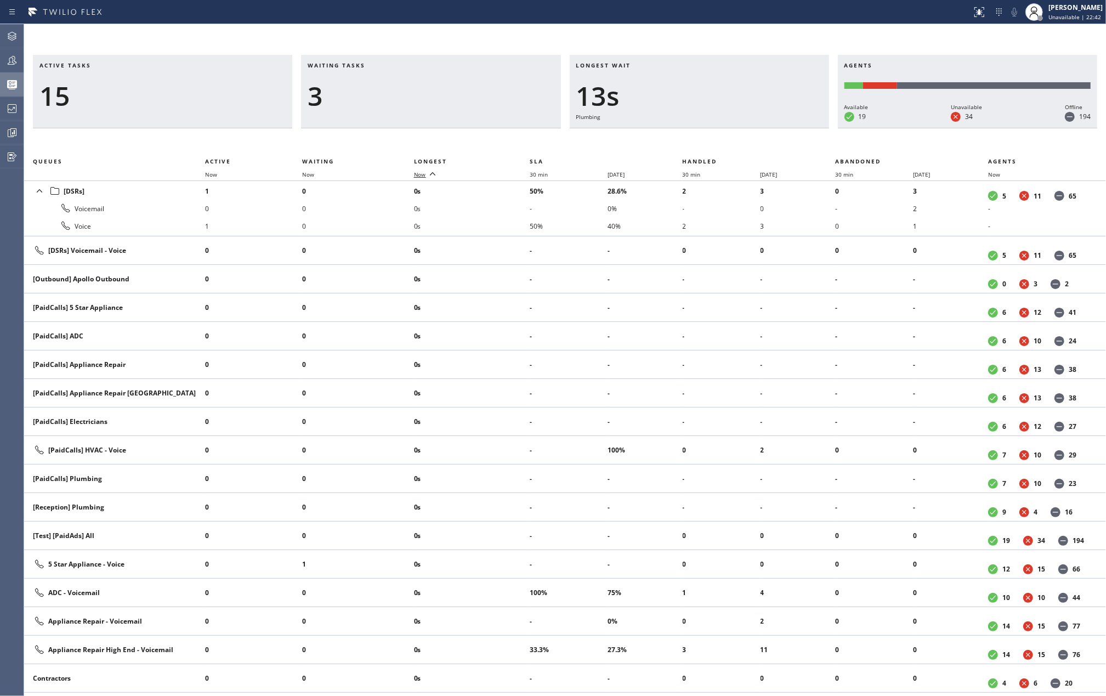
click at [424, 173] on span "Now" at bounding box center [420, 175] width 12 height 8
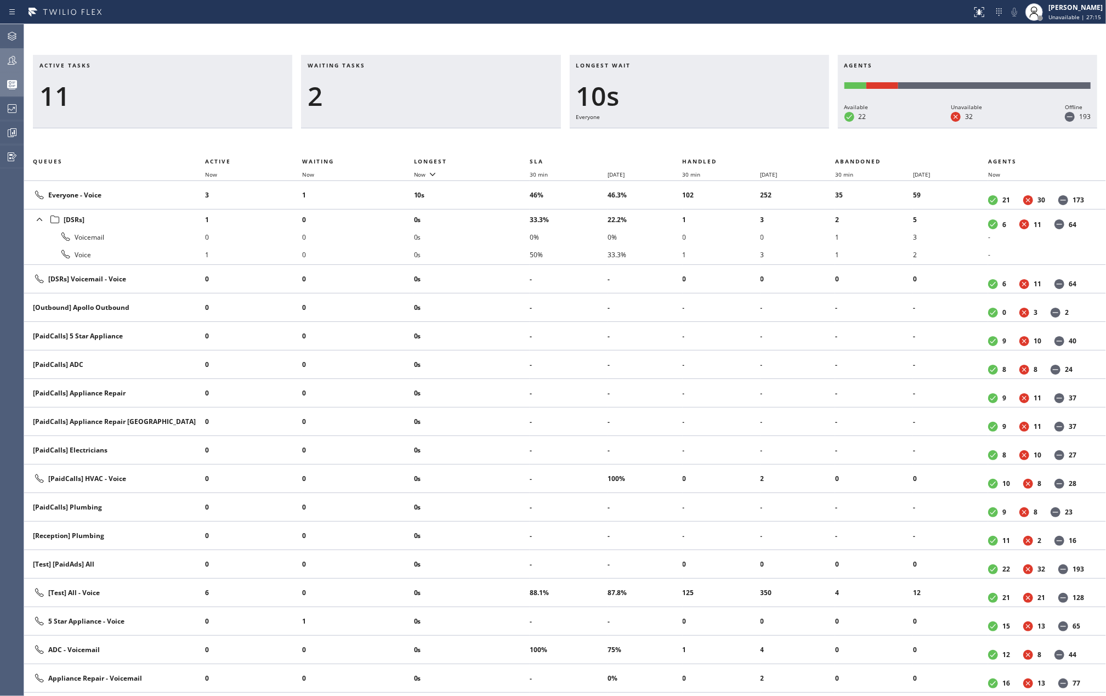
click at [15, 66] on icon at bounding box center [11, 60] width 13 height 13
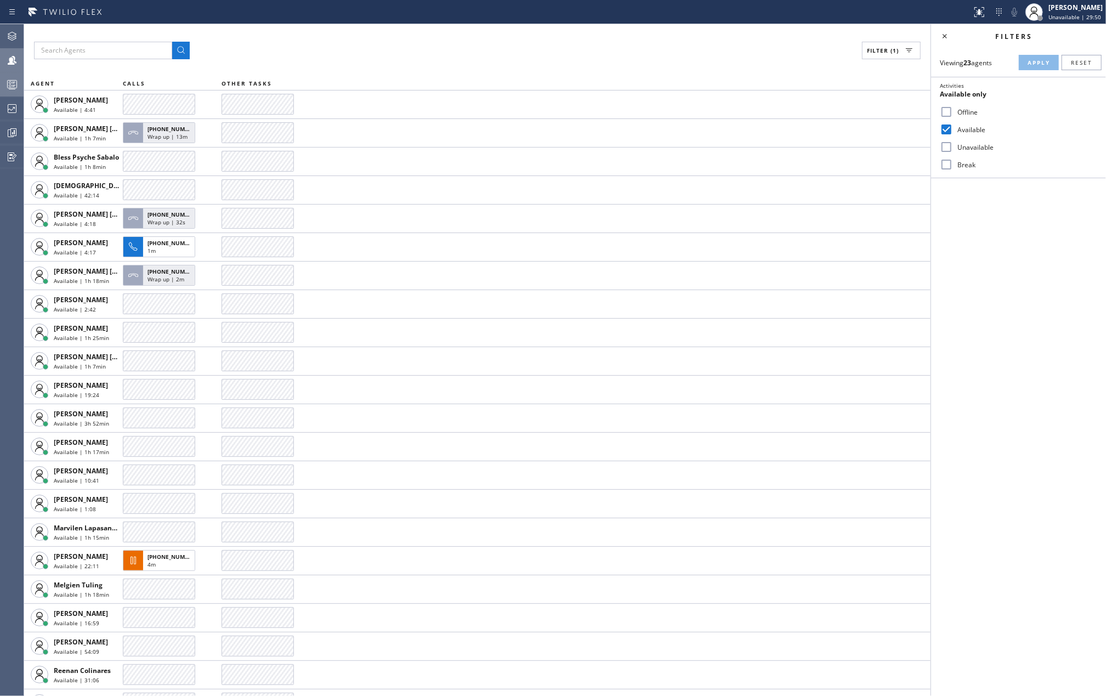
click at [3, 82] on div at bounding box center [12, 84] width 24 height 13
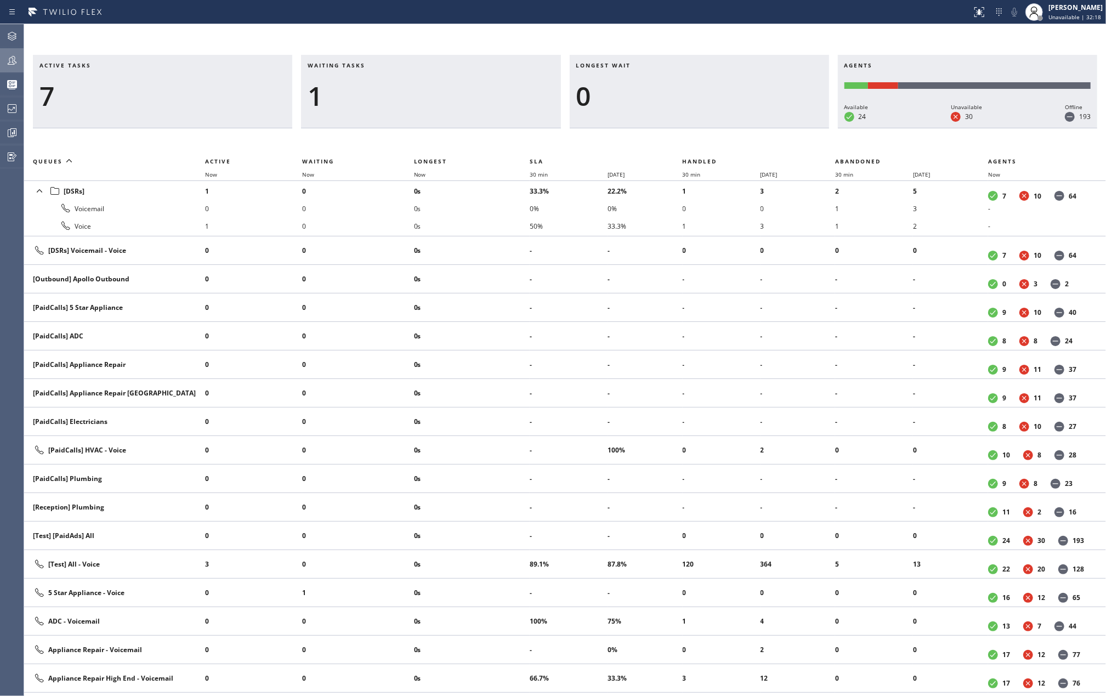
click at [12, 58] on icon at bounding box center [11, 60] width 13 height 13
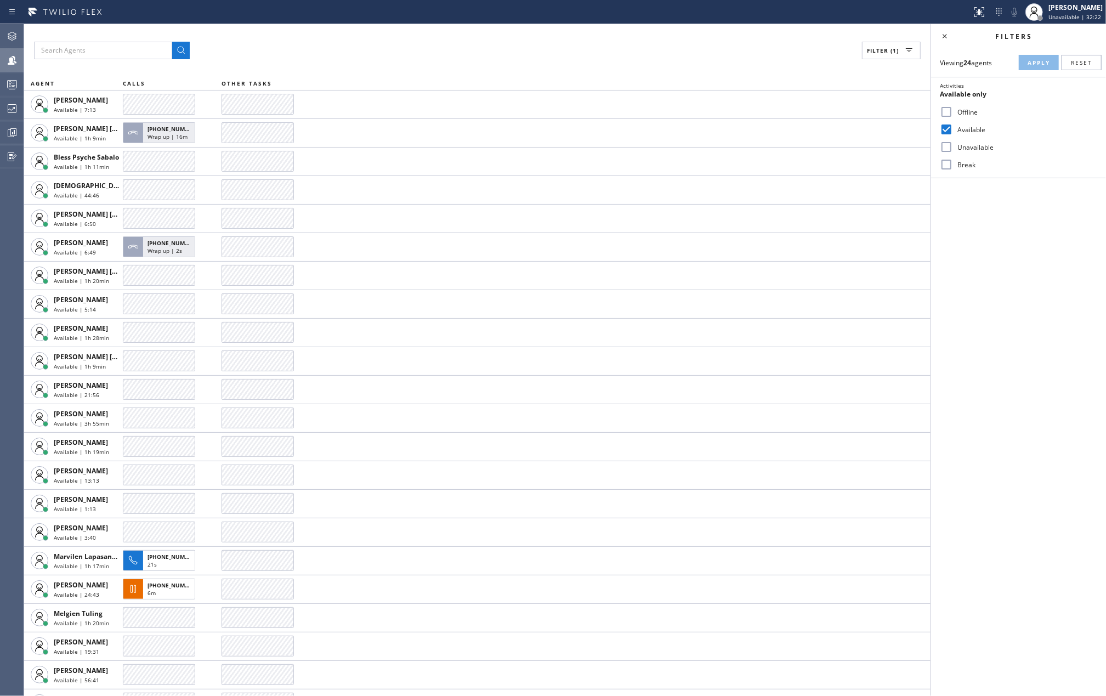
click at [942, 165] on input "Break" at bounding box center [946, 164] width 13 height 13
checkbox input "true"
click at [1043, 63] on span "Apply" at bounding box center [1039, 63] width 22 height 8
click at [9, 82] on icon at bounding box center [11, 84] width 13 height 13
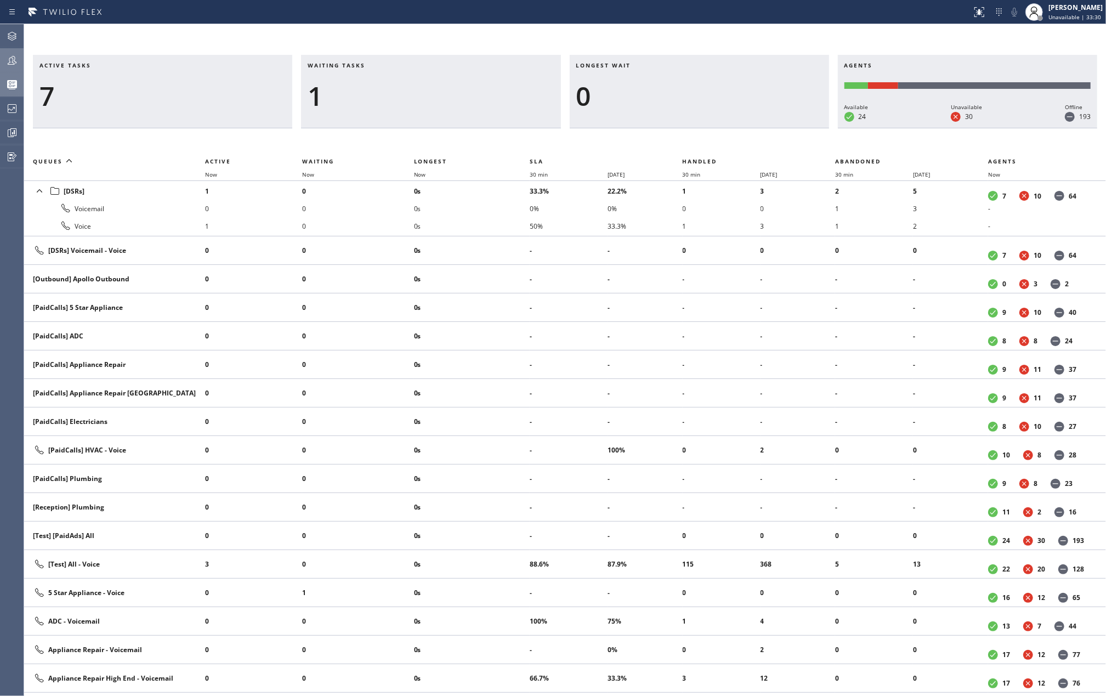
click at [7, 64] on icon at bounding box center [11, 60] width 13 height 13
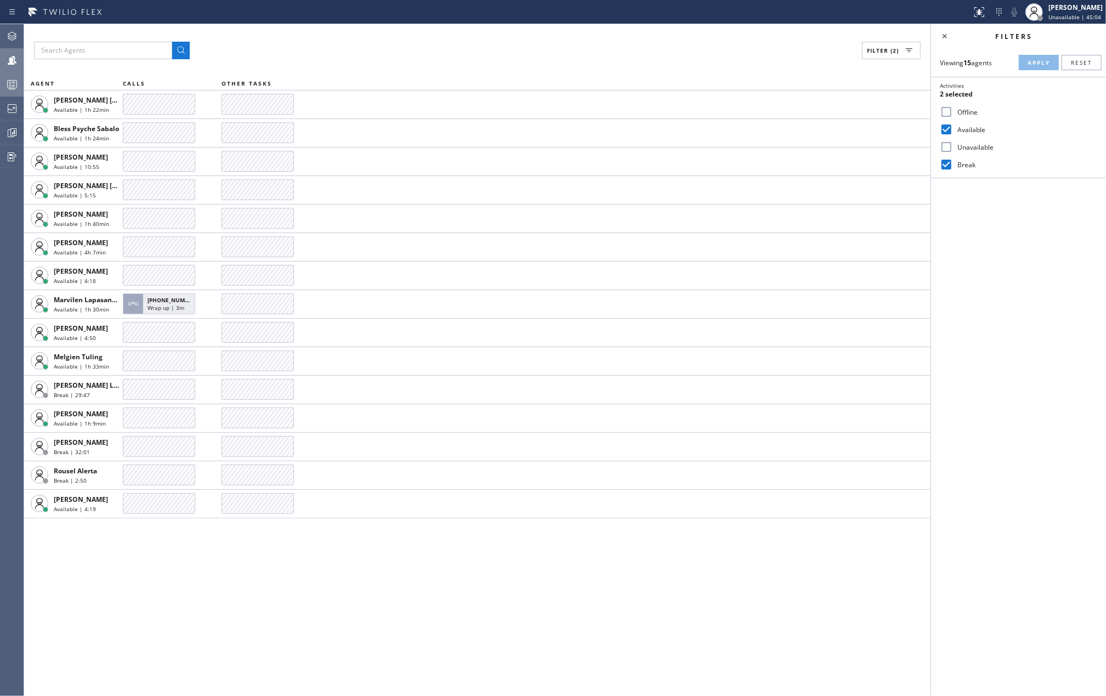
click at [18, 84] on icon at bounding box center [11, 84] width 13 height 13
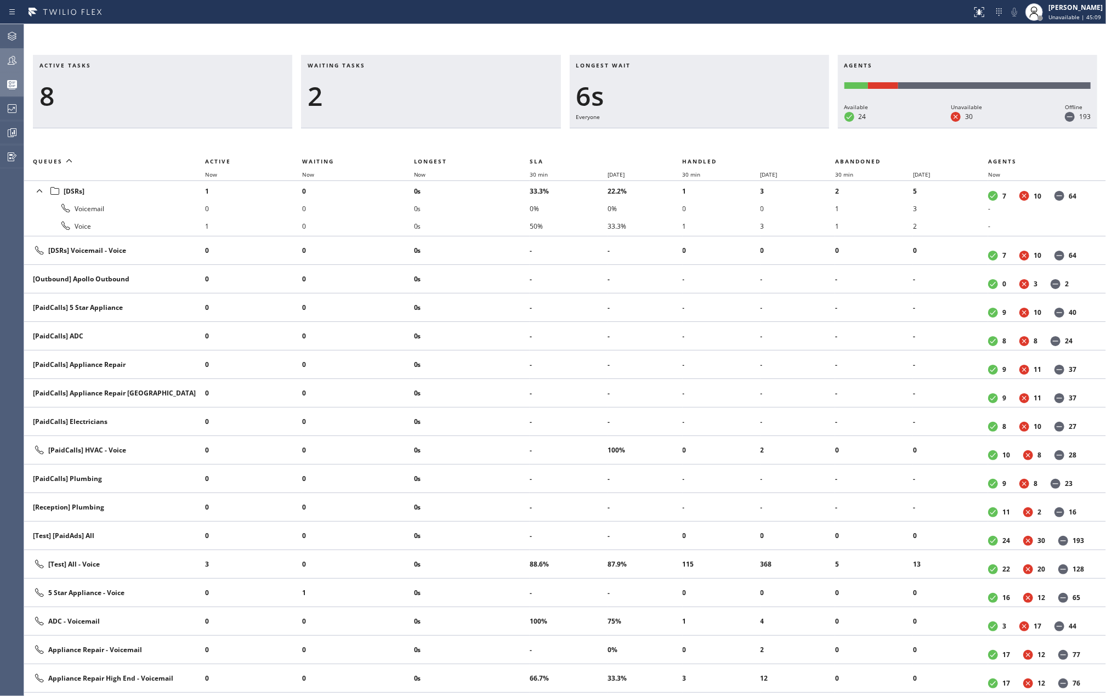
click at [15, 60] on icon at bounding box center [11, 60] width 13 height 13
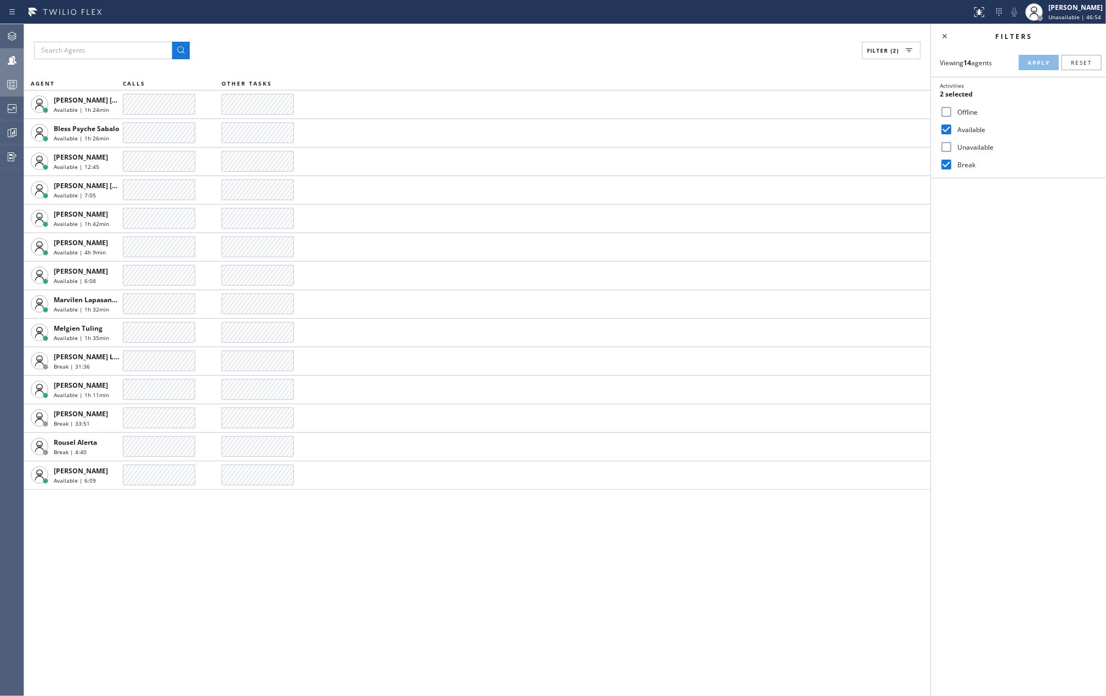
click at [346, 603] on div "Filter (2) AGENT CALLS OTHER TASKS Ashley Barbie Laurente Available | 1h 24min …" at bounding box center [477, 360] width 907 height 672
click at [14, 84] on icon at bounding box center [11, 84] width 13 height 13
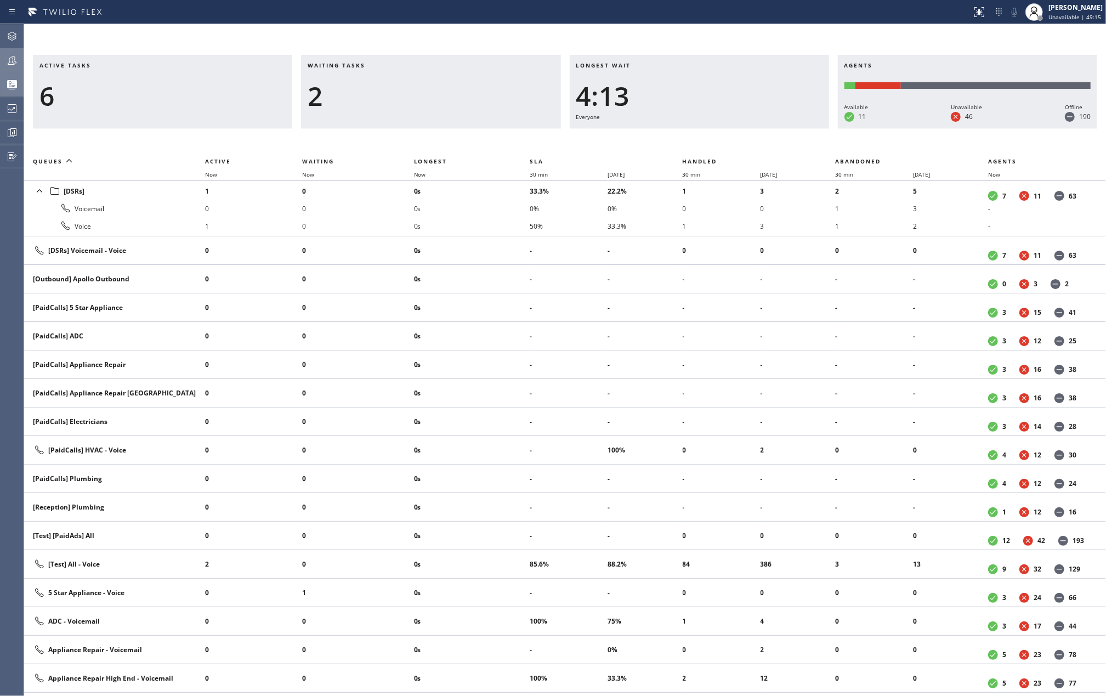
click at [166, 43] on div "Active tasks 6 Waiting tasks 2 Longest wait 4:13 Everyone Agents Available 11 U…" at bounding box center [565, 360] width 1082 height 672
click at [13, 58] on icon at bounding box center [11, 60] width 13 height 13
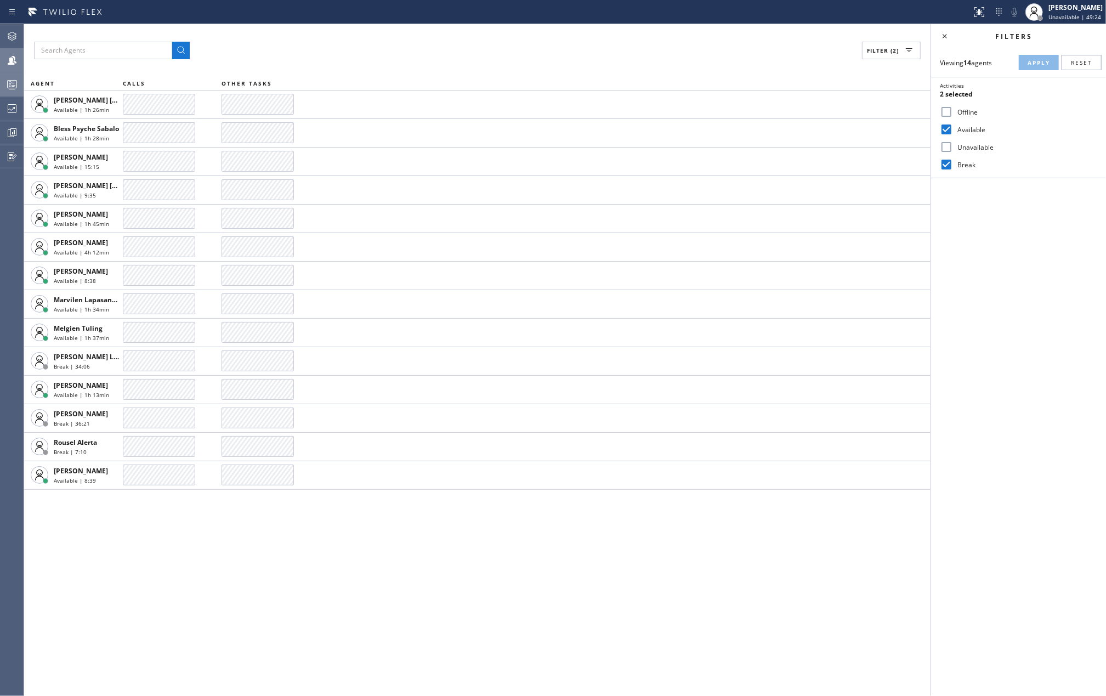
click at [13, 89] on icon at bounding box center [12, 85] width 6 height 7
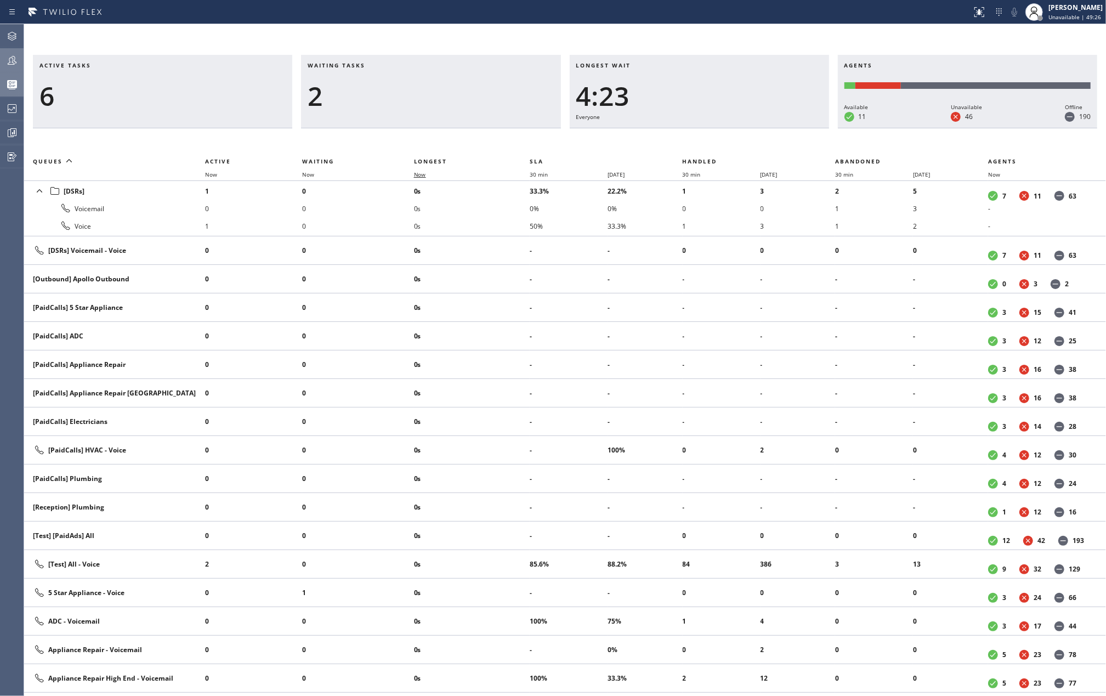
click at [426, 174] on span "Now" at bounding box center [420, 175] width 12 height 8
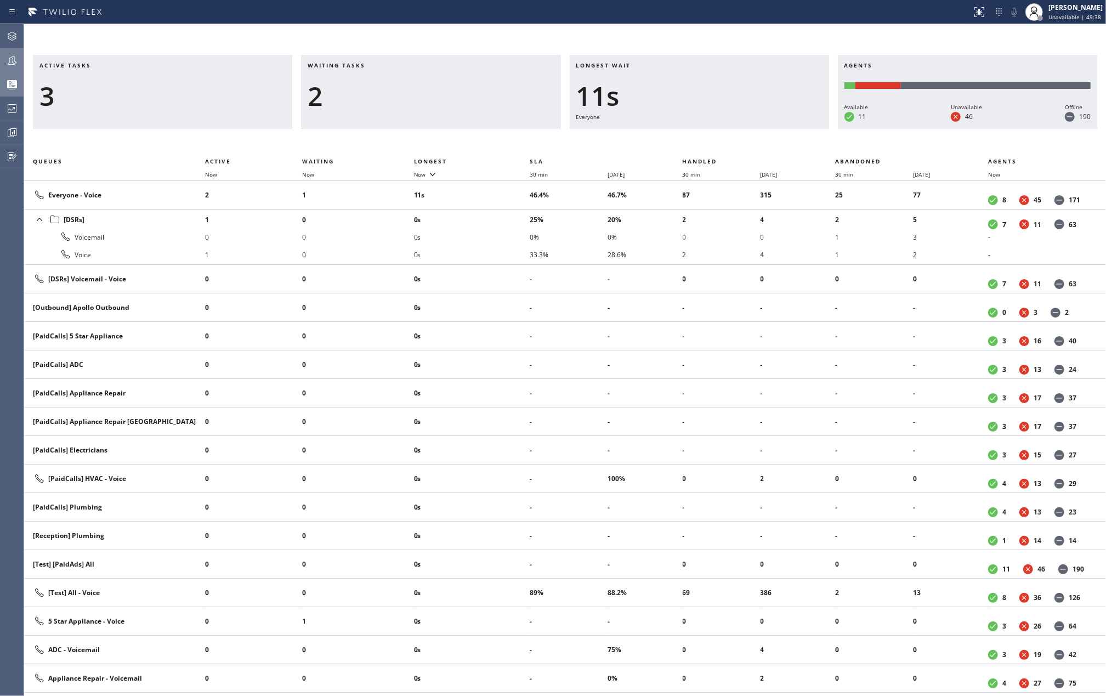
click at [16, 65] on icon at bounding box center [11, 60] width 13 height 13
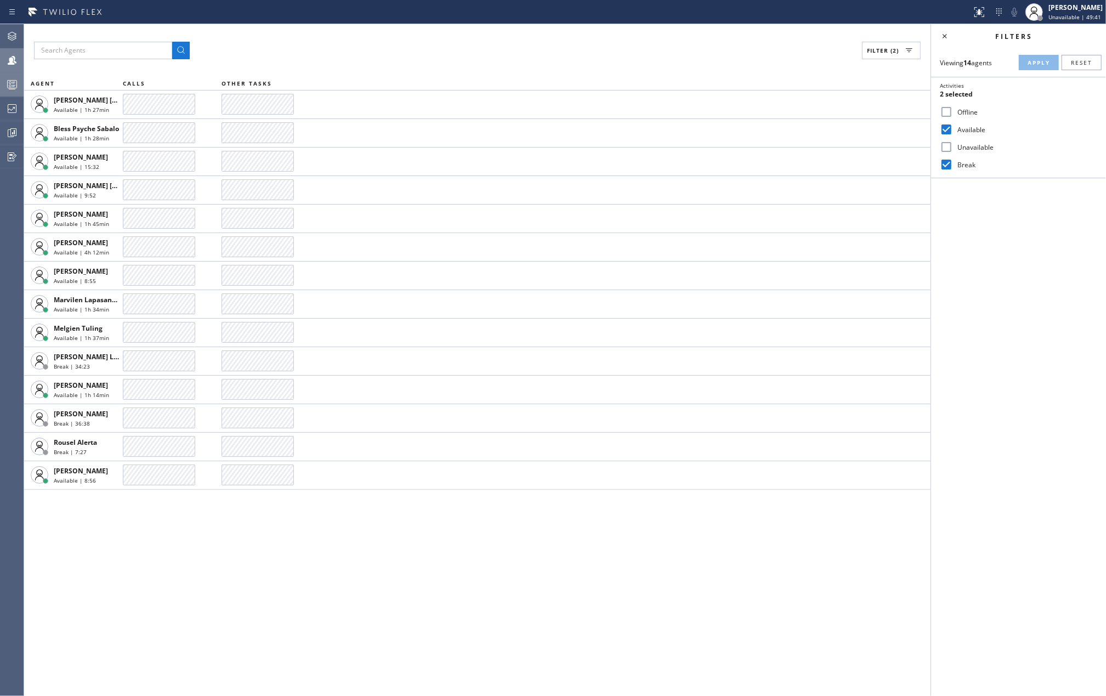
click at [946, 147] on input "Unavailable" at bounding box center [946, 146] width 13 height 13
click at [1027, 63] on button "Apply" at bounding box center [1039, 62] width 40 height 15
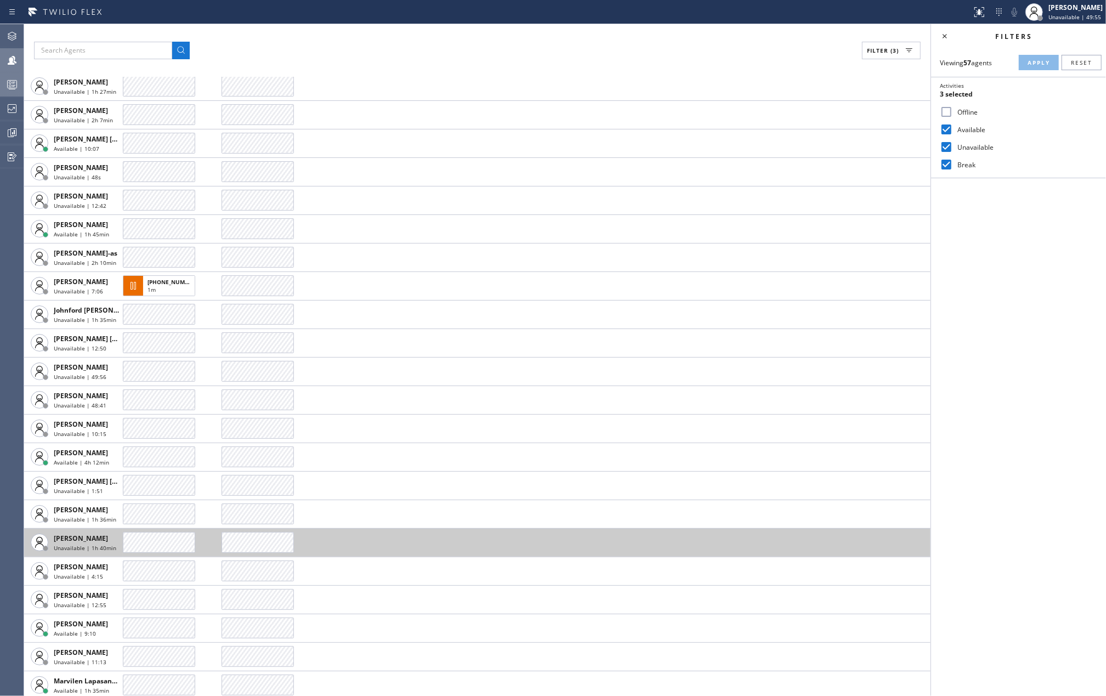
scroll to position [581, 0]
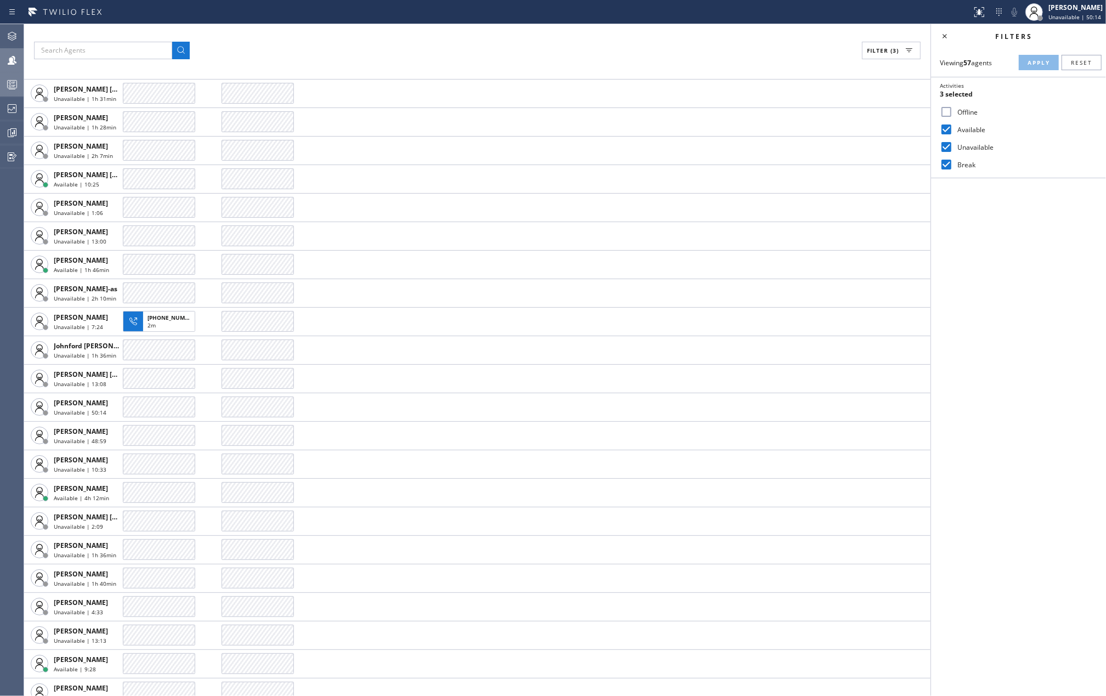
click at [946, 146] on input "Unavailable" at bounding box center [946, 146] width 13 height 13
checkbox input "false"
click at [1034, 60] on span "Apply" at bounding box center [1039, 63] width 22 height 8
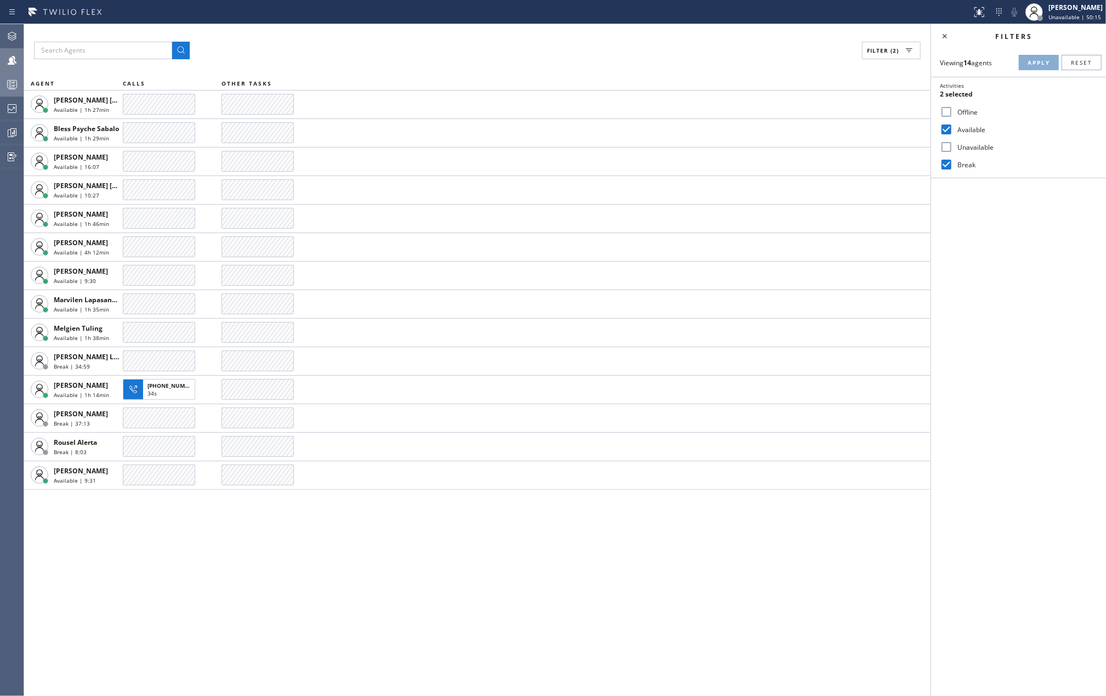
scroll to position [0, 0]
click at [21, 88] on div at bounding box center [12, 84] width 24 height 13
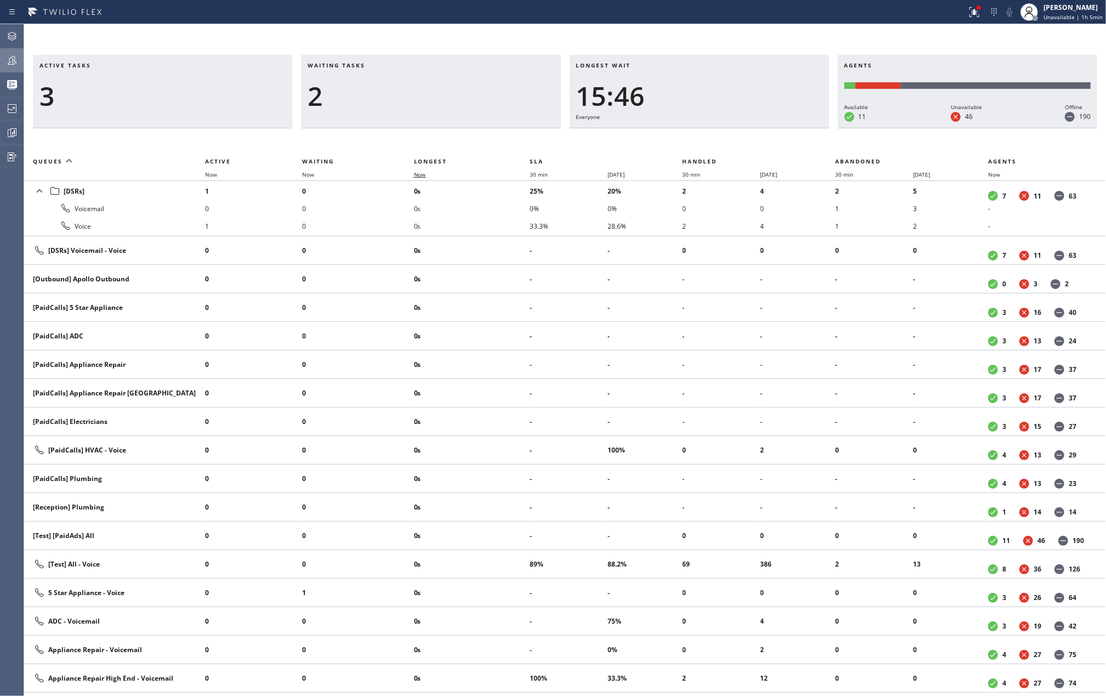
click at [422, 172] on span "Now" at bounding box center [420, 175] width 12 height 8
click at [984, 15] on div at bounding box center [975, 11] width 24 height 13
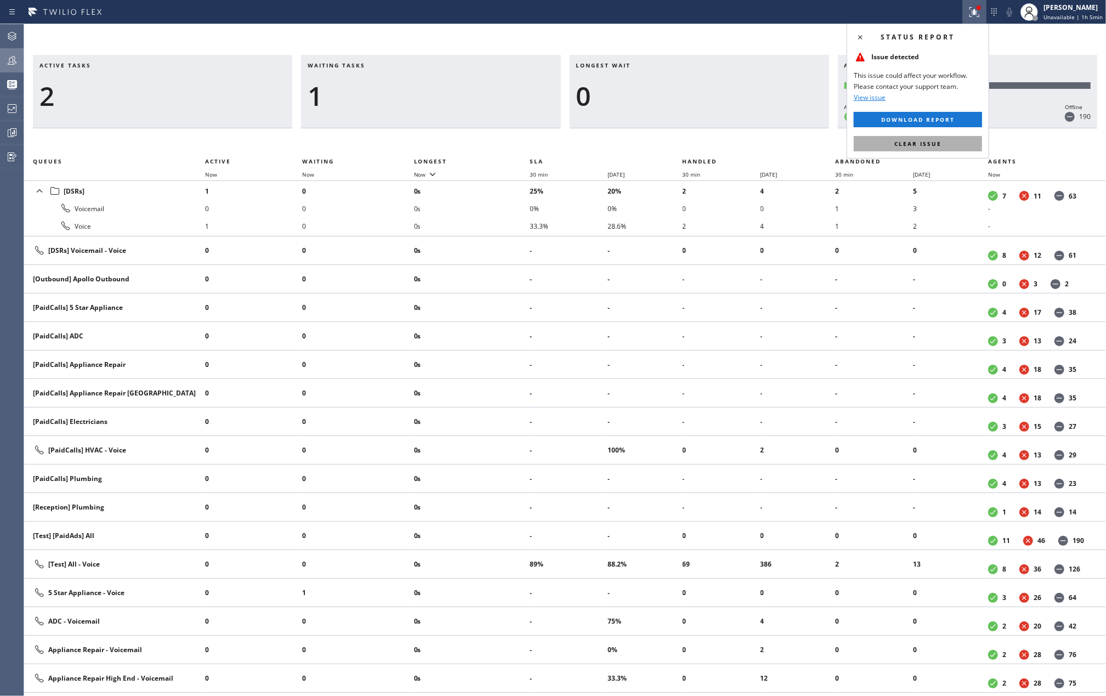
click at [949, 139] on button "Clear issue" at bounding box center [918, 143] width 128 height 15
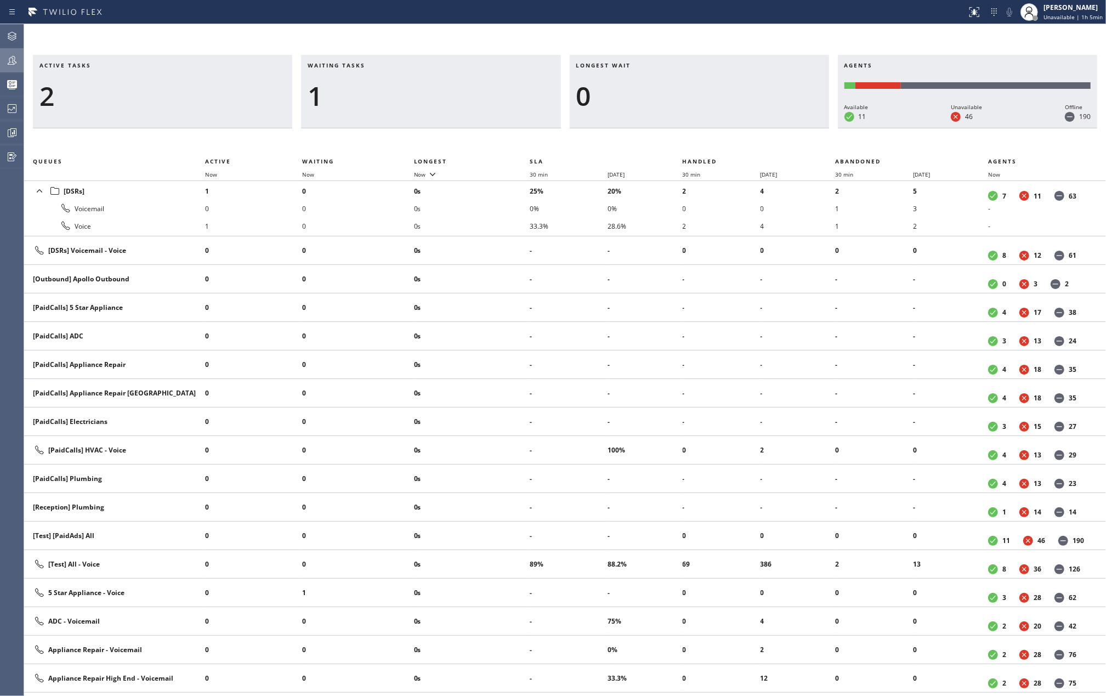
click at [14, 54] on icon at bounding box center [11, 60] width 13 height 13
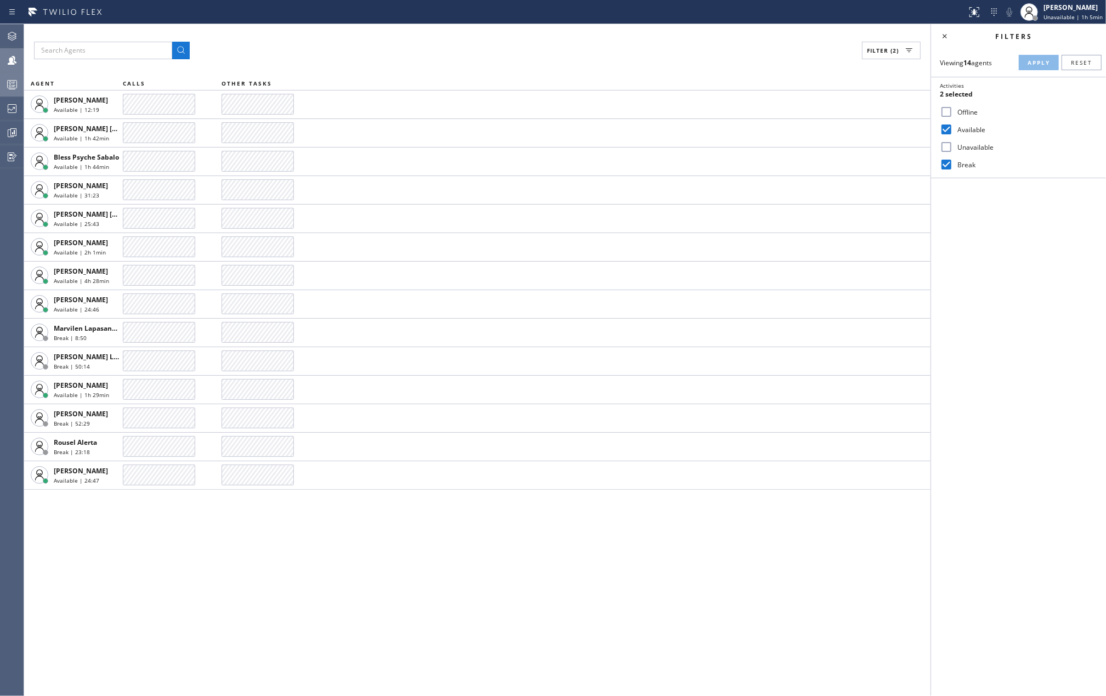
click at [16, 78] on icon at bounding box center [11, 84] width 13 height 13
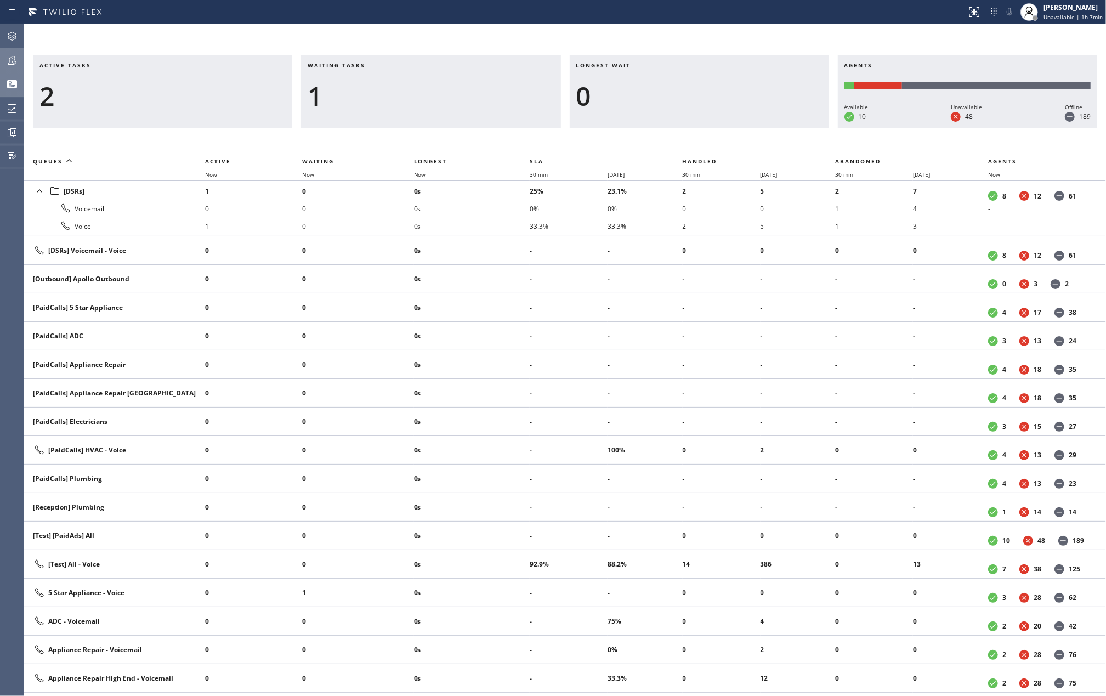
click at [144, 45] on div "Active tasks 2 Waiting tasks 1 Longest wait 0 Agents Available 10 Unavailable 4…" at bounding box center [565, 360] width 1082 height 672
click at [5, 132] on icon at bounding box center [11, 132] width 13 height 13
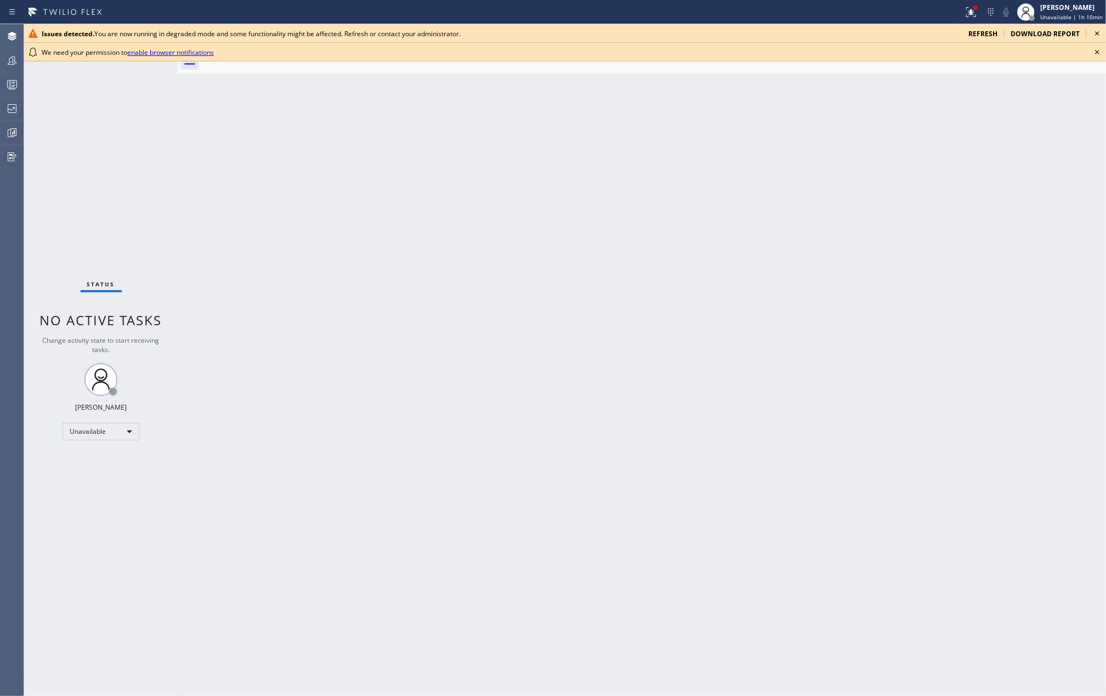
click at [670, 244] on div "Back to Dashboard Change Sender ID Customers Technicians Select a contact Outbo…" at bounding box center [642, 360] width 929 height 672
click at [1091, 53] on icon at bounding box center [1097, 52] width 13 height 13
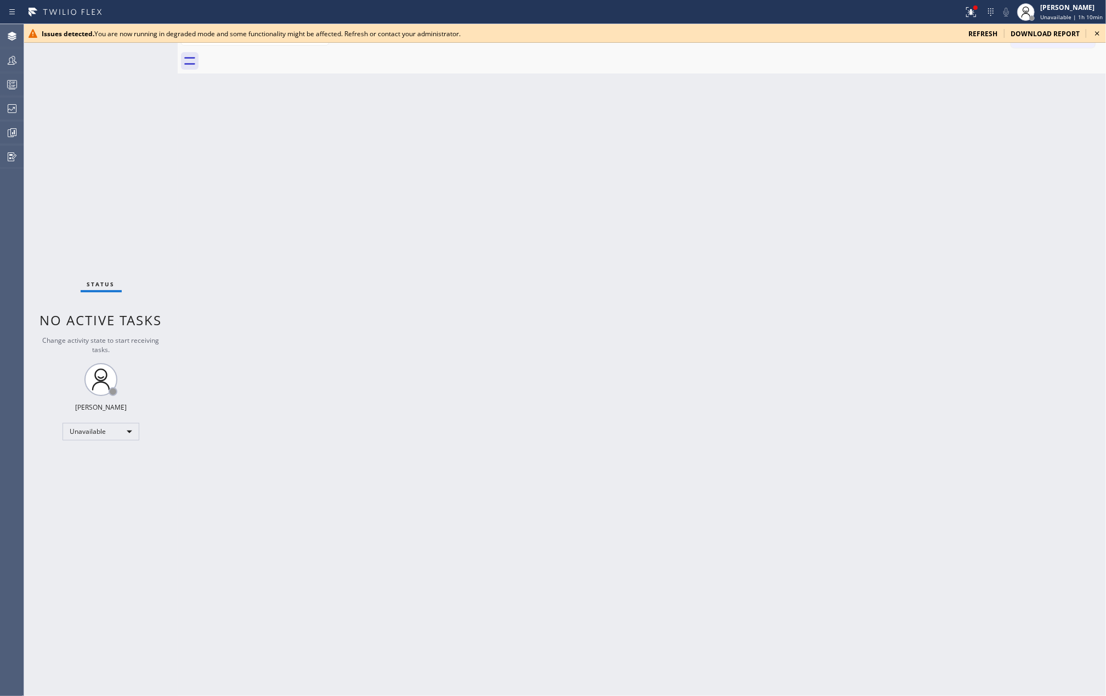
click at [1096, 33] on icon at bounding box center [1097, 33] width 13 height 13
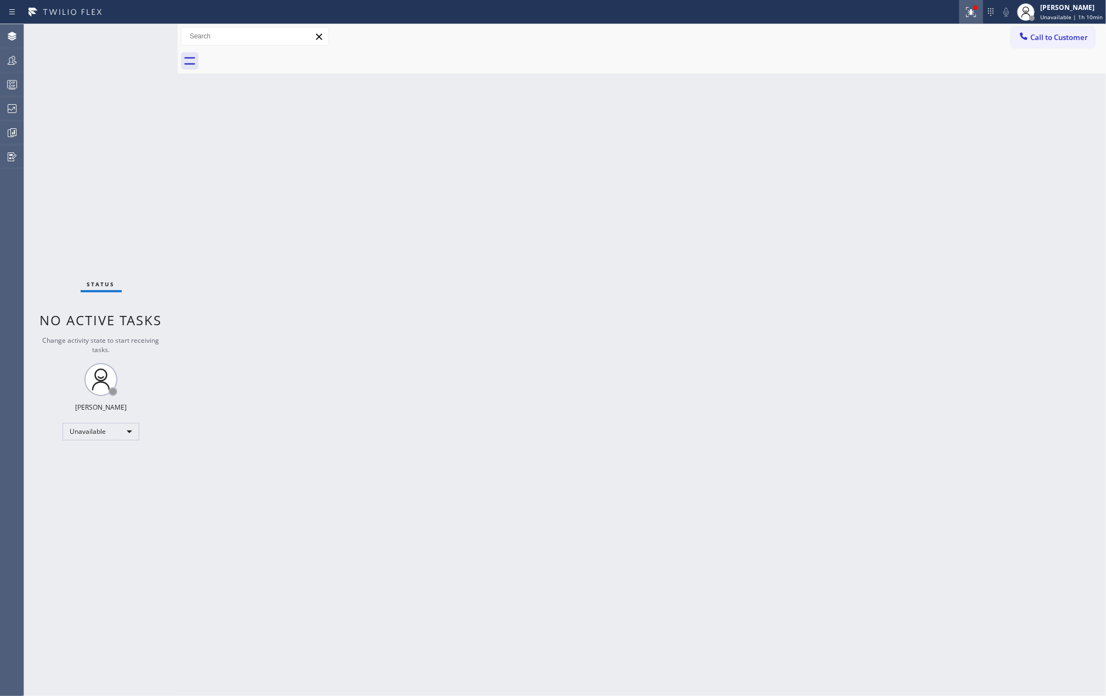
click at [967, 14] on icon at bounding box center [971, 11] width 13 height 13
click at [924, 151] on span "Clear issues" at bounding box center [915, 155] width 52 height 8
click at [9, 86] on icon at bounding box center [11, 84] width 13 height 13
